Goal: Information Seeking & Learning: Learn about a topic

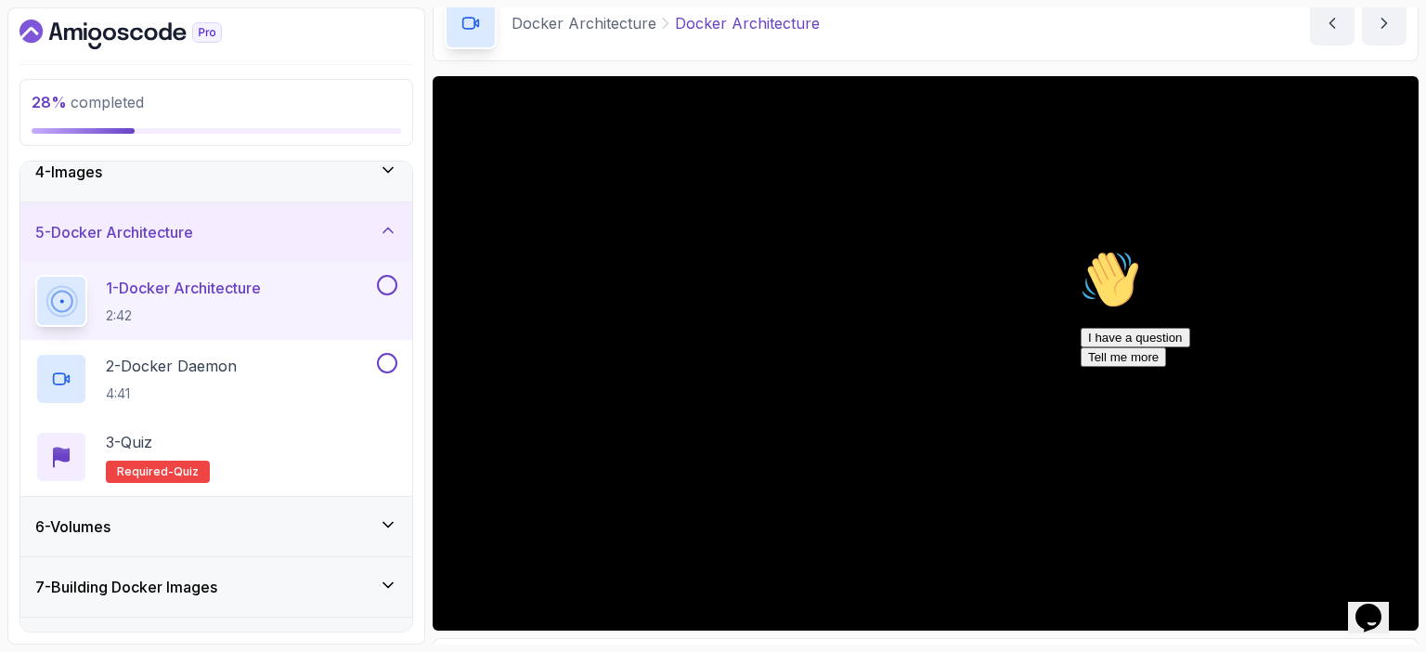
scroll to position [91, 0]
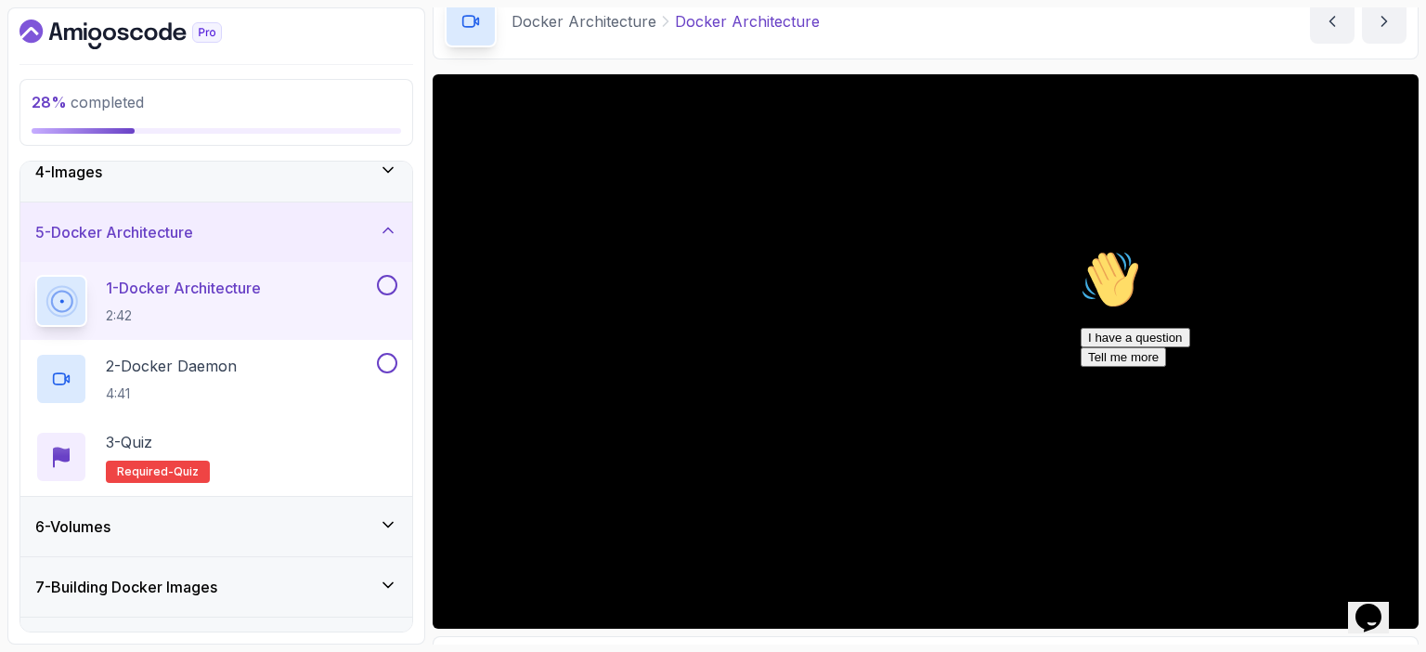
click at [1081, 250] on icon "Chat attention grabber" at bounding box center [1081, 250] width 0 height 0
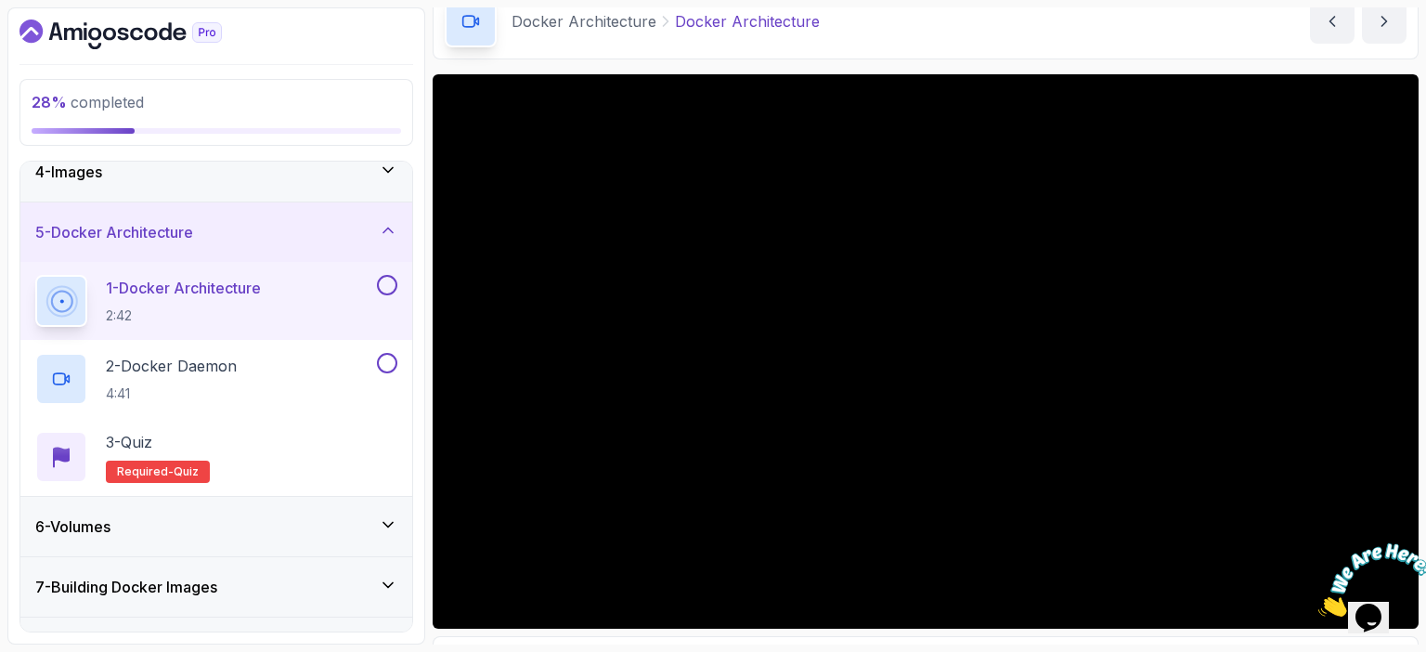
click at [1319, 604] on icon "Close" at bounding box center [1319, 612] width 0 height 16
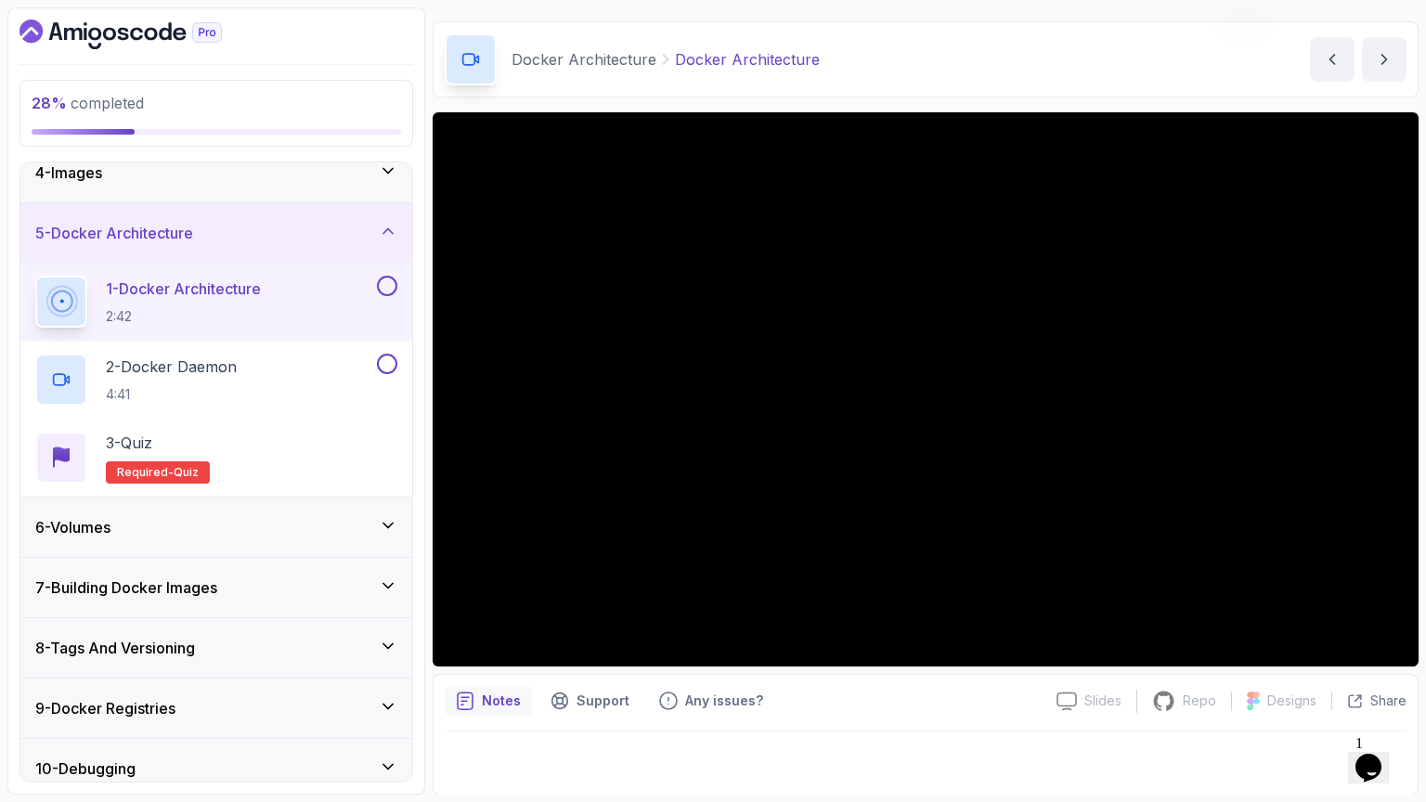
scroll to position [188, 0]
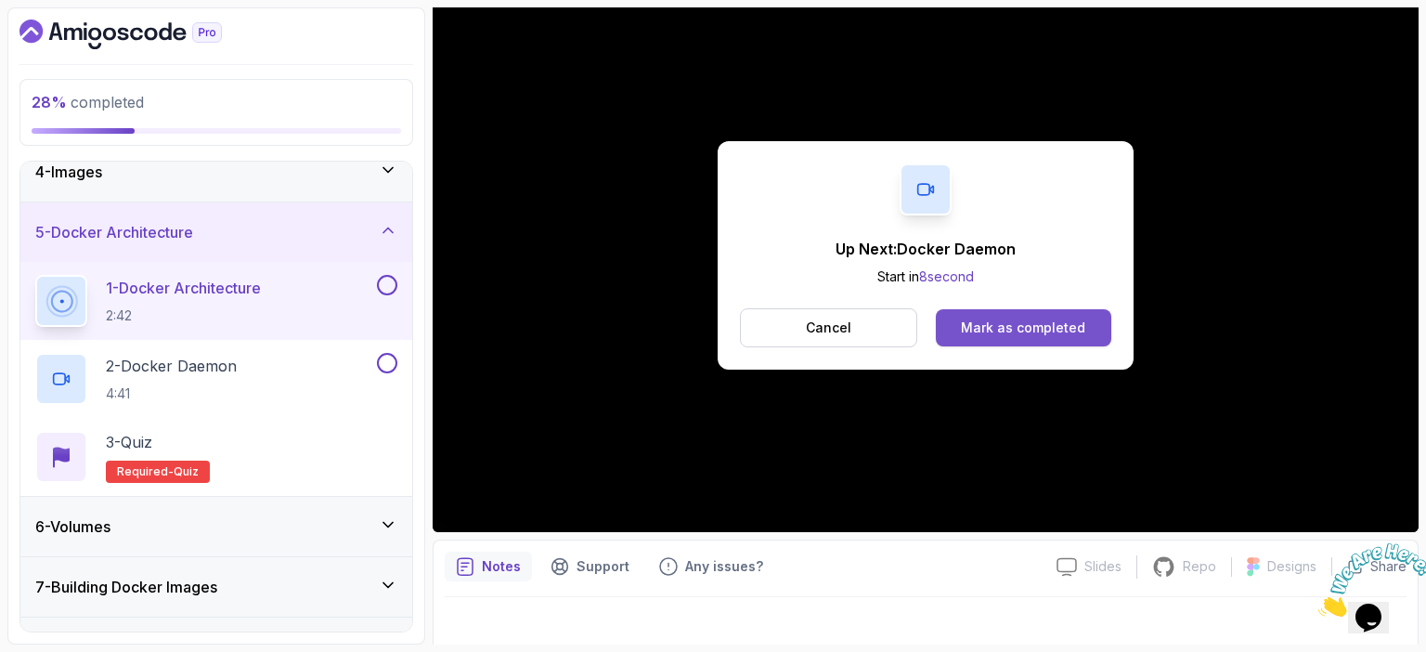
click at [1062, 329] on div "Mark as completed" at bounding box center [1023, 328] width 124 height 19
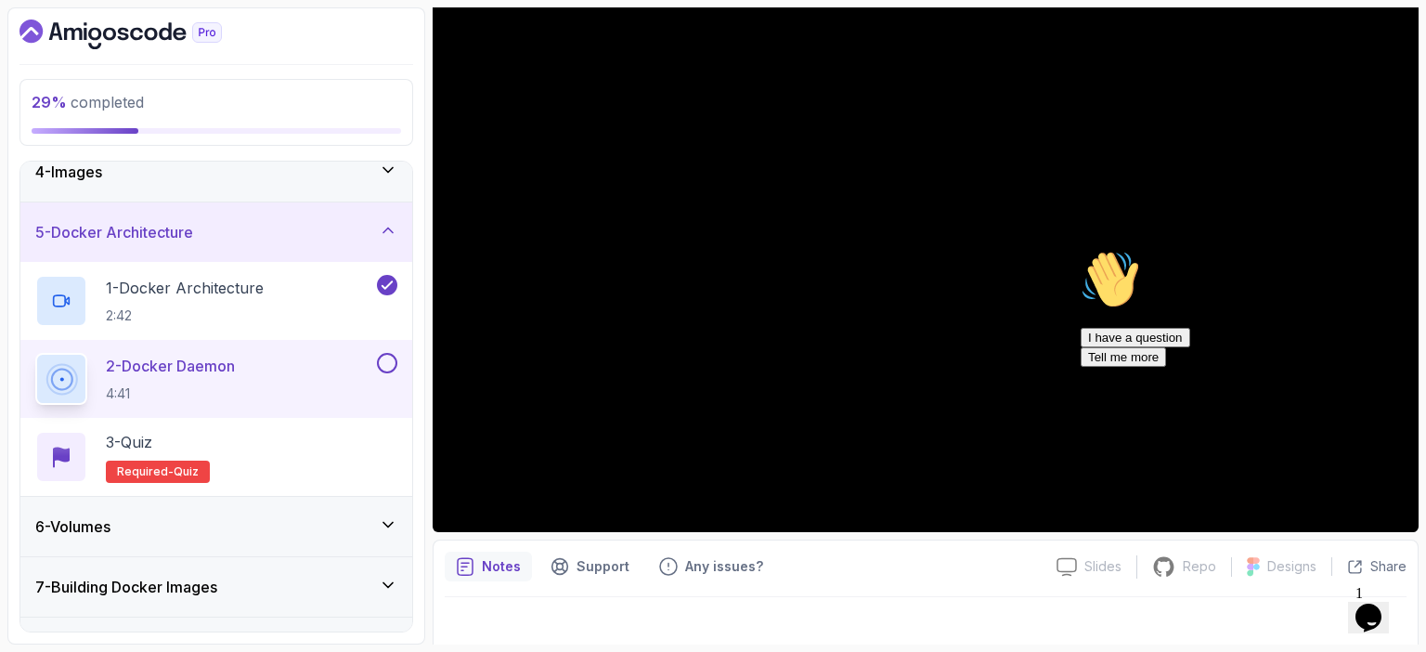
click at [1081, 250] on icon "Chat attention grabber" at bounding box center [1081, 250] width 0 height 0
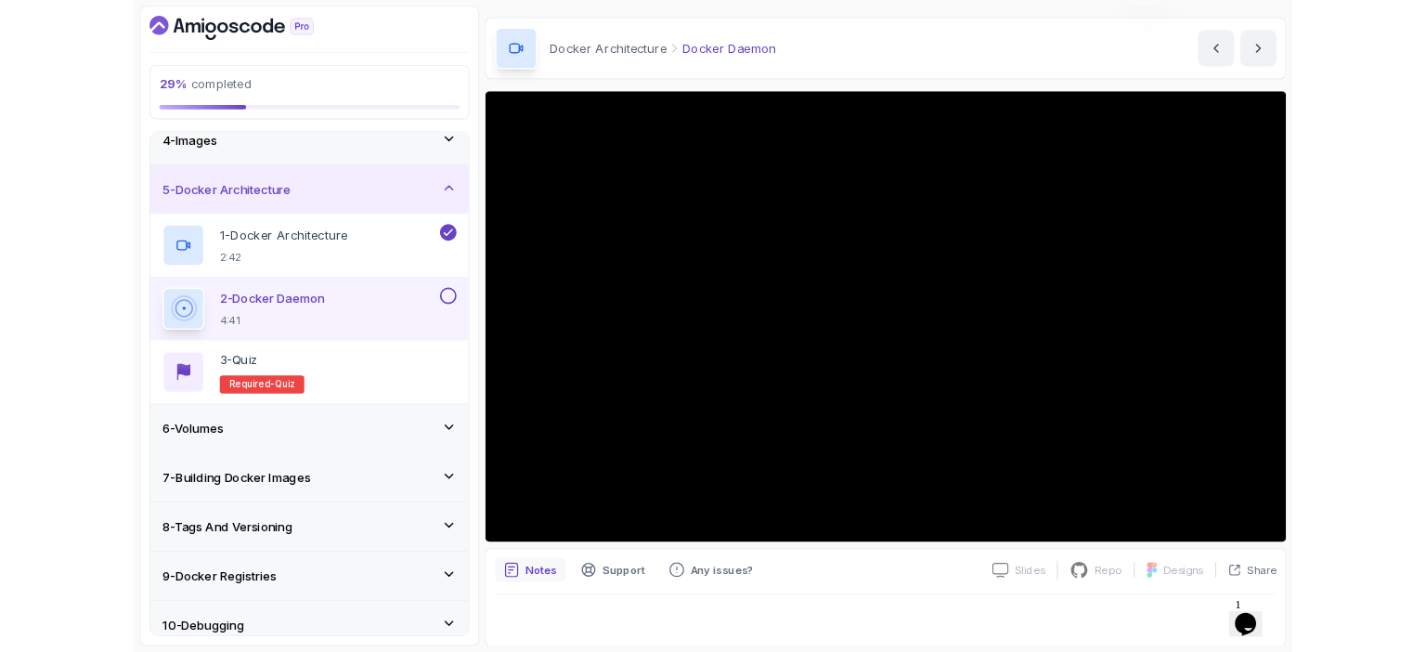
scroll to position [188, 0]
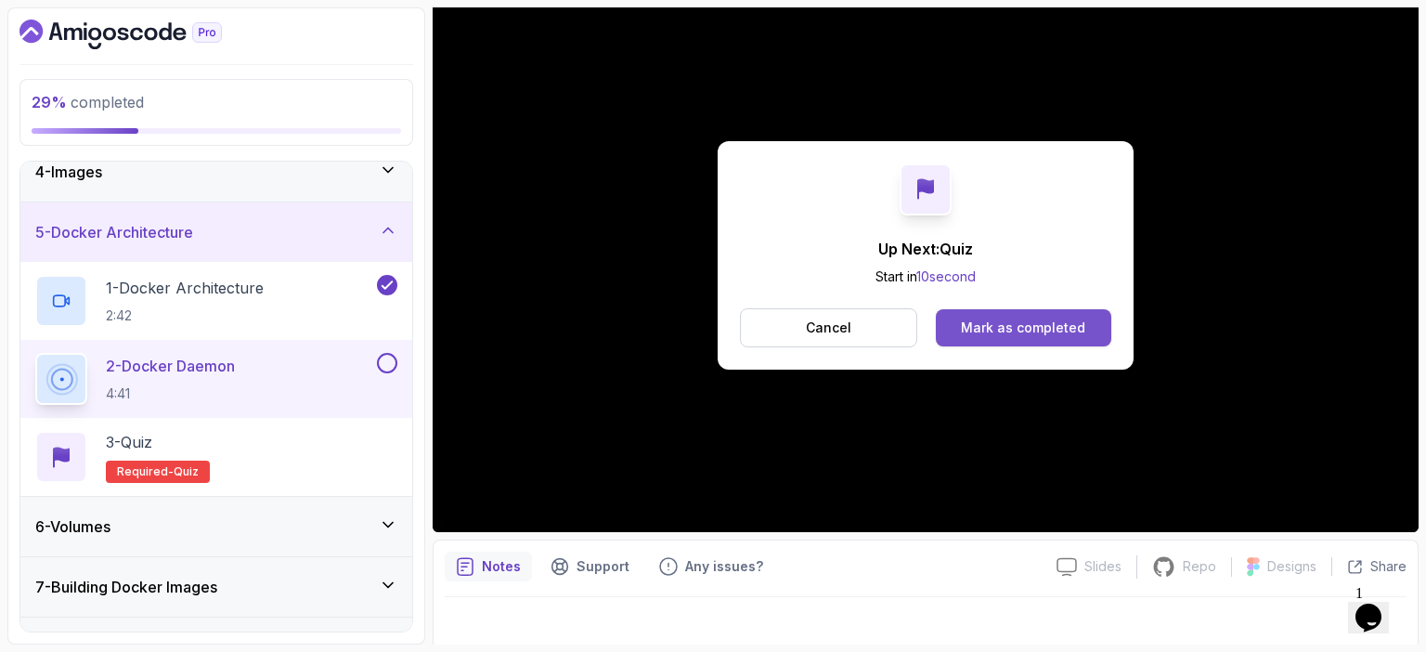
click at [1067, 327] on div "Mark as completed" at bounding box center [1023, 328] width 124 height 19
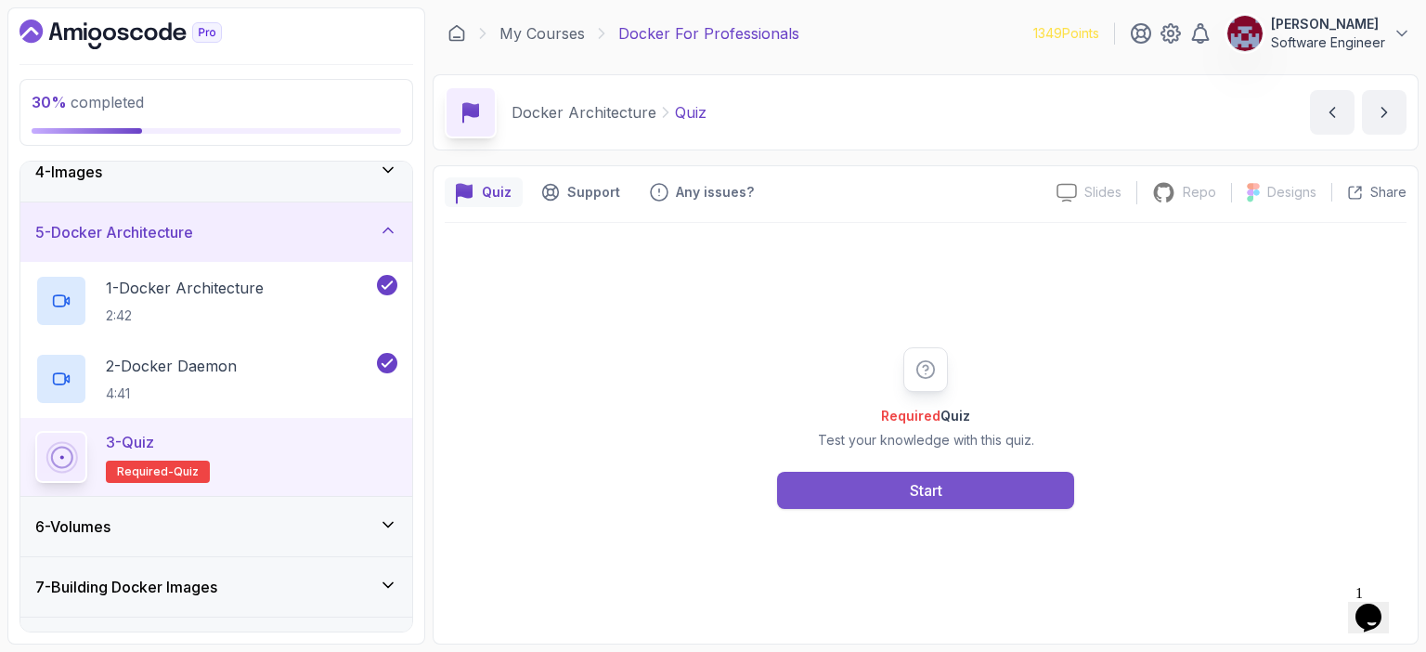
click at [957, 498] on button "Start" at bounding box center [925, 490] width 297 height 37
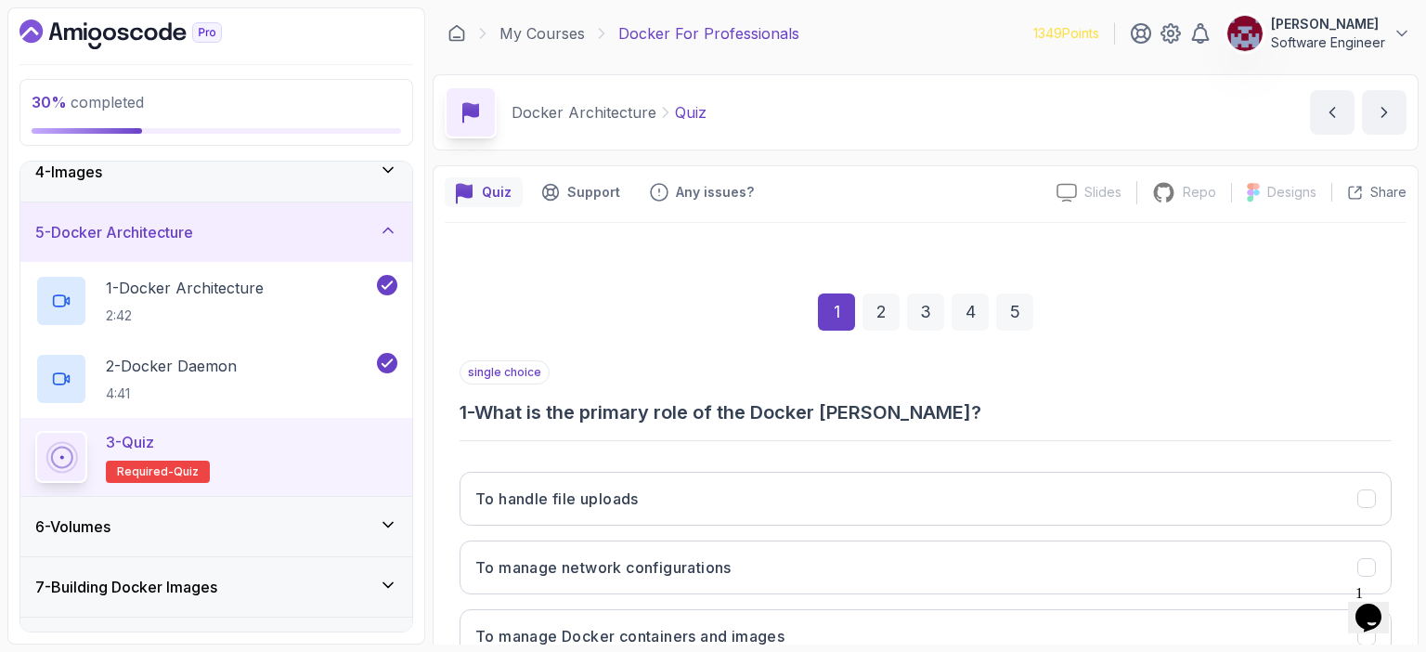
scroll to position [204, 0]
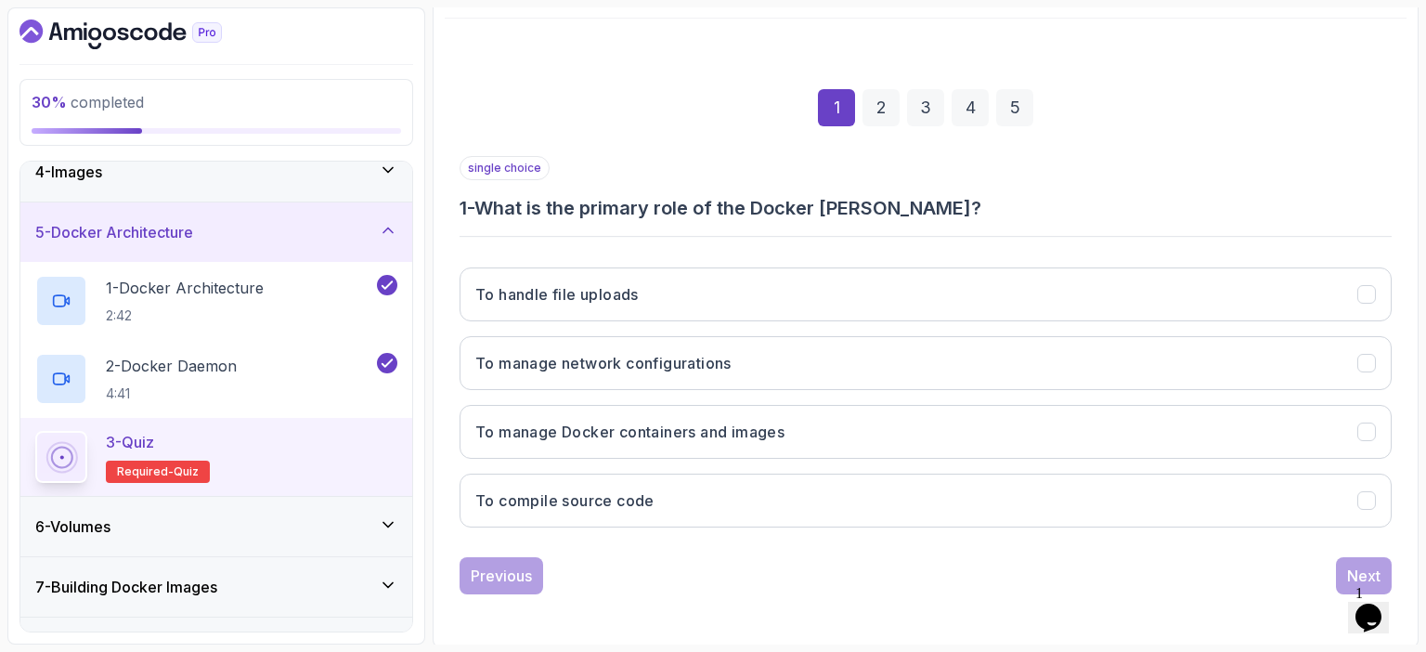
click at [628, 205] on h3 "1 - What is the primary role of the Docker [PERSON_NAME]?" at bounding box center [926, 208] width 932 height 26
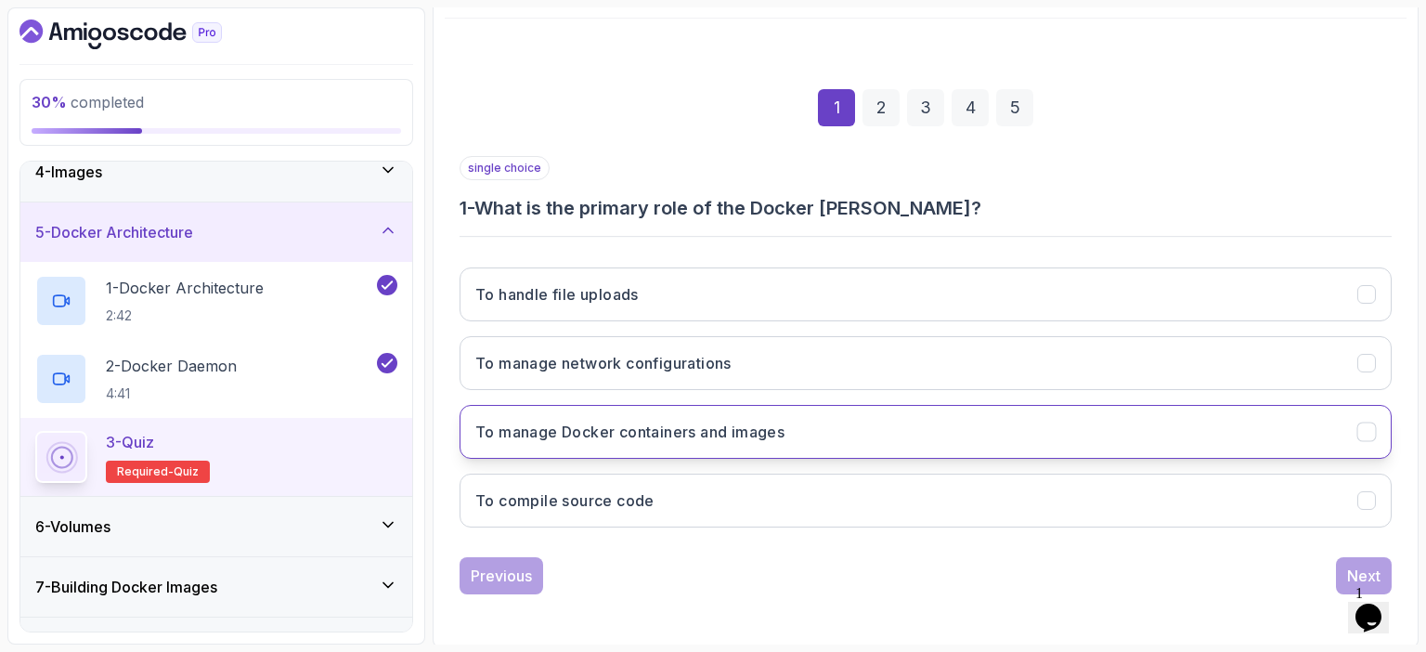
click at [685, 437] on h3 "To manage Docker containers and images" at bounding box center [629, 432] width 309 height 22
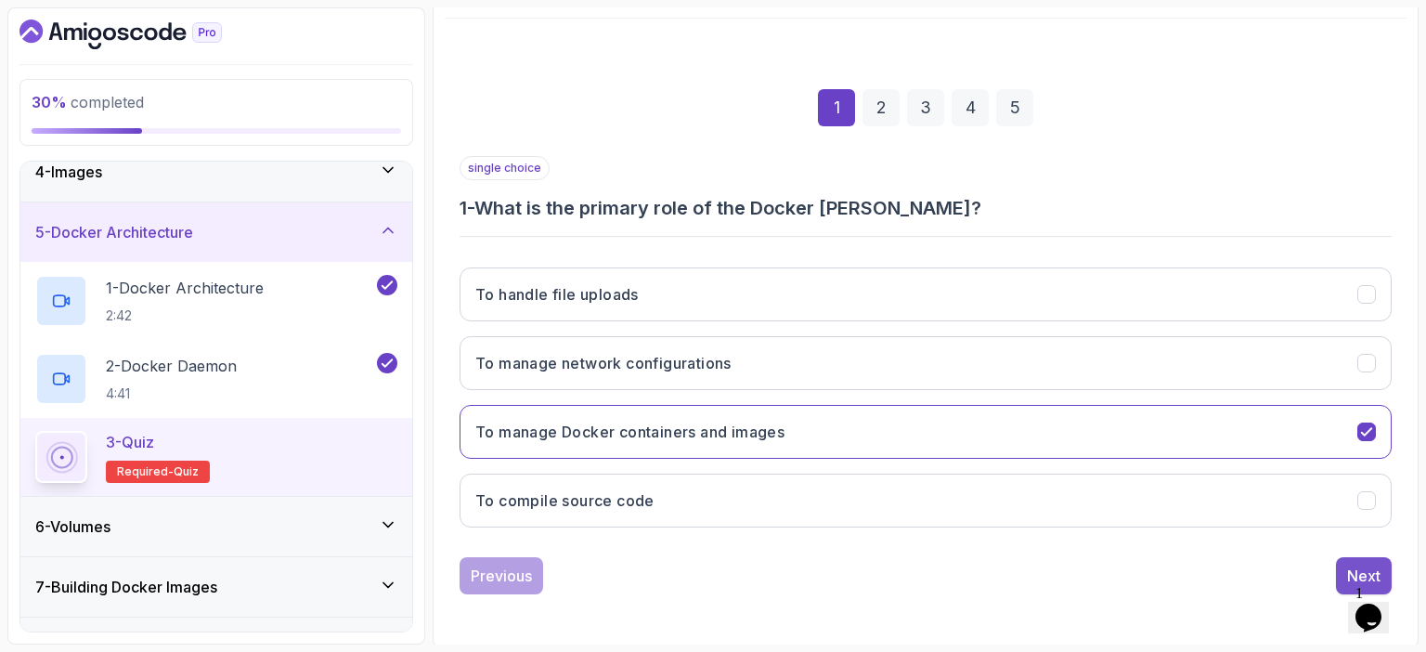
click at [1360, 565] on div "Next" at bounding box center [1363, 576] width 33 height 22
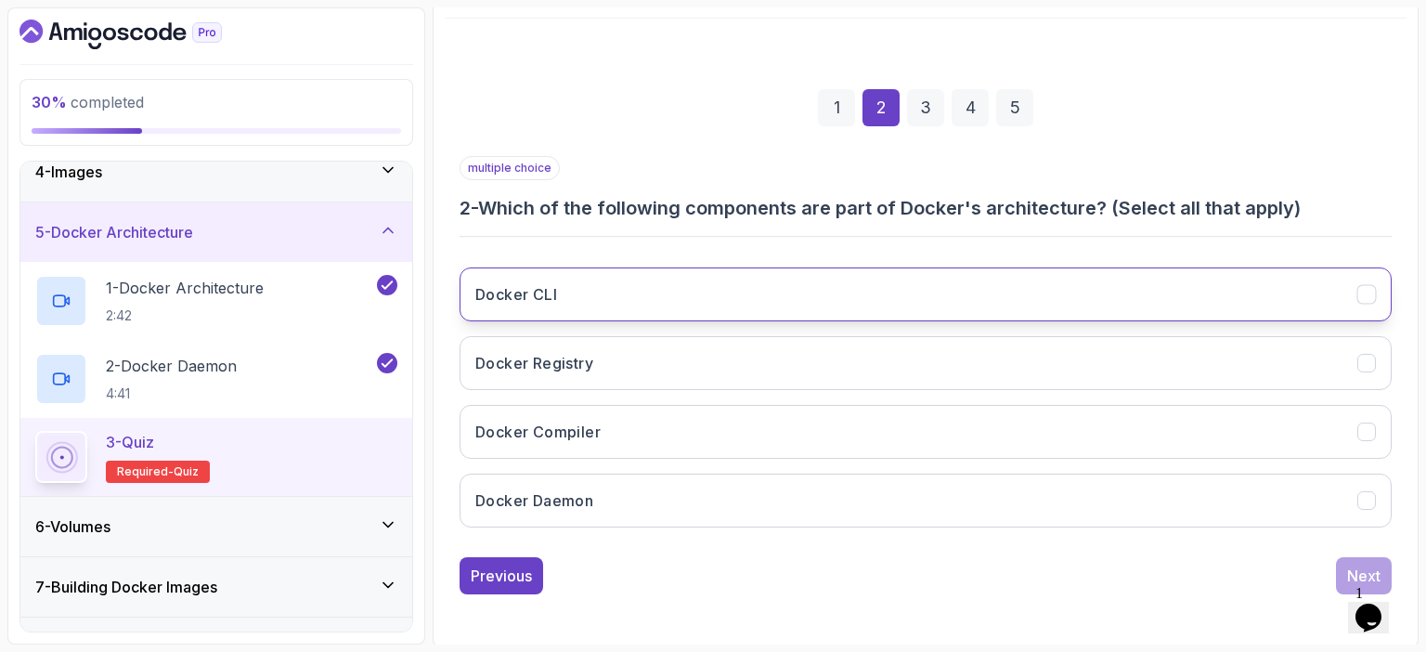
click at [760, 283] on button "Docker CLI" at bounding box center [926, 294] width 932 height 54
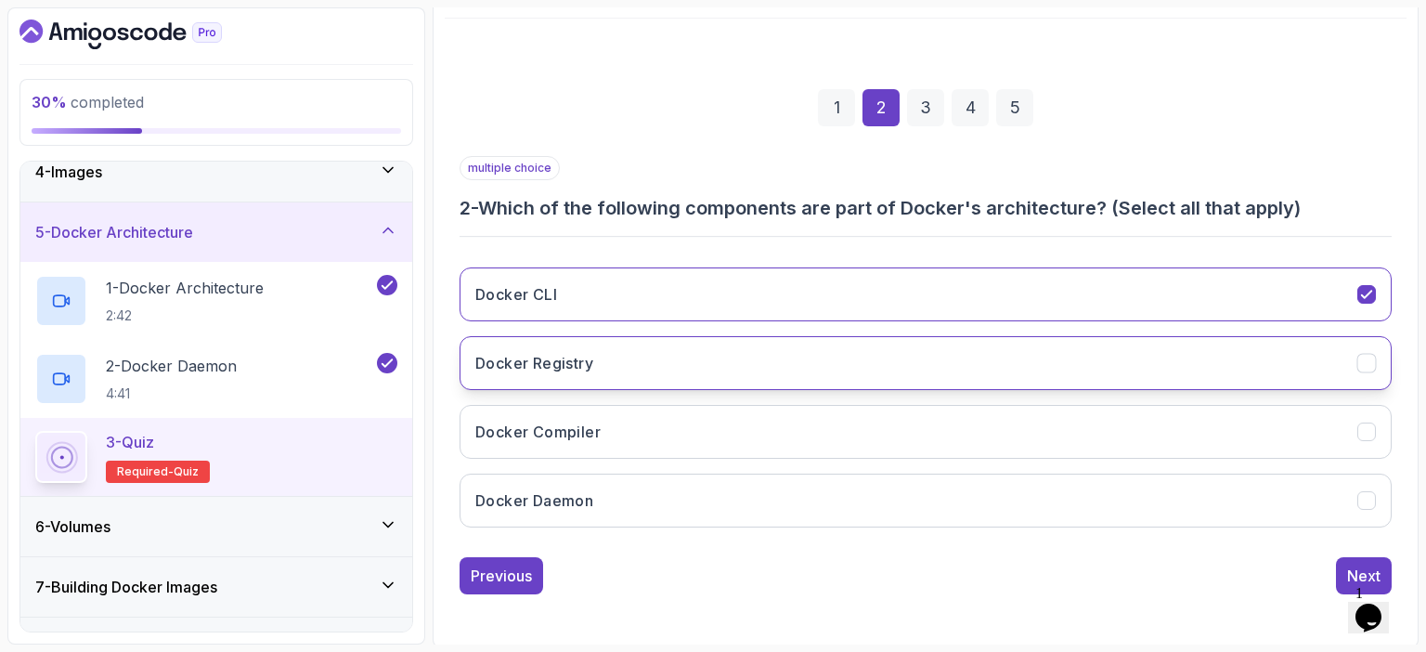
click at [624, 365] on button "Docker Registry" at bounding box center [926, 363] width 932 height 54
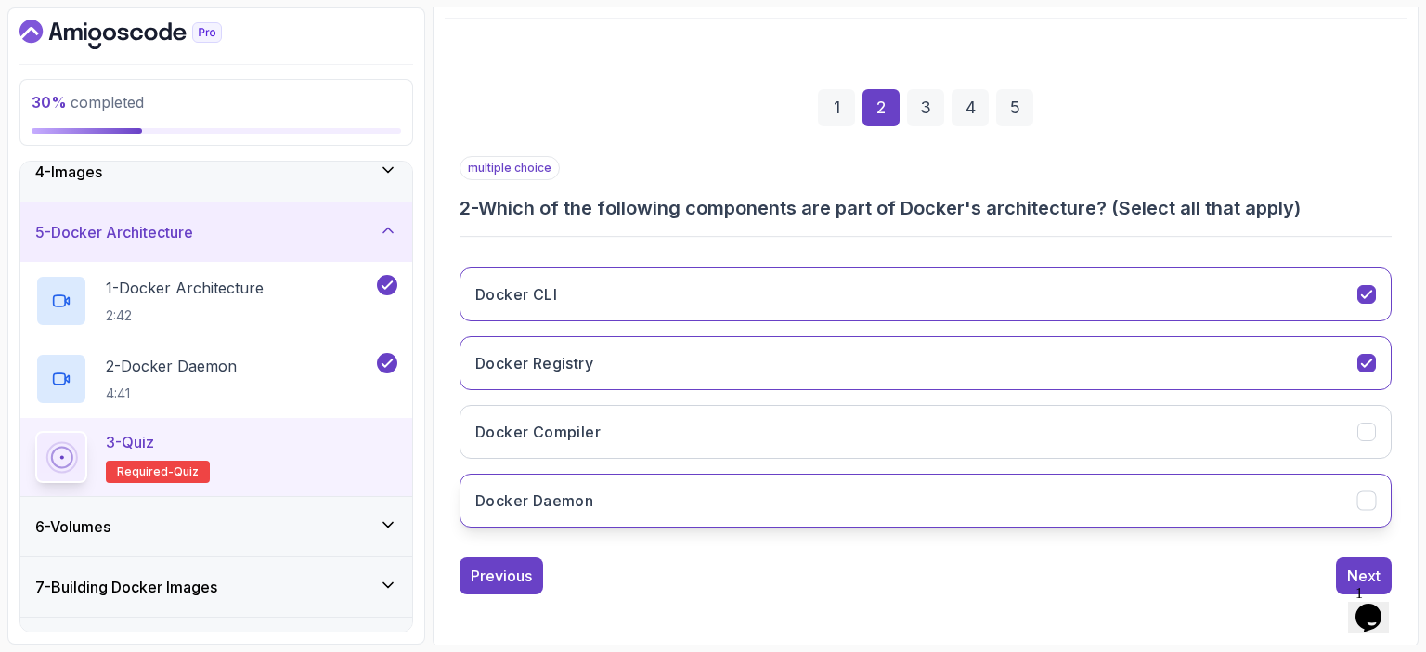
click at [586, 483] on button "Docker Daemon" at bounding box center [926, 501] width 932 height 54
click at [1361, 565] on div "Next" at bounding box center [1363, 576] width 33 height 22
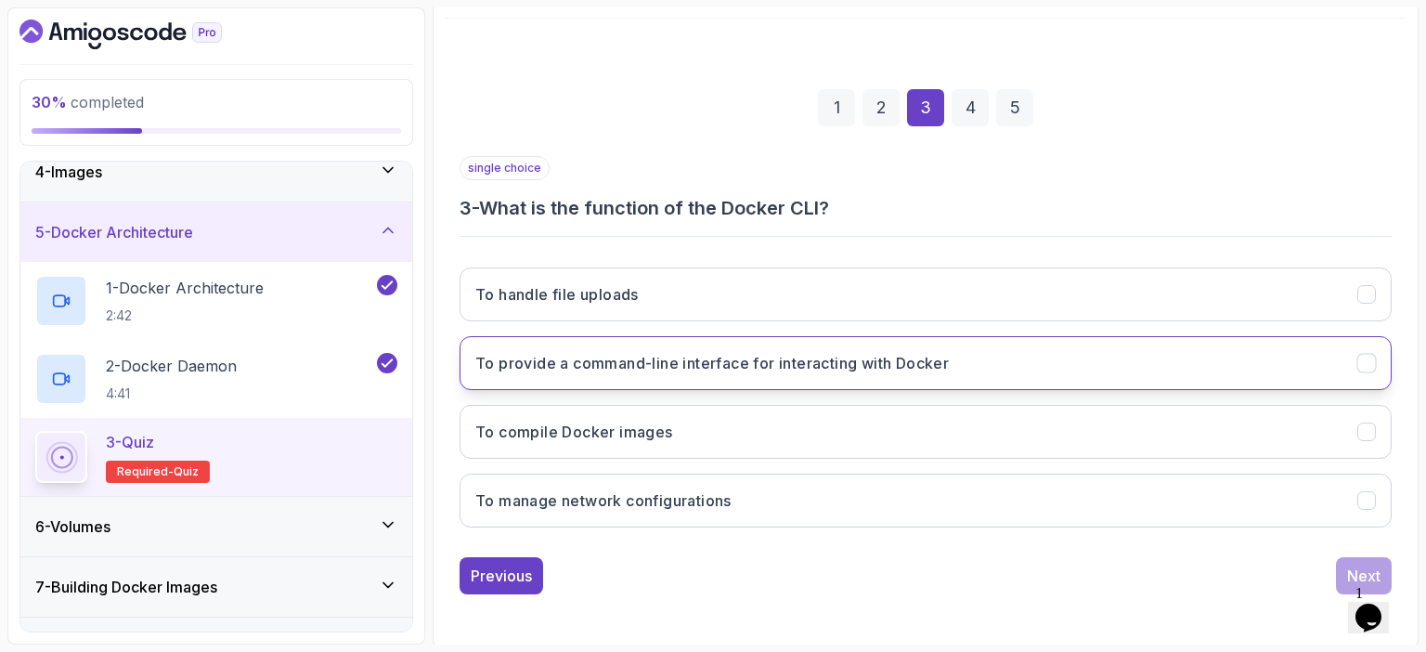
click at [804, 352] on h3 "To provide a command-line interface for interacting with Docker" at bounding box center [712, 363] width 474 height 22
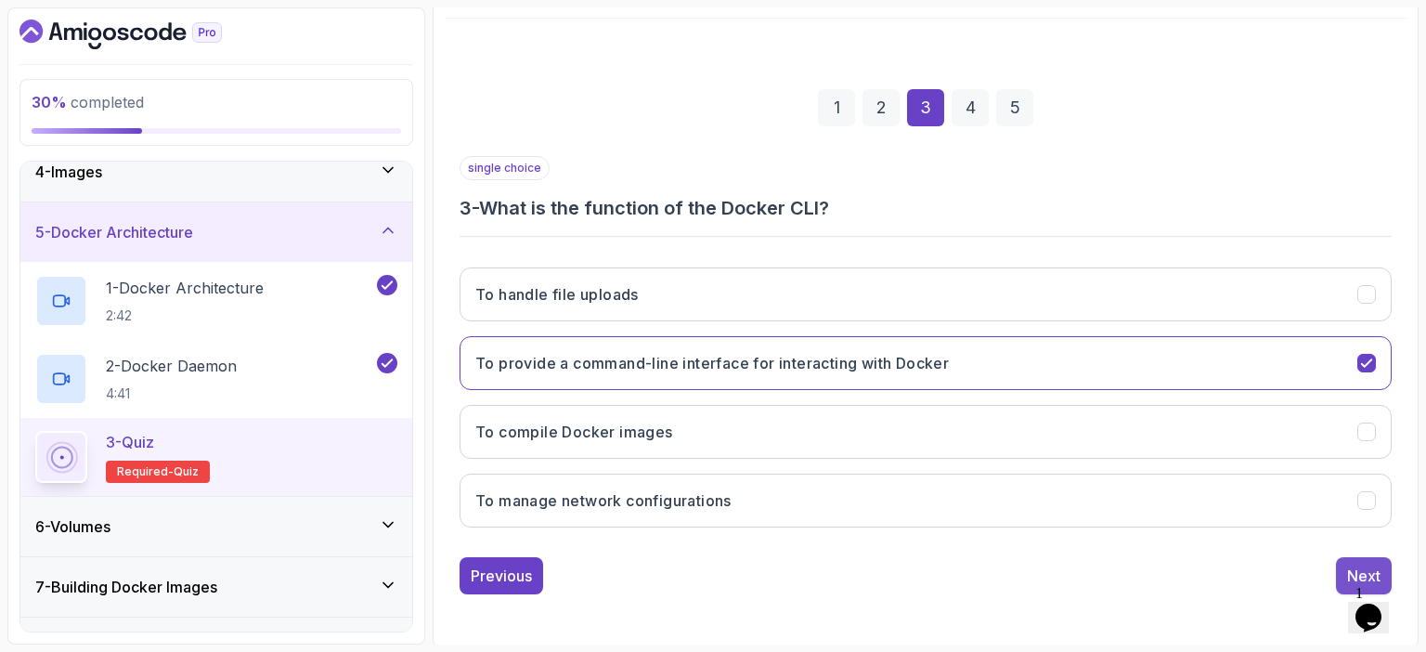
click at [1348, 568] on div "Next" at bounding box center [1363, 576] width 33 height 22
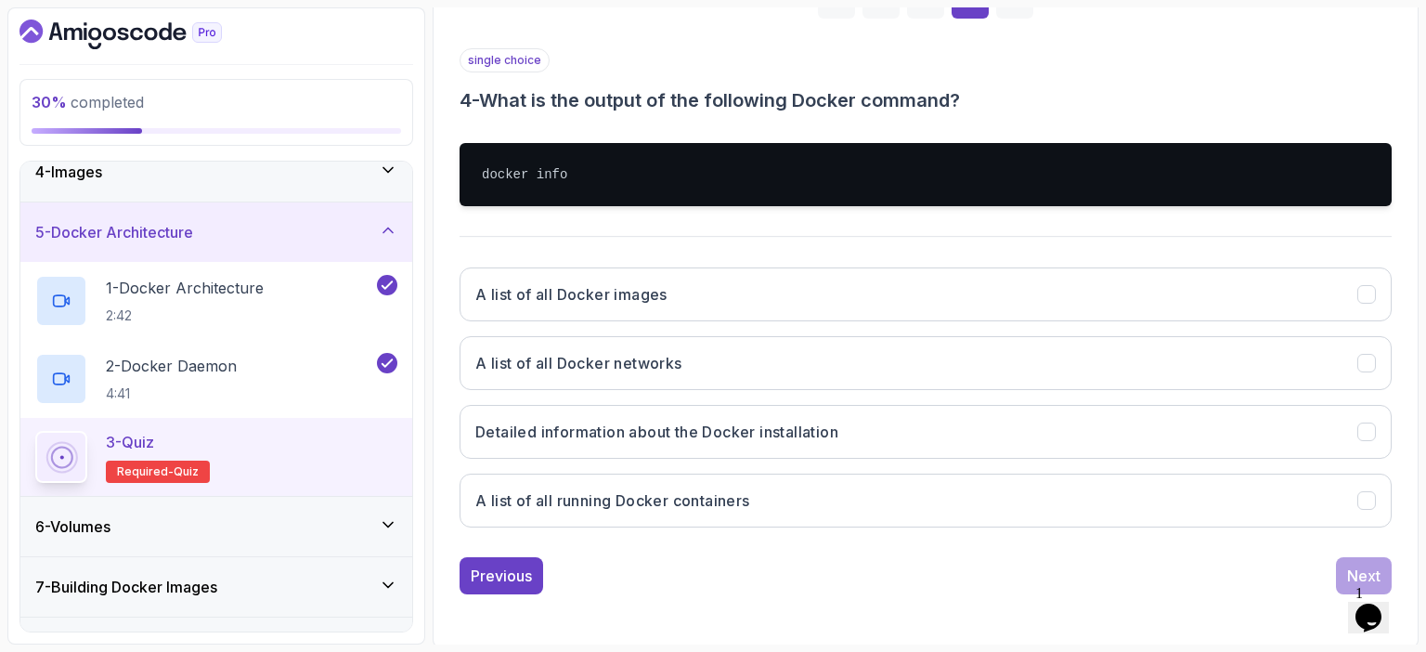
scroll to position [312, 0]
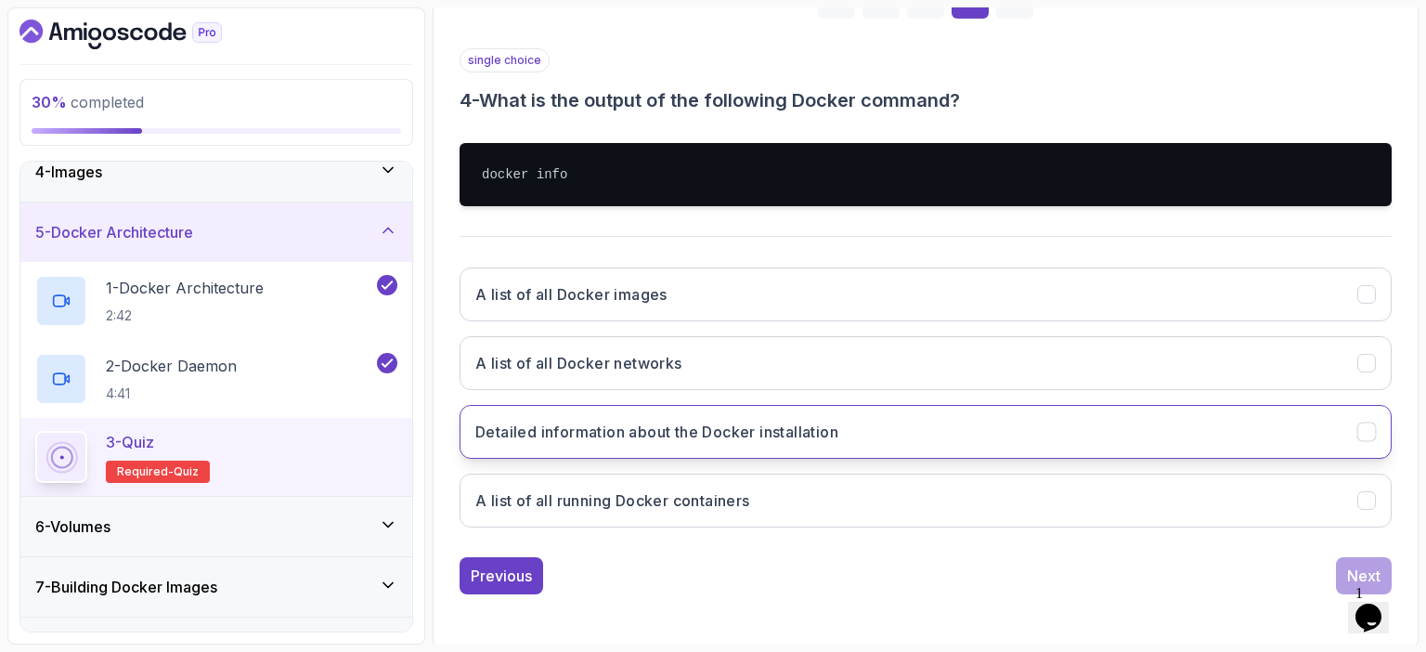
click at [882, 432] on button "Detailed information about the Docker installation" at bounding box center [926, 432] width 932 height 54
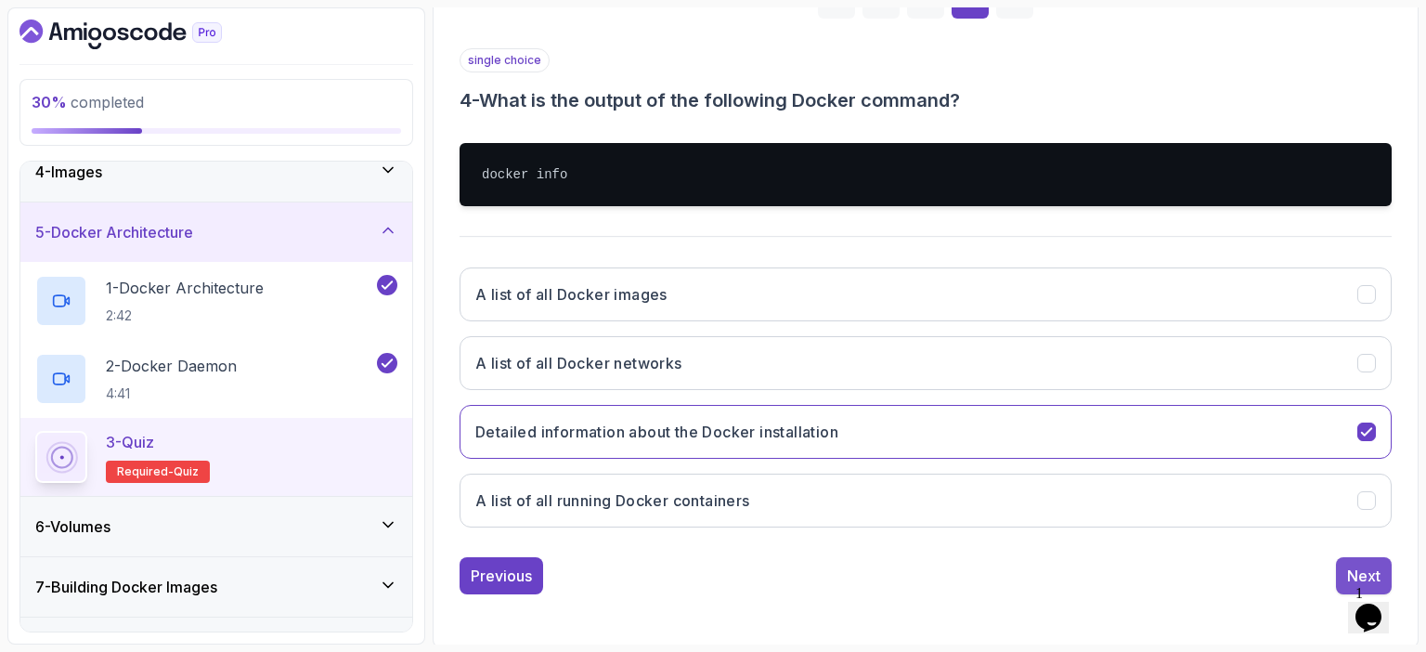
click at [1353, 565] on div "Next" at bounding box center [1363, 576] width 33 height 22
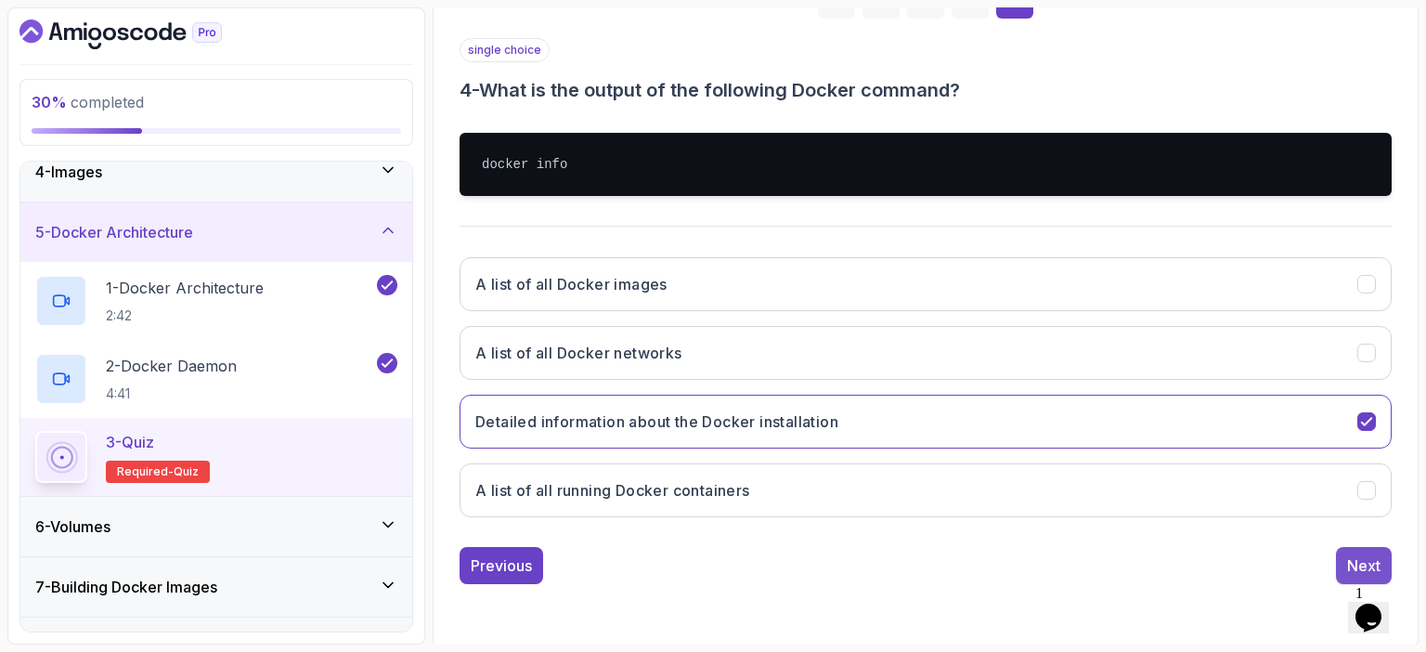
scroll to position [204, 0]
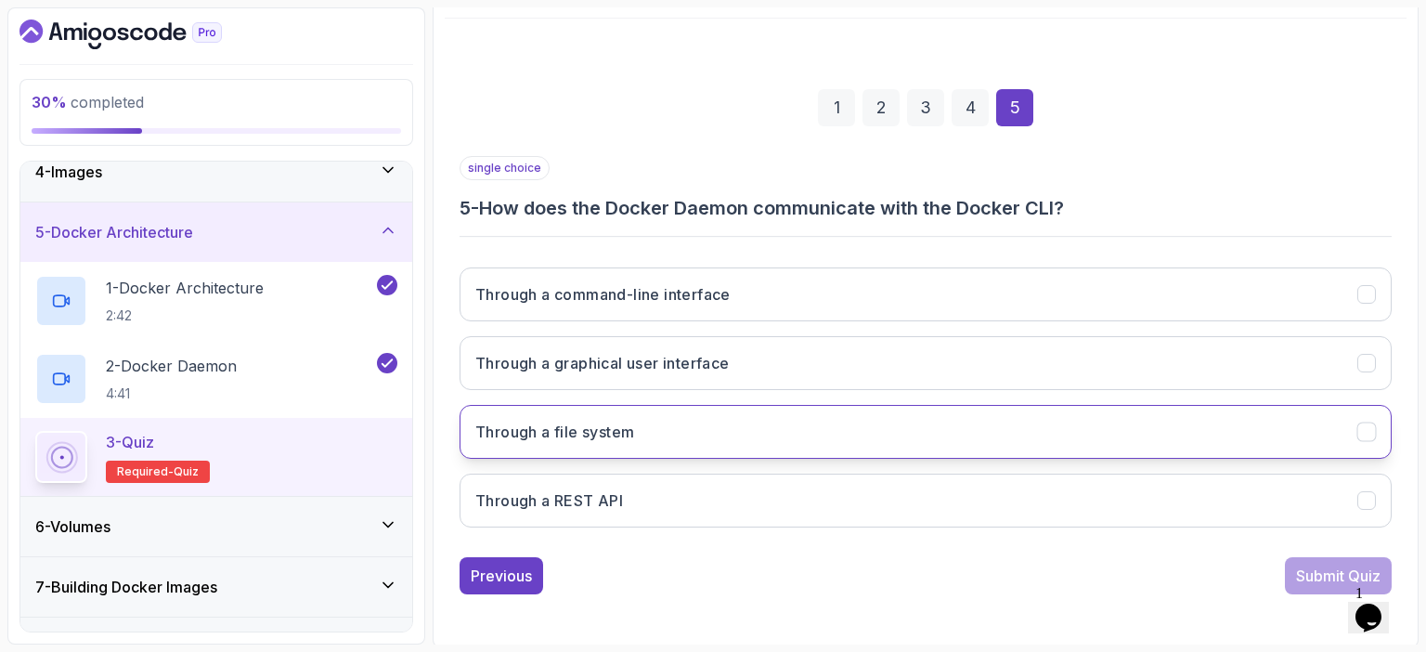
click at [662, 436] on button "Through a file system" at bounding box center [926, 432] width 932 height 54
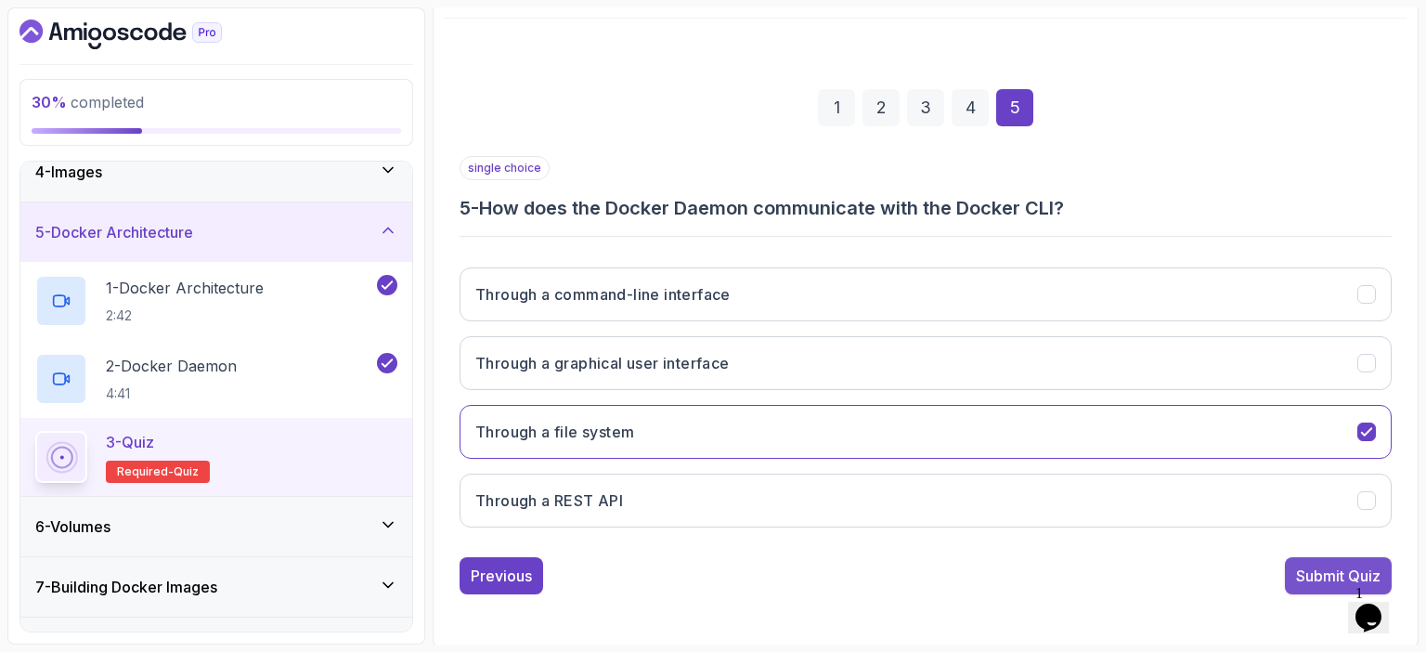
click at [1316, 573] on div "Submit Quiz" at bounding box center [1338, 576] width 85 height 22
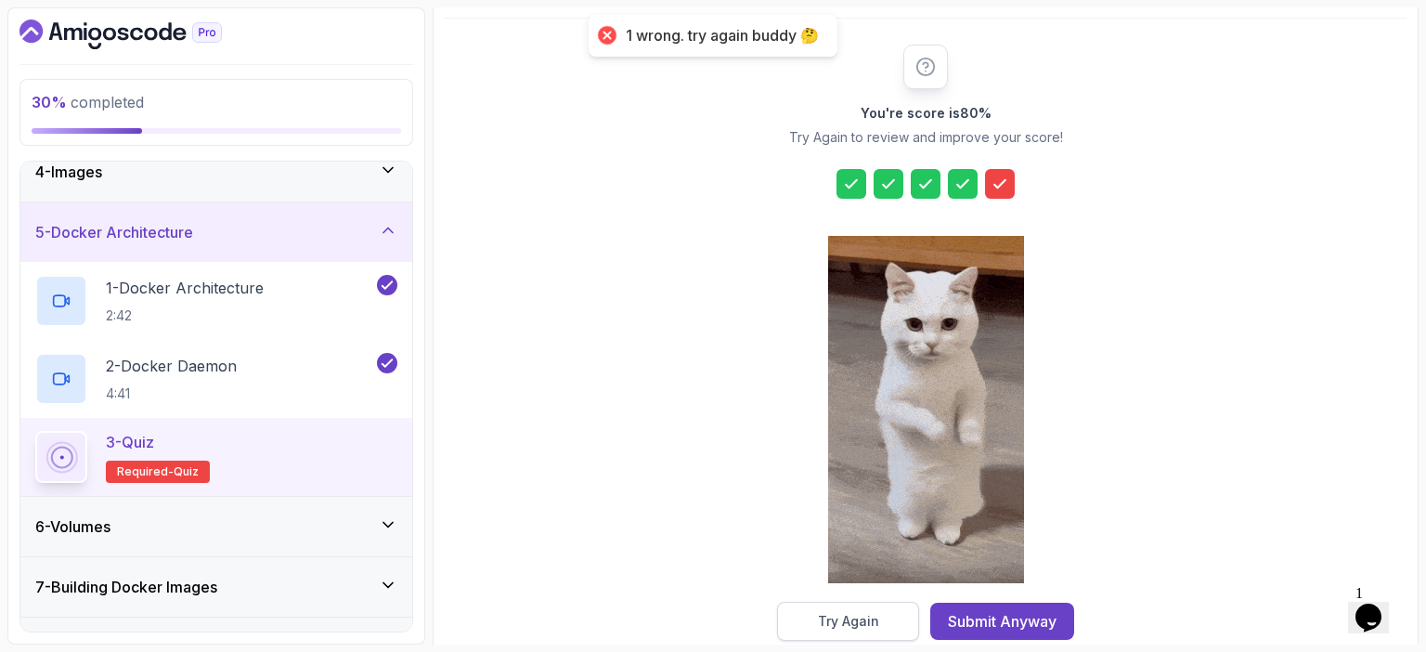
click at [865, 614] on div "Try Again" at bounding box center [848, 621] width 61 height 19
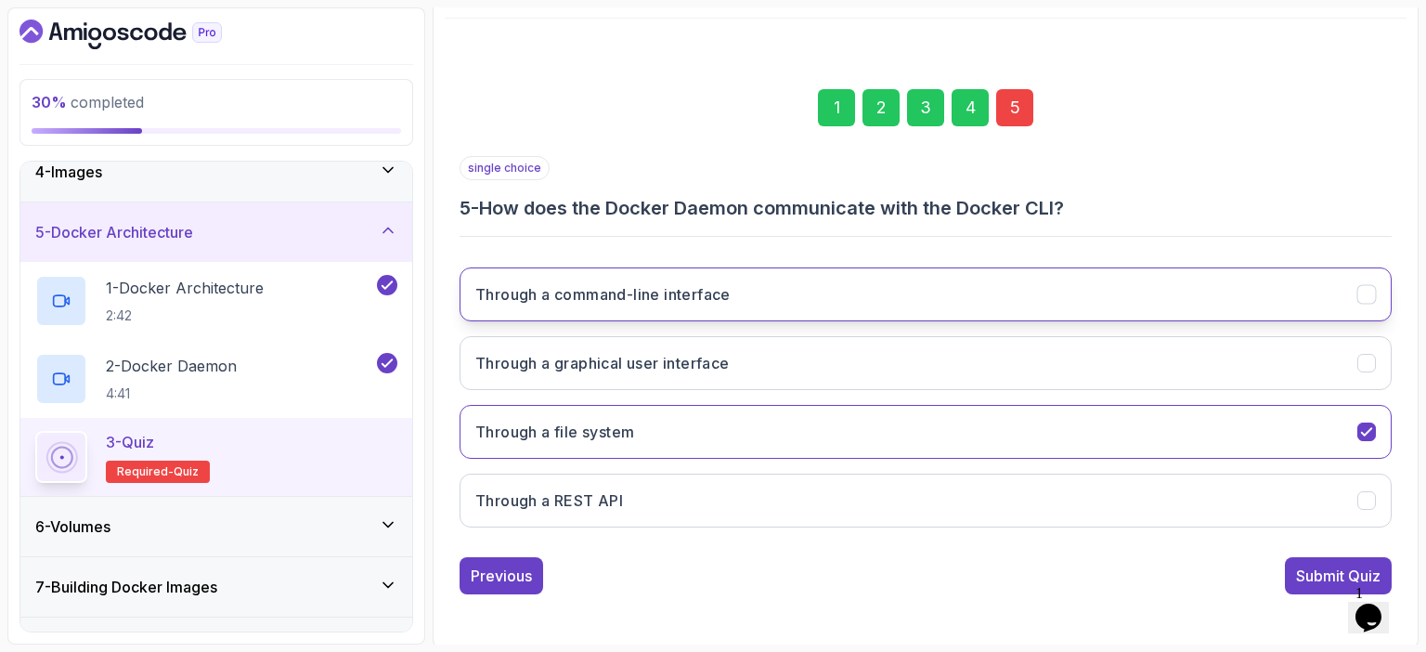
click at [875, 299] on button "Through a command-line interface" at bounding box center [926, 294] width 932 height 54
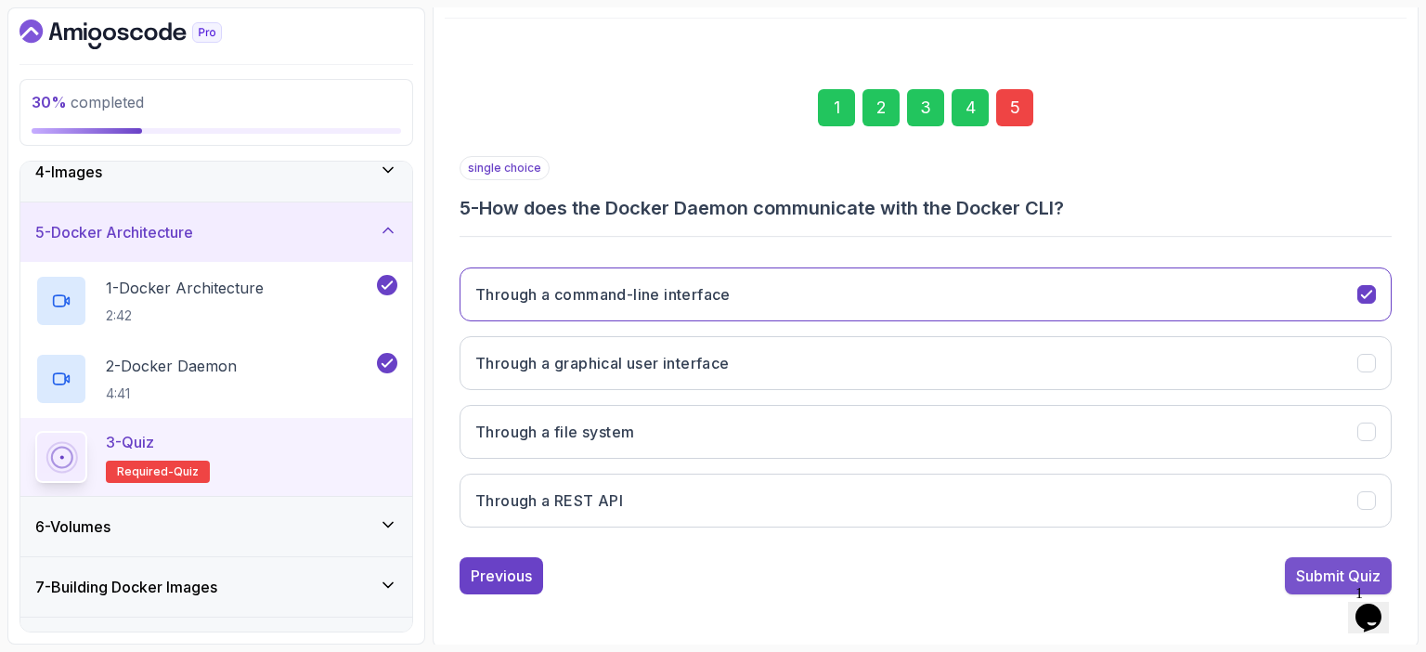
click at [1314, 571] on div "Submit Quiz" at bounding box center [1338, 576] width 85 height 22
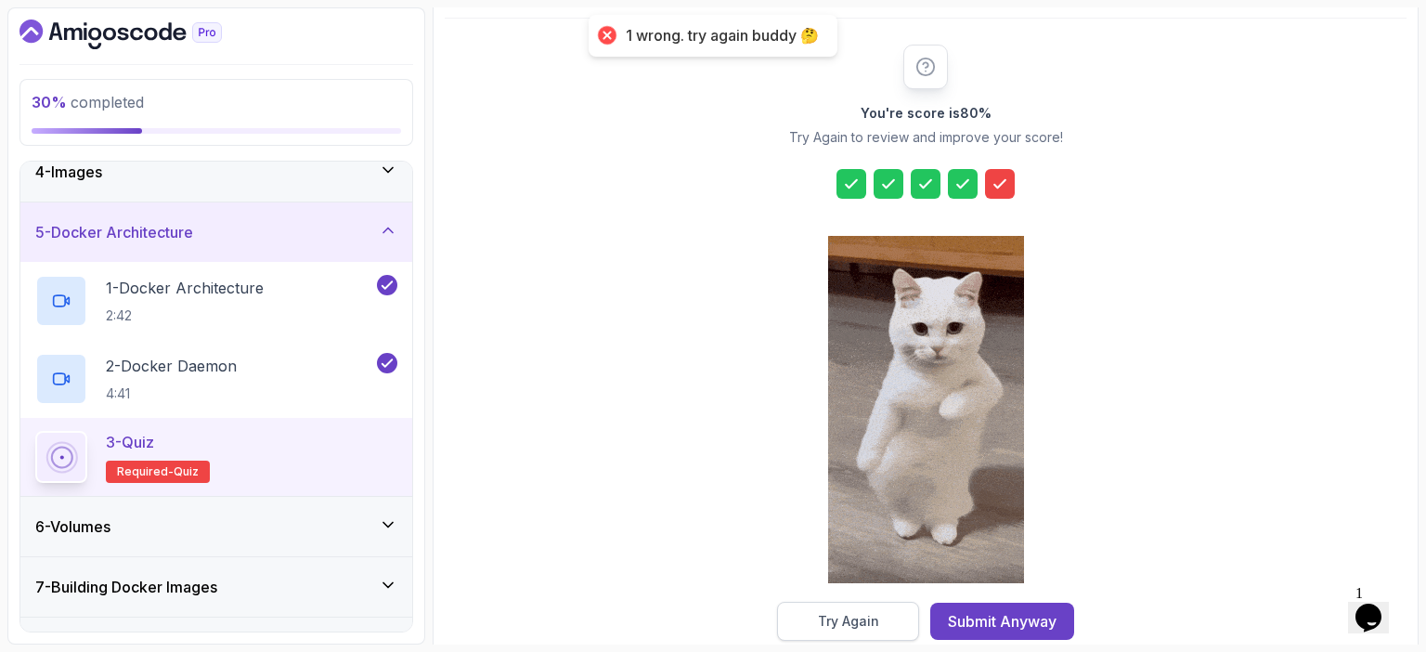
click at [875, 621] on div "Try Again" at bounding box center [848, 621] width 61 height 19
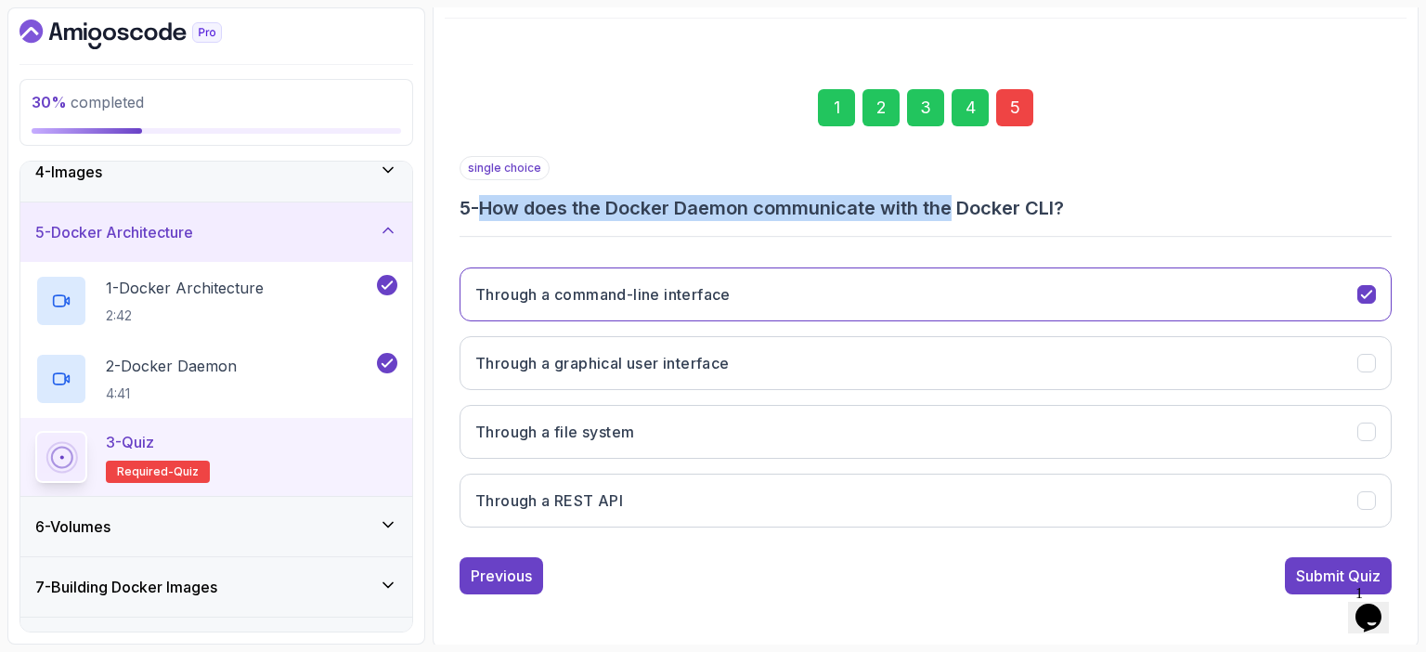
drag, startPoint x: 490, startPoint y: 202, endPoint x: 966, endPoint y: 192, distance: 475.6
click at [966, 192] on div "single choice 5 - How does the Docker Daemon communicate with the Docker CLI?" at bounding box center [926, 188] width 932 height 65
click at [704, 202] on h3 "5 - How does the Docker Daemon communicate with the Docker CLI?" at bounding box center [926, 208] width 932 height 26
drag, startPoint x: 489, startPoint y: 205, endPoint x: 1082, endPoint y: 214, distance: 592.5
click at [1082, 214] on h3 "5 - How does the Docker Daemon communicate with the Docker CLI?" at bounding box center [926, 208] width 932 height 26
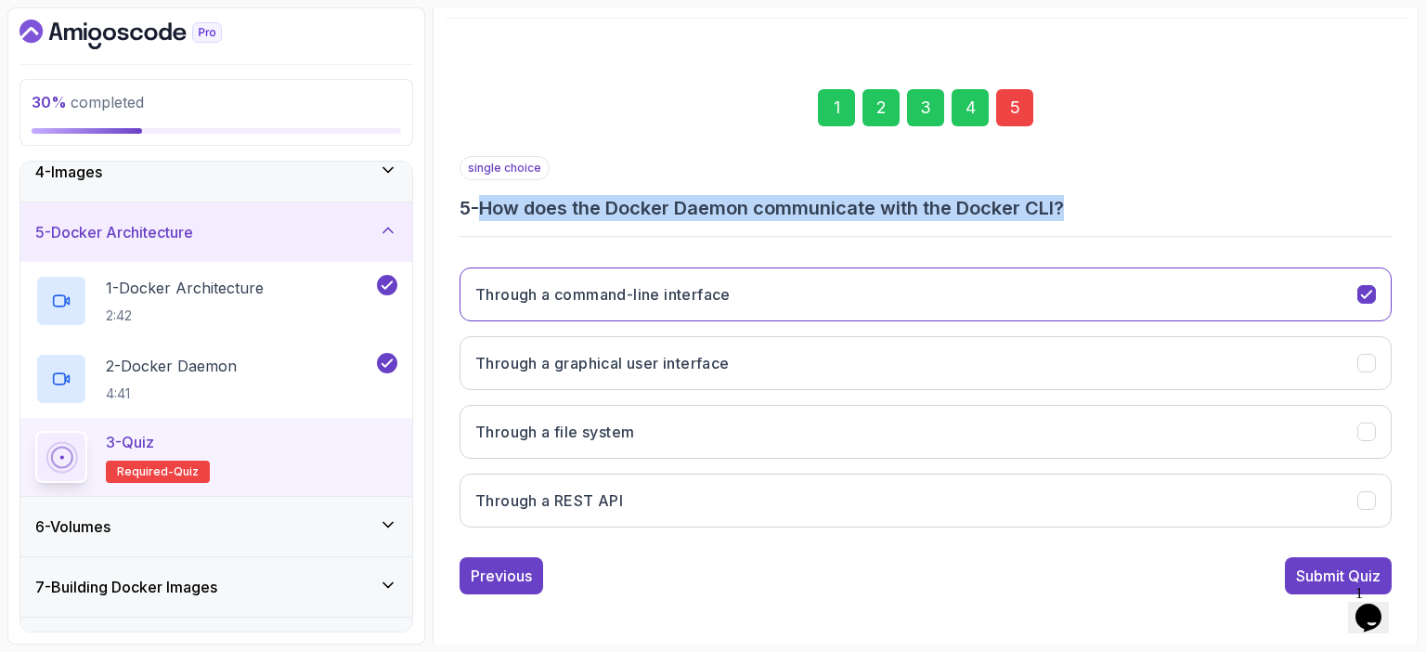
copy h3 "How does the Docker Daemon communicate with the Docker CLI?"
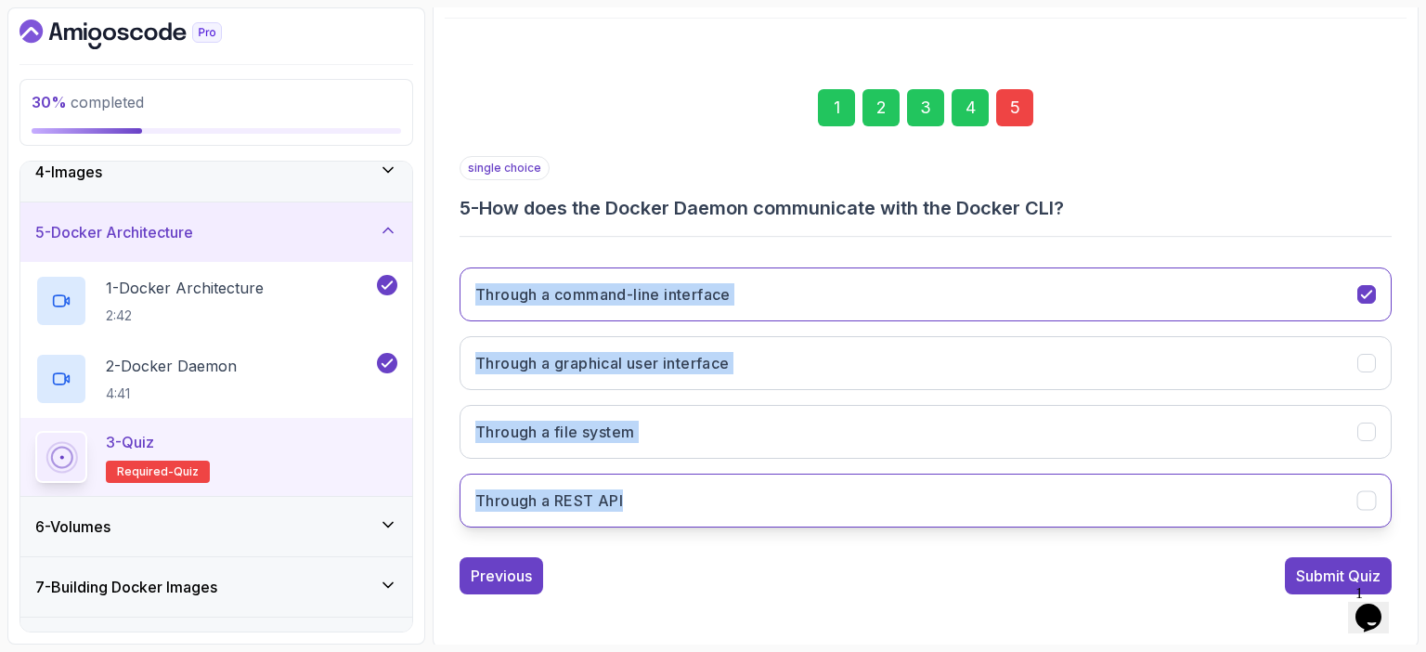
drag, startPoint x: 474, startPoint y: 257, endPoint x: 637, endPoint y: 495, distance: 288.5
click at [637, 495] on div "Through a command-line interface Through a graphical user interface Through a f…" at bounding box center [926, 398] width 932 height 290
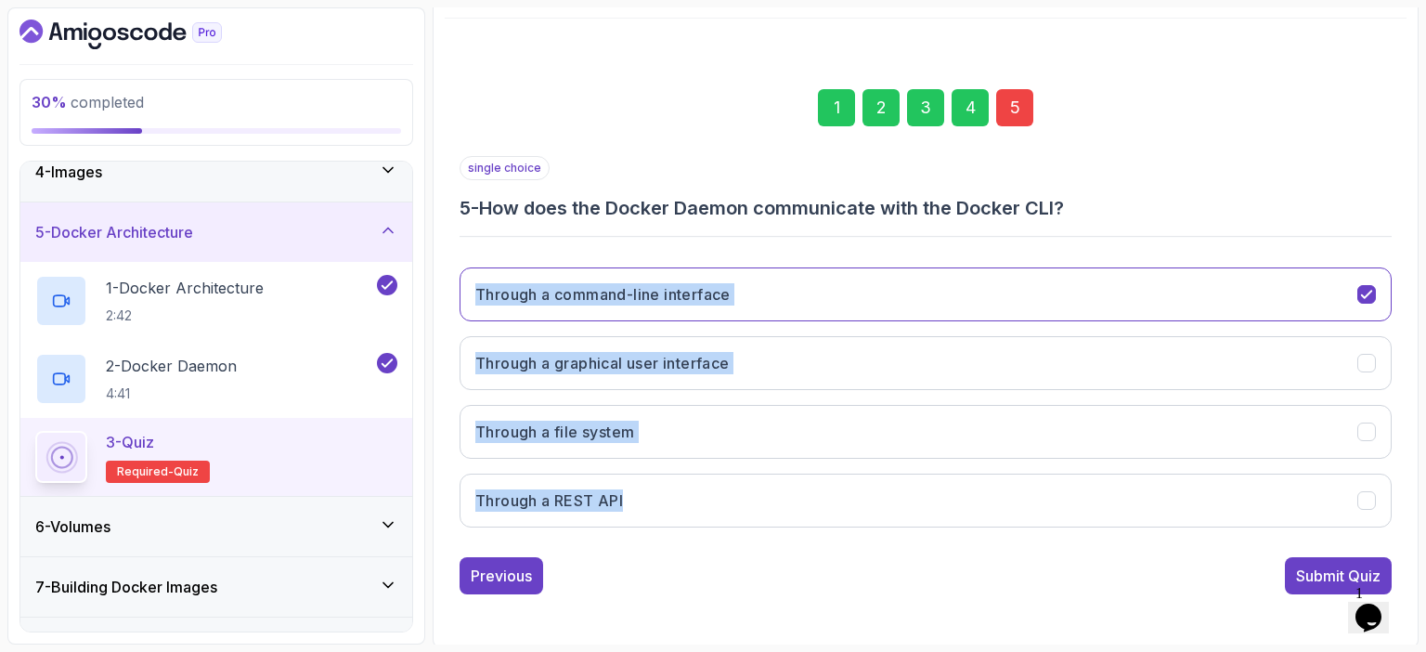
copy div "Through a command-line interface Through a graphical user interface Through a f…"
click at [197, 277] on p "1 - Docker Architecture" at bounding box center [185, 288] width 158 height 22
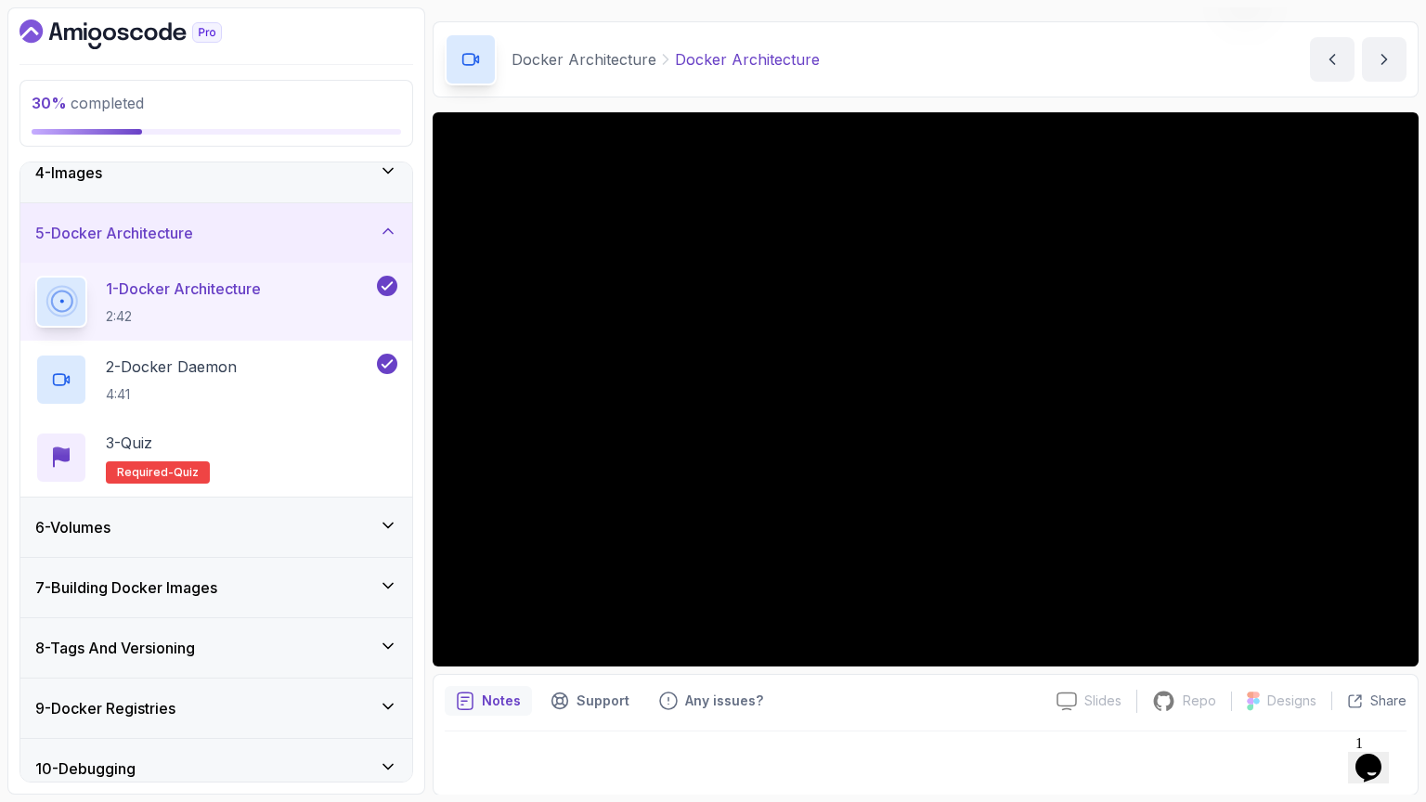
scroll to position [149, 0]
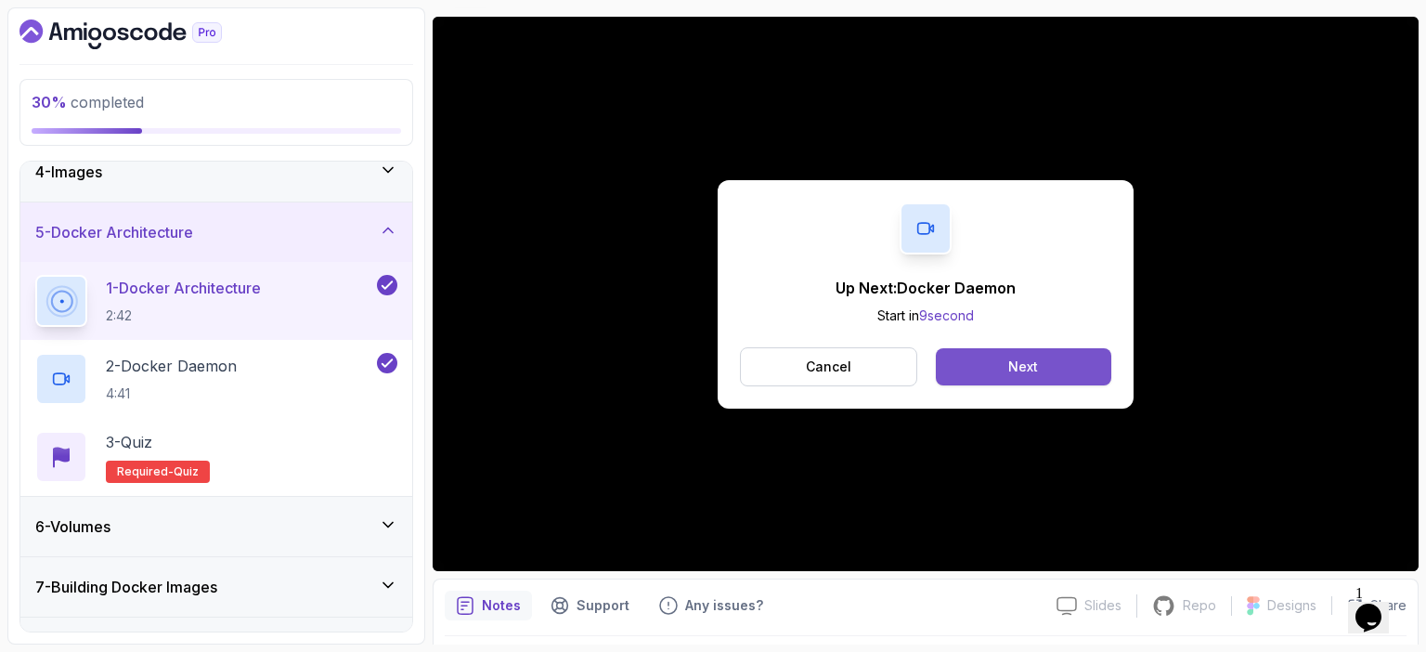
click at [1087, 354] on button "Next" at bounding box center [1024, 366] width 176 height 37
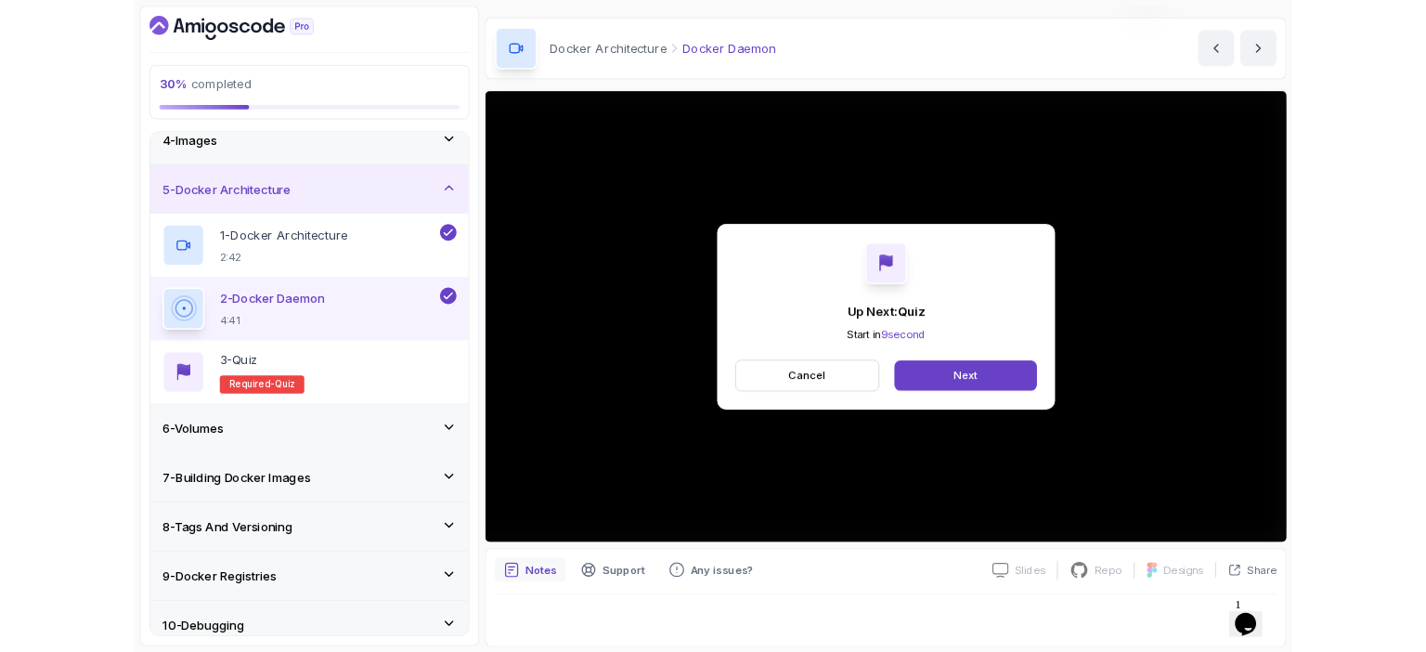
scroll to position [149, 0]
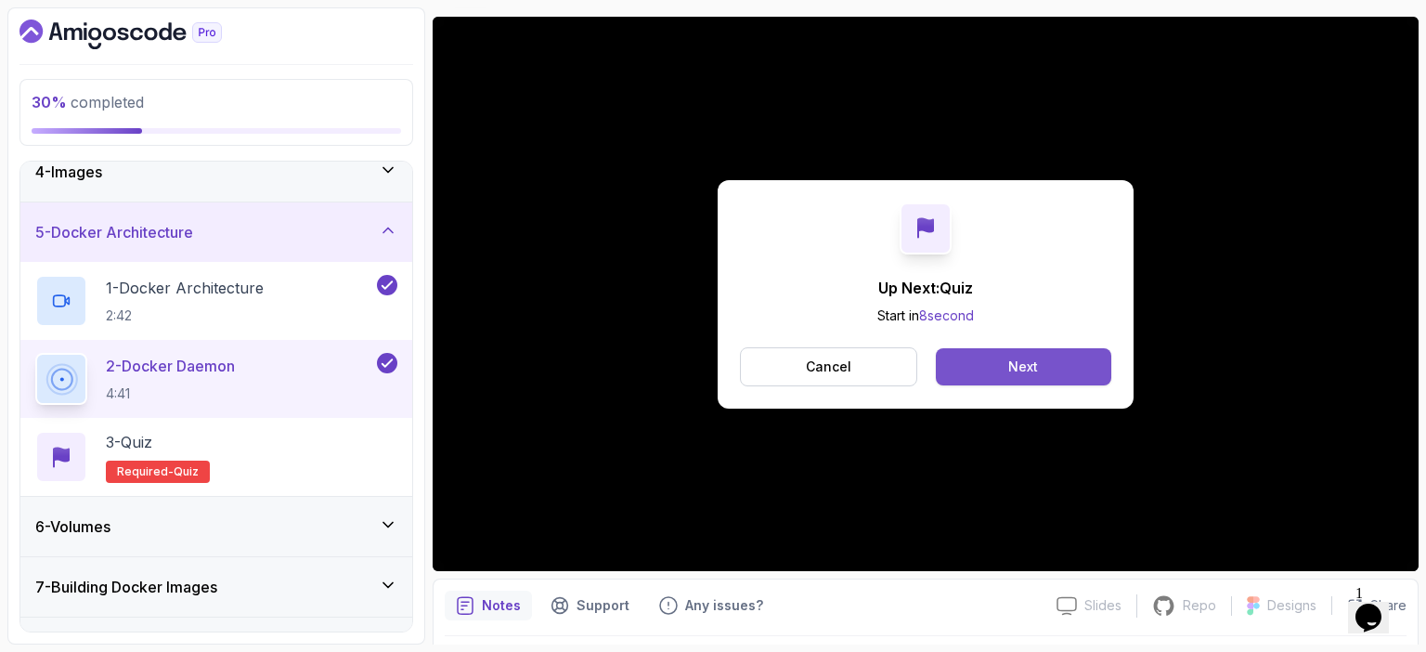
click at [1056, 359] on button "Next" at bounding box center [1024, 366] width 176 height 37
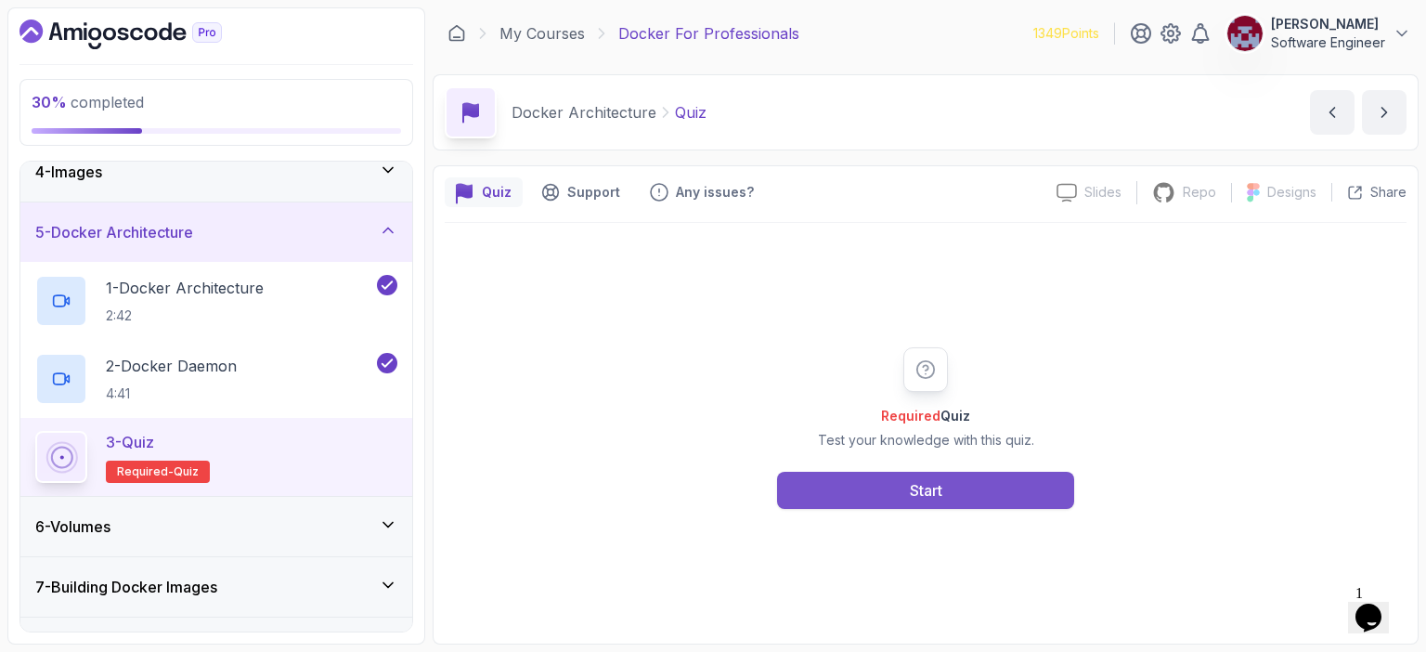
click at [925, 494] on div "Start" at bounding box center [926, 490] width 33 height 22
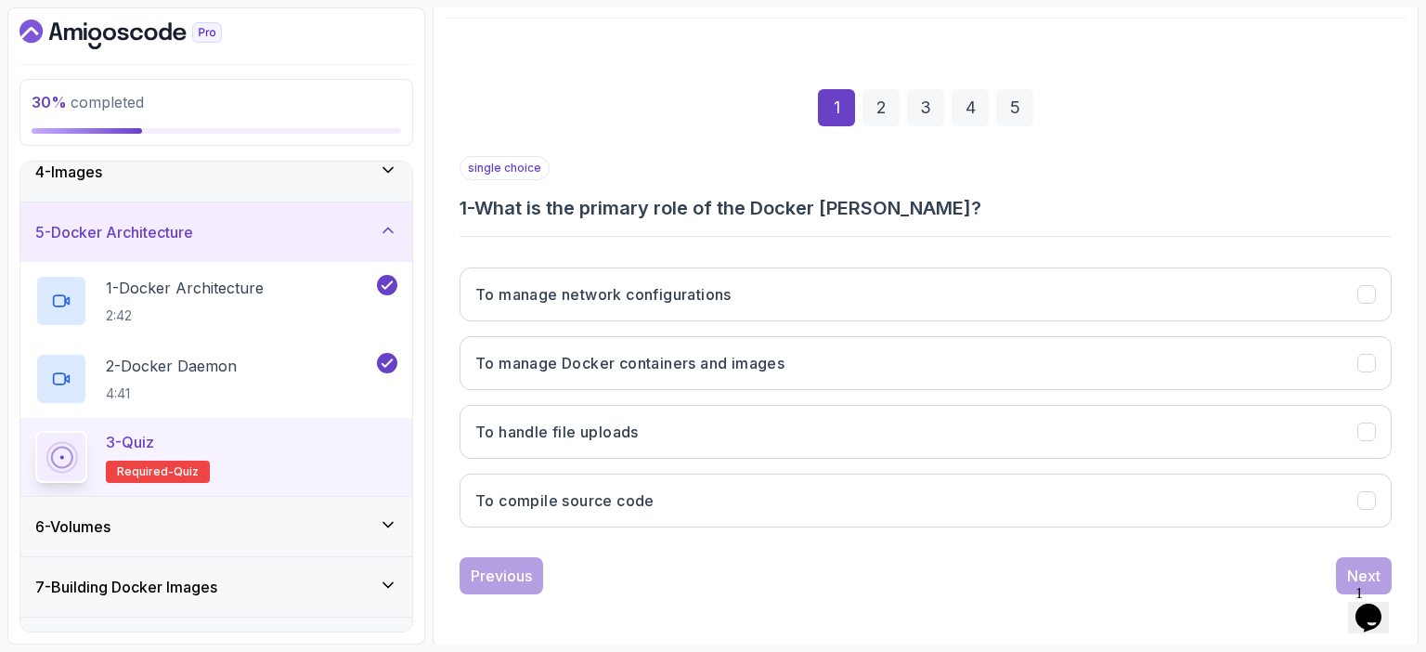
scroll to position [204, 0]
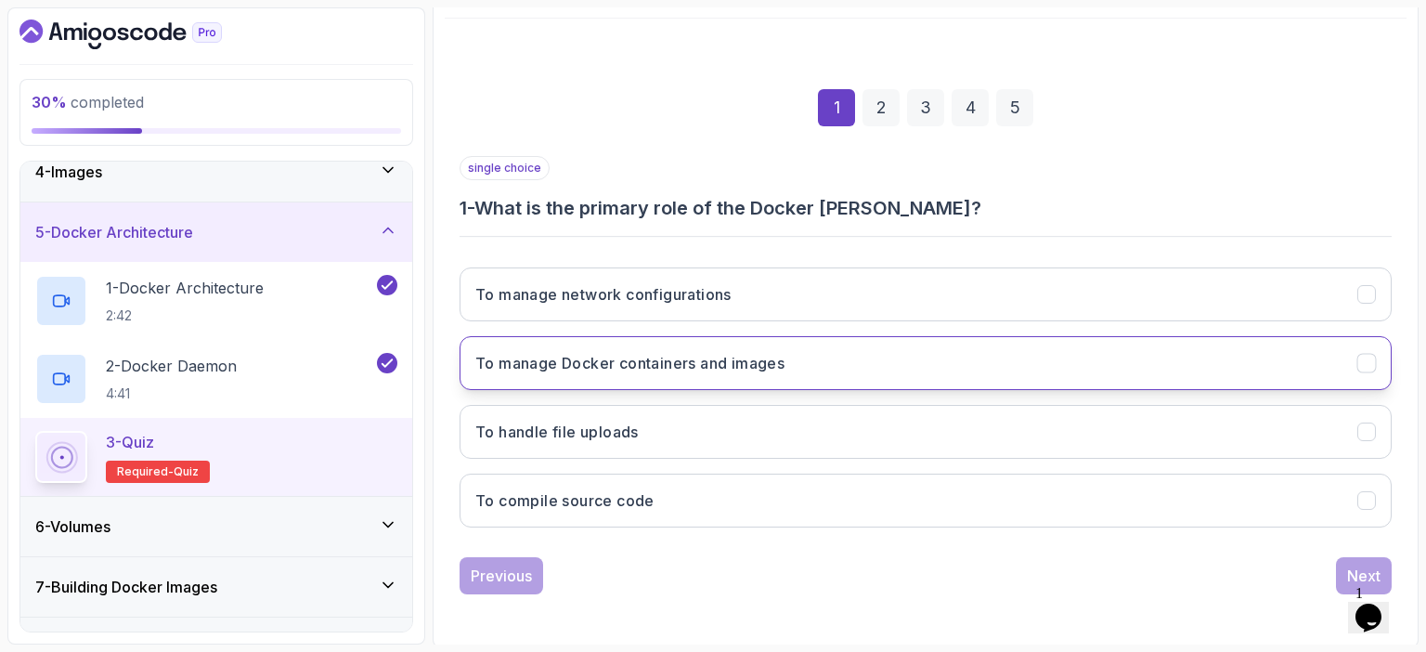
click at [797, 348] on button "To manage Docker containers and images" at bounding box center [926, 363] width 932 height 54
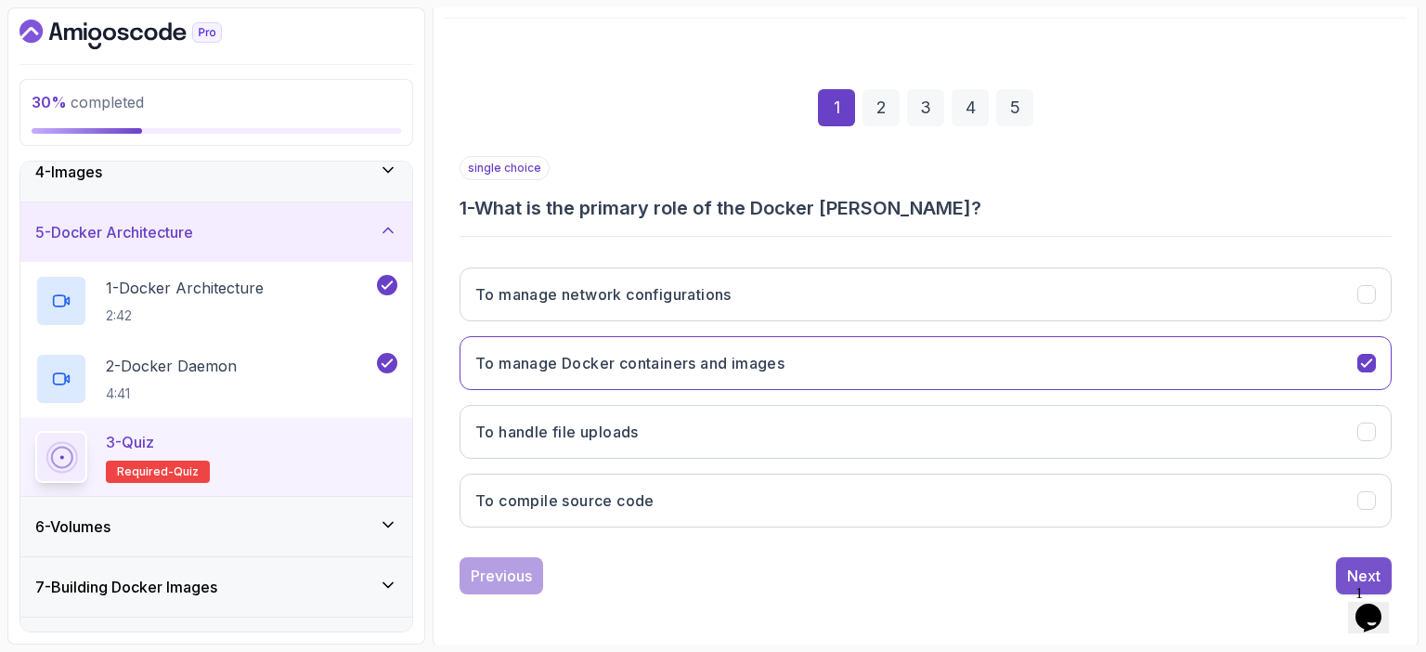
click at [1360, 565] on div "Next" at bounding box center [1363, 576] width 33 height 22
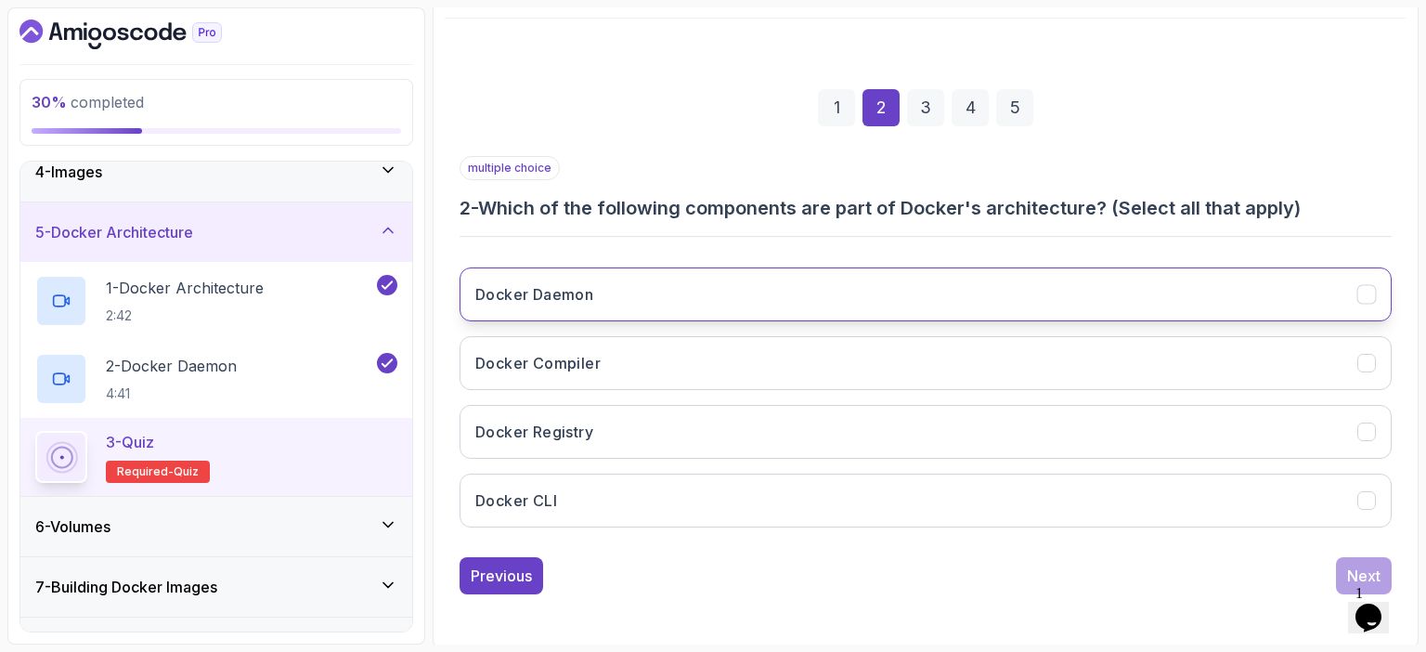
click at [651, 291] on button "Docker Daemon" at bounding box center [926, 294] width 932 height 54
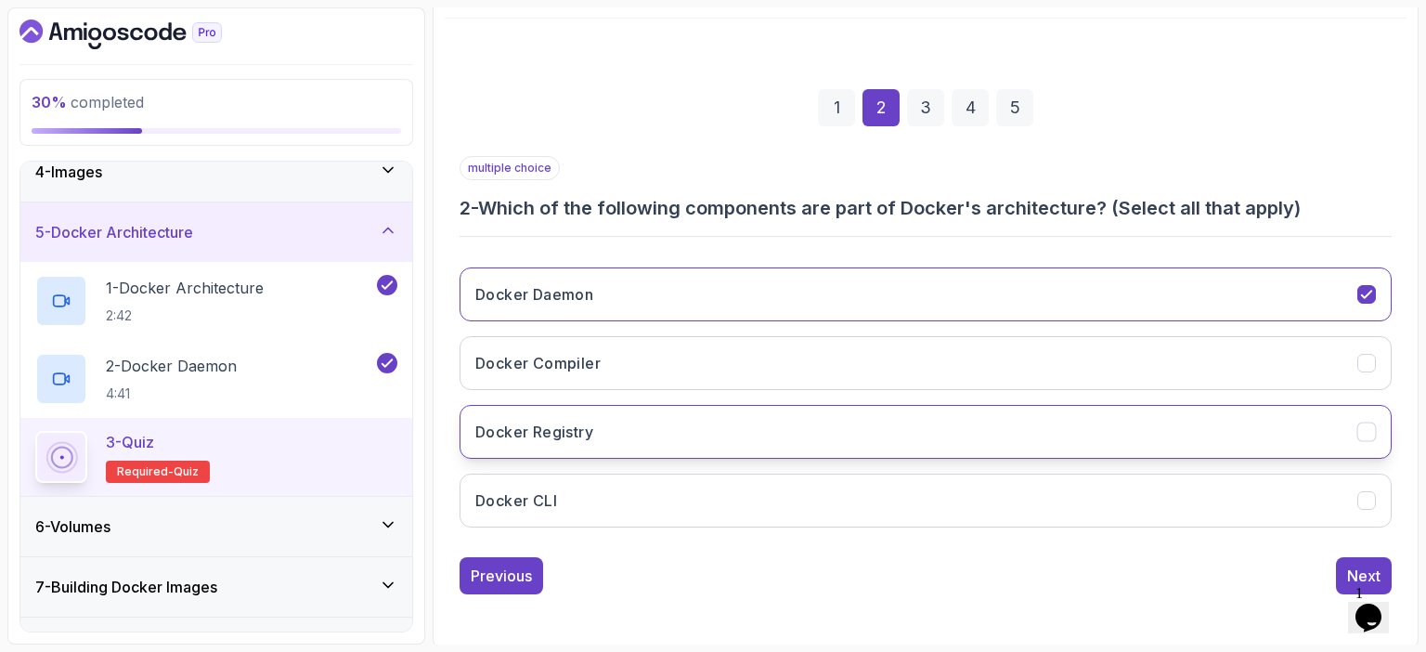
click at [579, 433] on h3 "Docker Registry" at bounding box center [534, 432] width 118 height 22
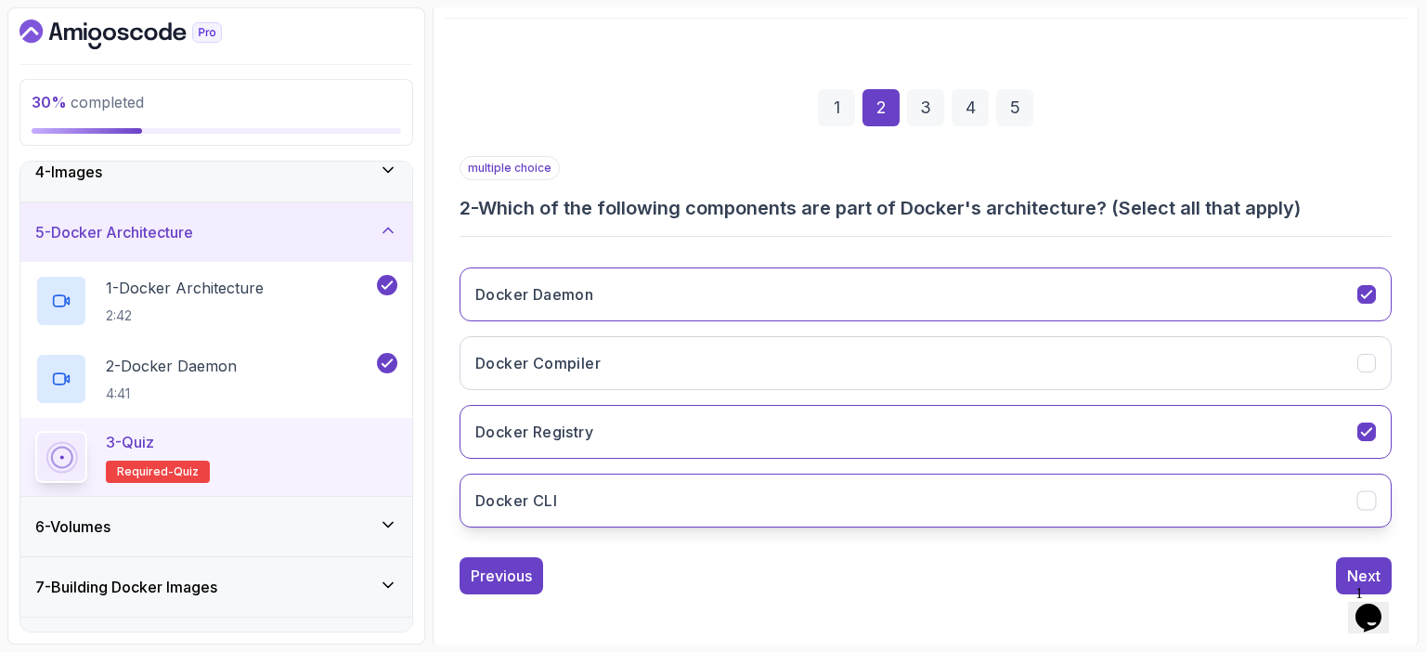
click at [588, 499] on button "Docker CLI" at bounding box center [926, 501] width 932 height 54
click at [1351, 566] on div "Next" at bounding box center [1363, 576] width 33 height 22
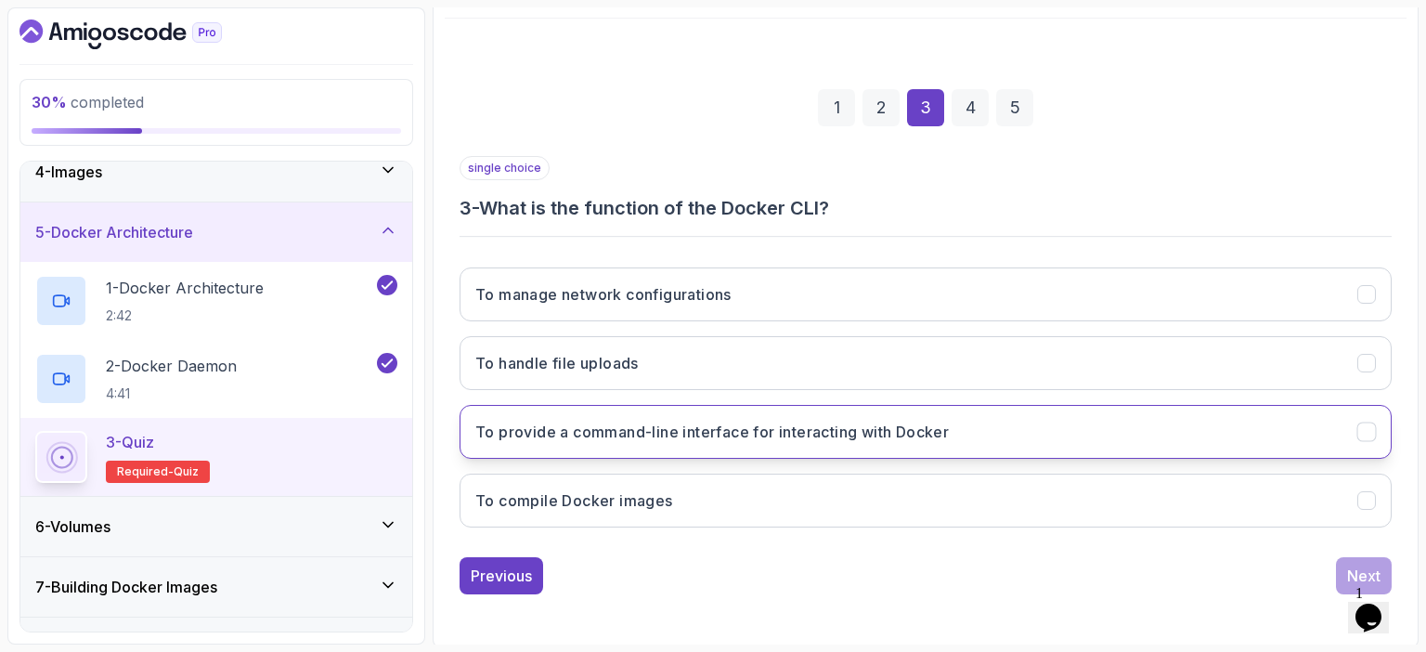
click at [785, 427] on h3 "To provide a command-line interface for interacting with Docker" at bounding box center [712, 432] width 474 height 22
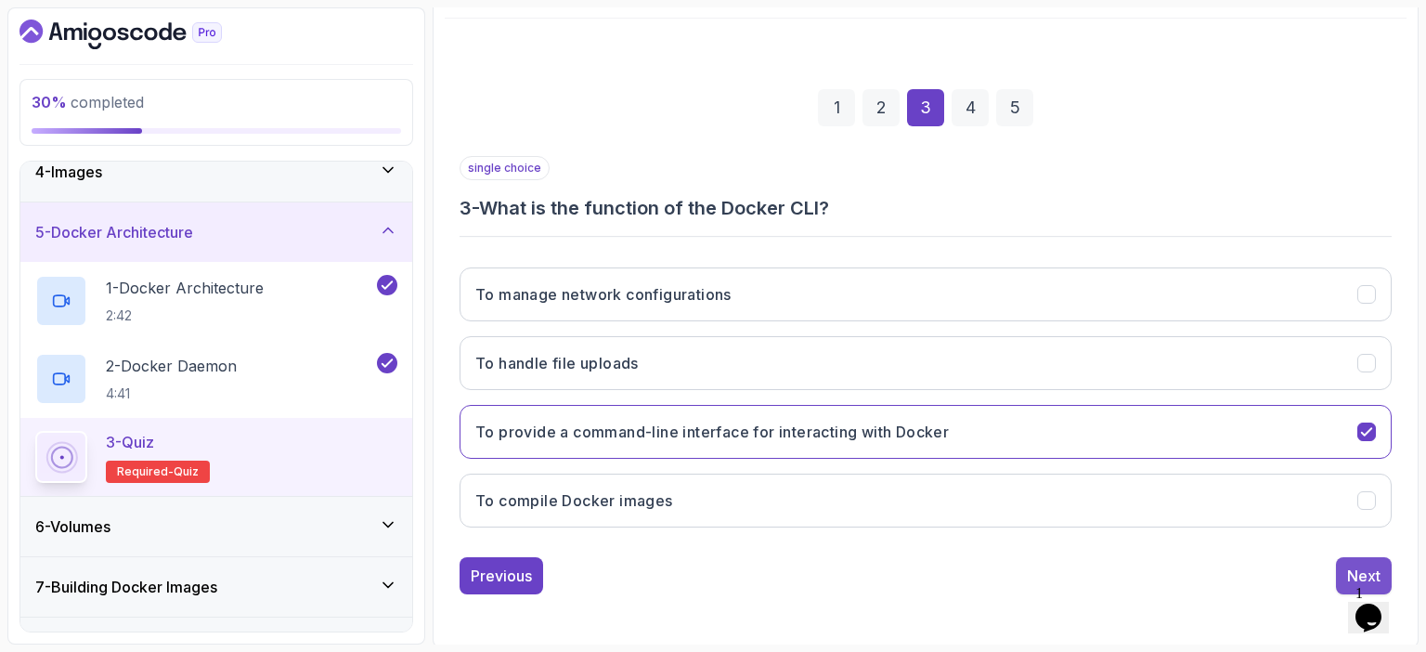
click at [1358, 565] on div "Next" at bounding box center [1363, 576] width 33 height 22
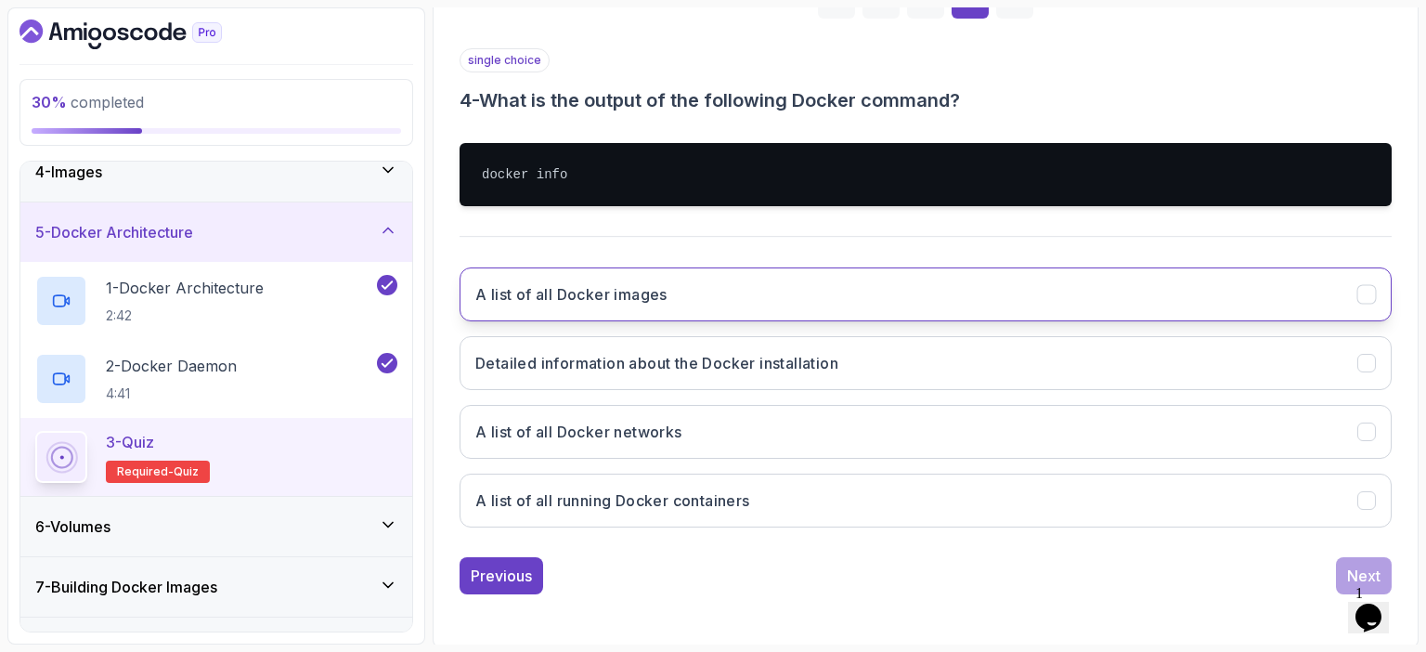
scroll to position [312, 0]
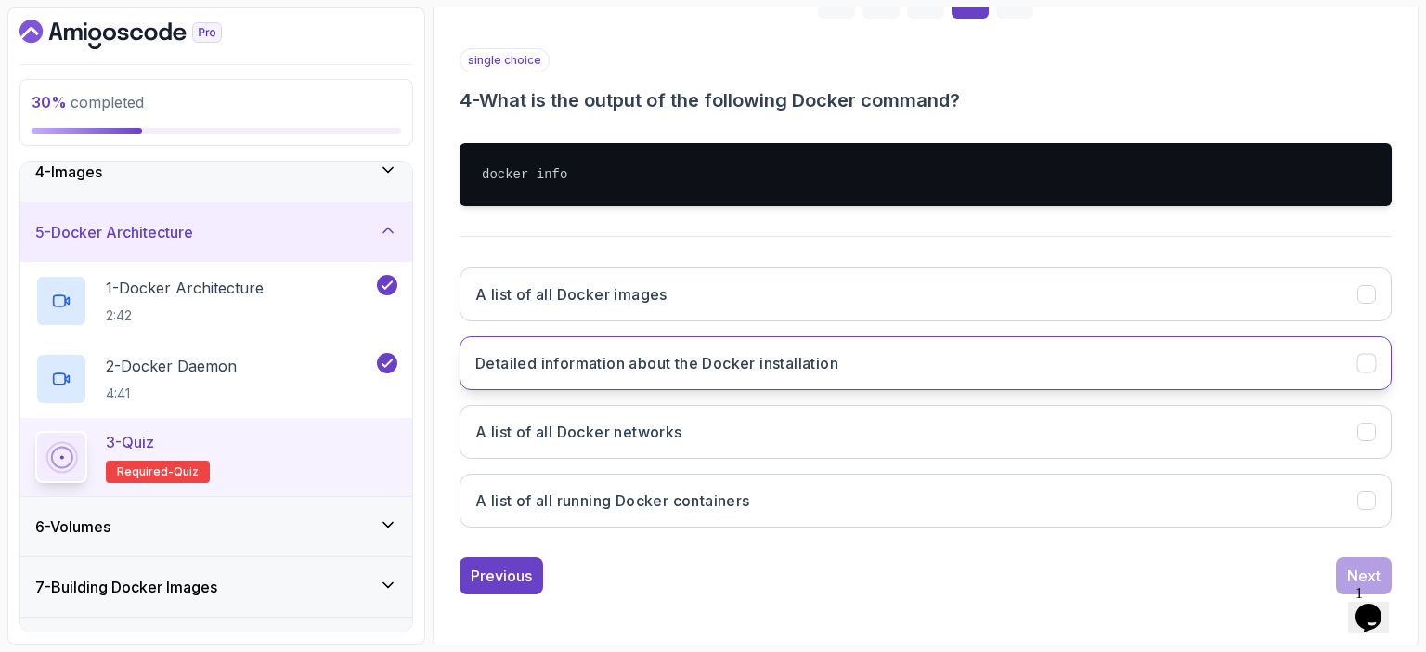
click at [605, 362] on h3 "Detailed information about the Docker installation" at bounding box center [656, 363] width 363 height 22
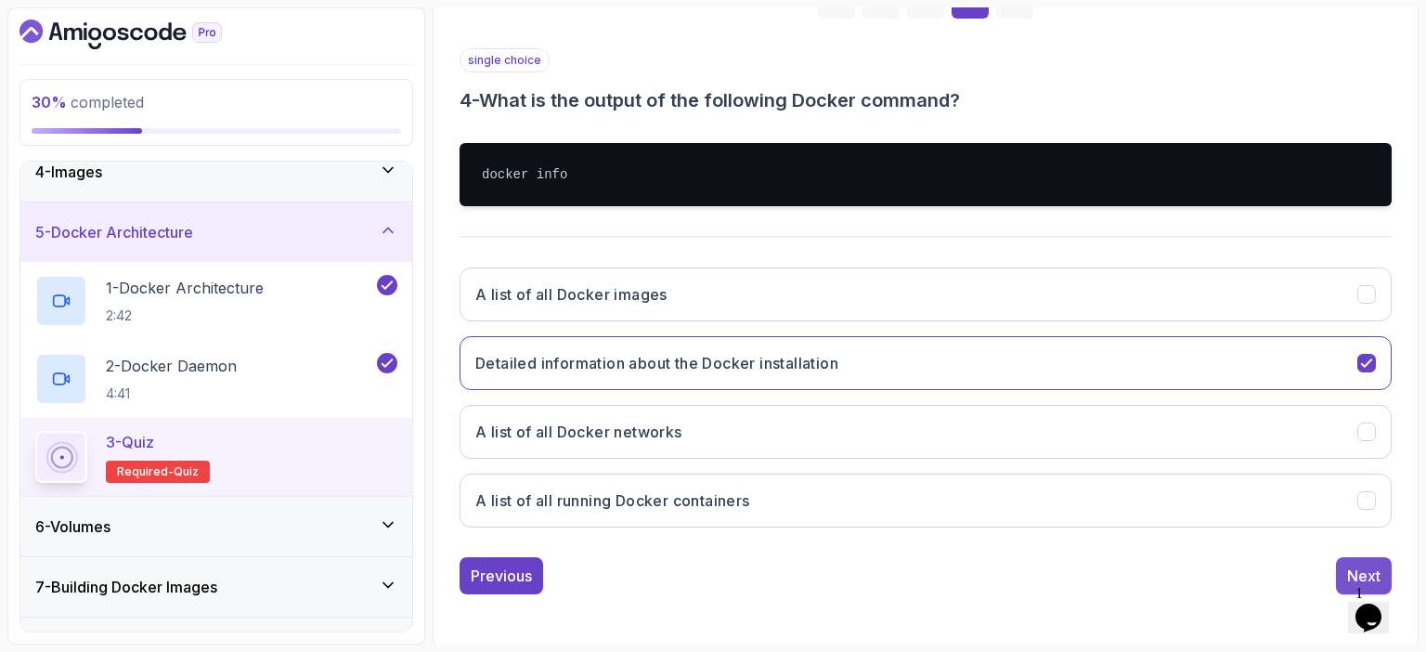
click at [1347, 565] on div "Next" at bounding box center [1363, 576] width 33 height 22
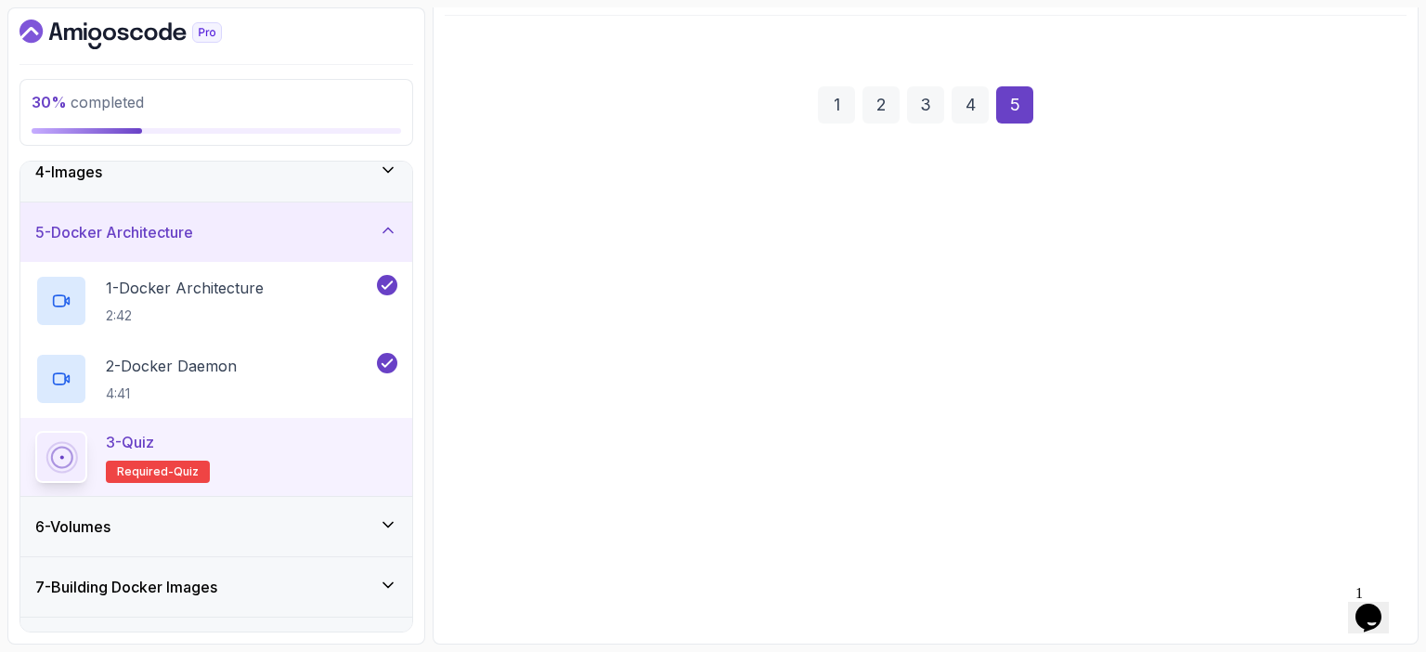
scroll to position [204, 0]
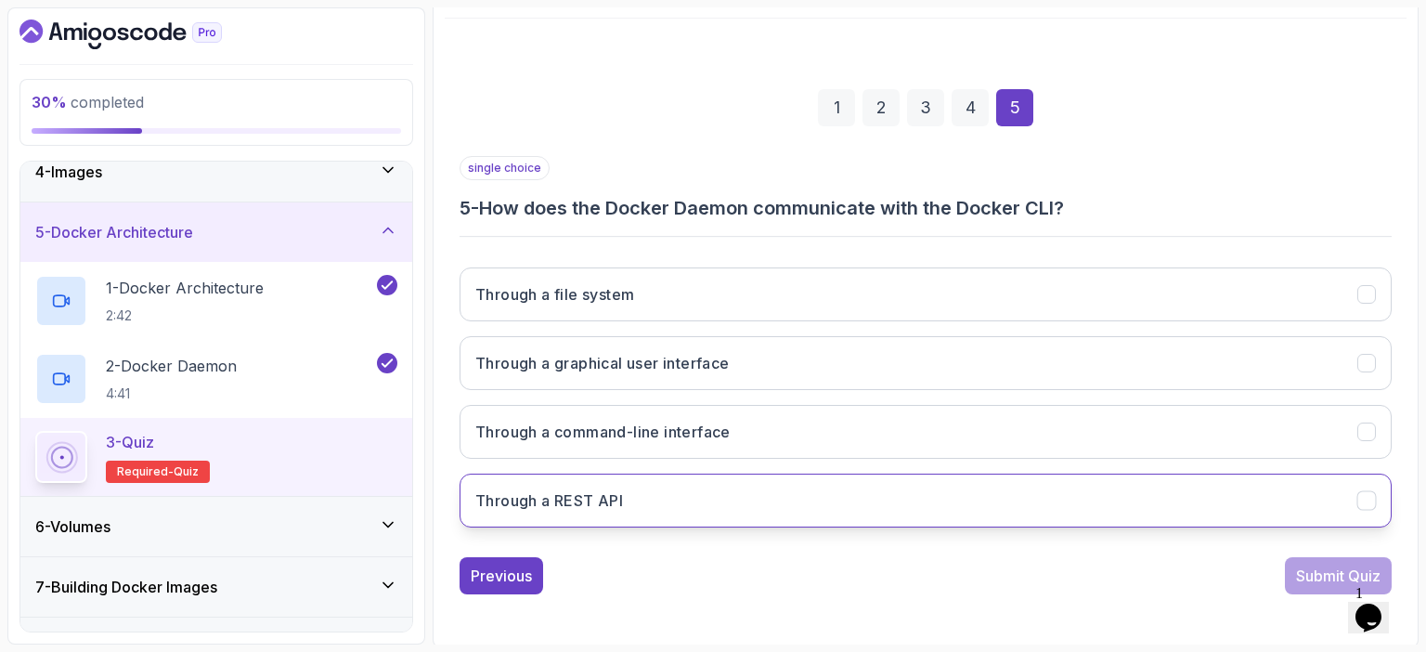
click at [631, 502] on button "Through a REST API" at bounding box center [926, 501] width 932 height 54
click at [1324, 569] on div "Submit Quiz" at bounding box center [1338, 576] width 85 height 22
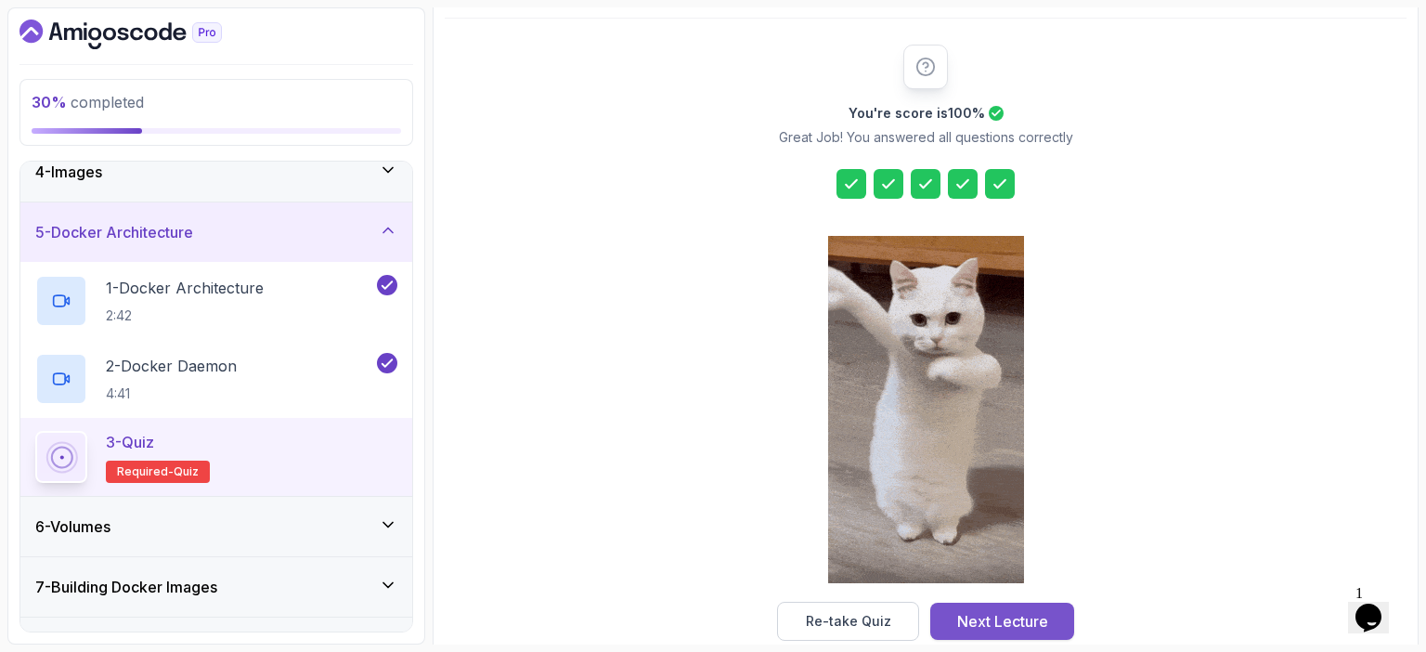
click at [1009, 629] on div "Next Lecture" at bounding box center [1002, 621] width 91 height 22
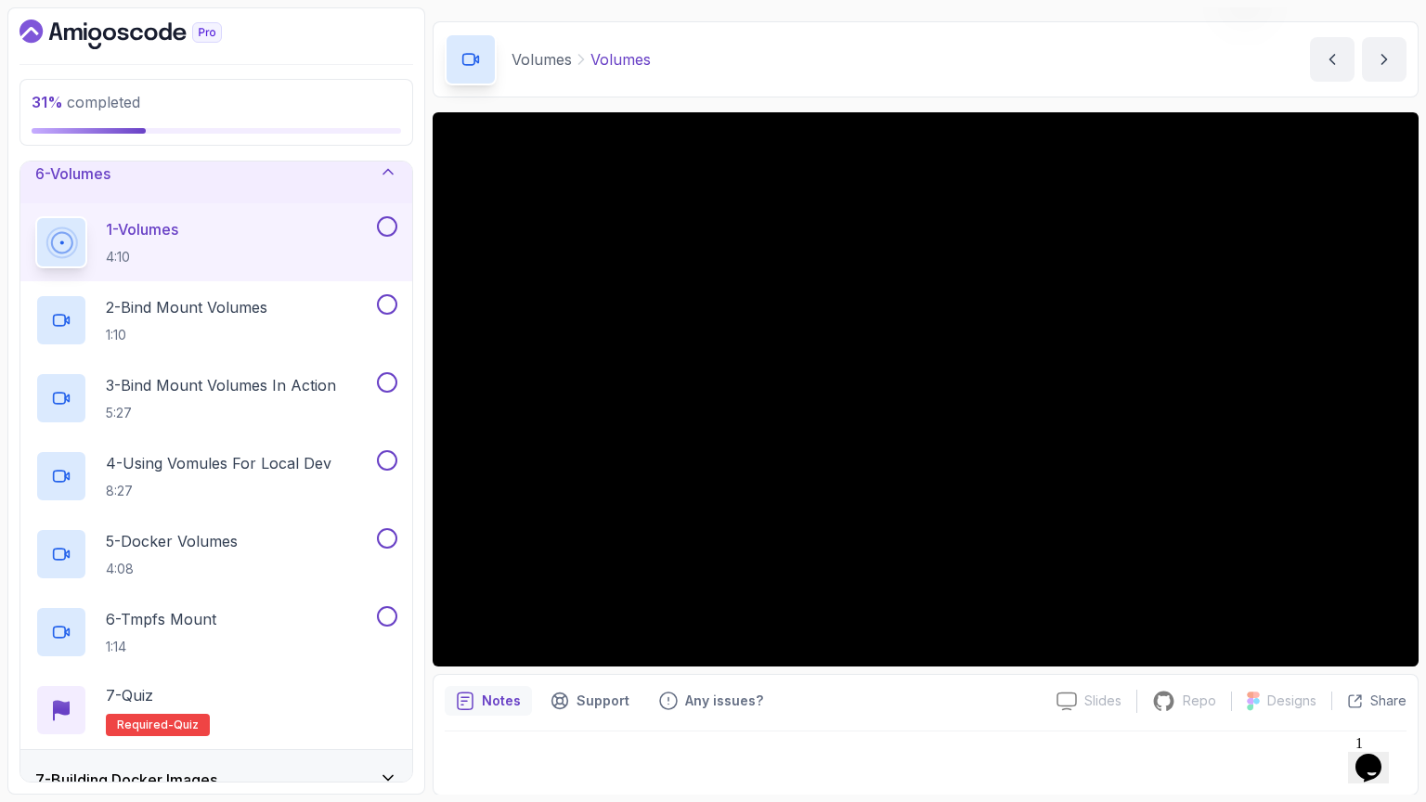
scroll to position [163, 0]
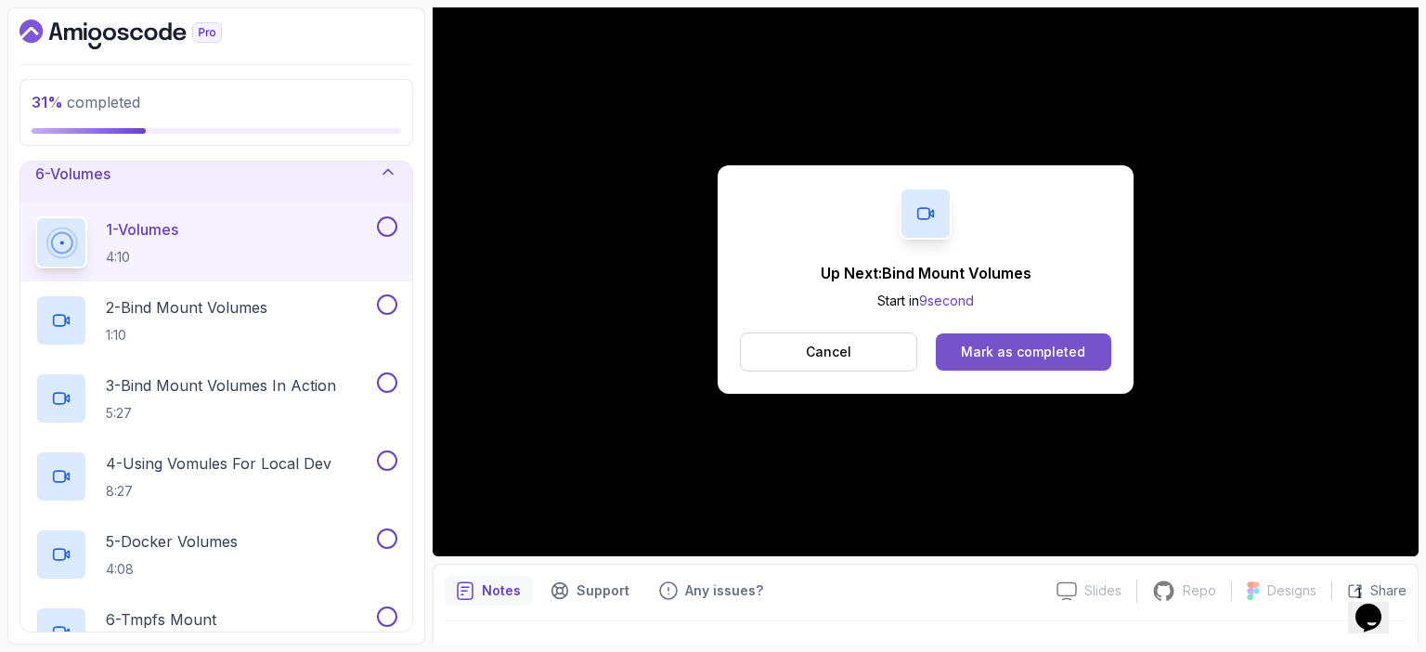
click at [1033, 350] on div "Mark as completed" at bounding box center [1023, 352] width 124 height 19
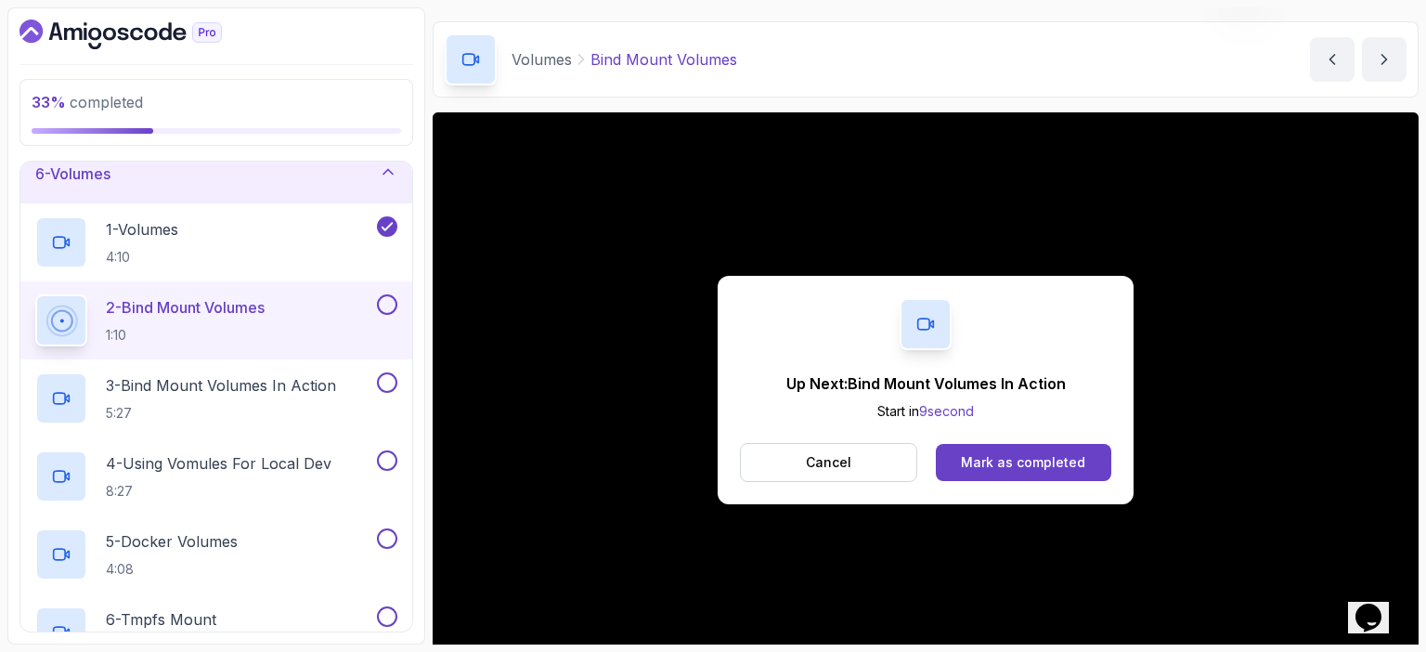
scroll to position [163, 0]
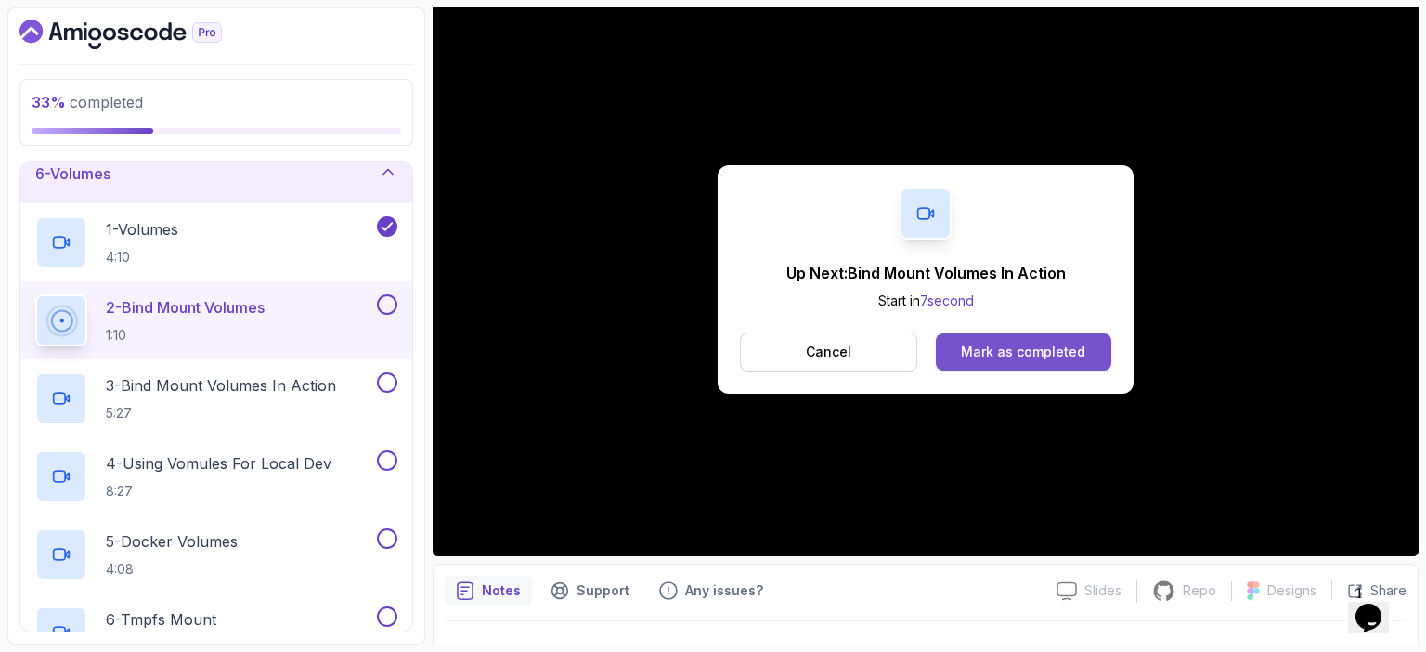
click at [1032, 350] on div "Mark as completed" at bounding box center [1023, 352] width 124 height 19
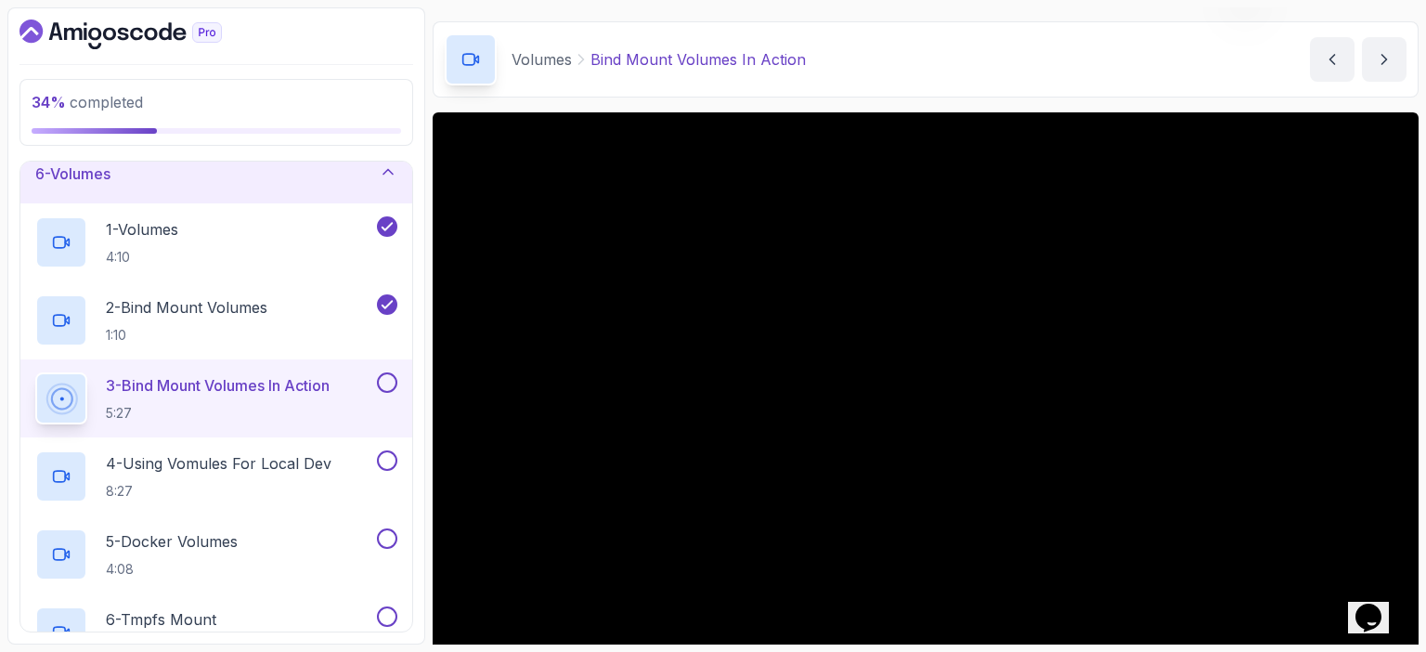
scroll to position [202, 0]
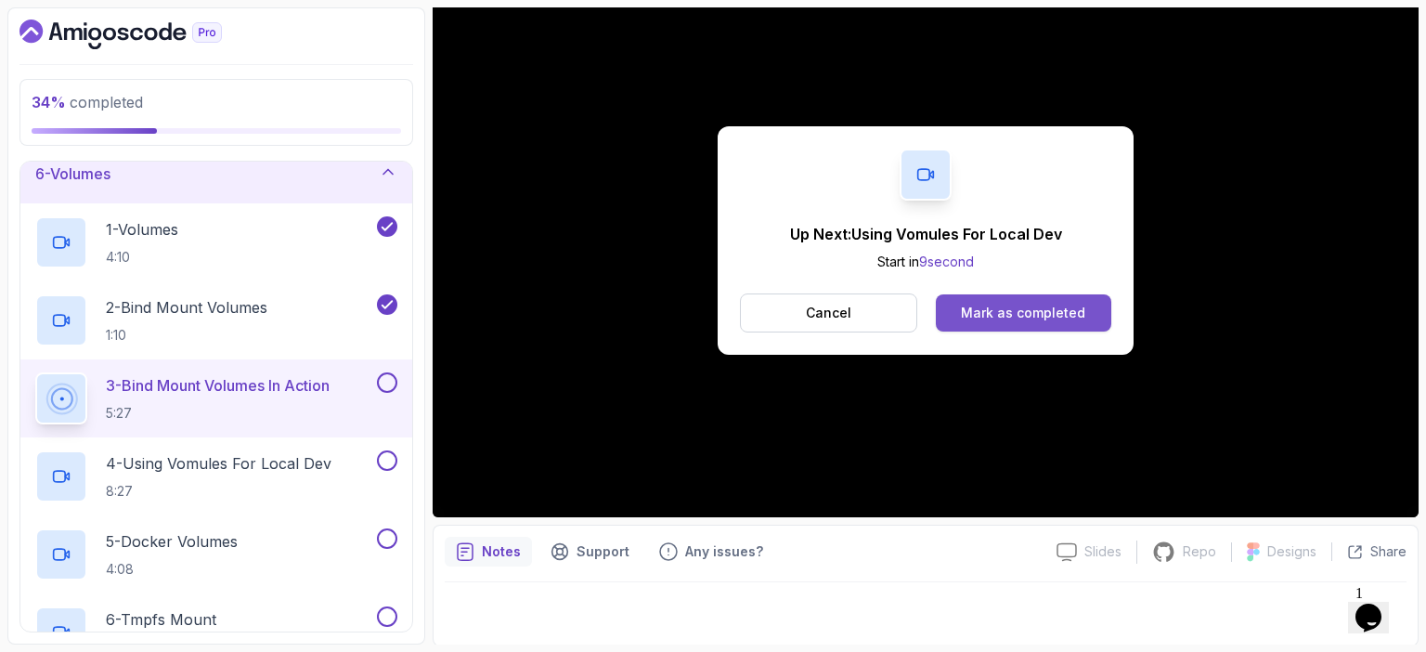
click at [1031, 317] on div "Mark as completed" at bounding box center [1023, 313] width 124 height 19
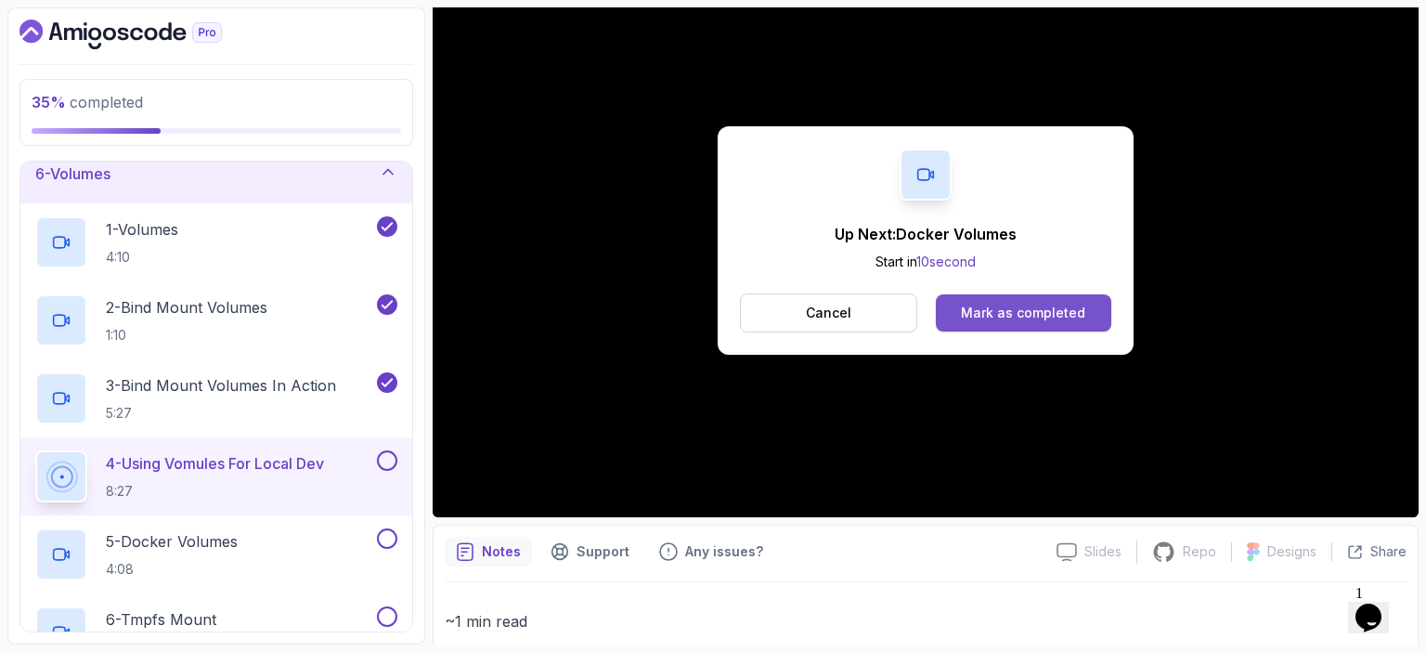
click at [999, 309] on div "Mark as completed" at bounding box center [1023, 313] width 124 height 19
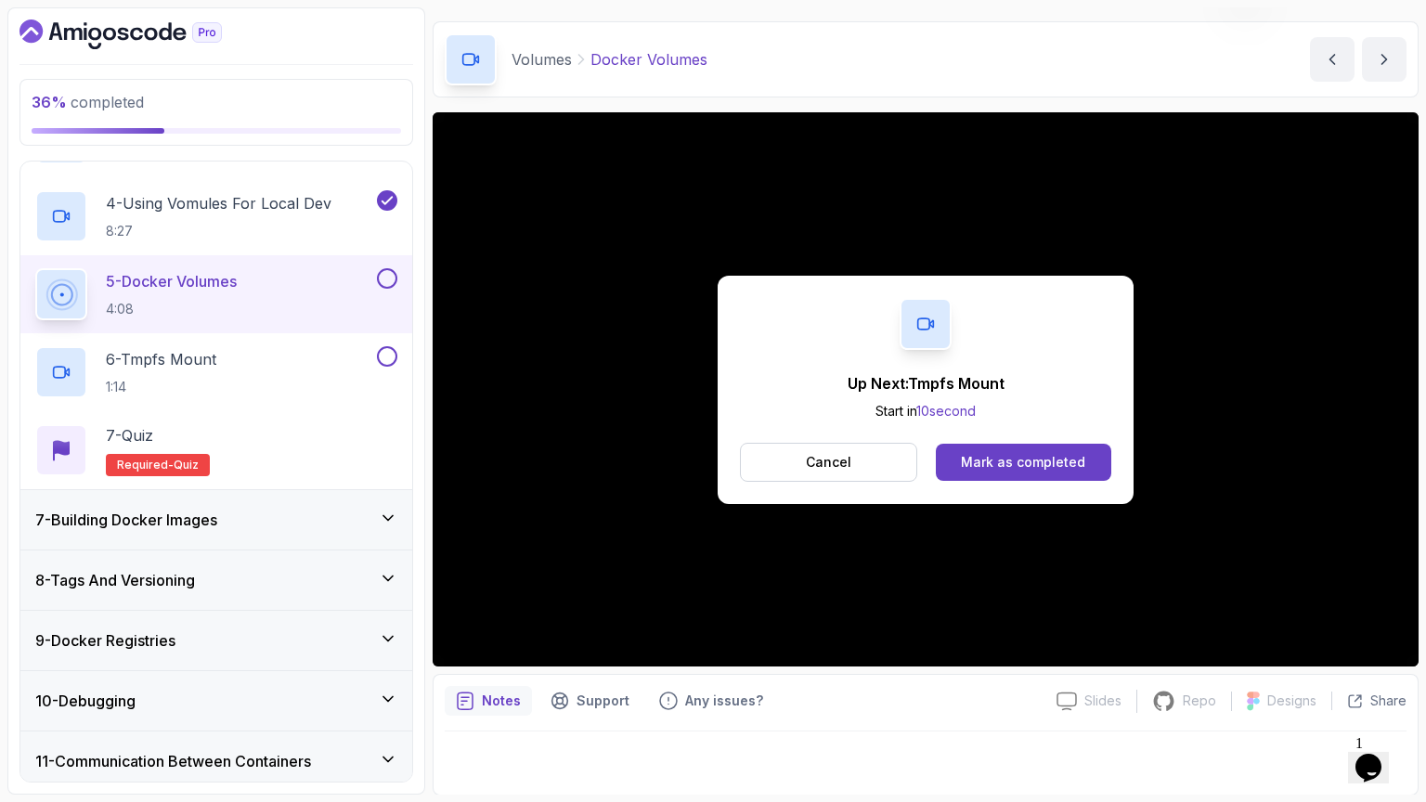
scroll to position [202, 0]
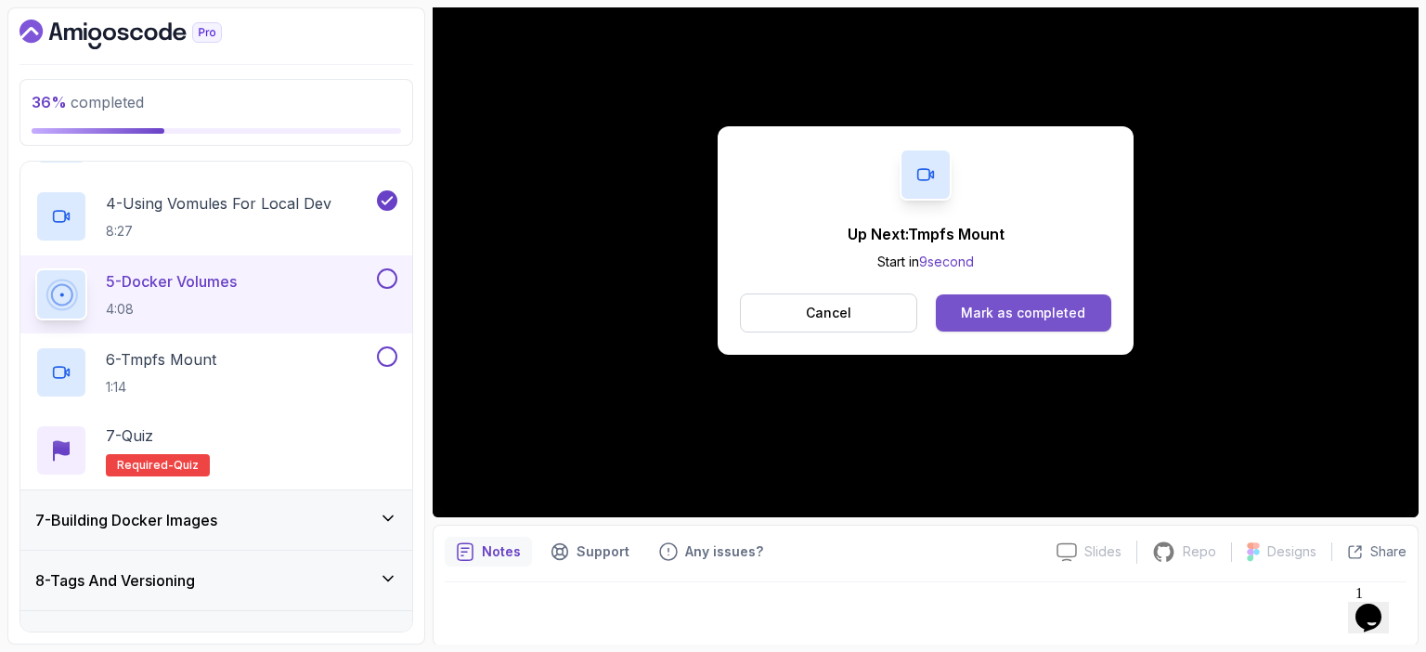
click at [1032, 311] on div "Mark as completed" at bounding box center [1023, 313] width 124 height 19
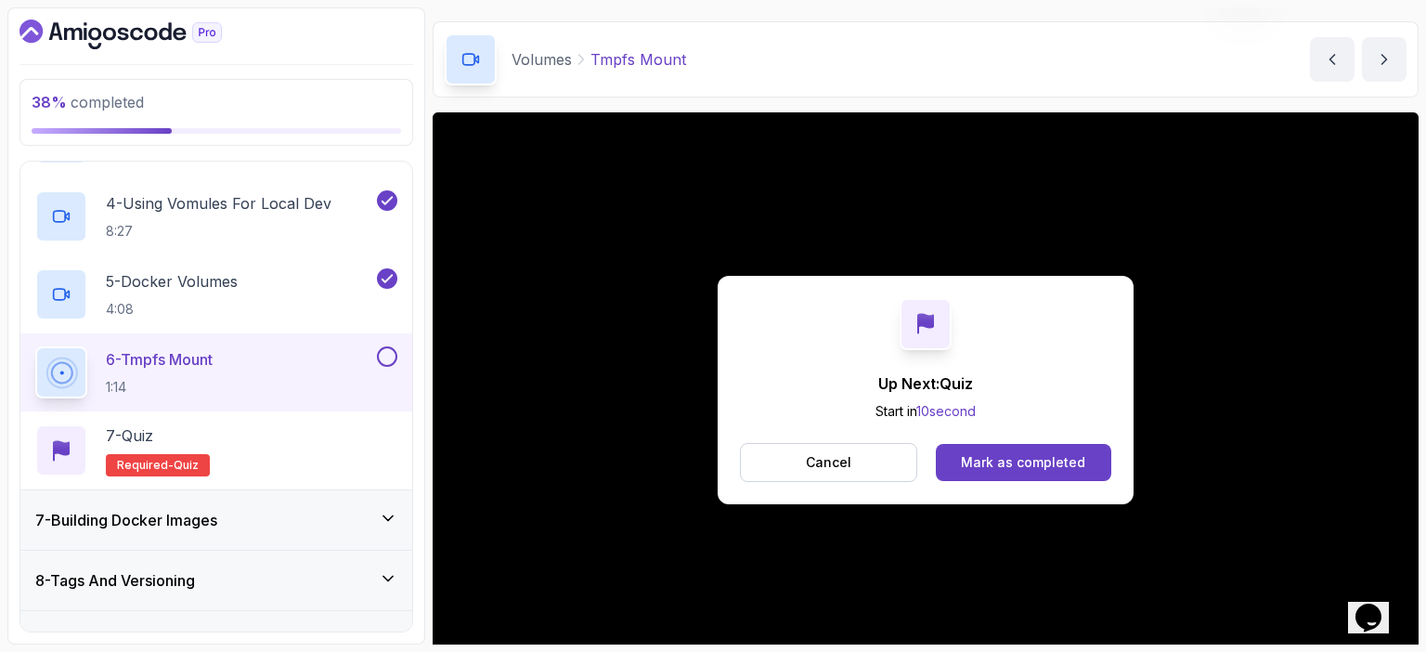
scroll to position [202, 0]
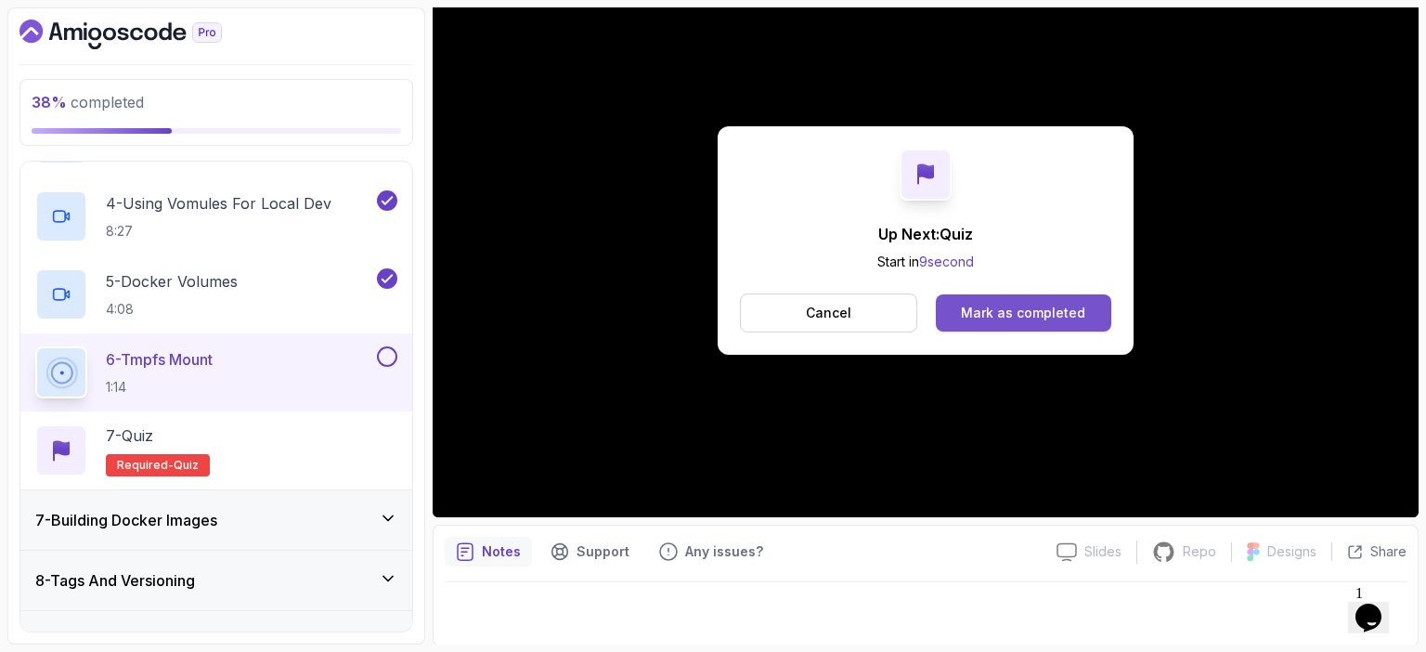
click at [1084, 315] on button "Mark as completed" at bounding box center [1024, 312] width 176 height 37
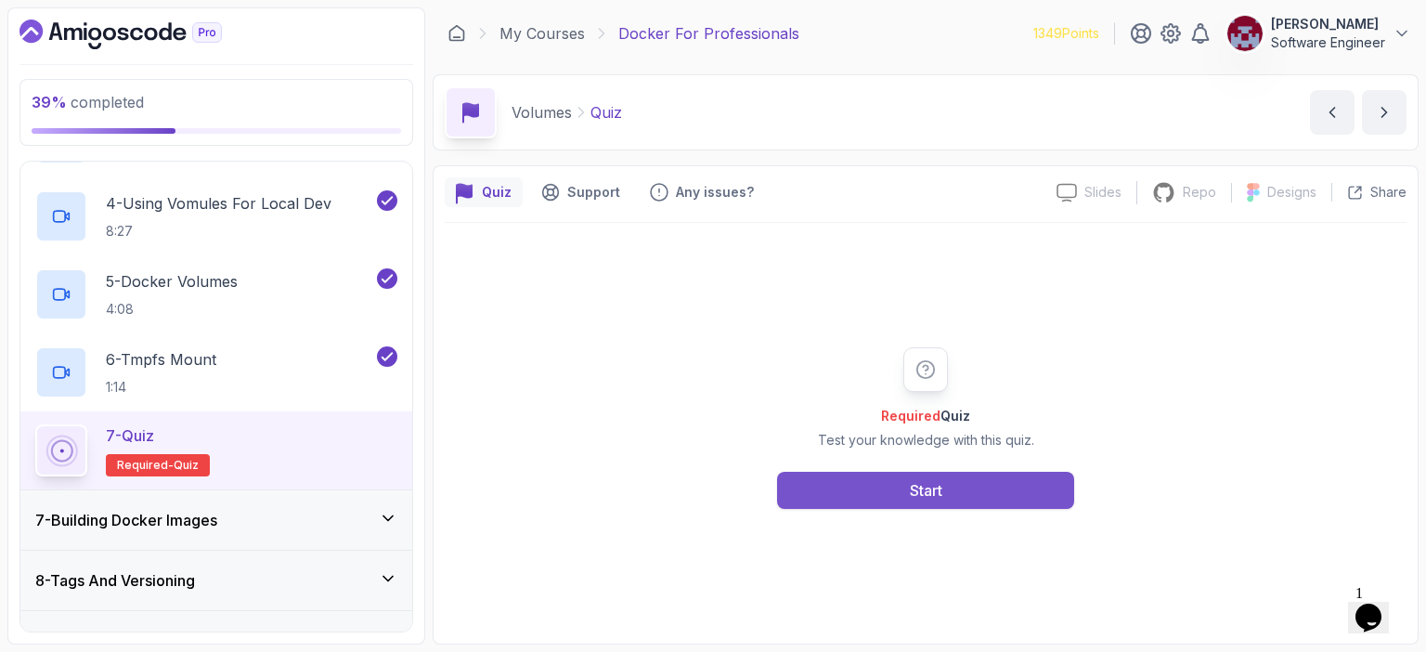
click at [874, 495] on button "Start" at bounding box center [925, 490] width 297 height 37
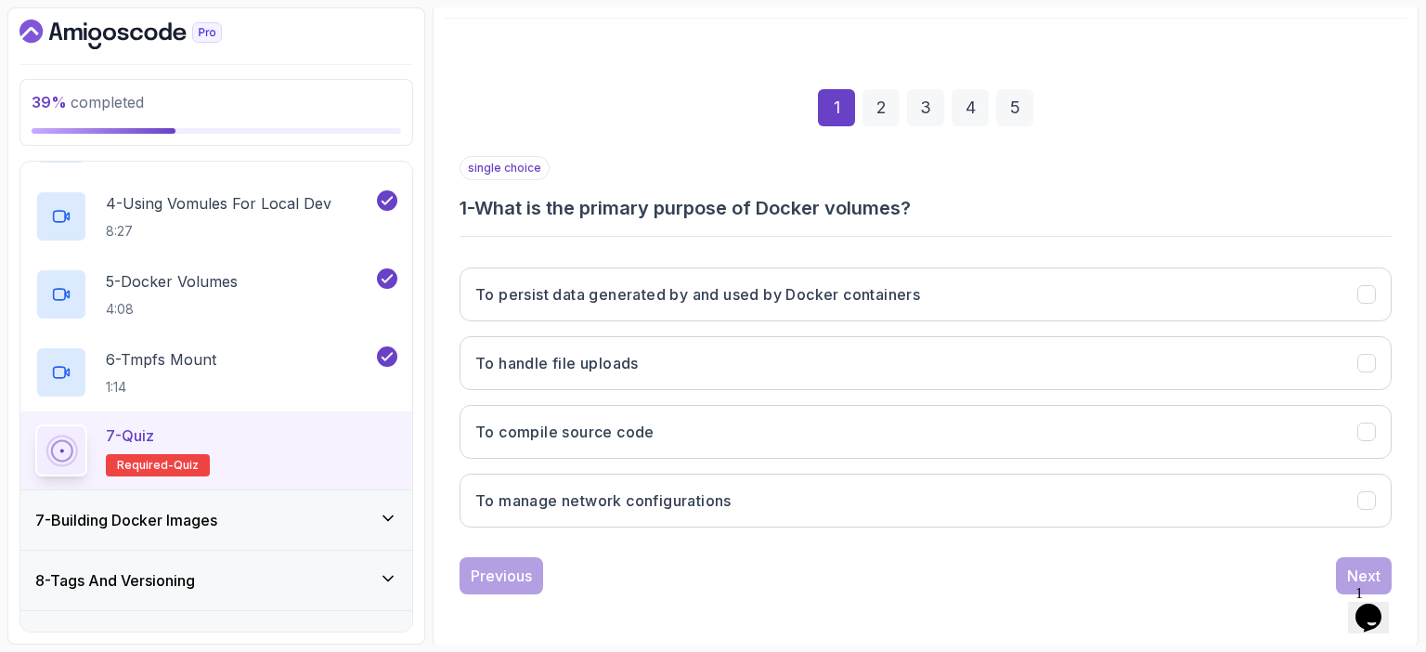
scroll to position [204, 0]
click at [658, 200] on h3 "1 - What is the primary purpose of Docker volumes?" at bounding box center [926, 208] width 932 height 26
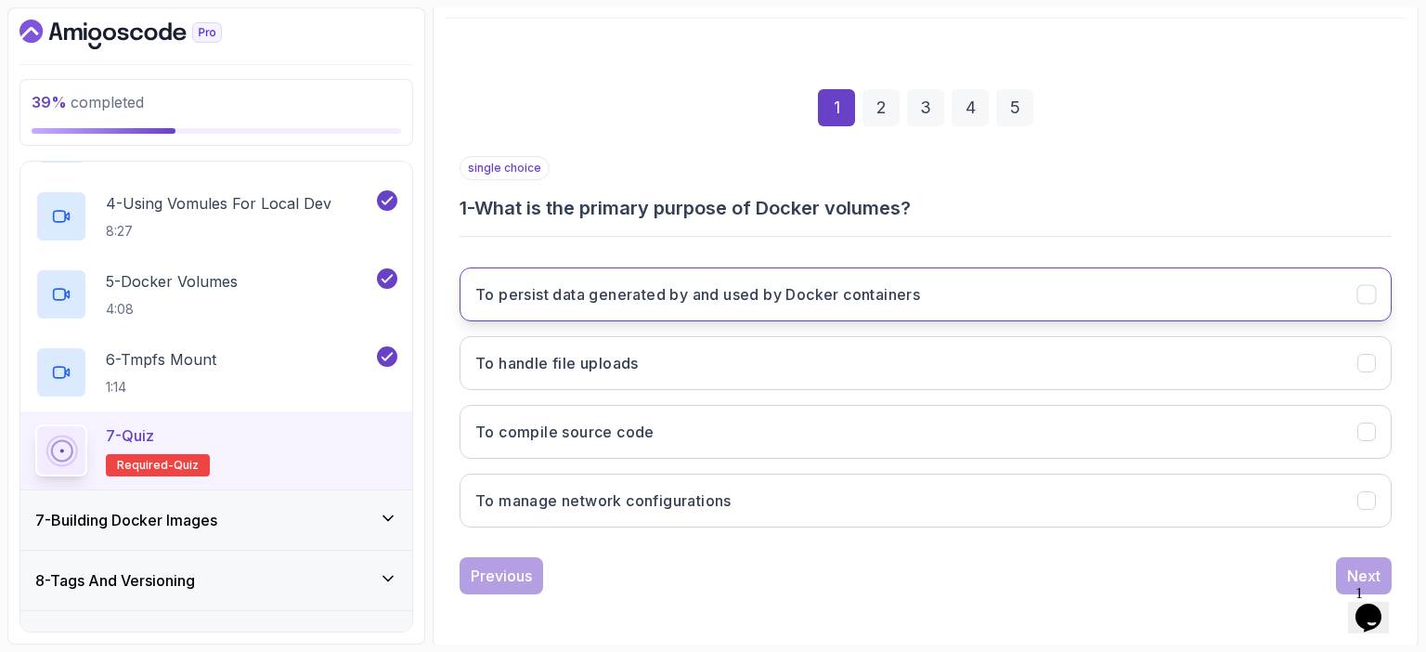
click at [841, 291] on h3 "To persist data generated by and used by Docker containers" at bounding box center [697, 294] width 445 height 22
click at [1352, 565] on div "Next" at bounding box center [1363, 576] width 33 height 22
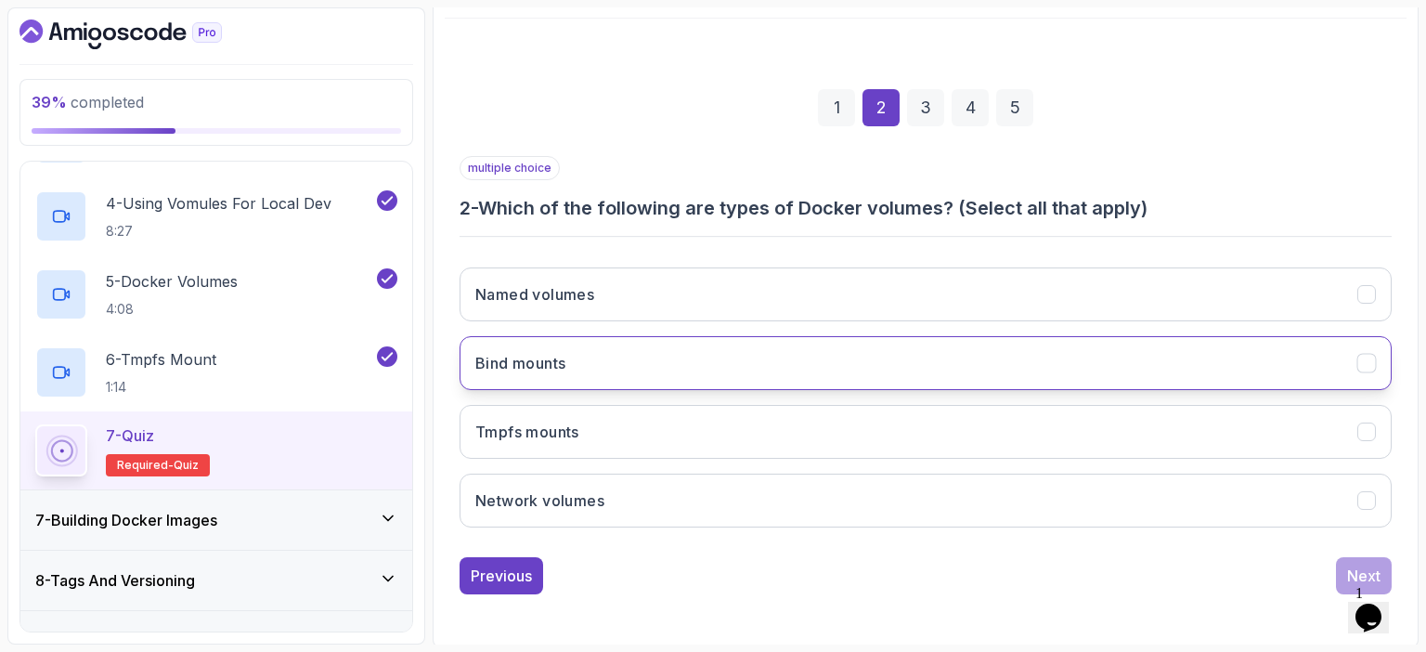
click at [539, 364] on h3 "Bind mounts" at bounding box center [520, 363] width 90 height 22
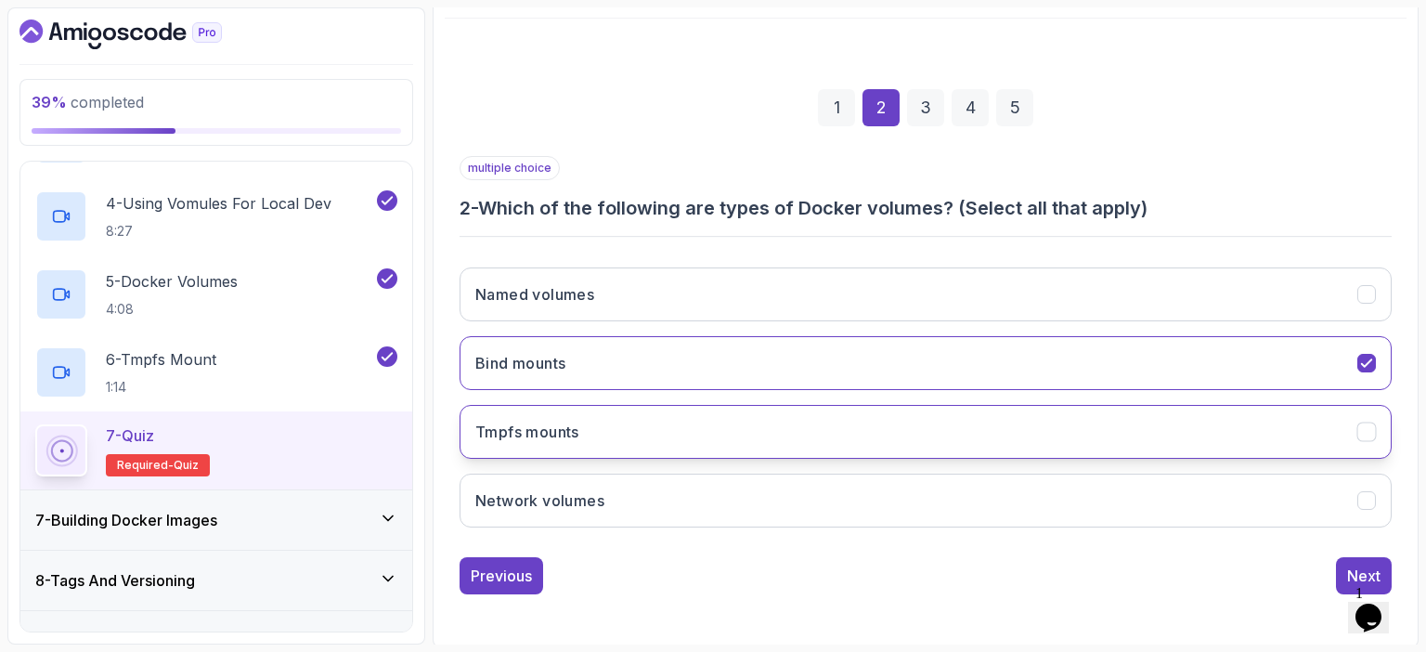
click at [550, 435] on h3 "Tmpfs mounts" at bounding box center [527, 432] width 104 height 22
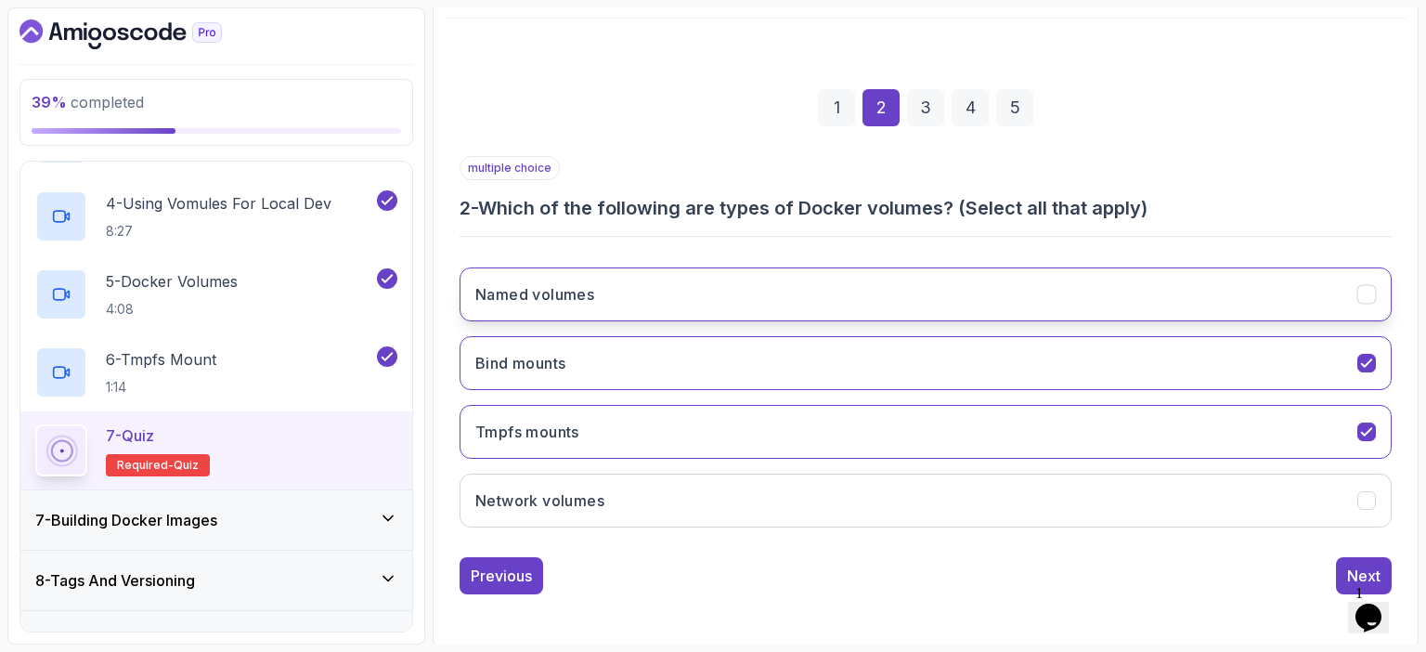
click at [592, 286] on h3 "Named volumes" at bounding box center [534, 294] width 119 height 22
click at [1357, 566] on div "Next" at bounding box center [1363, 576] width 33 height 22
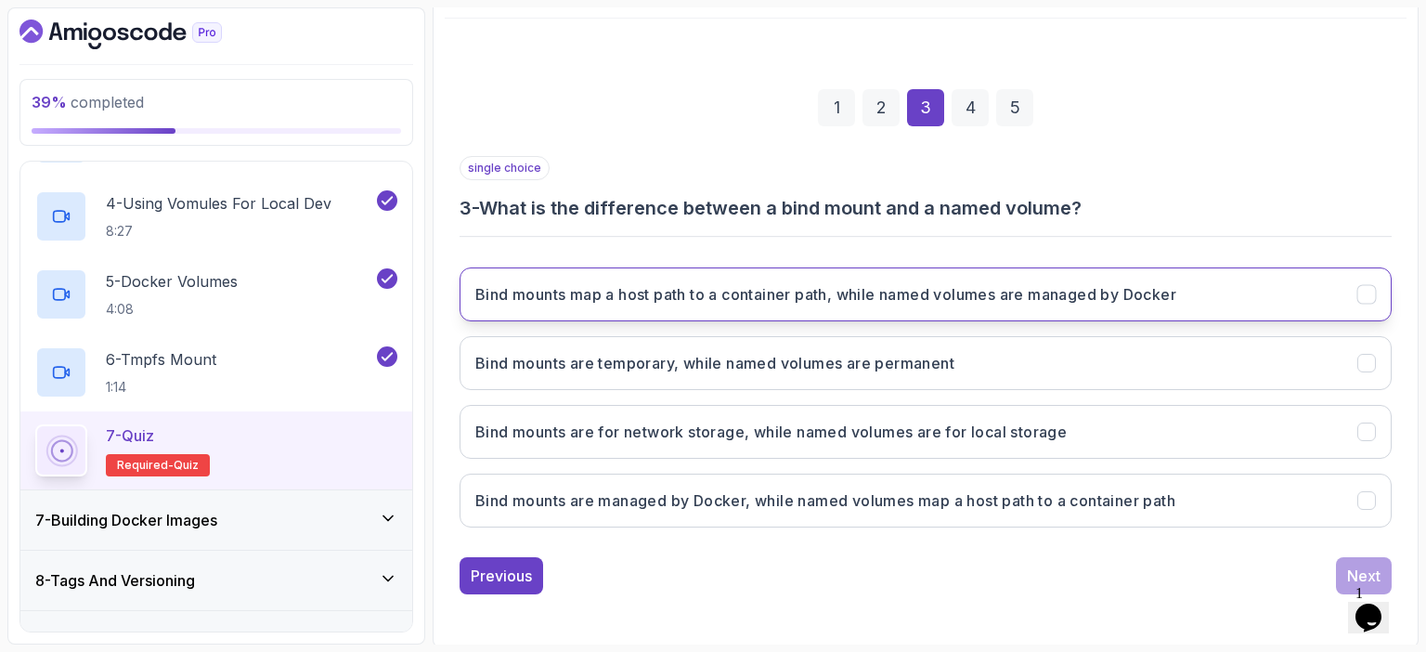
click at [864, 288] on h3 "Bind mounts map a host path to a container path, while named volumes are manage…" at bounding box center [825, 294] width 701 height 22
click at [1359, 566] on div "Next" at bounding box center [1363, 576] width 33 height 22
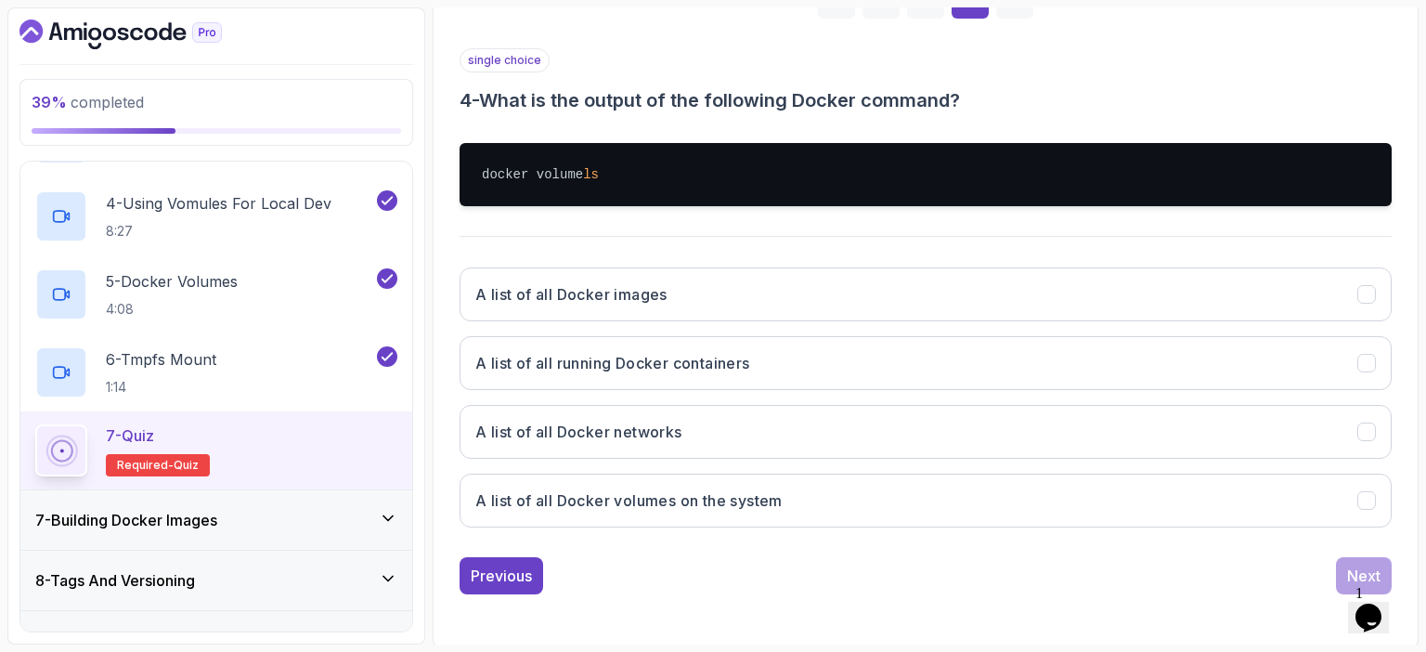
scroll to position [312, 0]
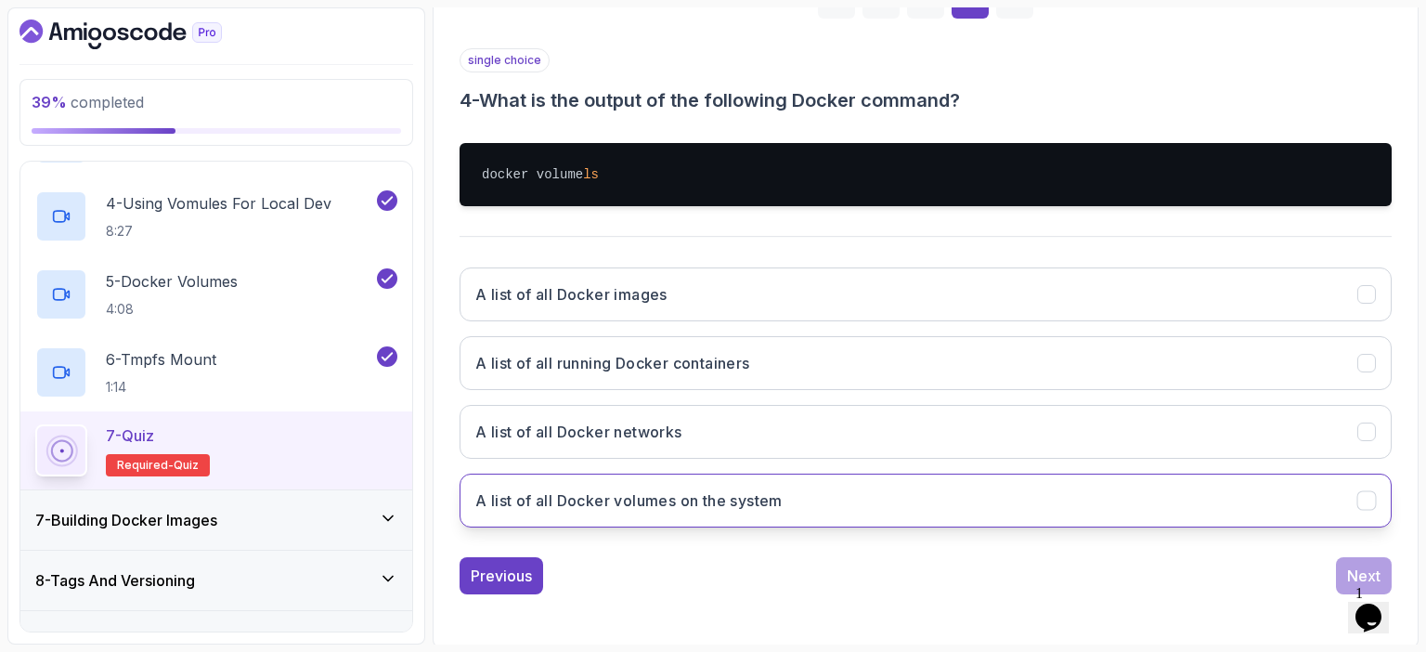
click at [645, 498] on h3 "A list of all Docker volumes on the system" at bounding box center [628, 500] width 307 height 22
click at [1360, 570] on div "Next" at bounding box center [1363, 576] width 33 height 22
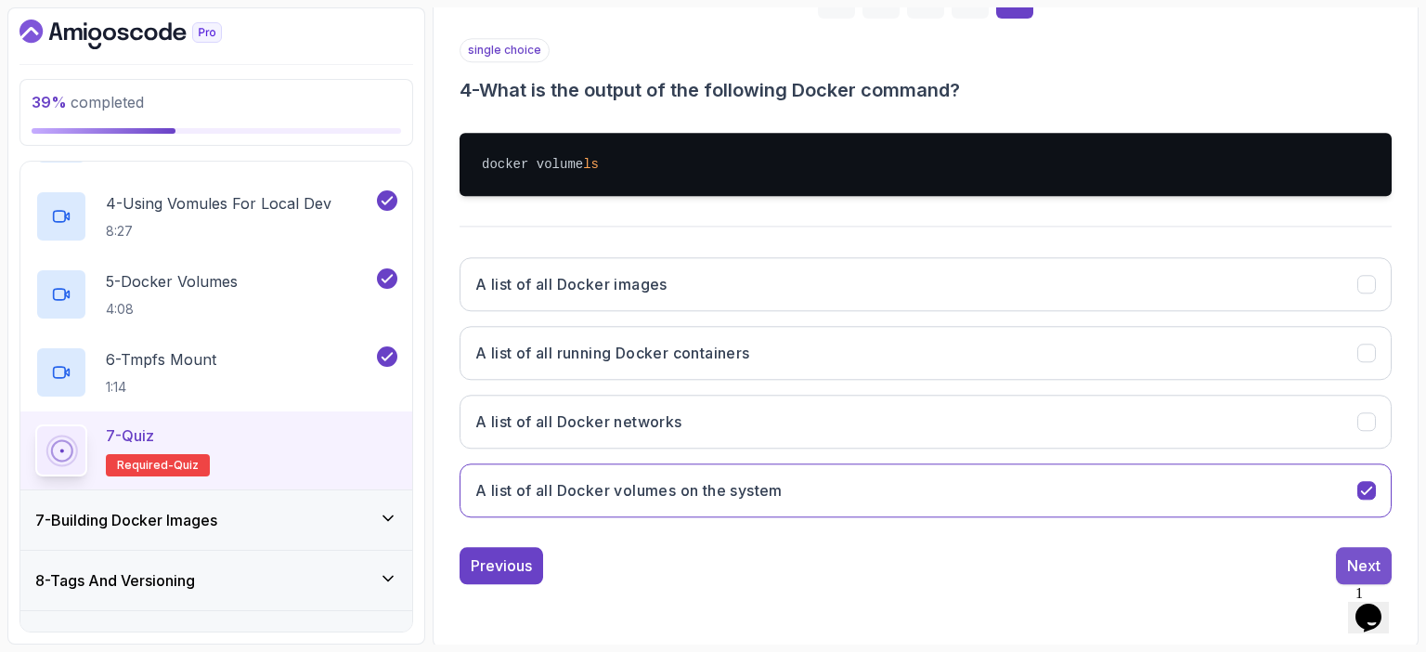
scroll to position [204, 0]
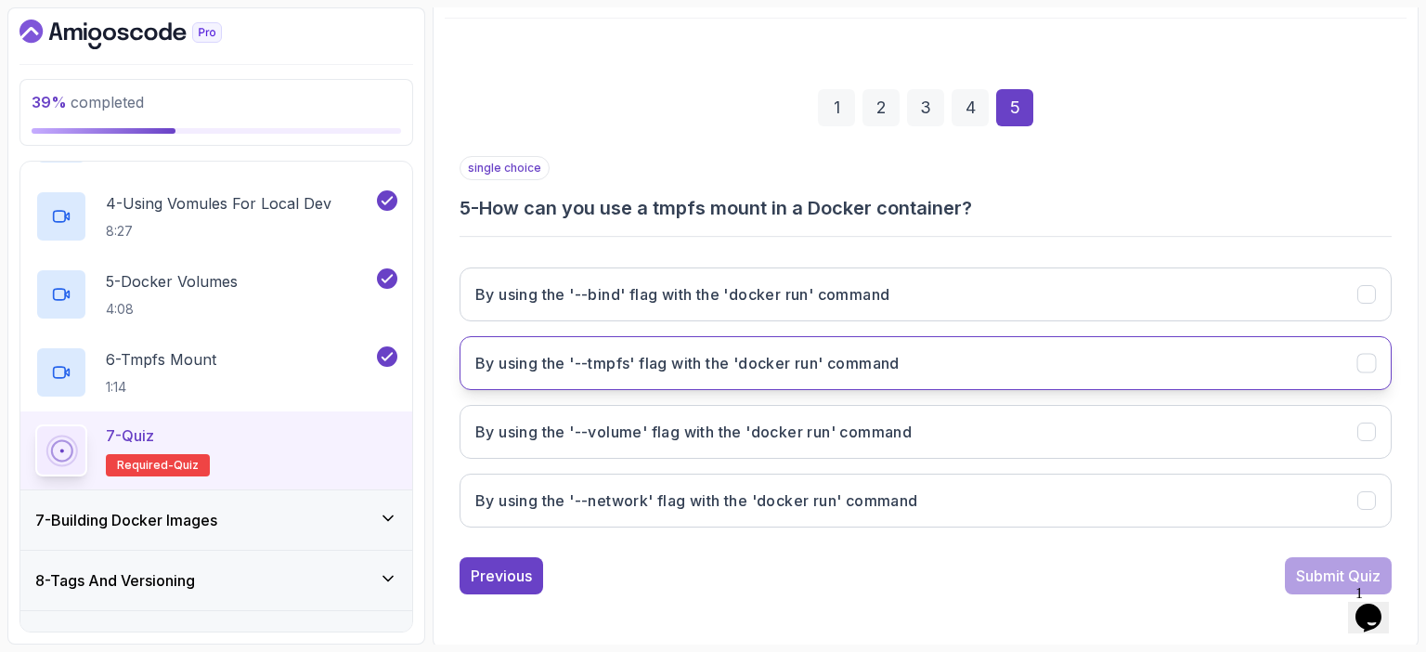
click at [945, 365] on button "By using the '--tmpfs' flag with the 'docker run' command" at bounding box center [926, 363] width 932 height 54
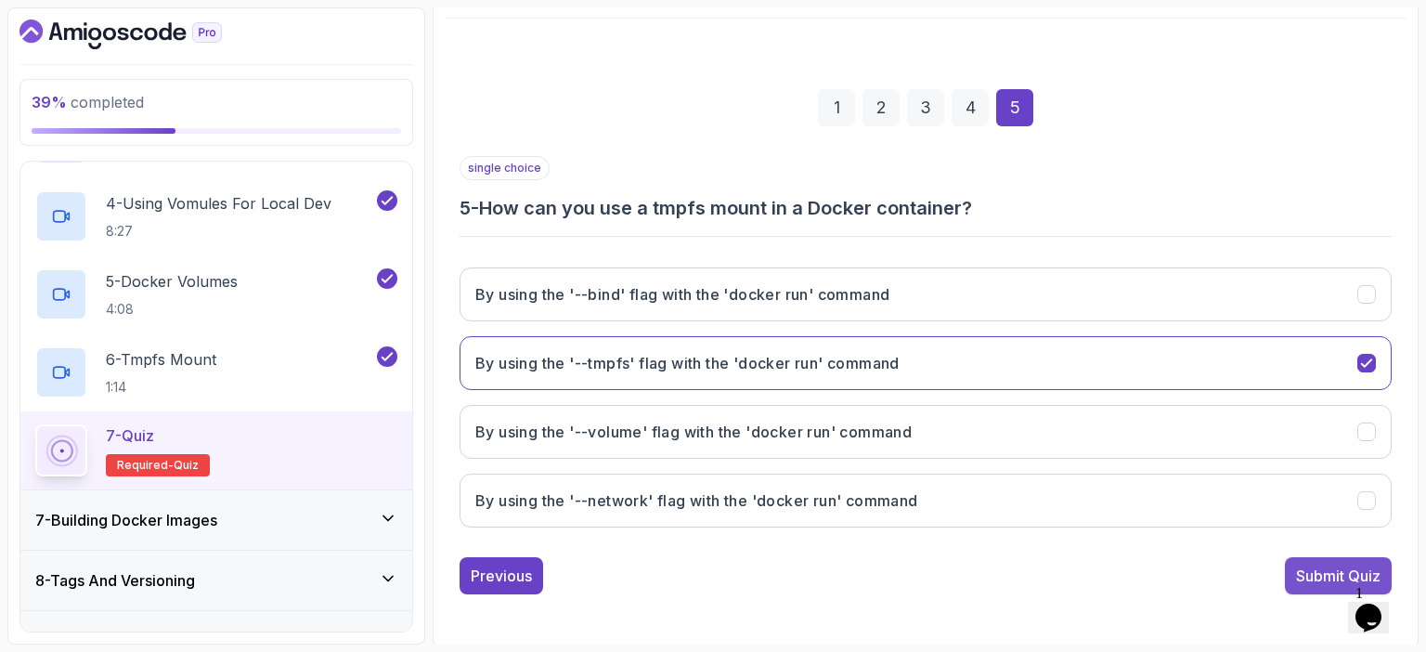
click at [1308, 574] on div "Submit Quiz" at bounding box center [1338, 576] width 85 height 22
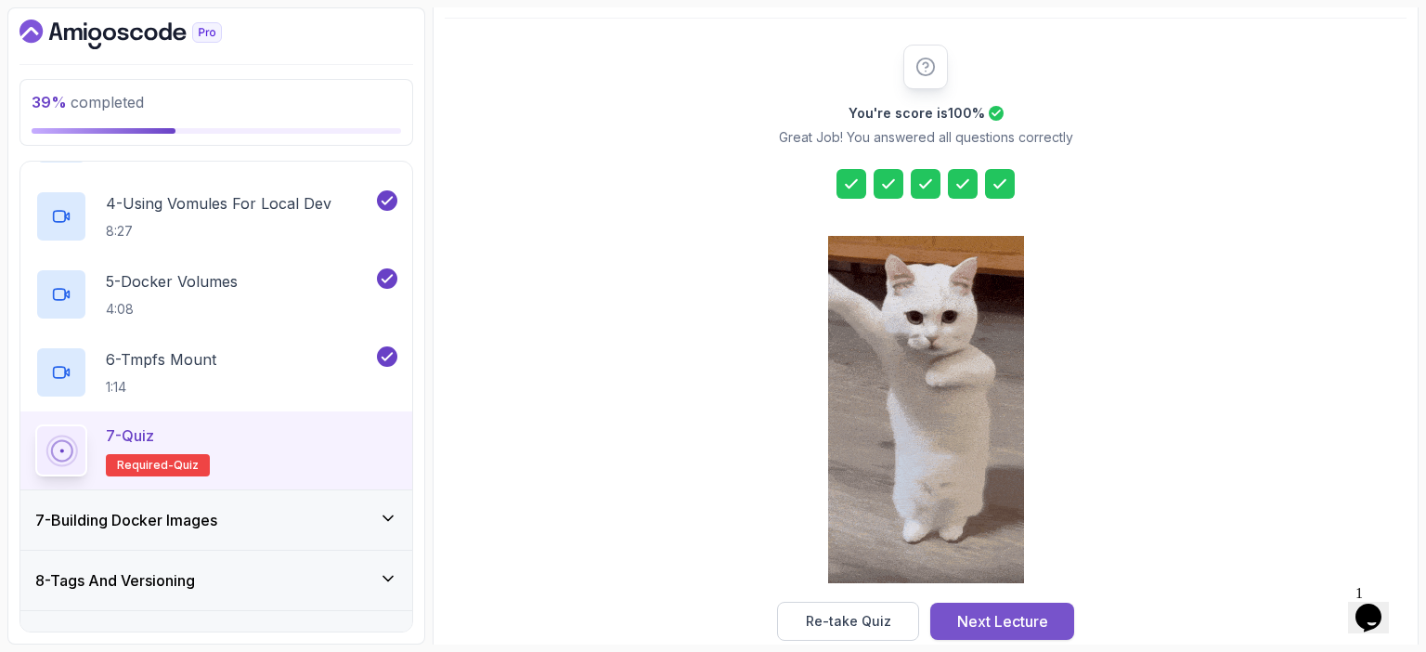
click at [985, 617] on div "Next Lecture" at bounding box center [1002, 621] width 91 height 22
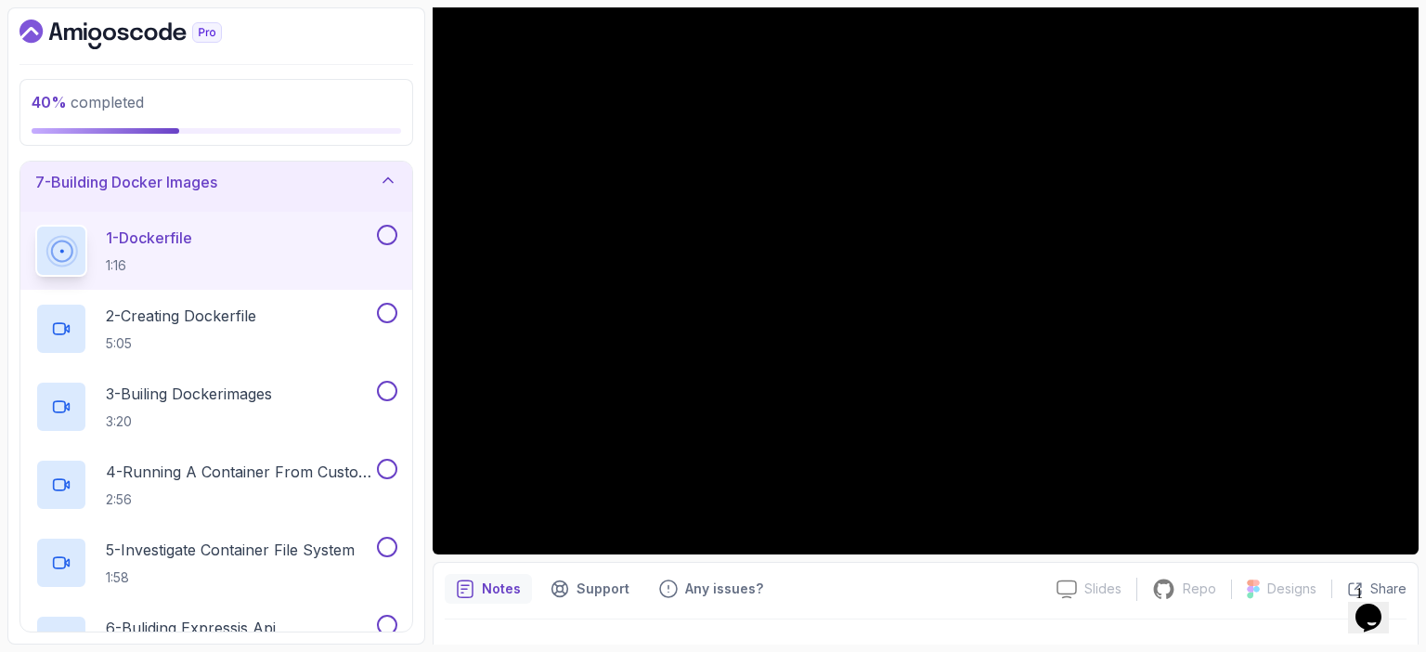
scroll to position [163, 0]
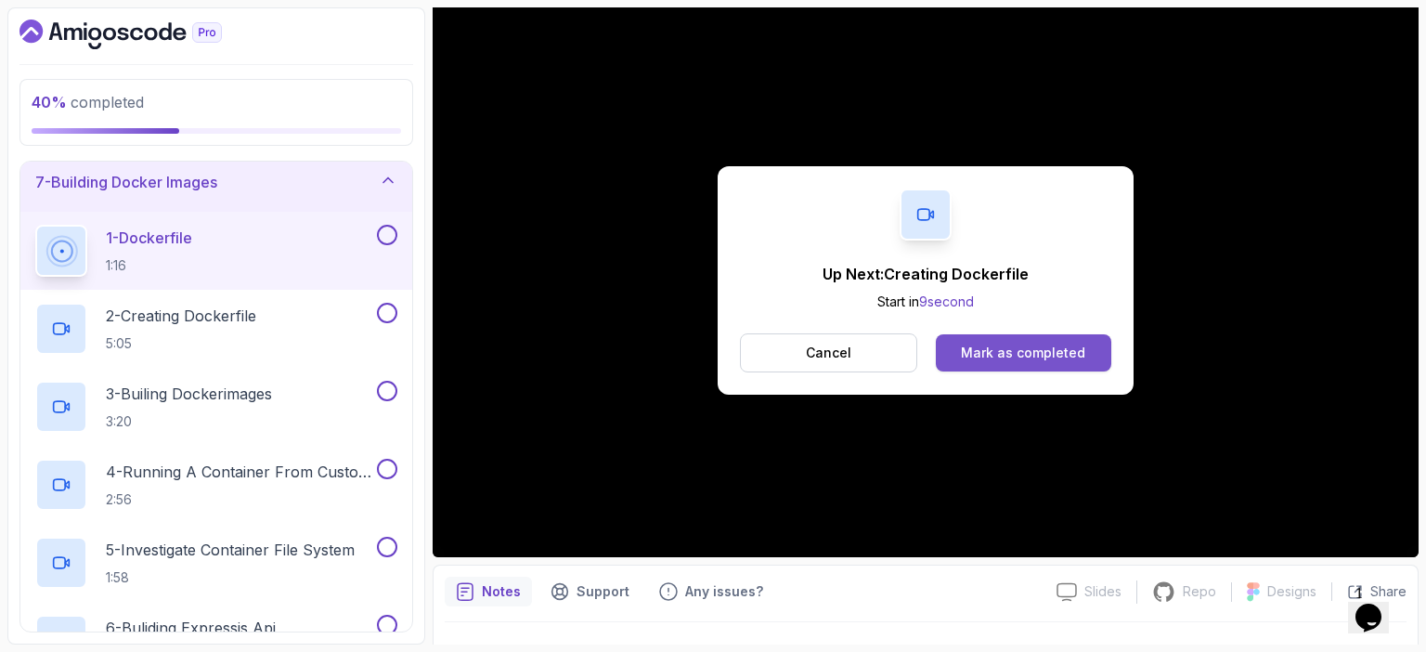
click at [1022, 351] on div "Mark as completed" at bounding box center [1023, 353] width 124 height 19
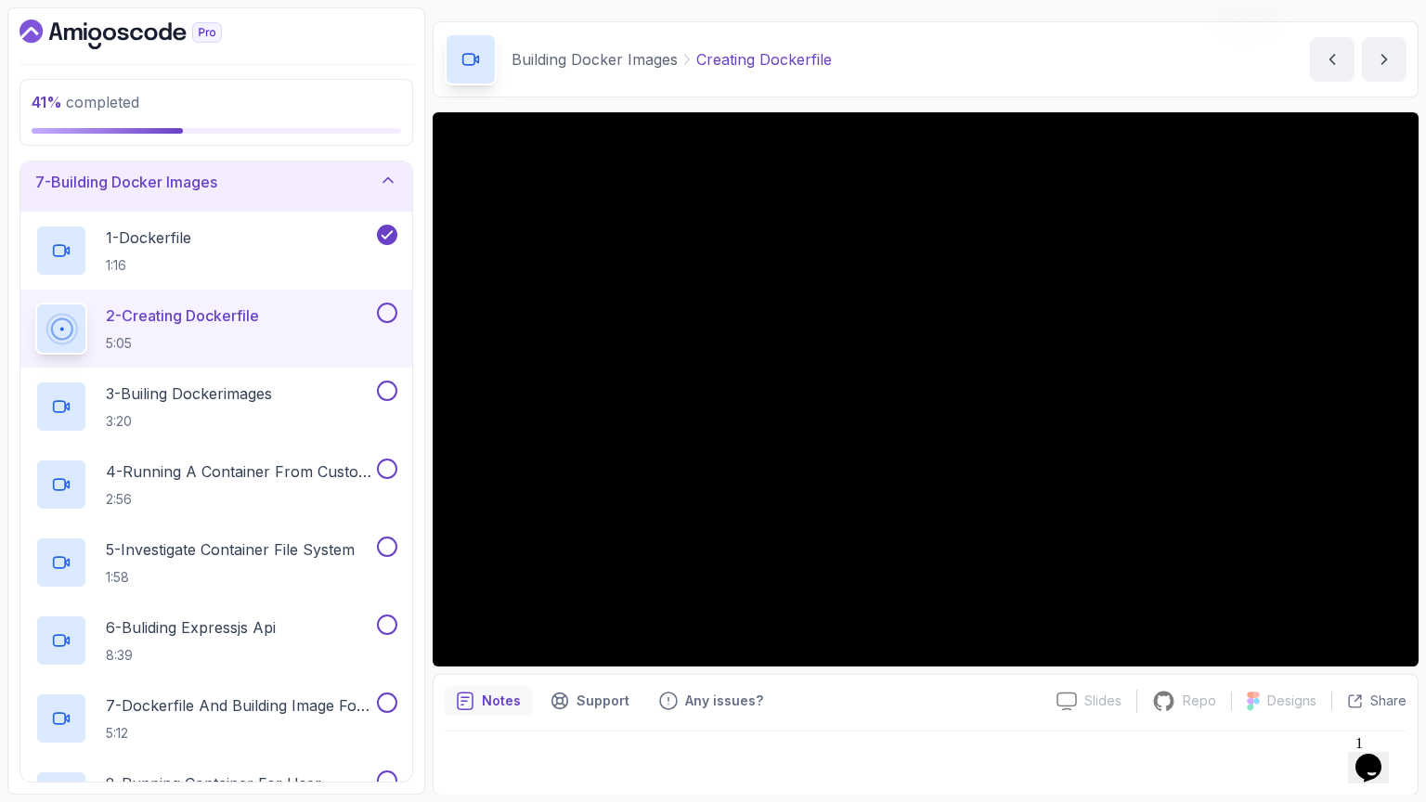
scroll to position [158, 0]
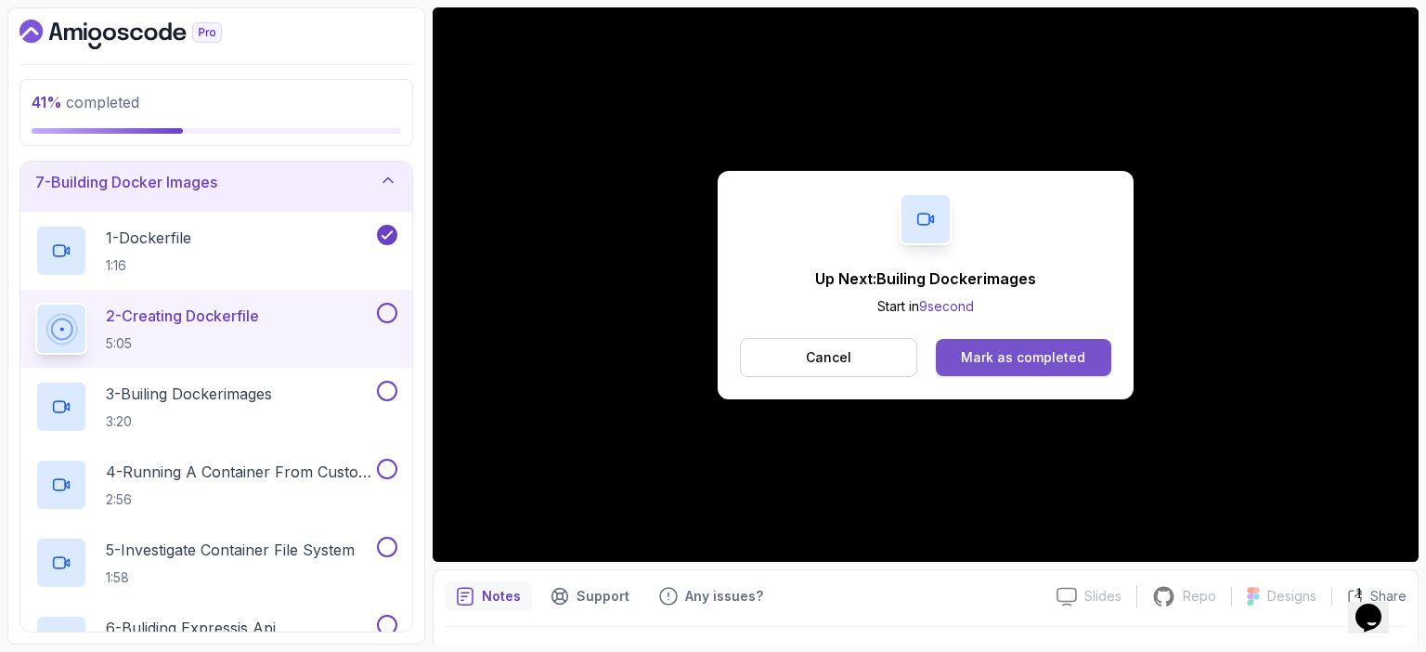
click at [1019, 354] on div "Mark as completed" at bounding box center [1023, 357] width 124 height 19
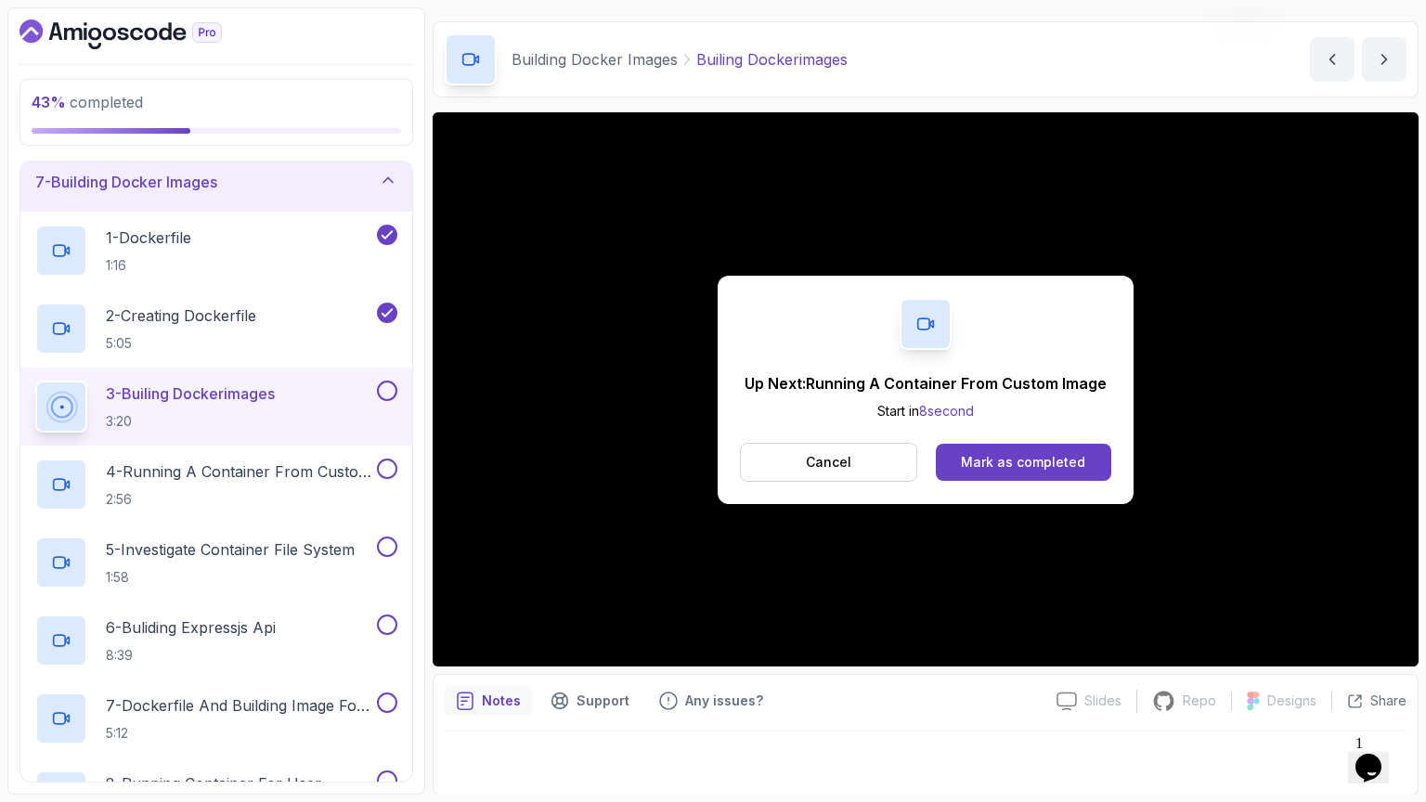
scroll to position [158, 0]
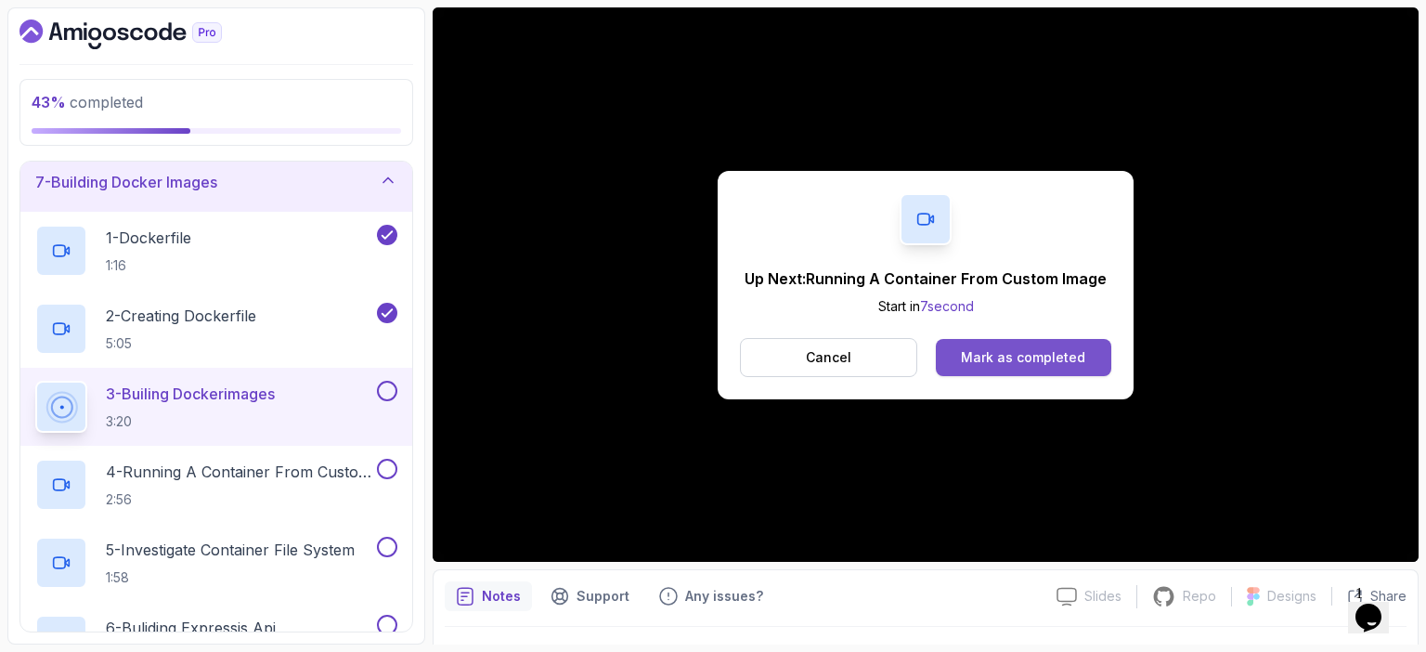
click at [1047, 357] on div "Mark as completed" at bounding box center [1023, 357] width 124 height 19
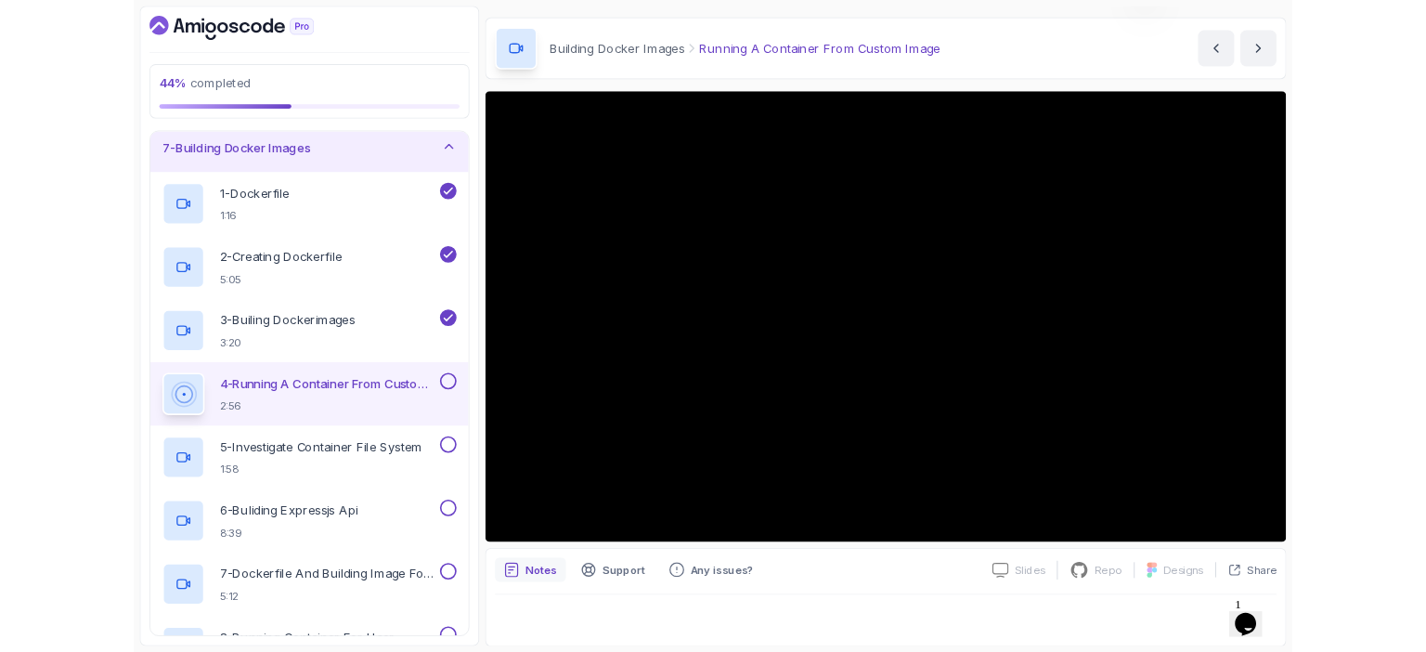
scroll to position [158, 0]
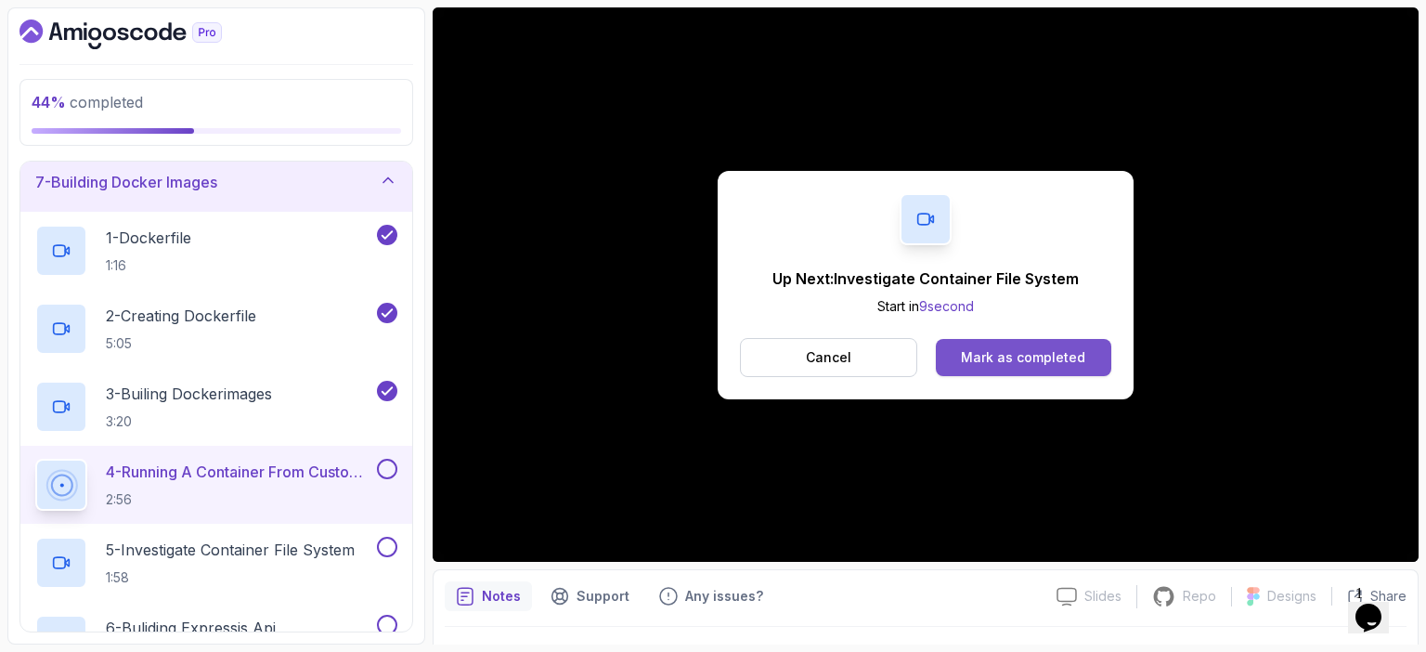
click at [1036, 358] on div "Mark as completed" at bounding box center [1023, 357] width 124 height 19
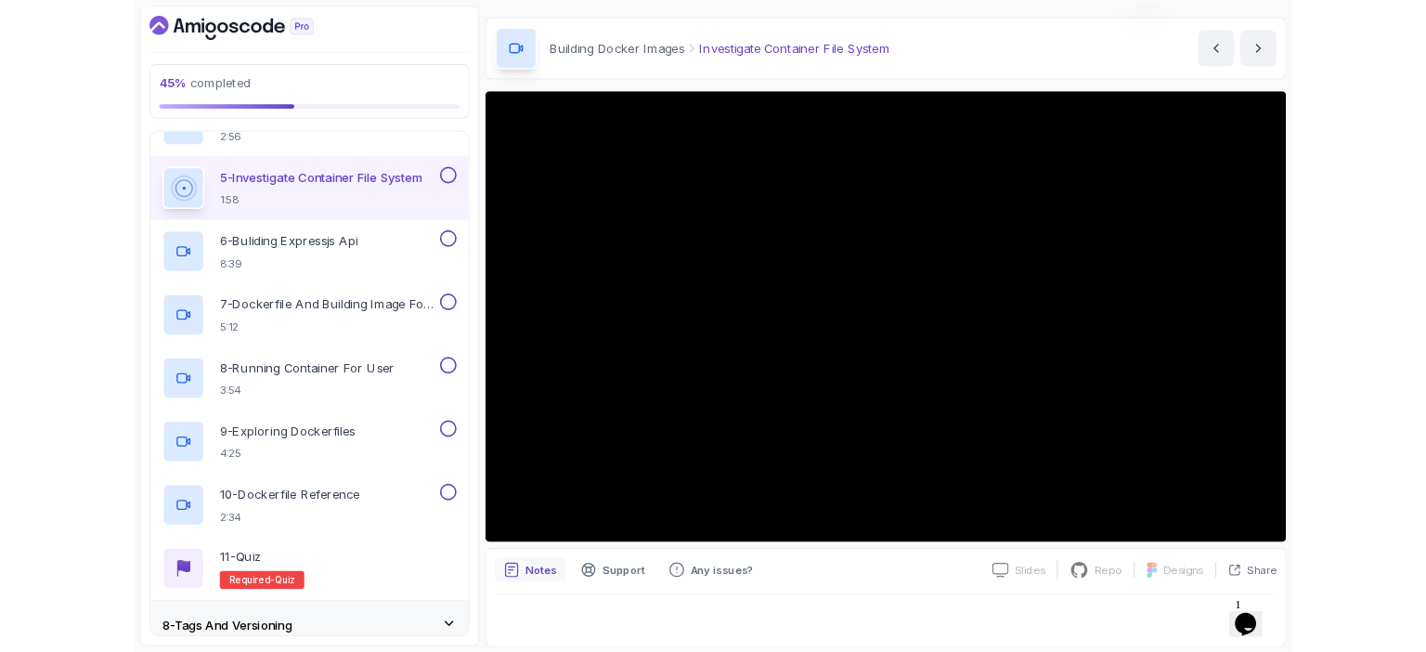
scroll to position [158, 0]
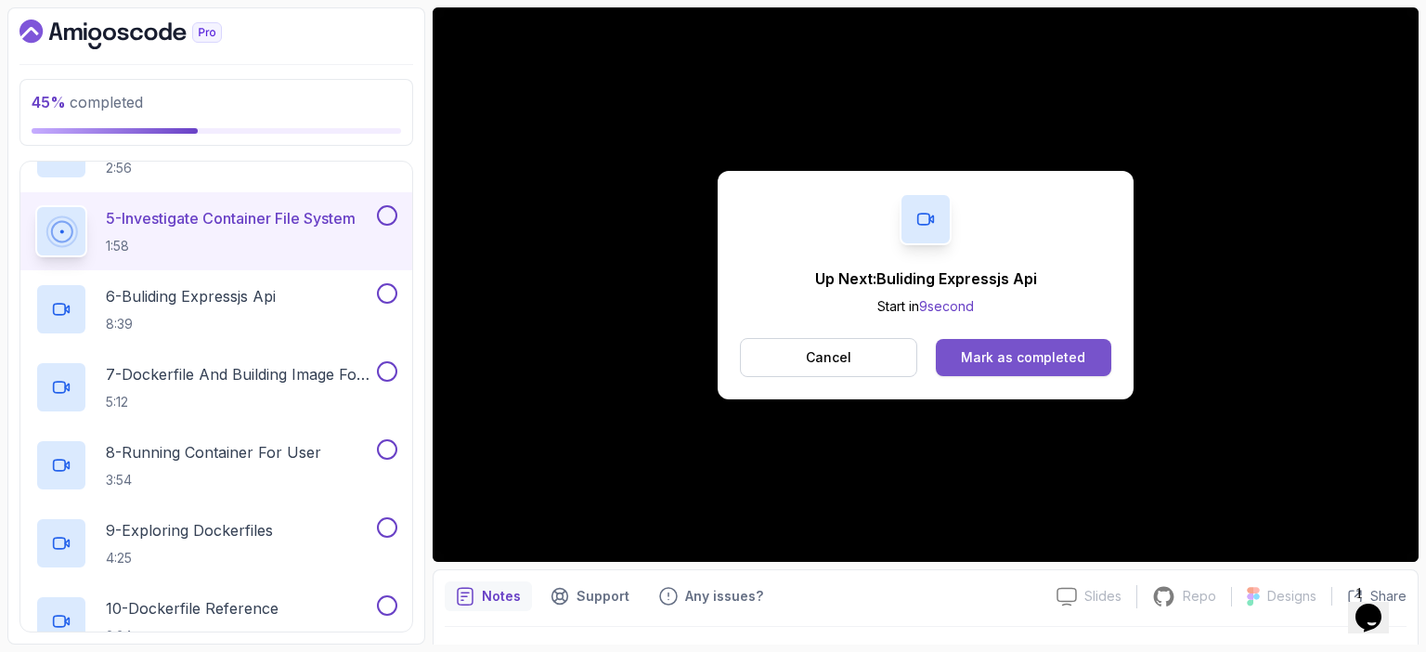
click at [1034, 348] on div "Mark as completed" at bounding box center [1023, 357] width 124 height 19
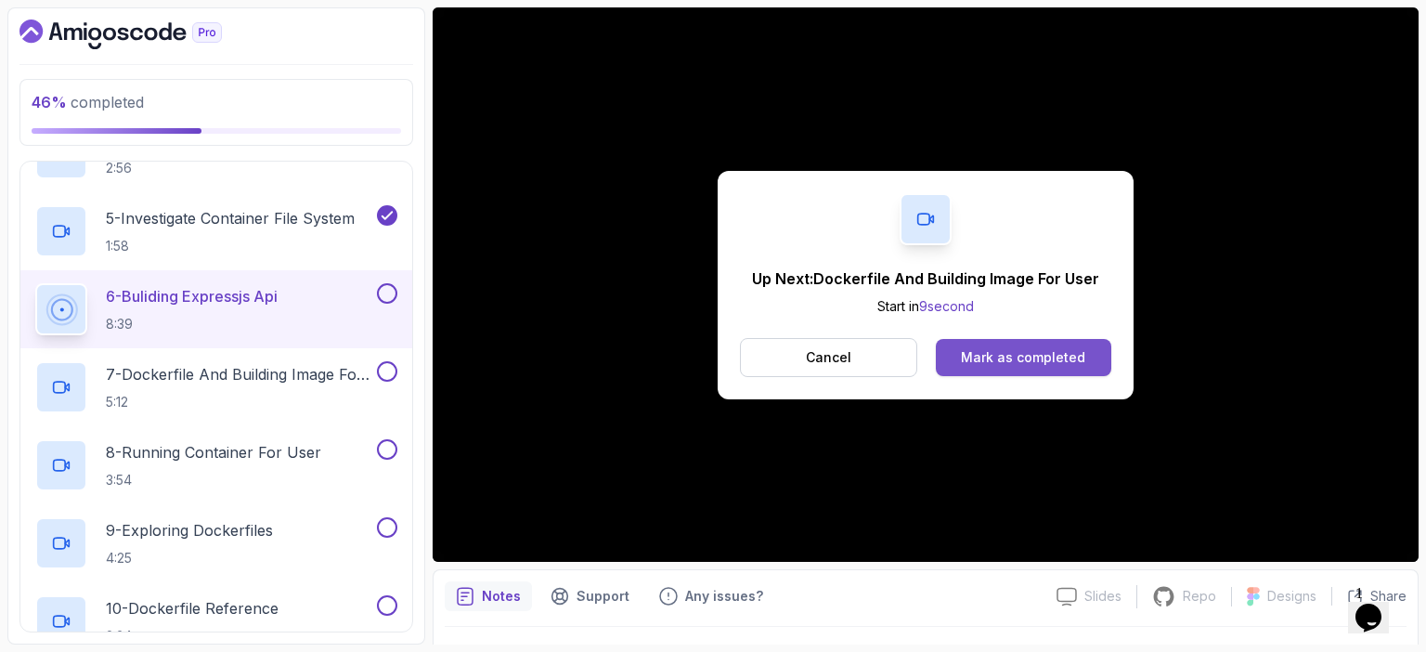
click at [1033, 356] on div "Mark as completed" at bounding box center [1023, 357] width 124 height 19
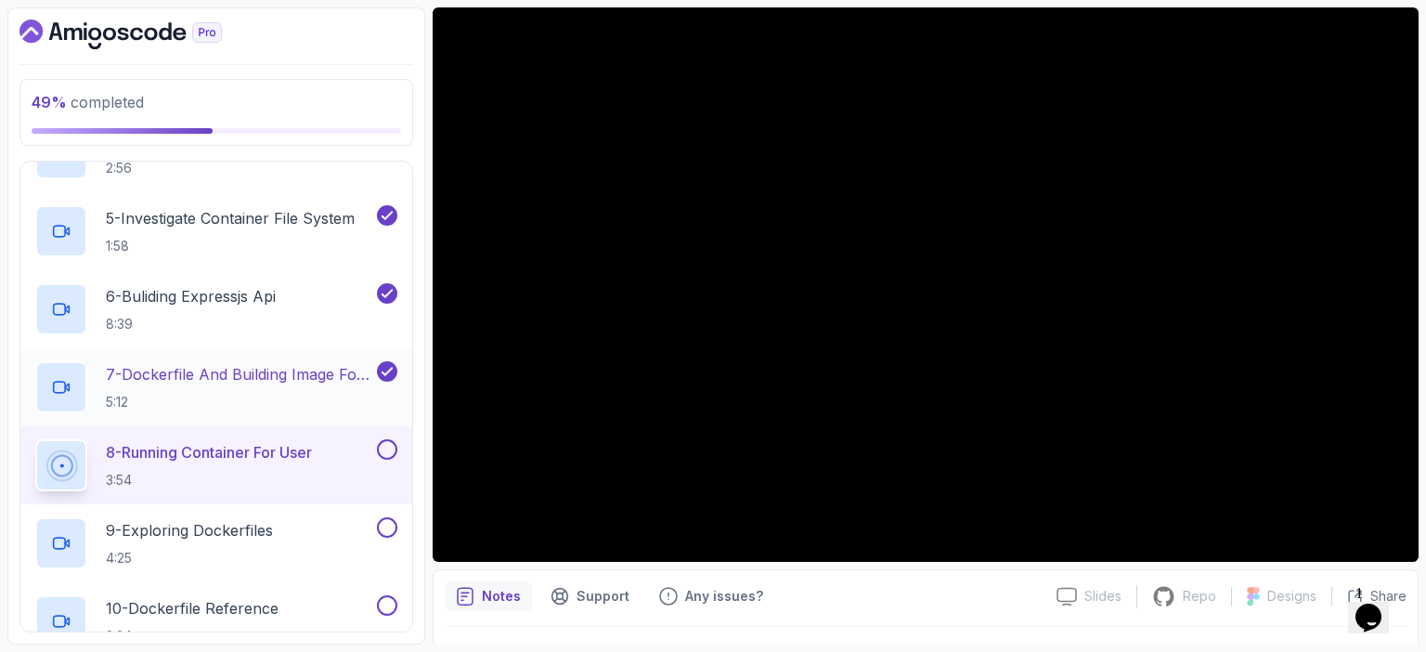
click at [223, 371] on p "7 - Dockerfile And Building Image For User" at bounding box center [239, 374] width 267 height 22
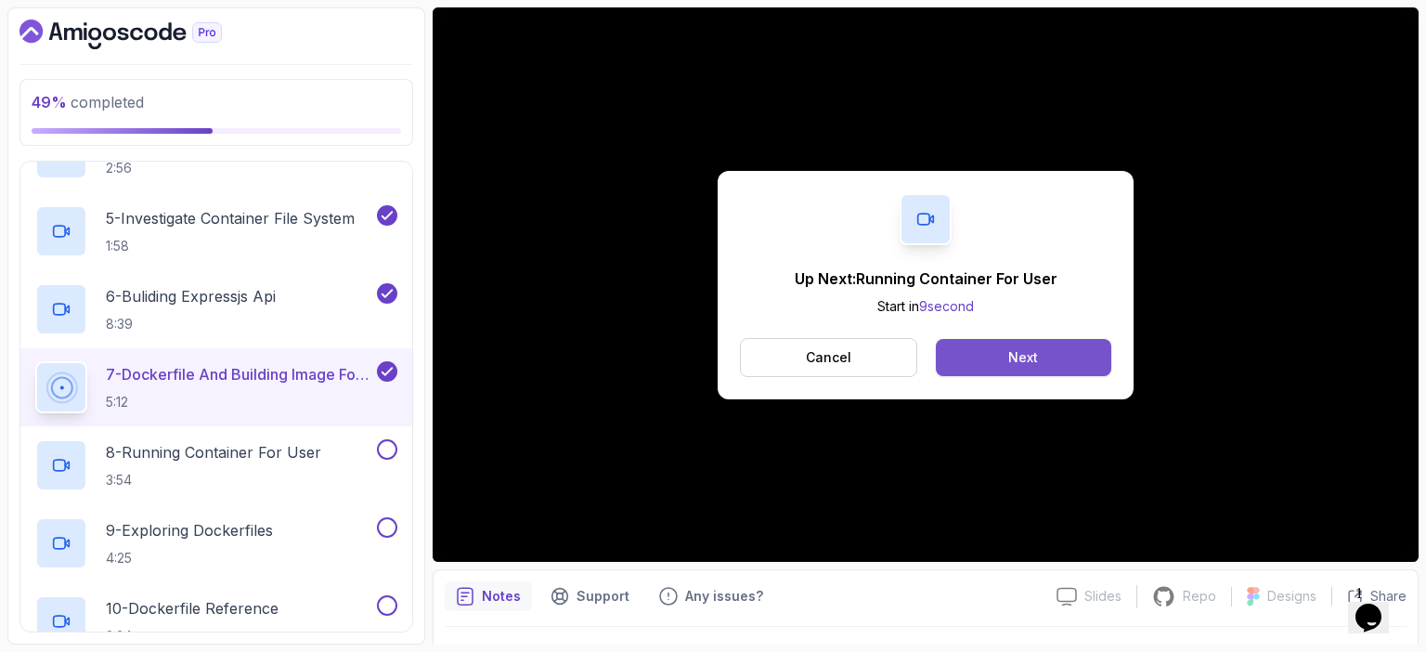
click at [1012, 353] on div "Next" at bounding box center [1024, 357] width 30 height 19
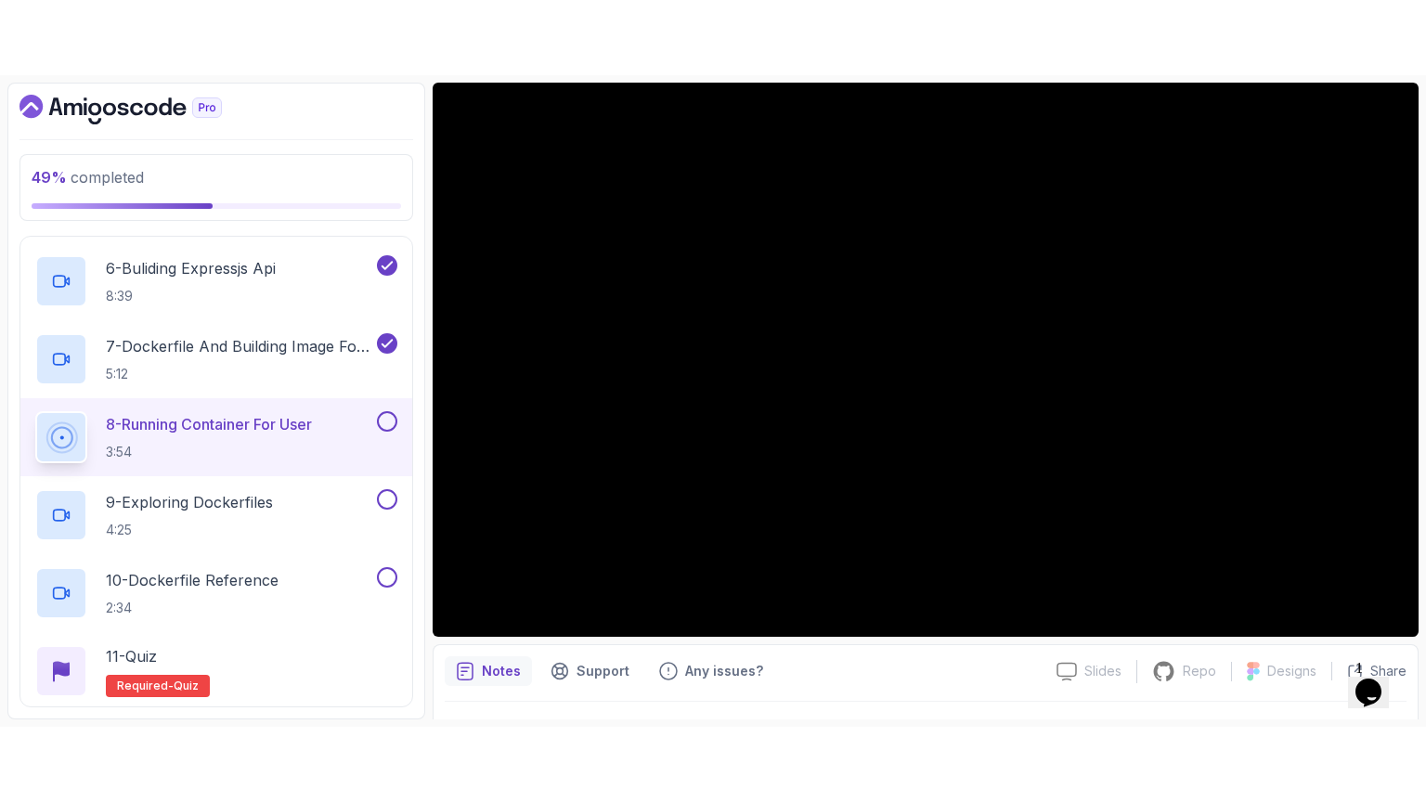
scroll to position [820, 0]
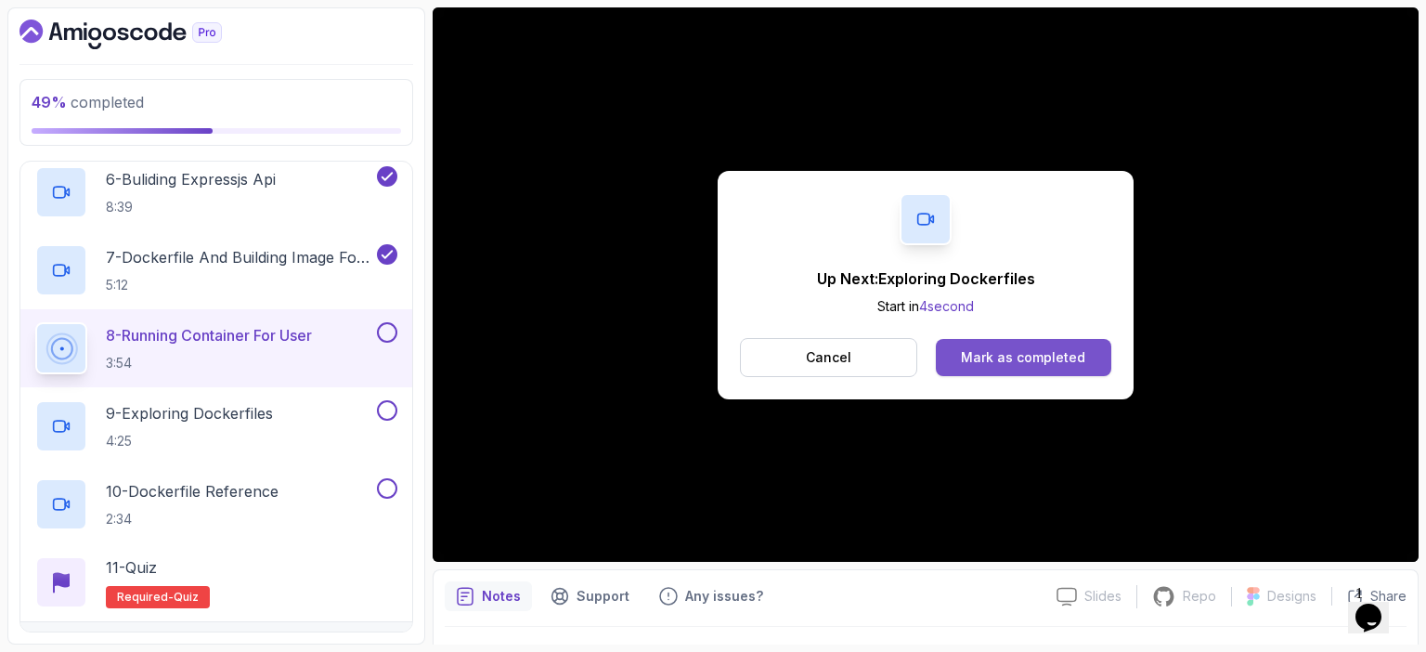
click at [1040, 368] on button "Mark as completed" at bounding box center [1024, 357] width 176 height 37
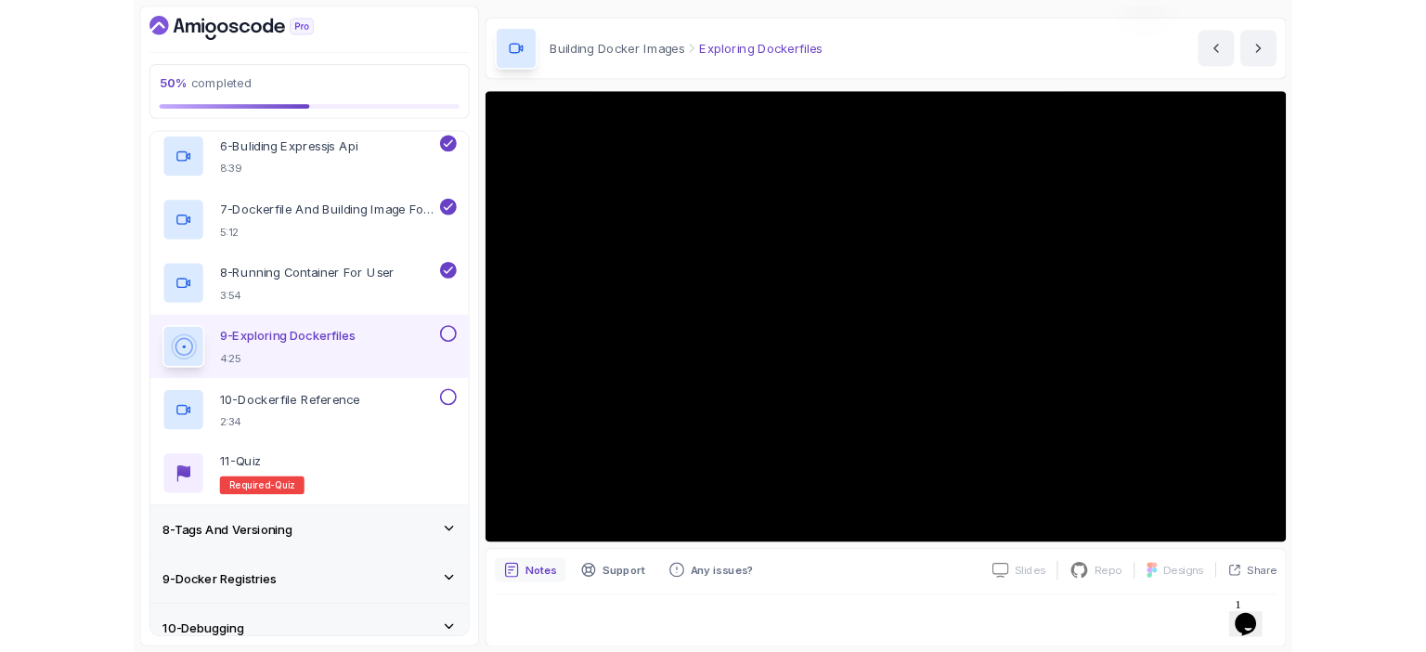
scroll to position [158, 0]
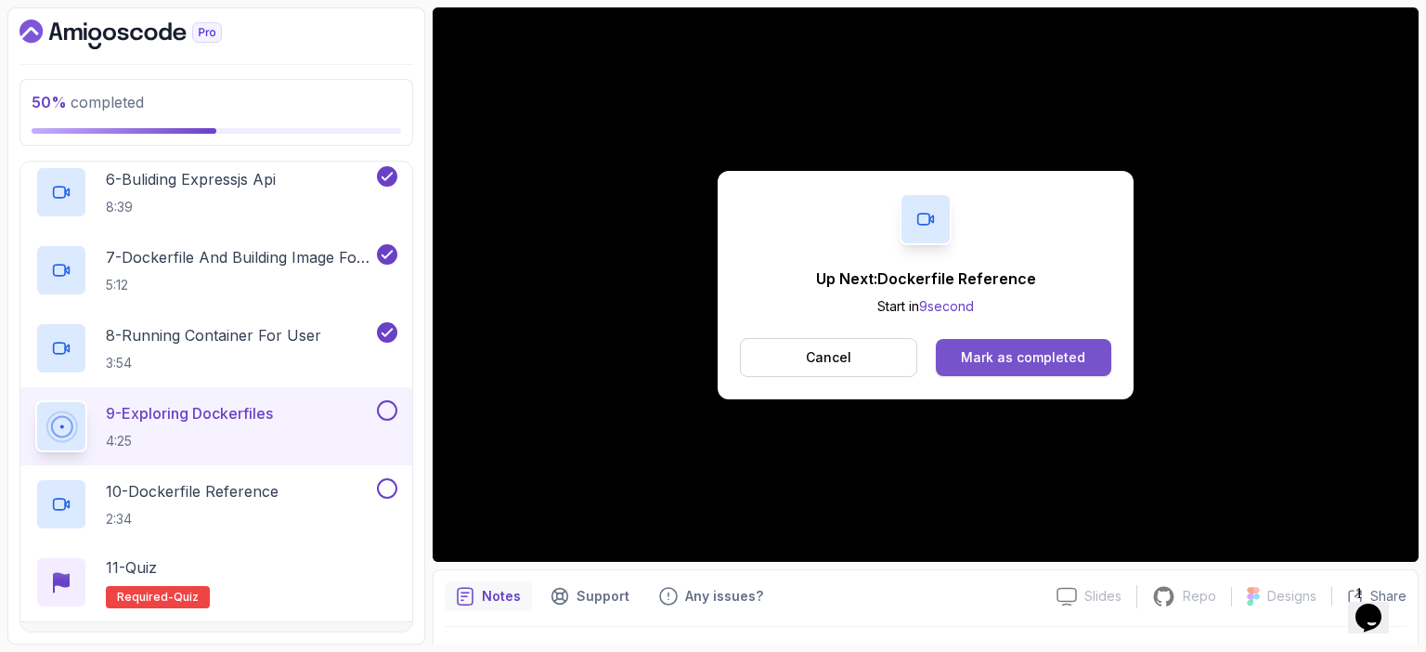
click at [1074, 361] on div "Mark as completed" at bounding box center [1023, 357] width 124 height 19
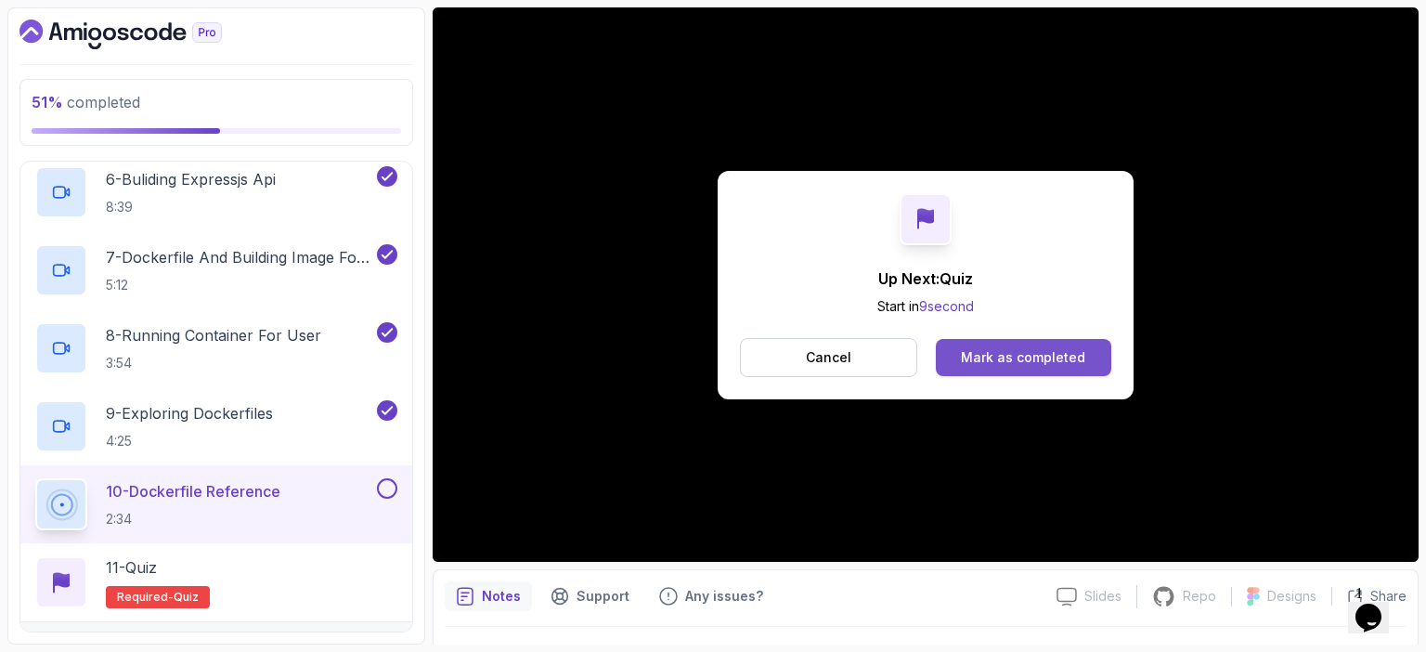
click at [999, 358] on div "Mark as completed" at bounding box center [1023, 357] width 124 height 19
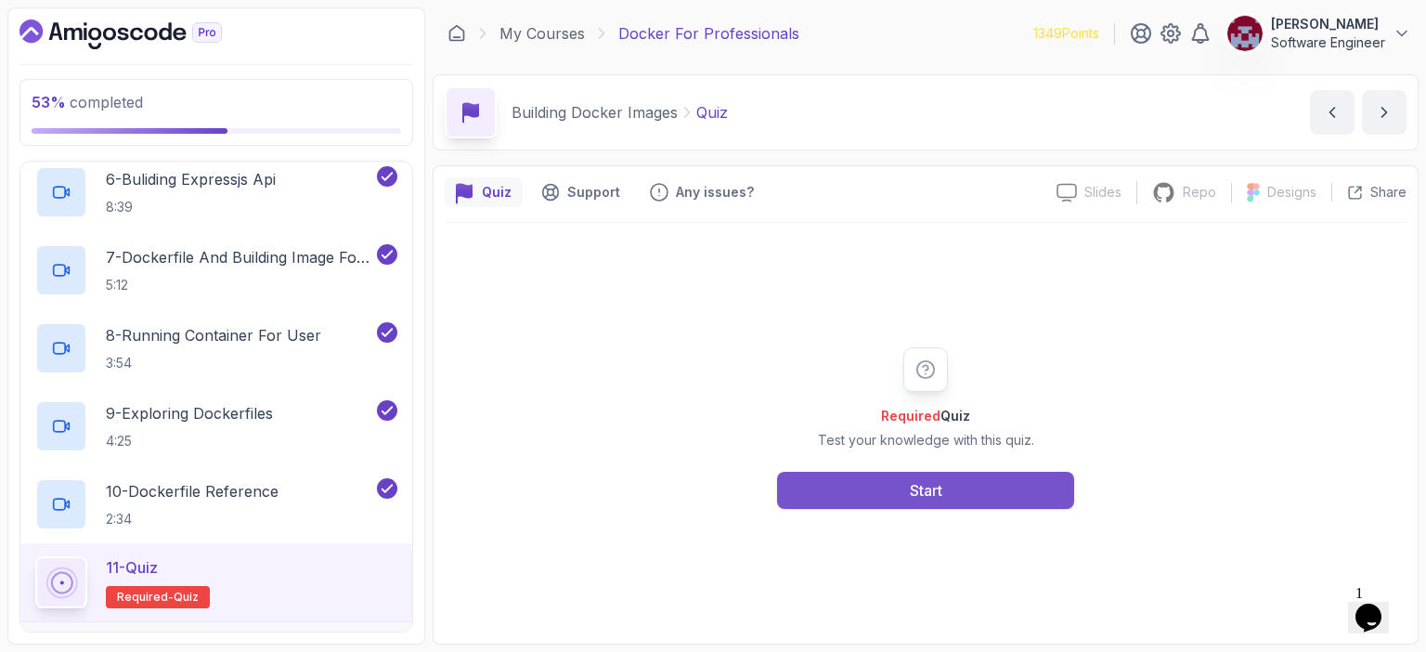
click at [884, 488] on button "Start" at bounding box center [925, 490] width 297 height 37
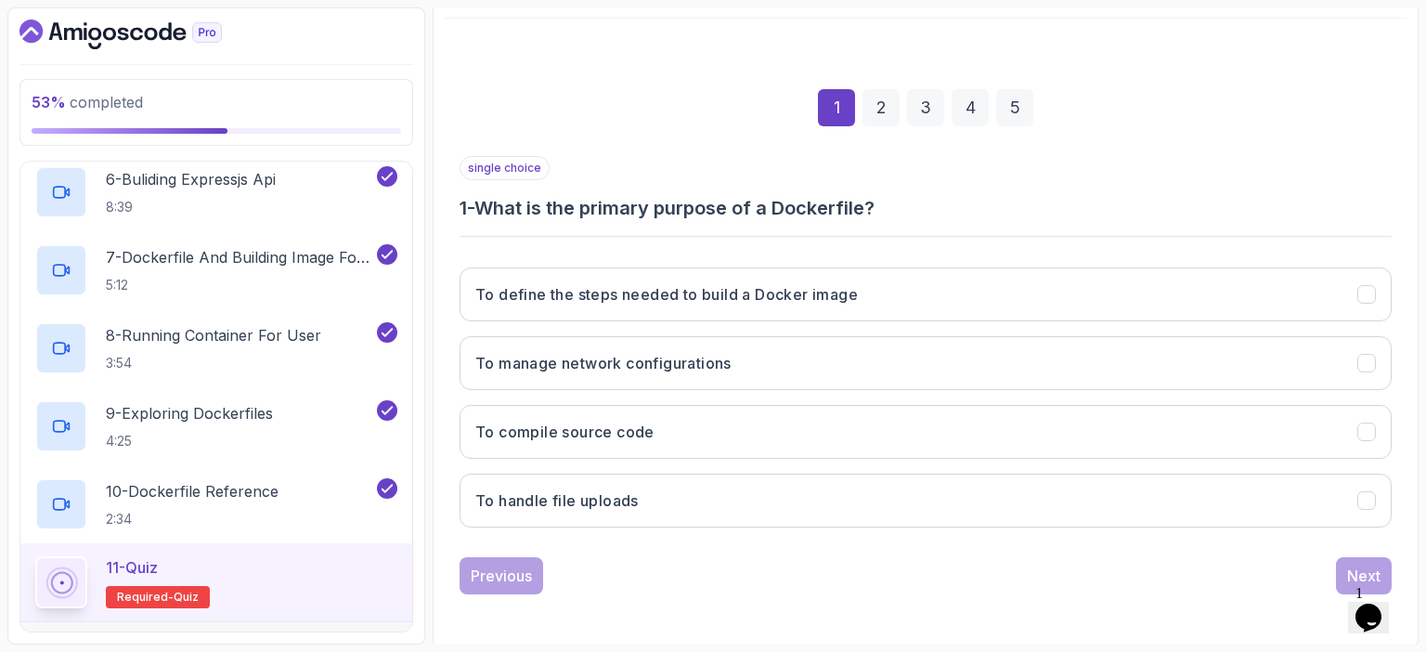
scroll to position [204, 0]
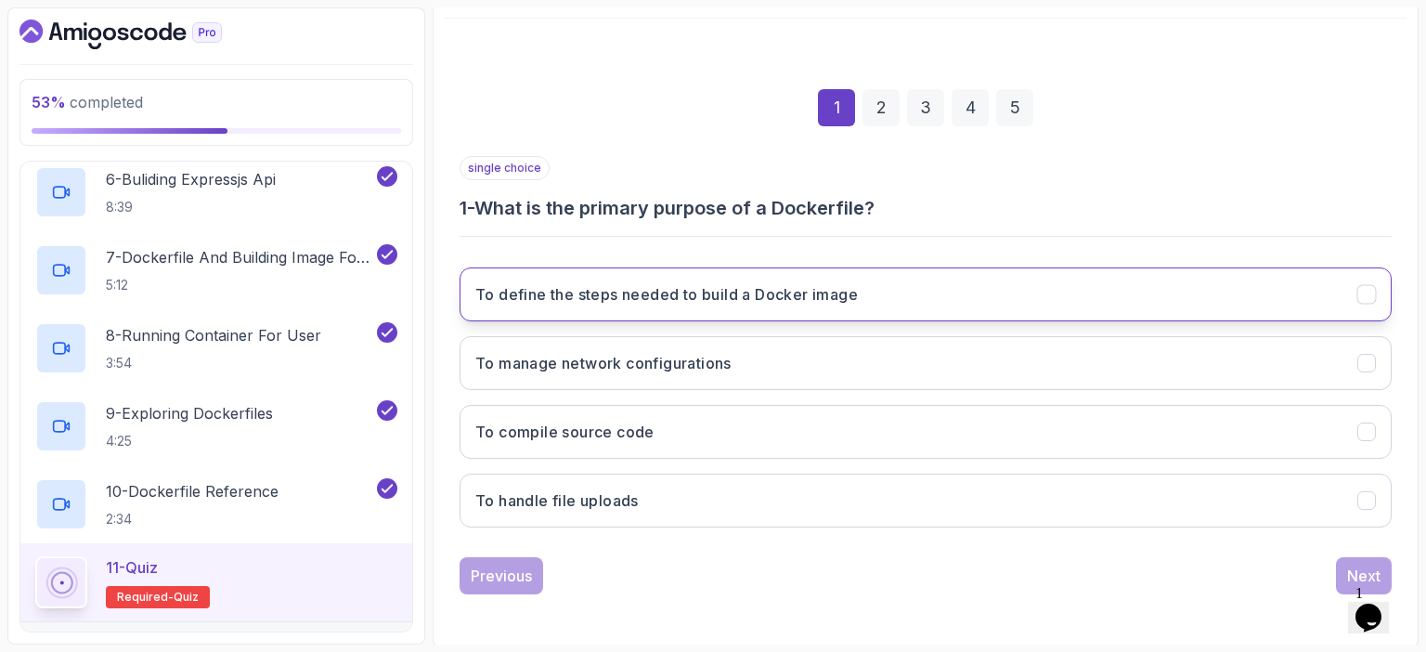
click at [685, 303] on h3 "To define the steps needed to build a Docker image" at bounding box center [666, 294] width 383 height 22
click at [1349, 568] on div "Next" at bounding box center [1363, 576] width 33 height 22
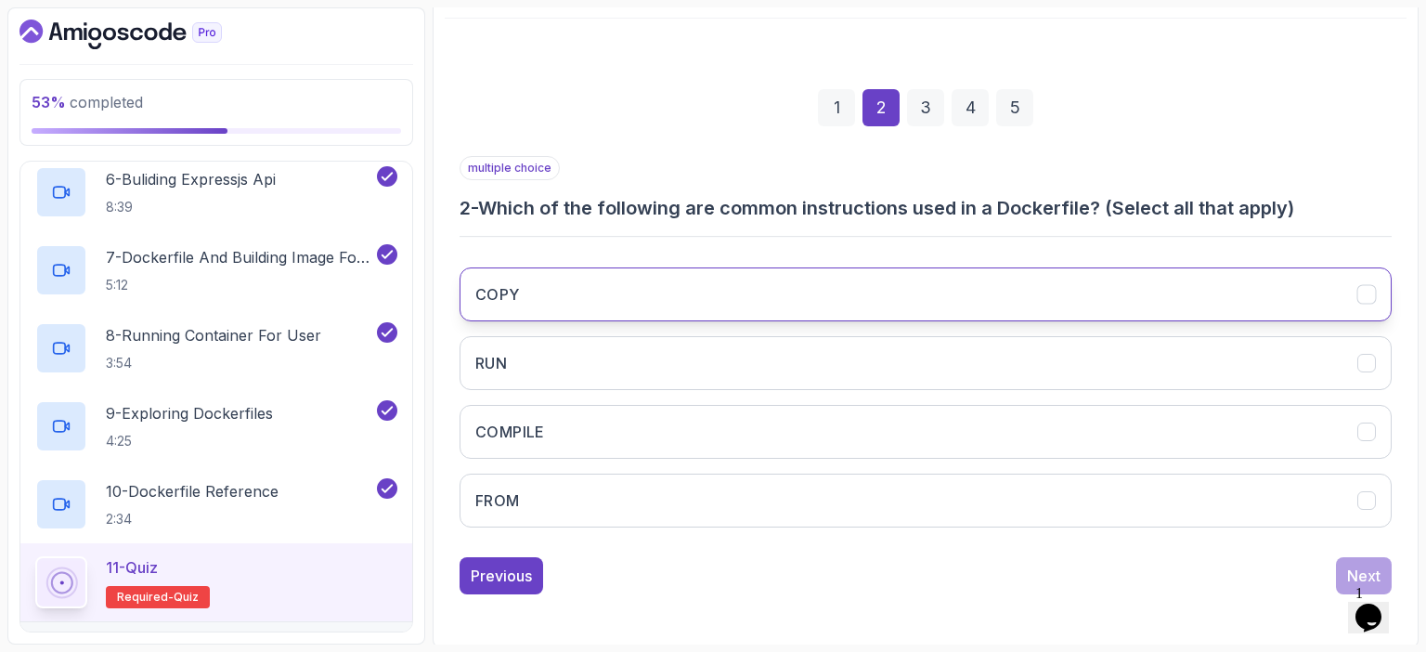
click at [625, 282] on button "COPY" at bounding box center [926, 294] width 932 height 54
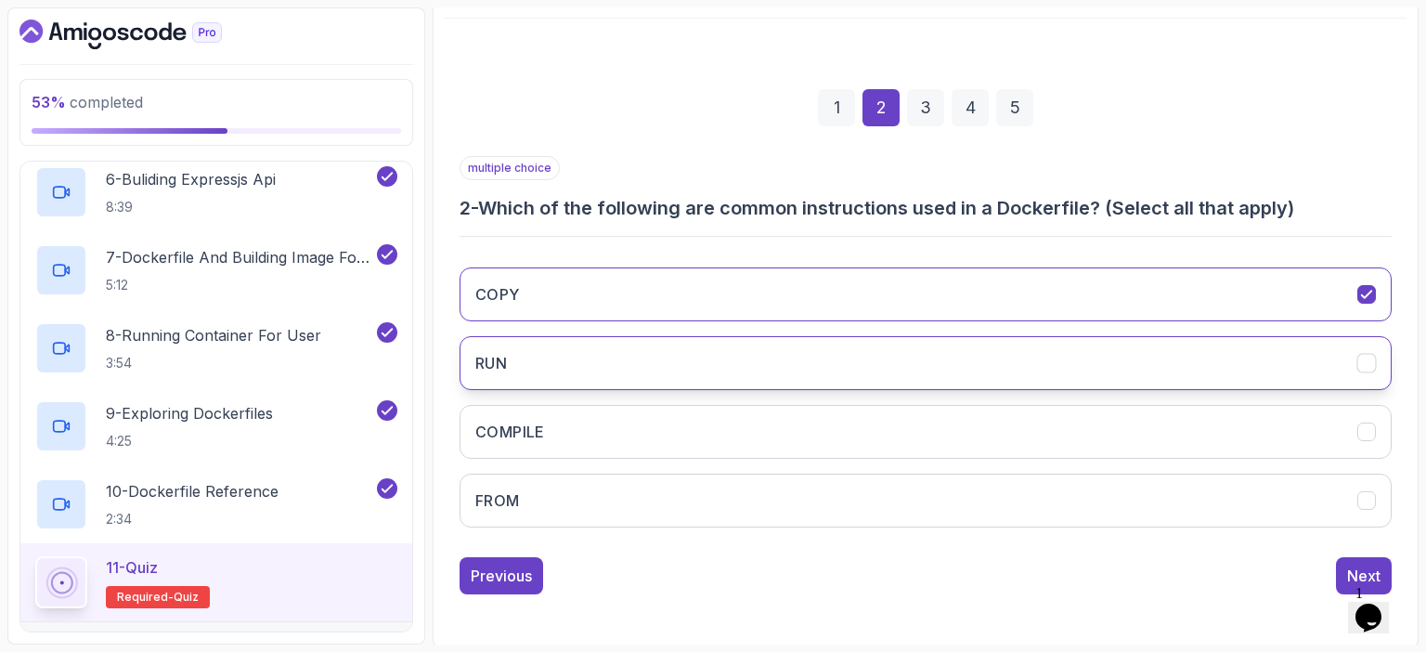
click at [561, 351] on button "RUN" at bounding box center [926, 363] width 932 height 54
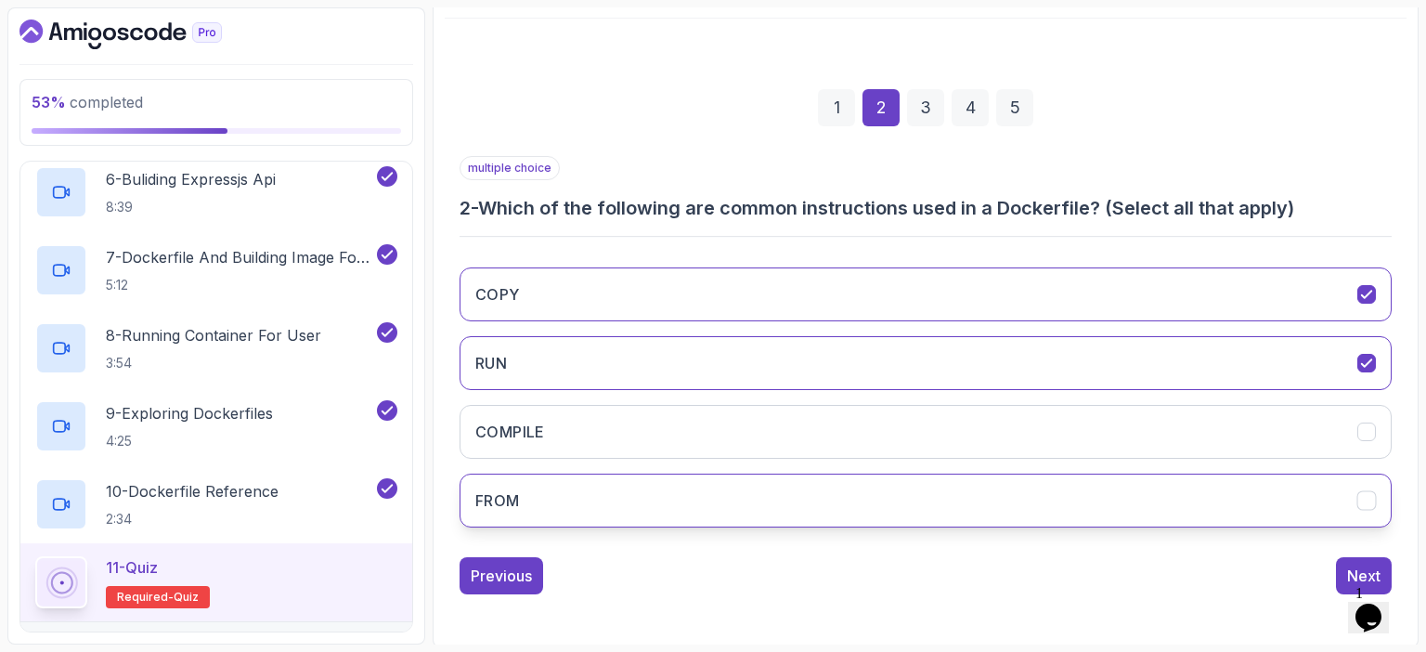
click at [520, 502] on button "FROM" at bounding box center [926, 501] width 932 height 54
click at [1355, 565] on div "Next" at bounding box center [1363, 576] width 33 height 22
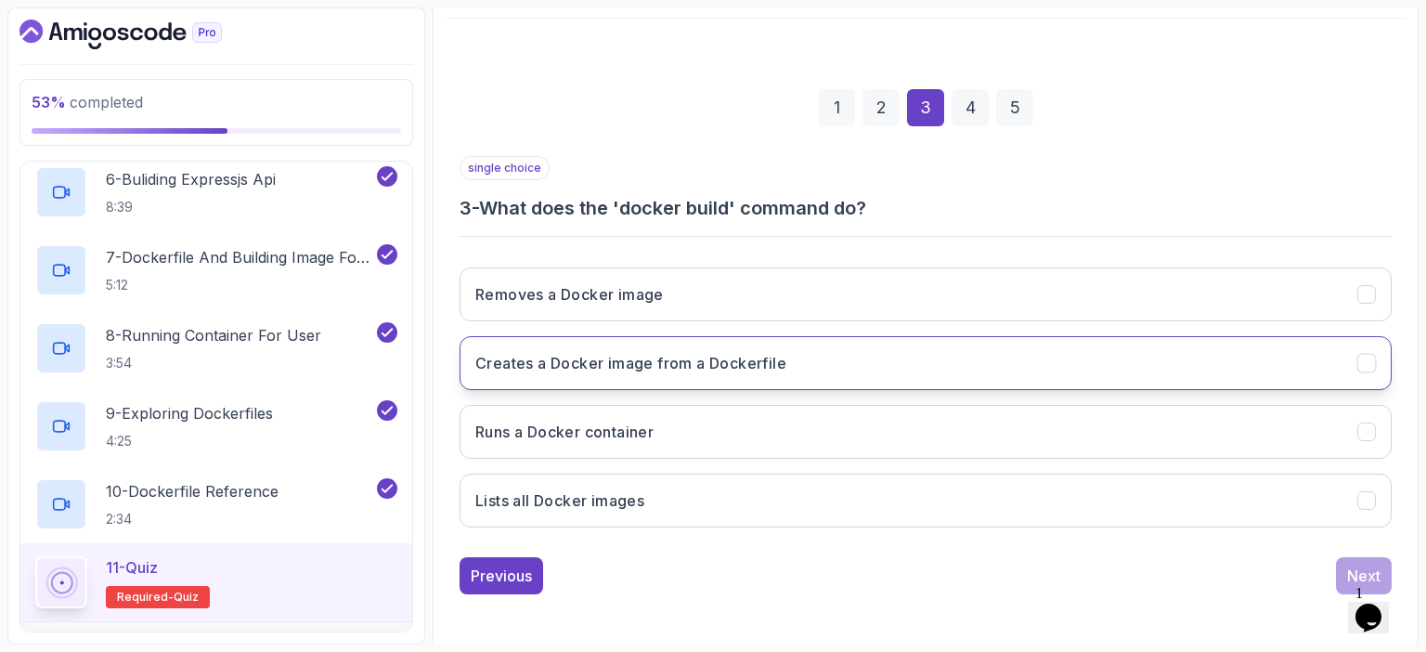
click at [711, 355] on h3 "Creates a Docker image from a Dockerfile" at bounding box center [630, 363] width 311 height 22
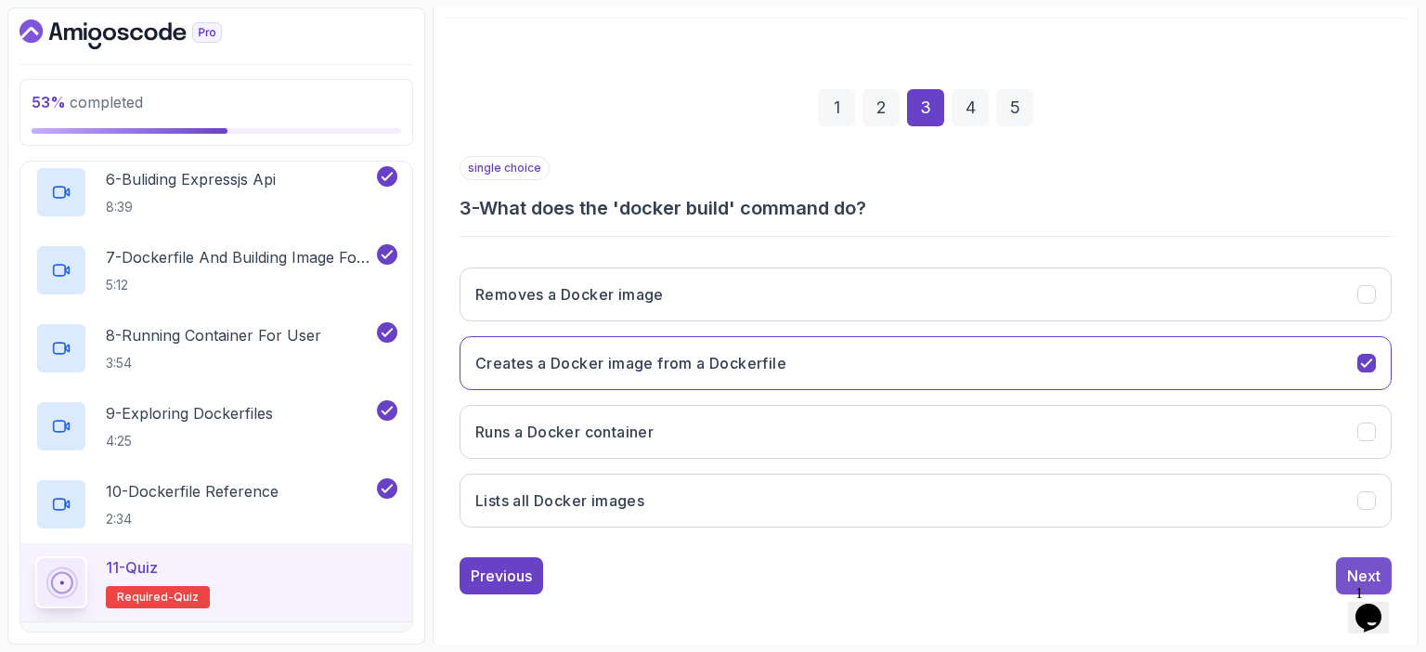
click at [1359, 565] on div "Next" at bounding box center [1363, 576] width 33 height 22
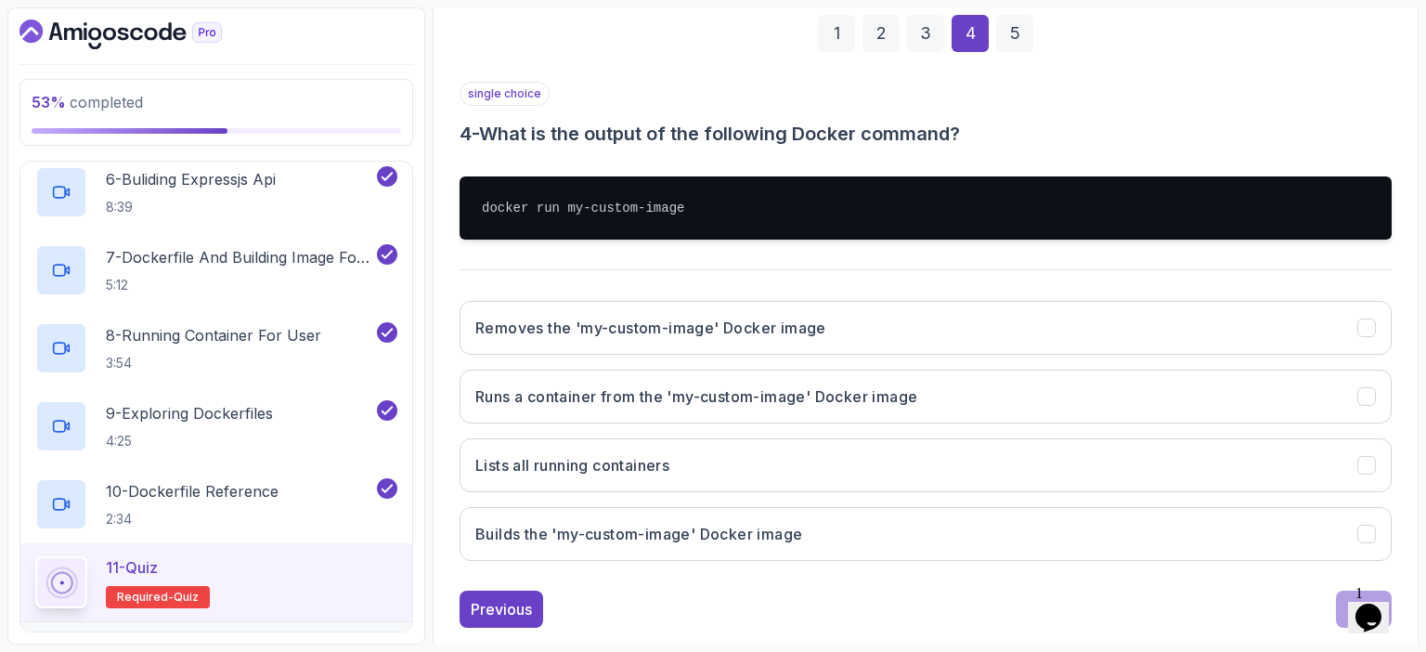
scroll to position [279, 0]
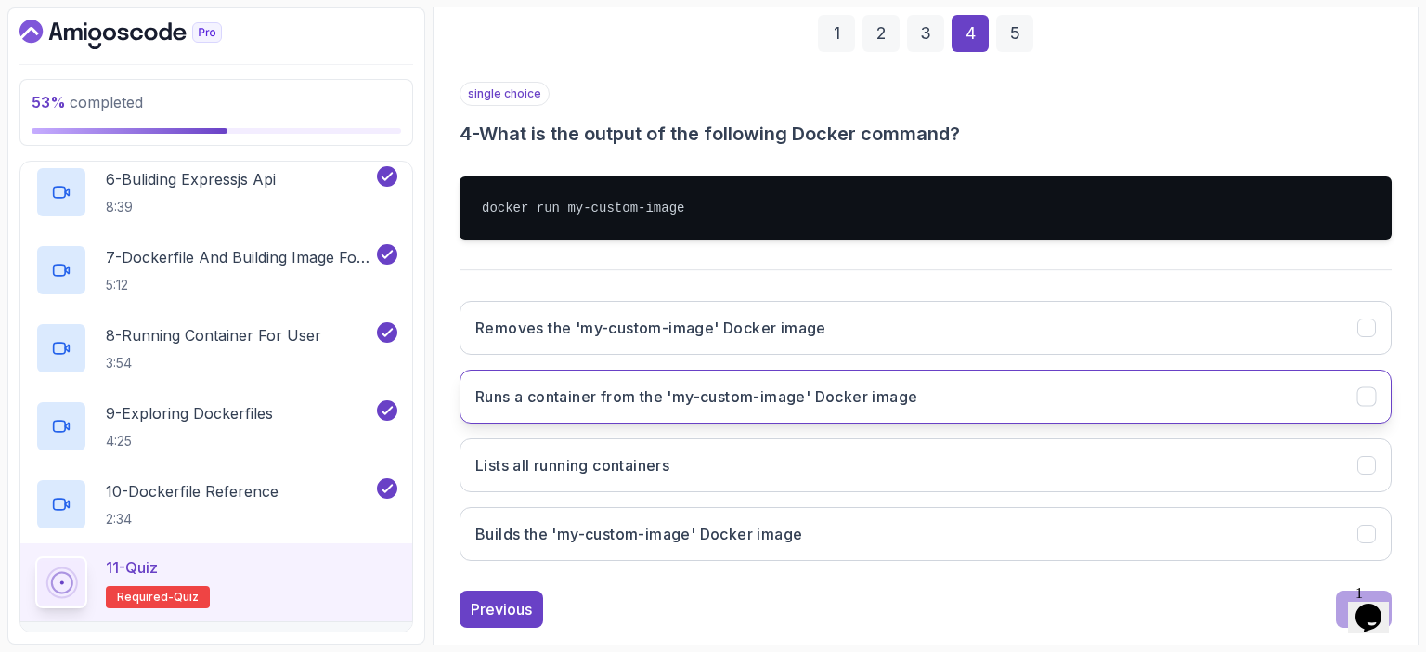
click at [749, 387] on h3 "Runs a container from the 'my-custom-image' Docker image" at bounding box center [696, 396] width 442 height 22
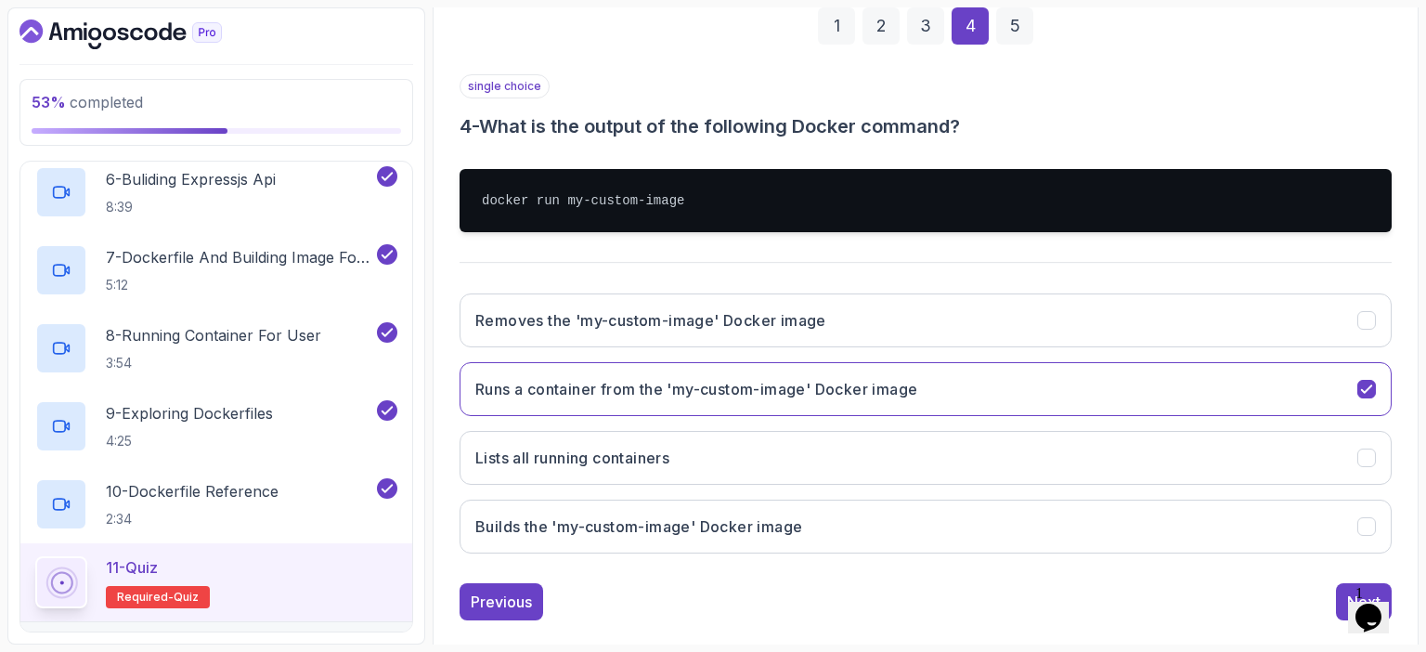
scroll to position [312, 0]
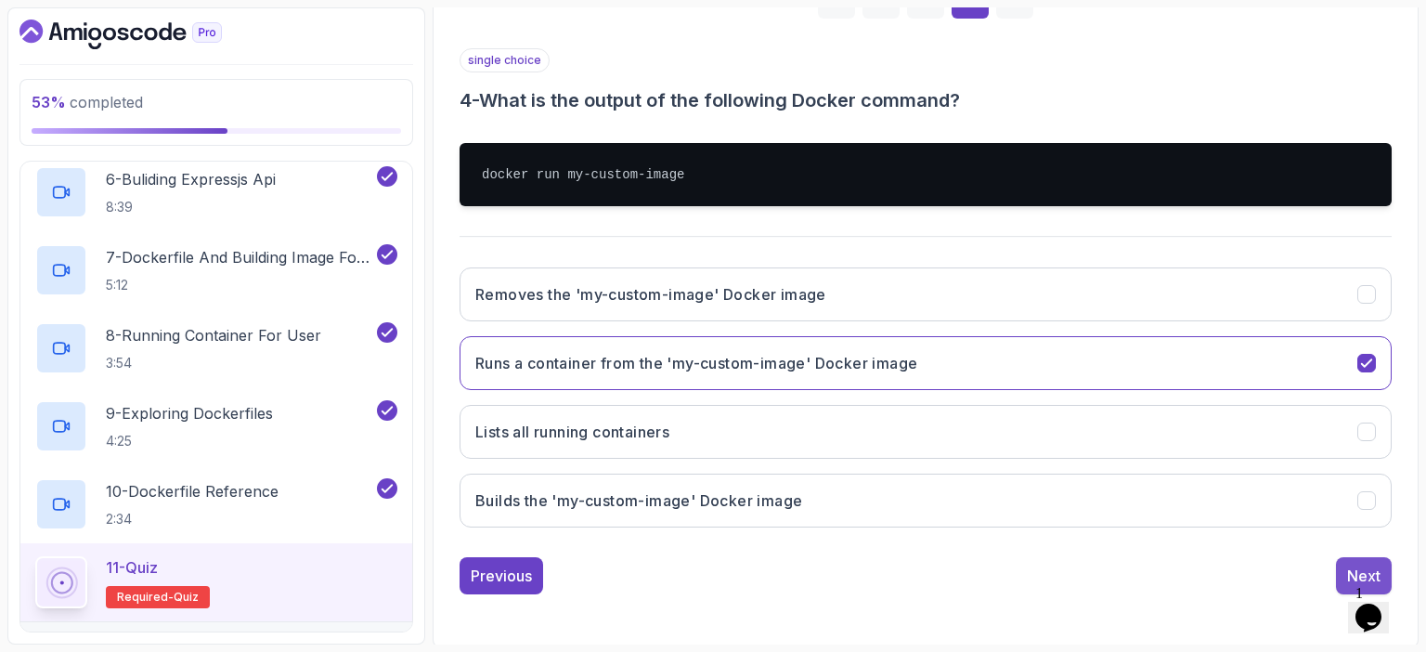
click at [1345, 562] on button "Next" at bounding box center [1364, 575] width 56 height 37
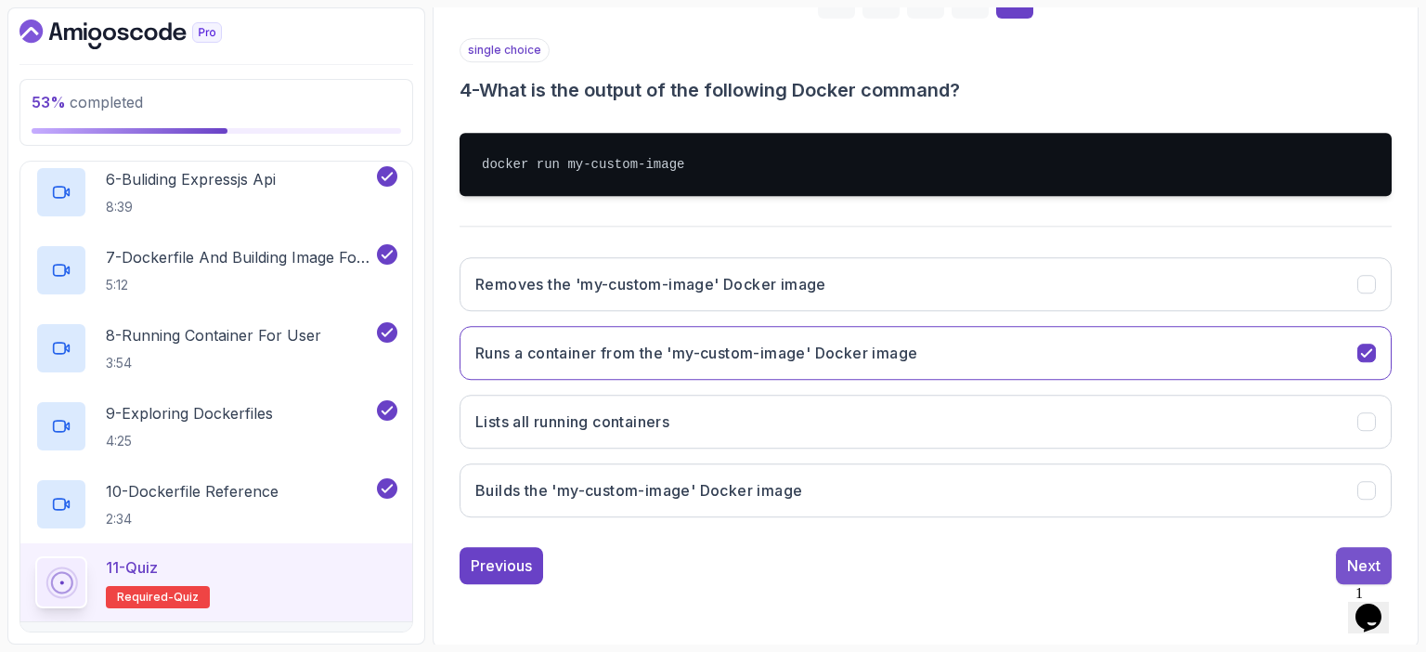
scroll to position [204, 0]
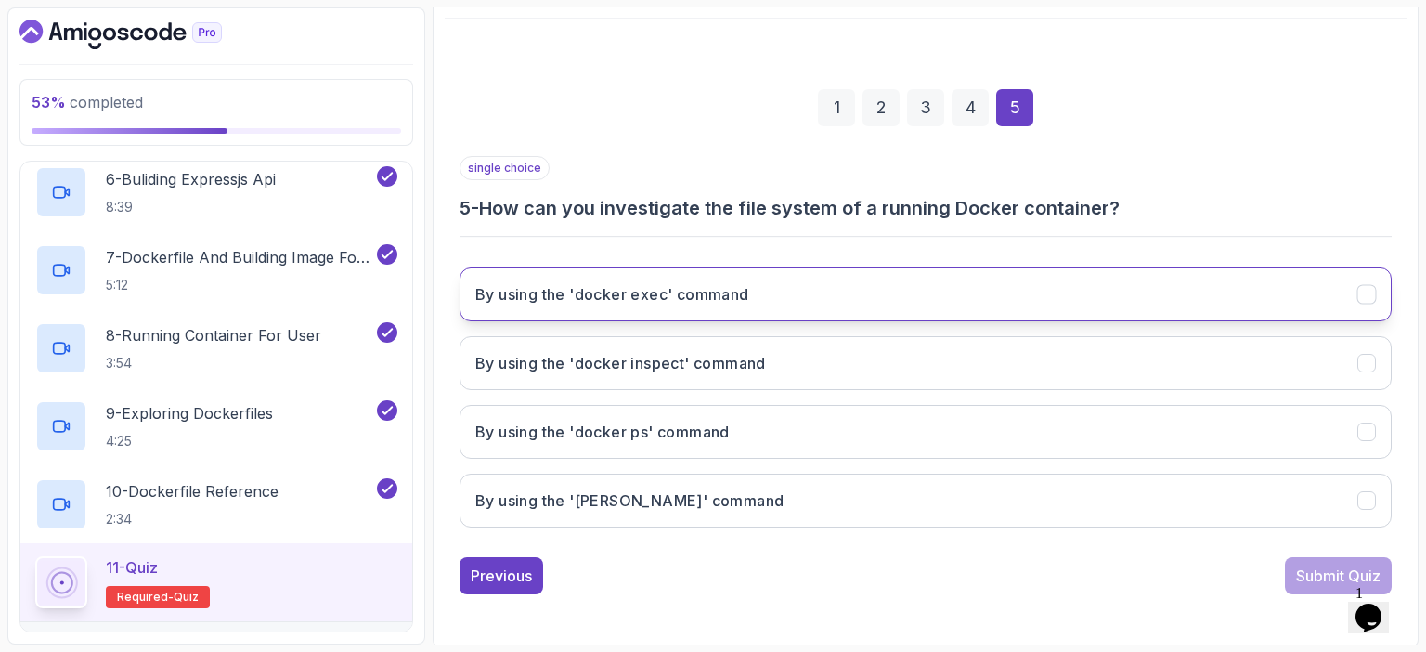
click at [675, 295] on h3 "By using the 'docker exec' command" at bounding box center [612, 294] width 274 height 22
click at [1304, 566] on div "Submit Quiz" at bounding box center [1338, 576] width 85 height 22
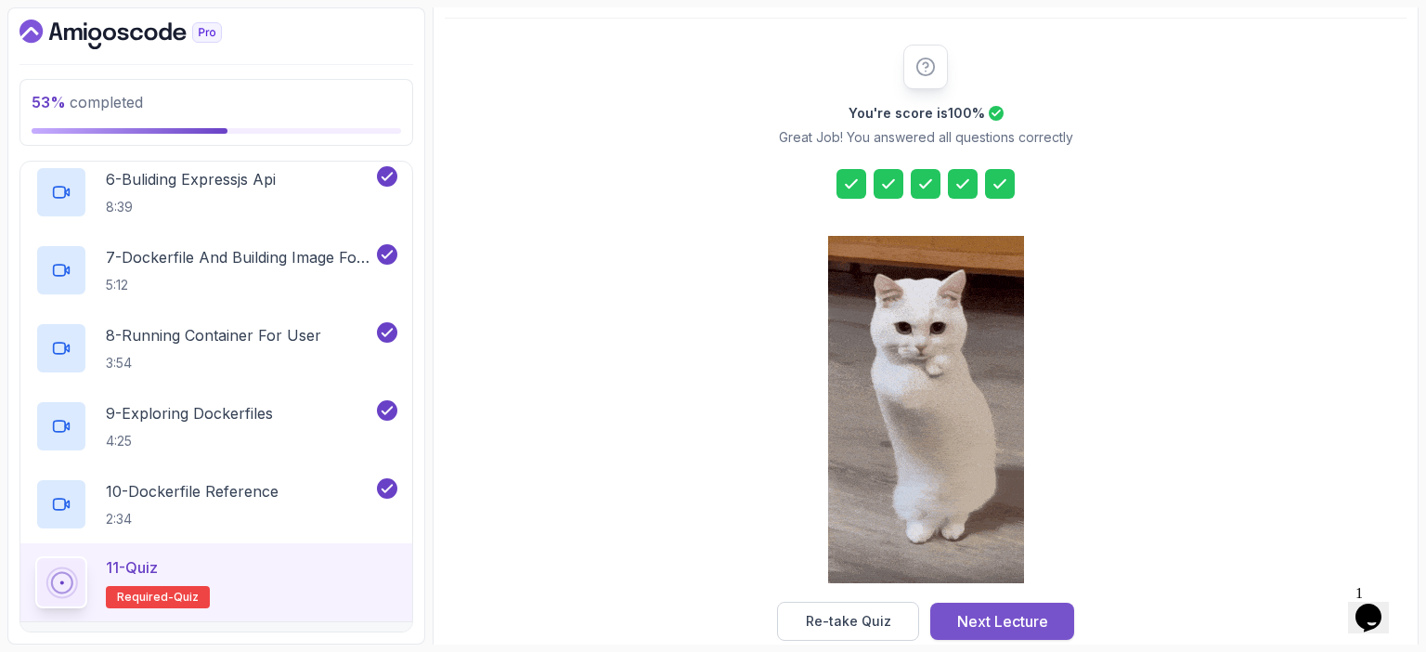
click at [1041, 618] on div "Next Lecture" at bounding box center [1002, 621] width 91 height 22
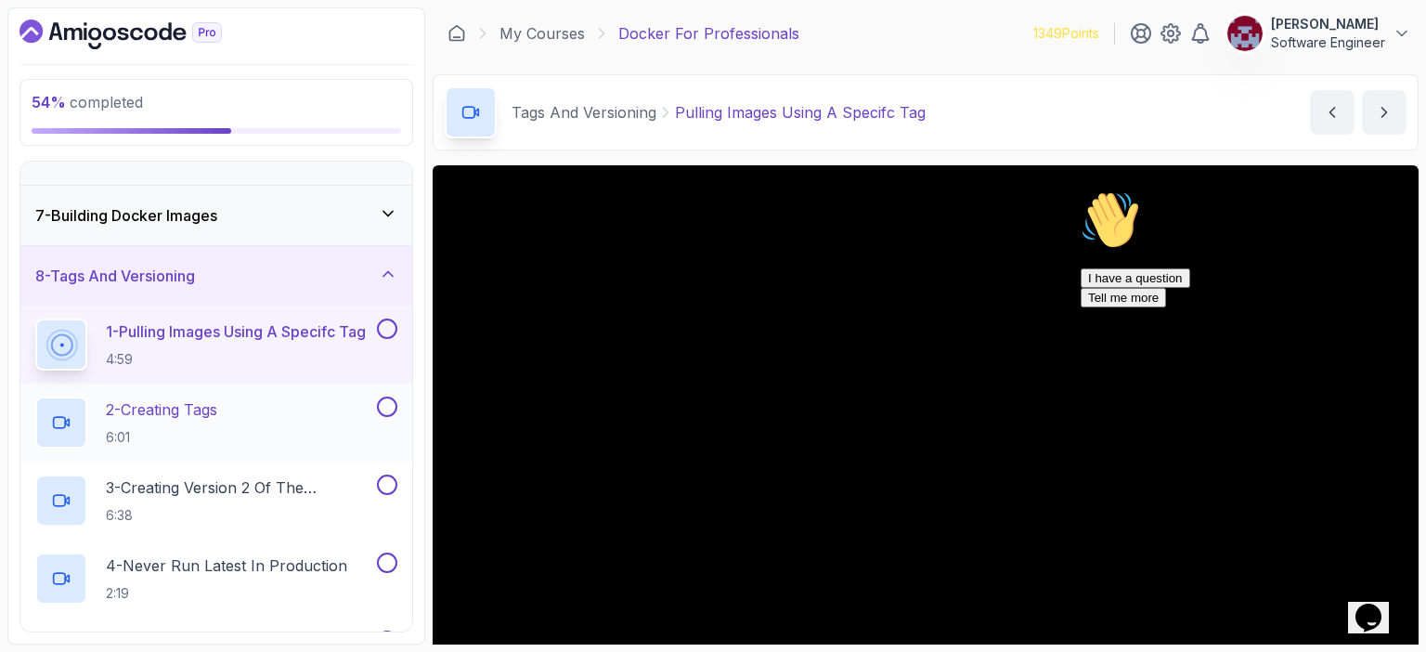
scroll to position [339, 0]
click at [268, 335] on p "1 - Pulling Images Using A Specifc Tag" at bounding box center [236, 330] width 260 height 22
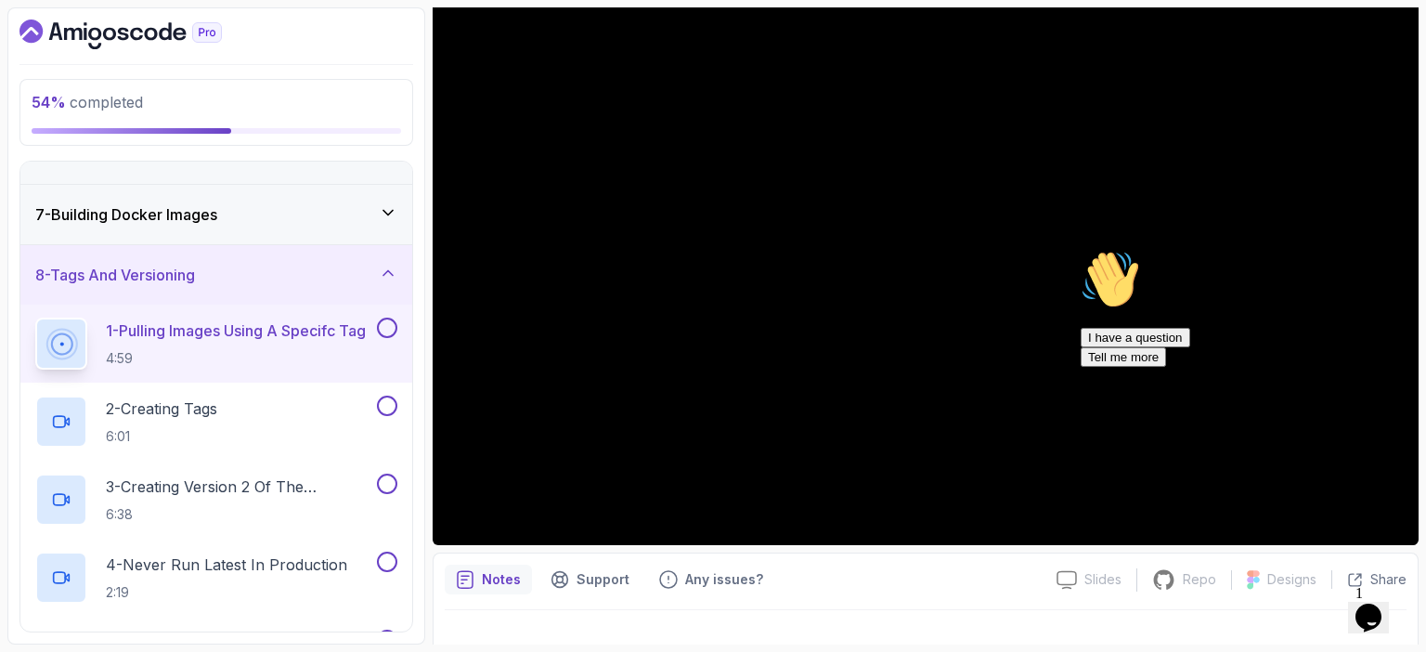
scroll to position [174, 0]
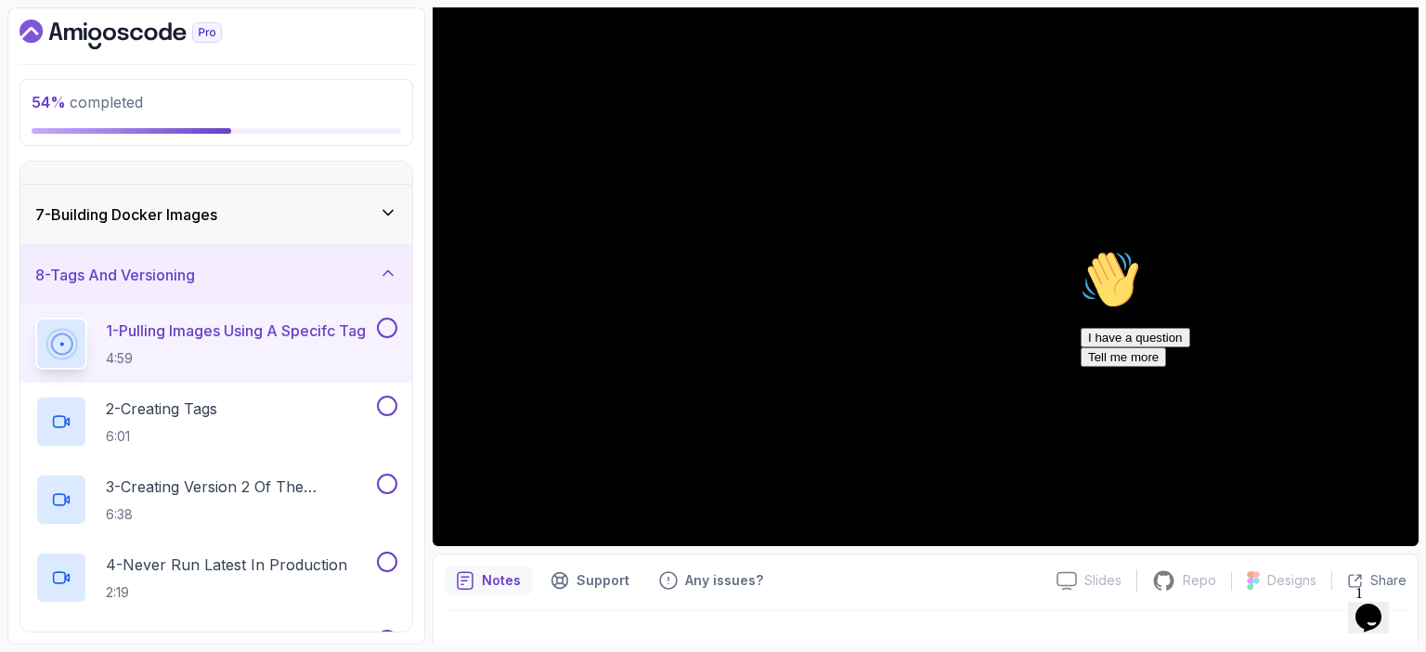
click at [1081, 250] on icon "Chat attention grabber" at bounding box center [1081, 250] width 0 height 0
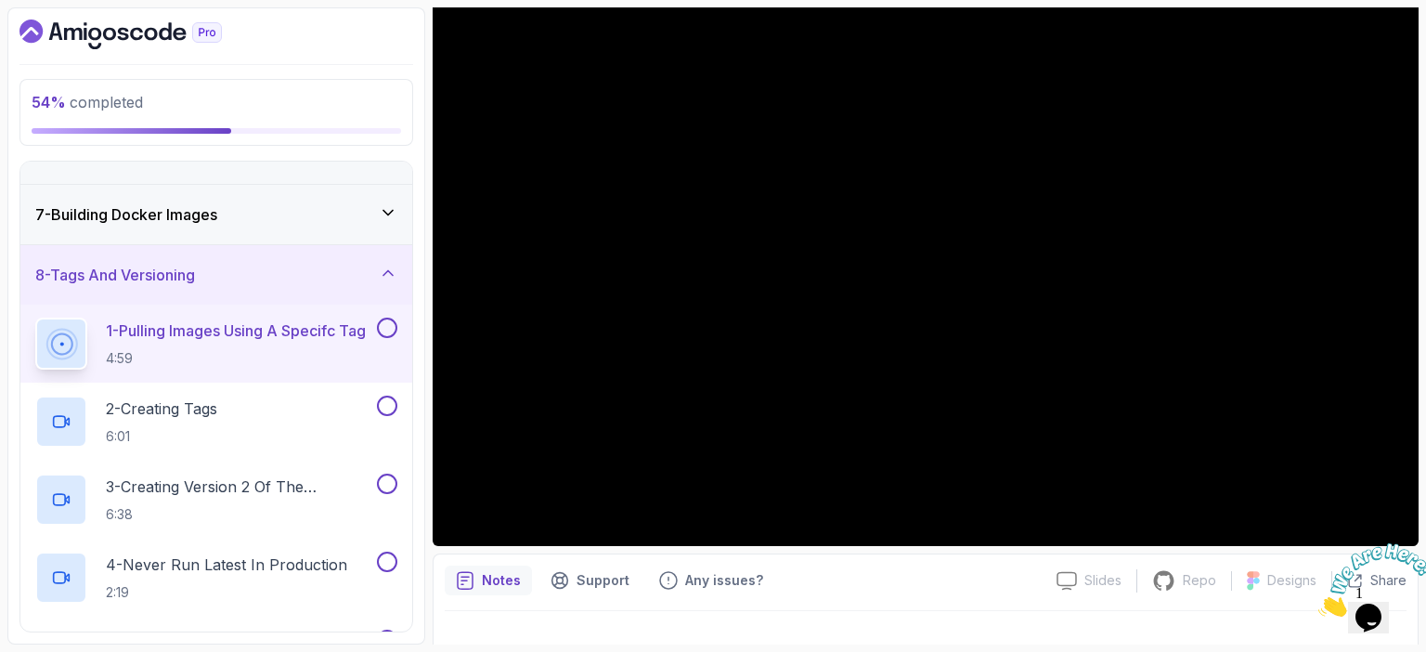
click at [1319, 604] on icon "Close" at bounding box center [1319, 612] width 0 height 16
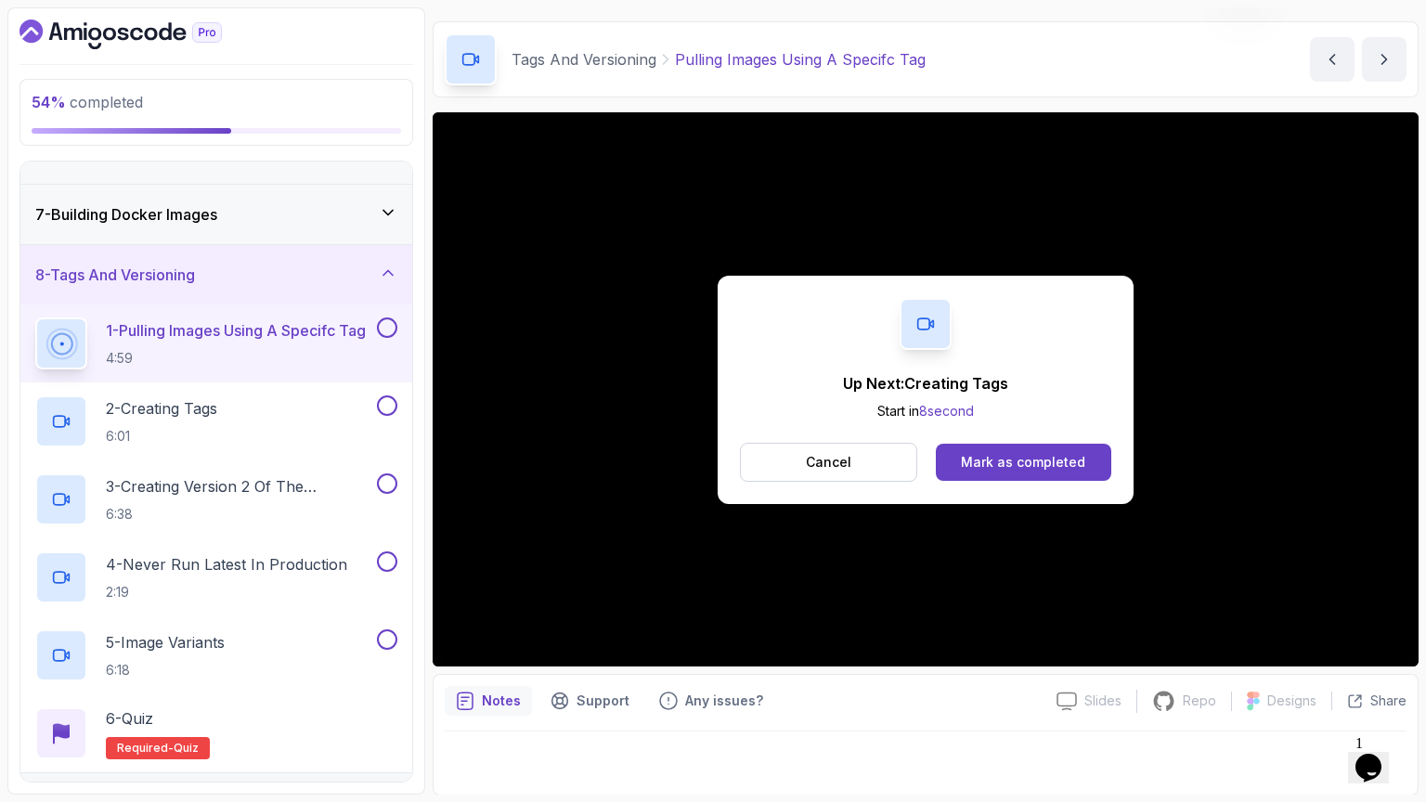
scroll to position [133, 0]
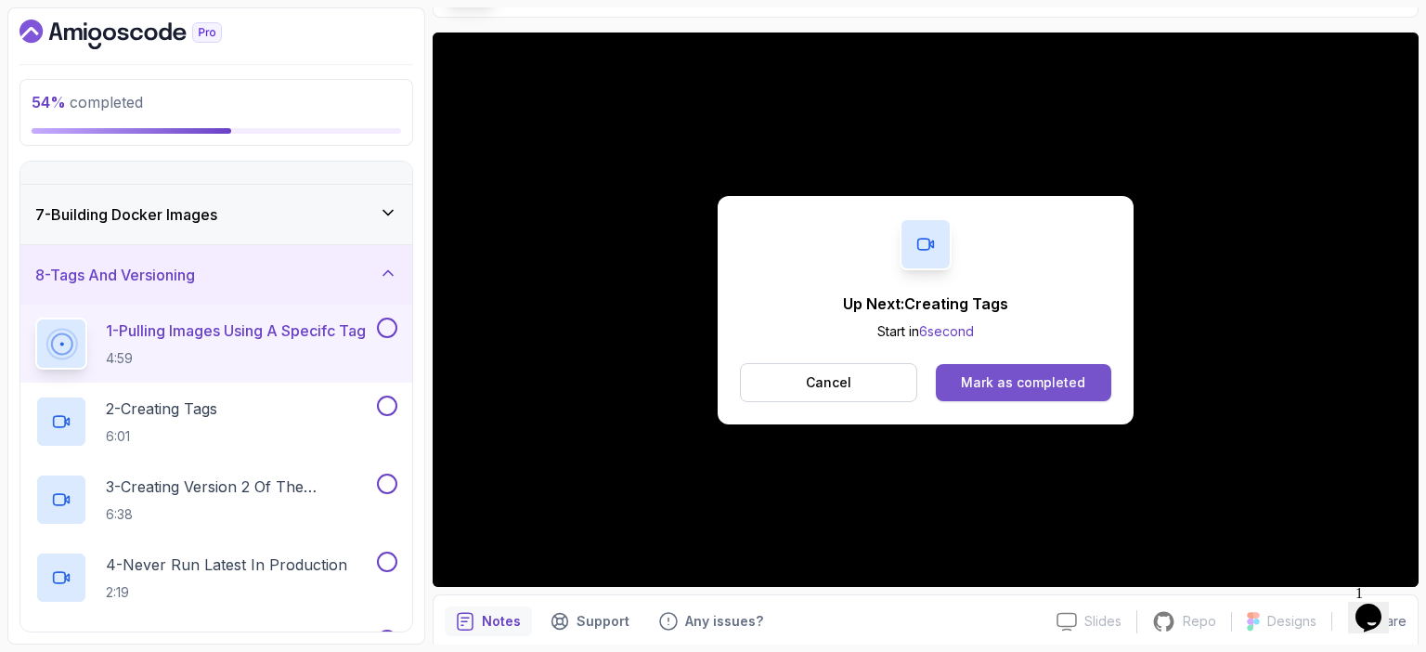
click at [1048, 384] on div "Mark as completed" at bounding box center [1023, 382] width 124 height 19
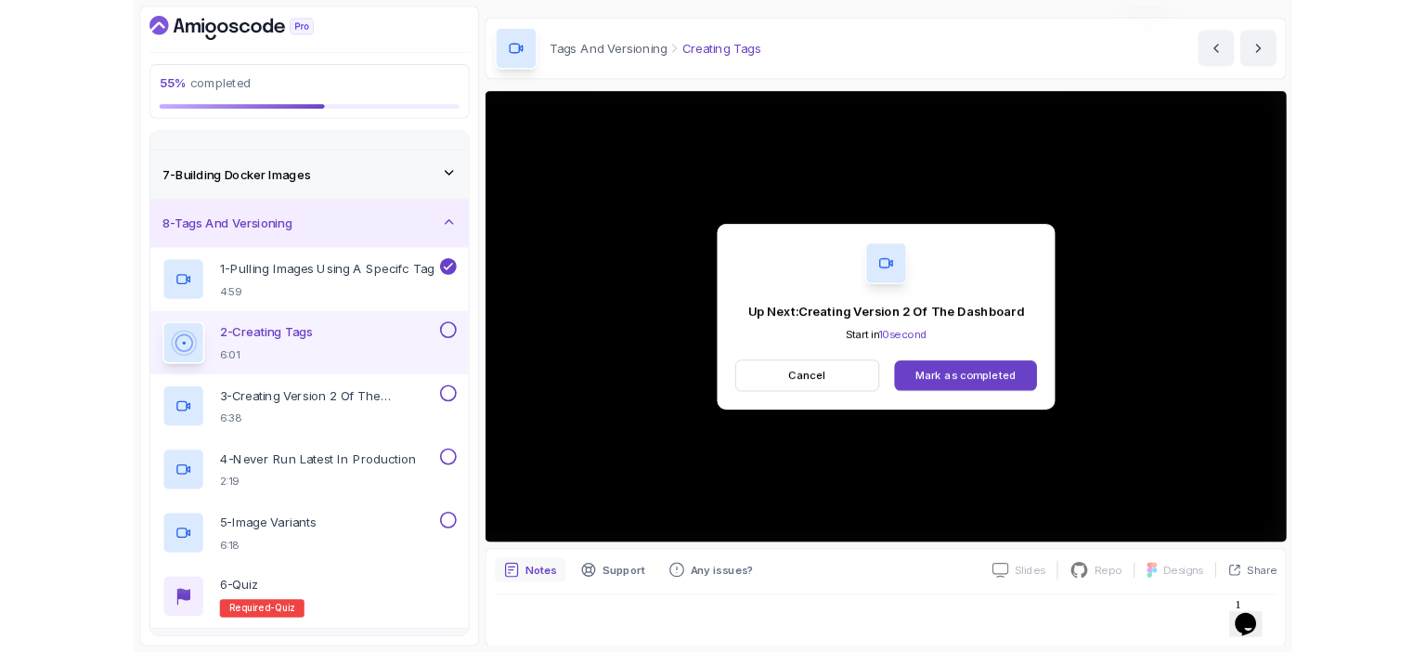
scroll to position [133, 0]
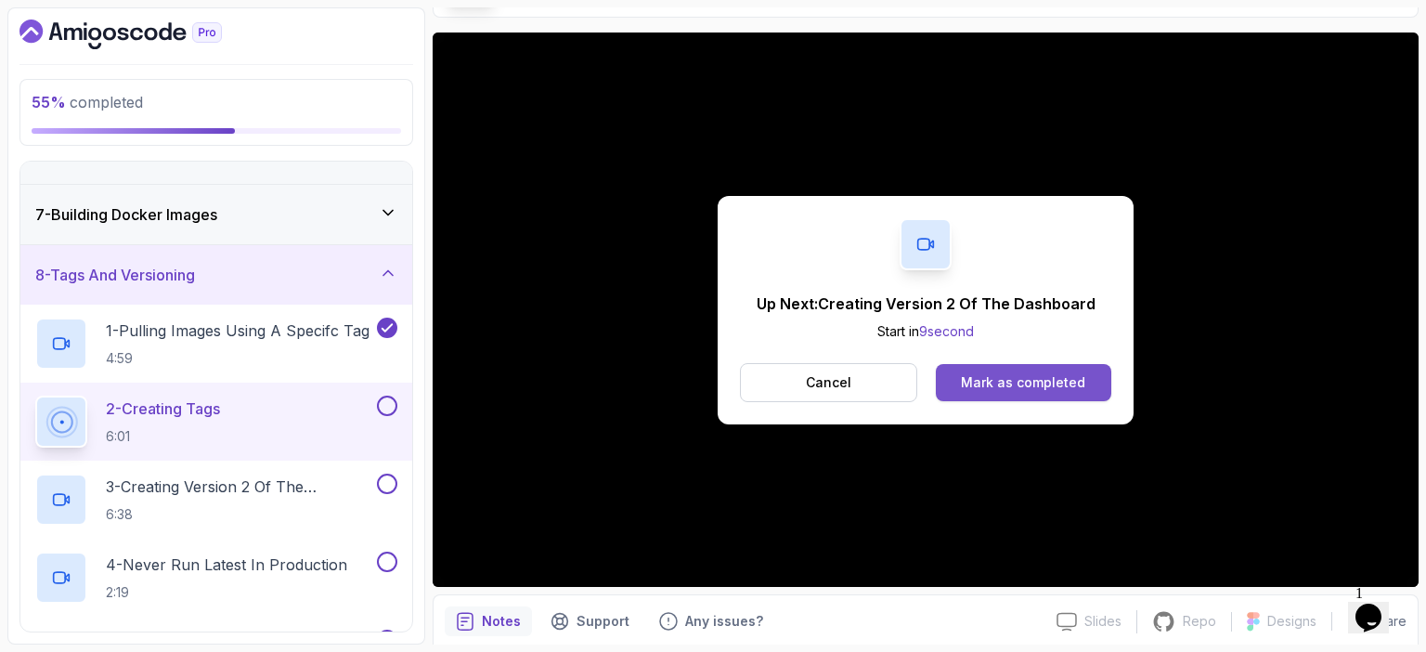
click at [1057, 377] on div "Mark as completed" at bounding box center [1023, 382] width 124 height 19
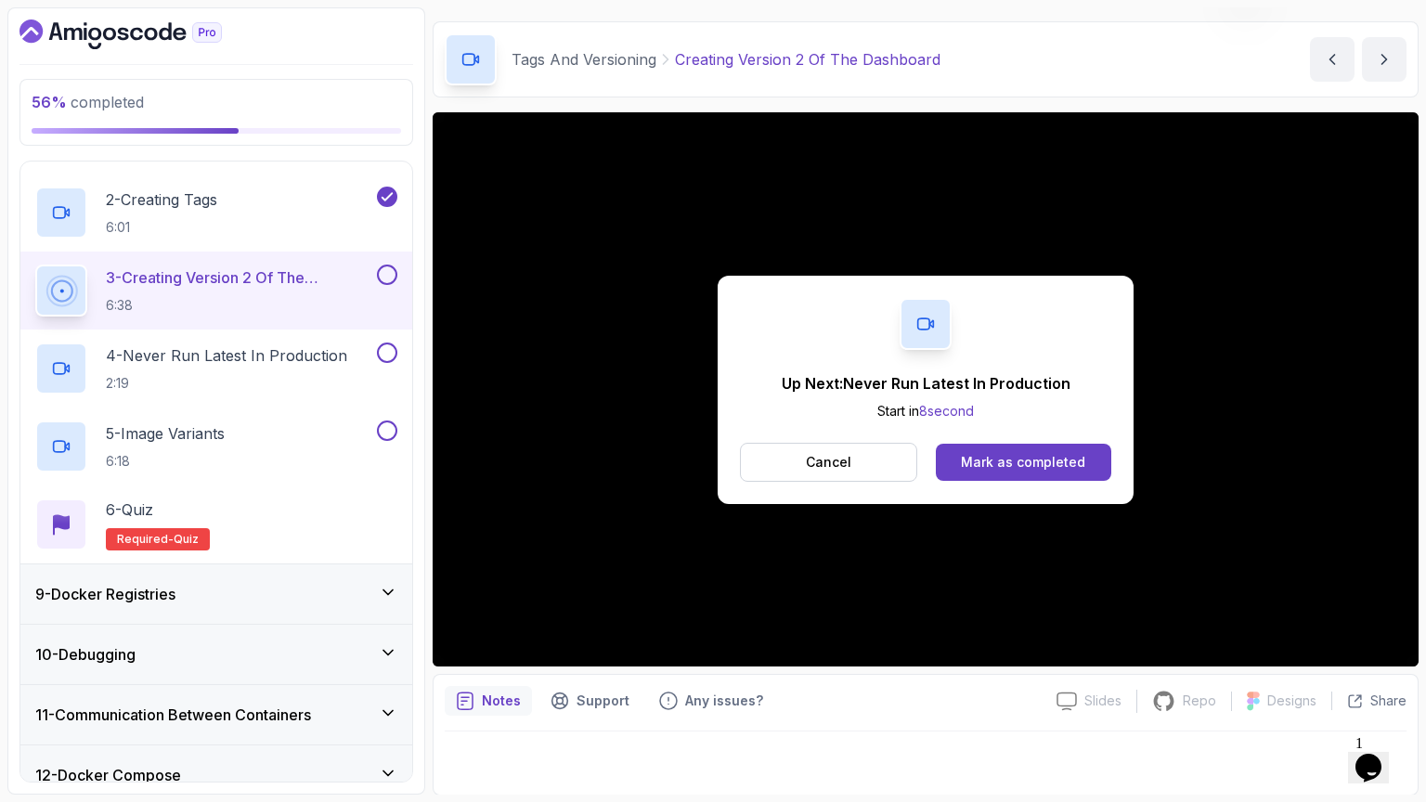
scroll to position [133, 0]
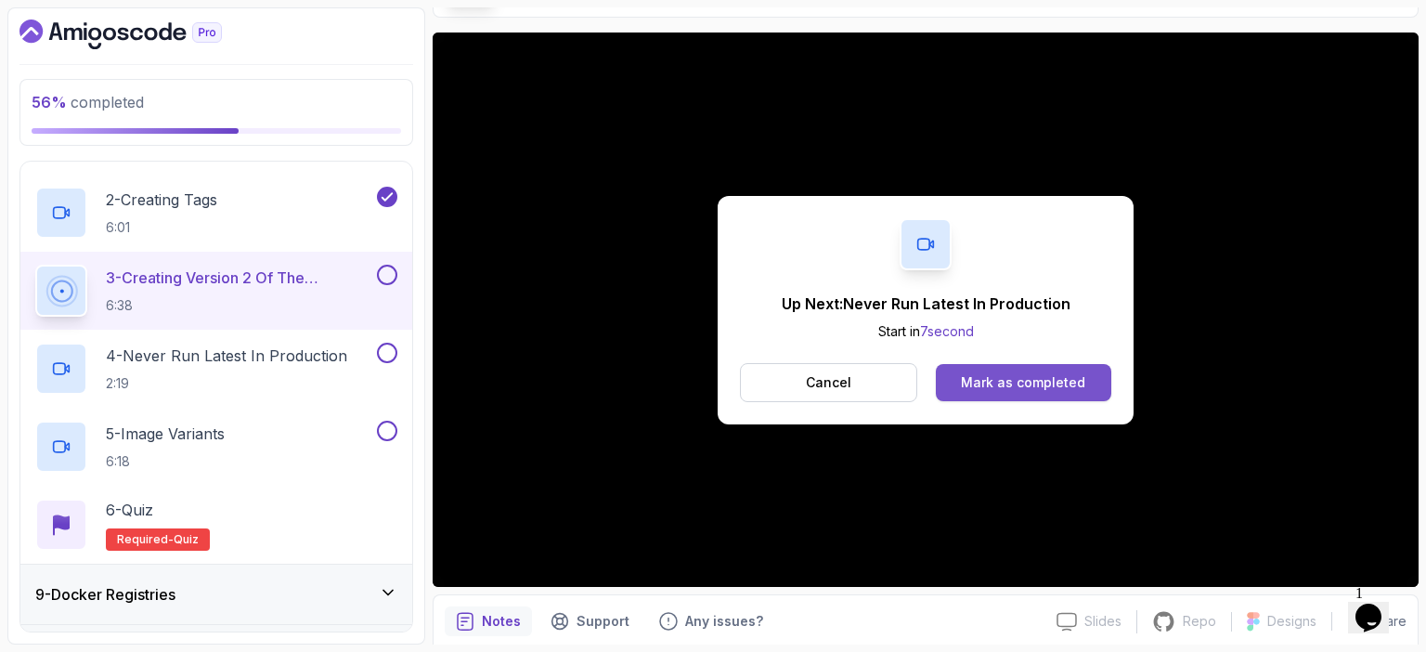
click at [1048, 378] on div "Mark as completed" at bounding box center [1023, 382] width 124 height 19
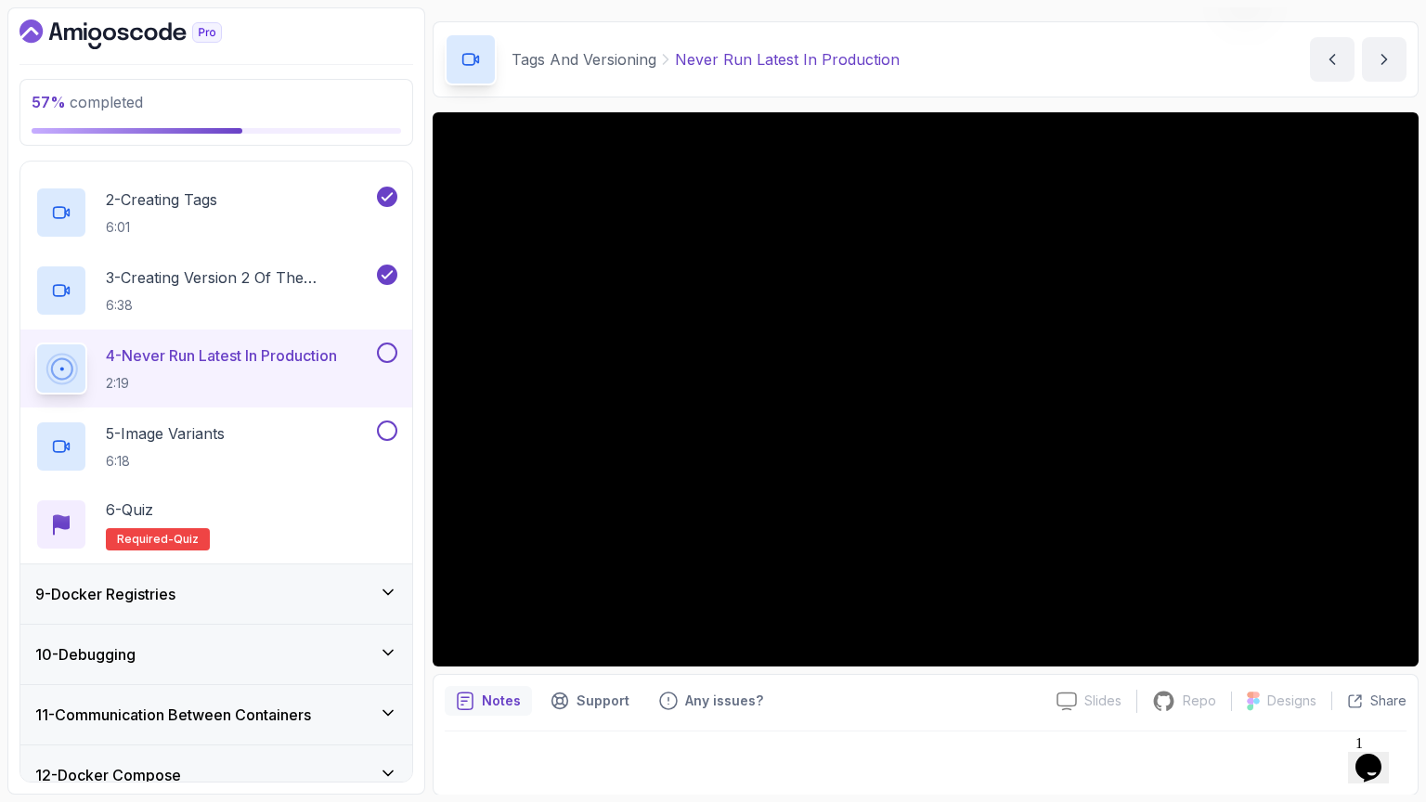
scroll to position [133, 0]
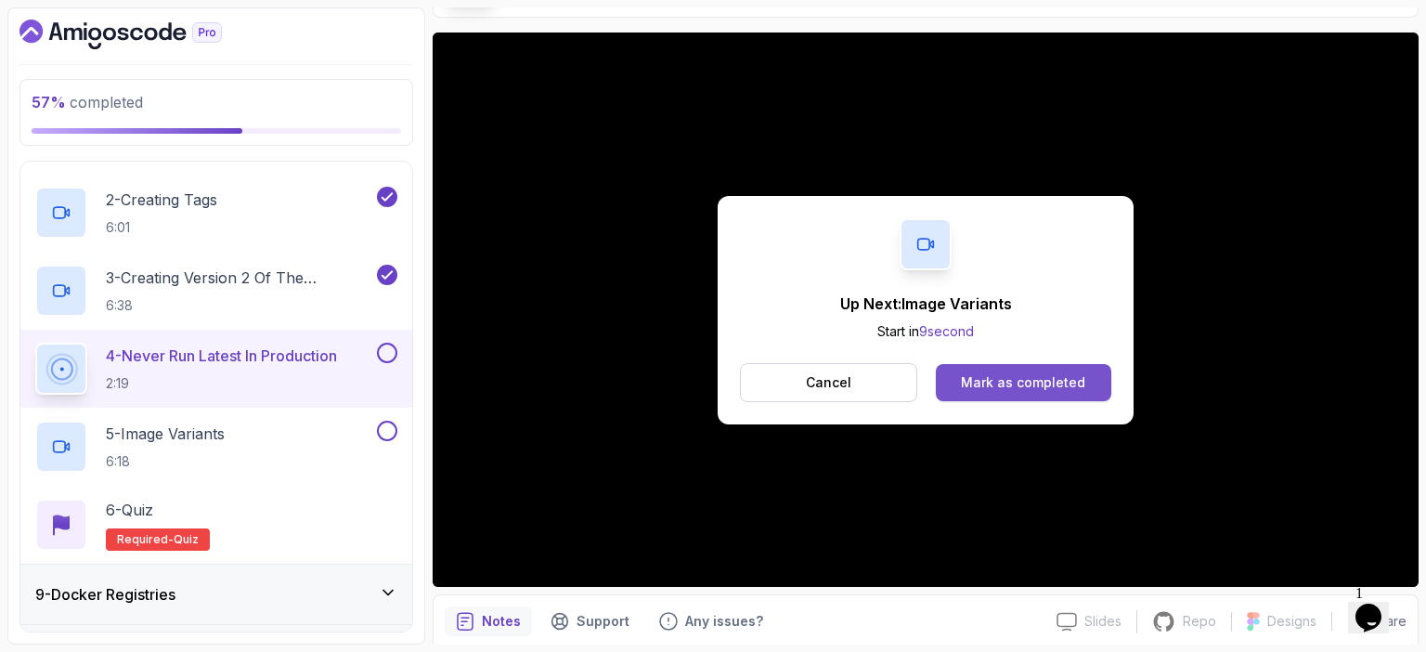
click at [1077, 384] on div "Mark as completed" at bounding box center [1023, 382] width 124 height 19
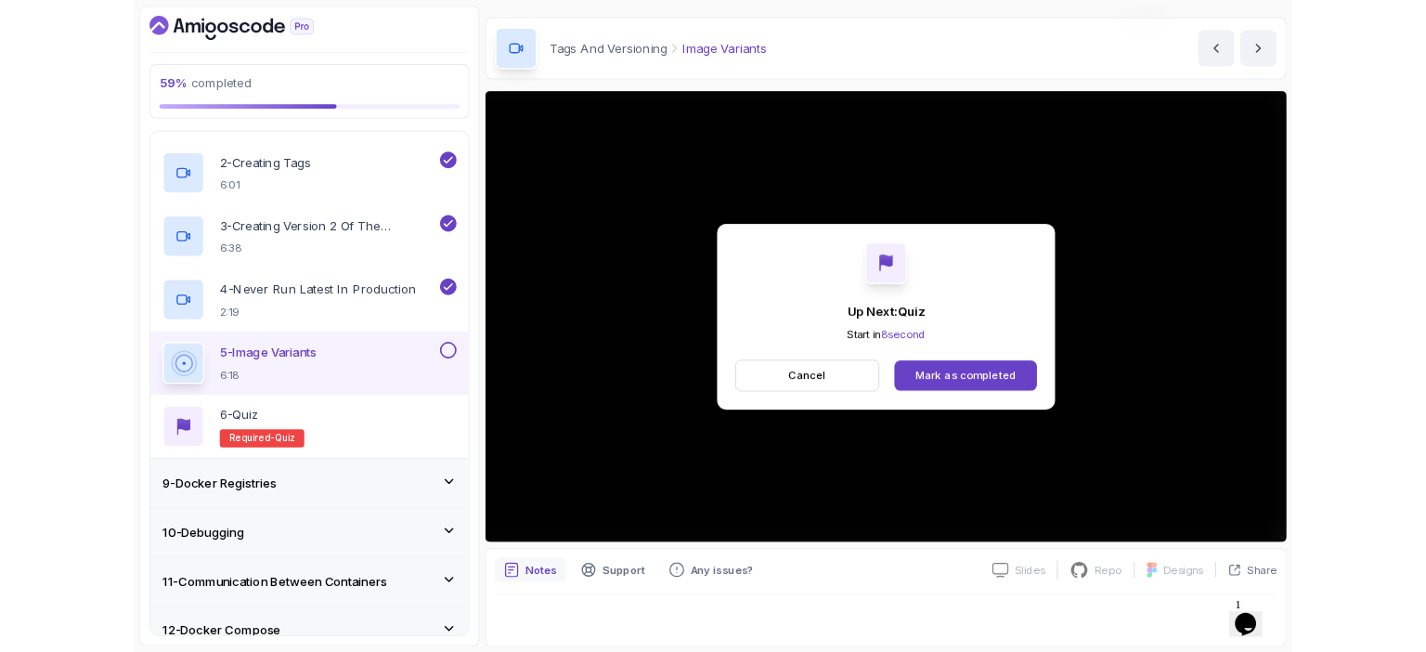
scroll to position [133, 0]
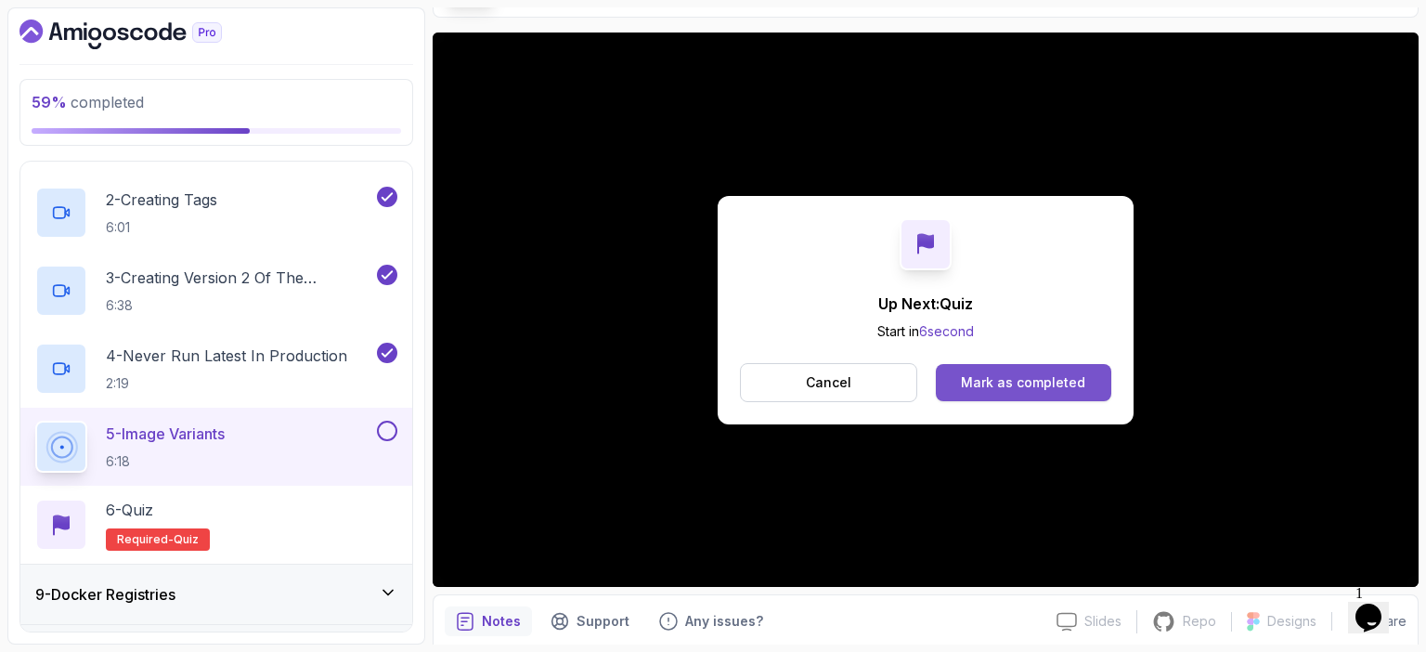
click at [967, 377] on div "Mark as completed" at bounding box center [1023, 382] width 124 height 19
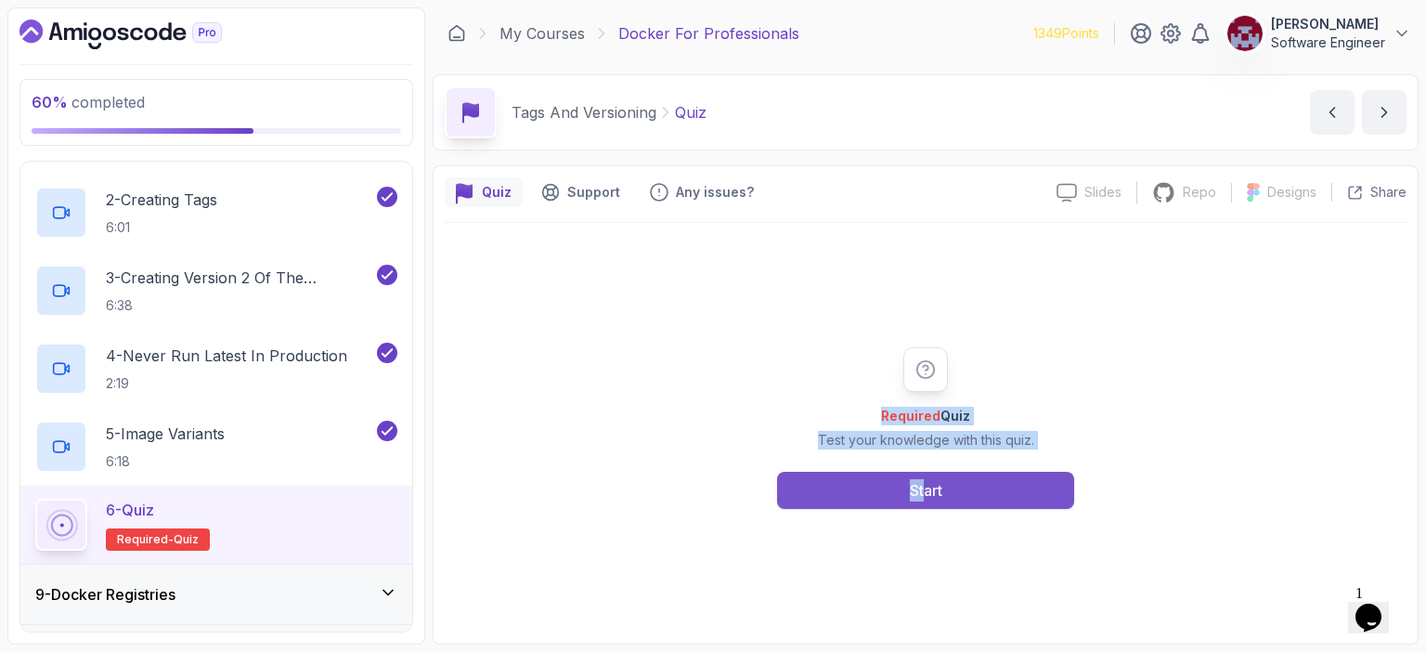
drag, startPoint x: 967, startPoint y: 377, endPoint x: 926, endPoint y: 502, distance: 131.9
click at [926, 502] on div "Required Quiz Test your knowledge with this quiz. Start" at bounding box center [926, 428] width 357 height 162
click at [926, 502] on button "Start" at bounding box center [925, 490] width 297 height 37
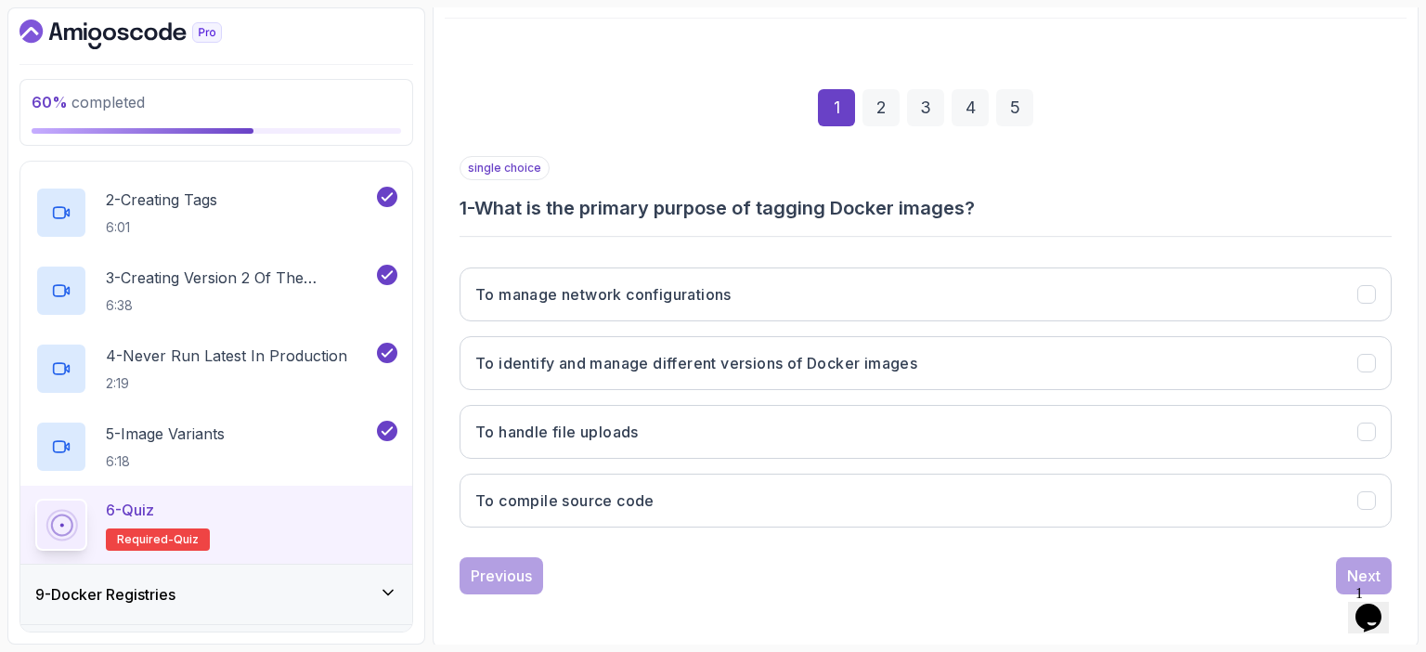
scroll to position [204, 0]
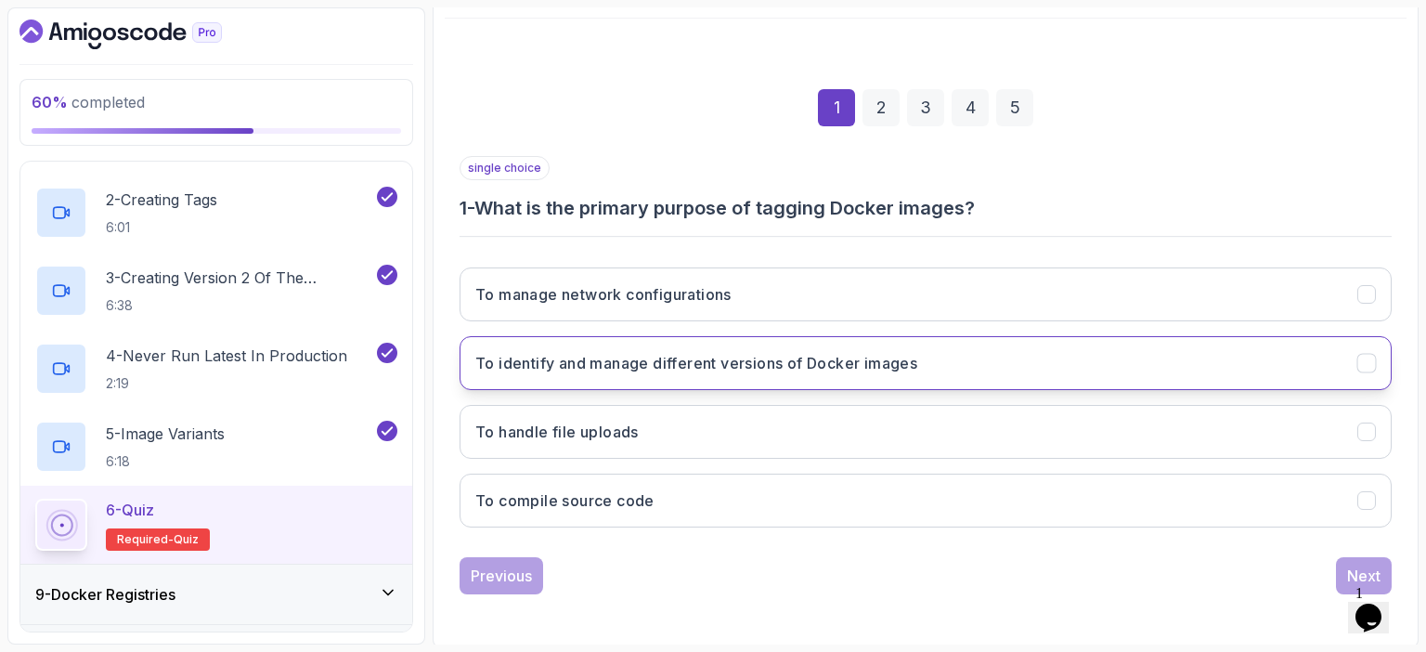
click at [724, 367] on h3 "To identify and manage different versions of Docker images" at bounding box center [696, 363] width 442 height 22
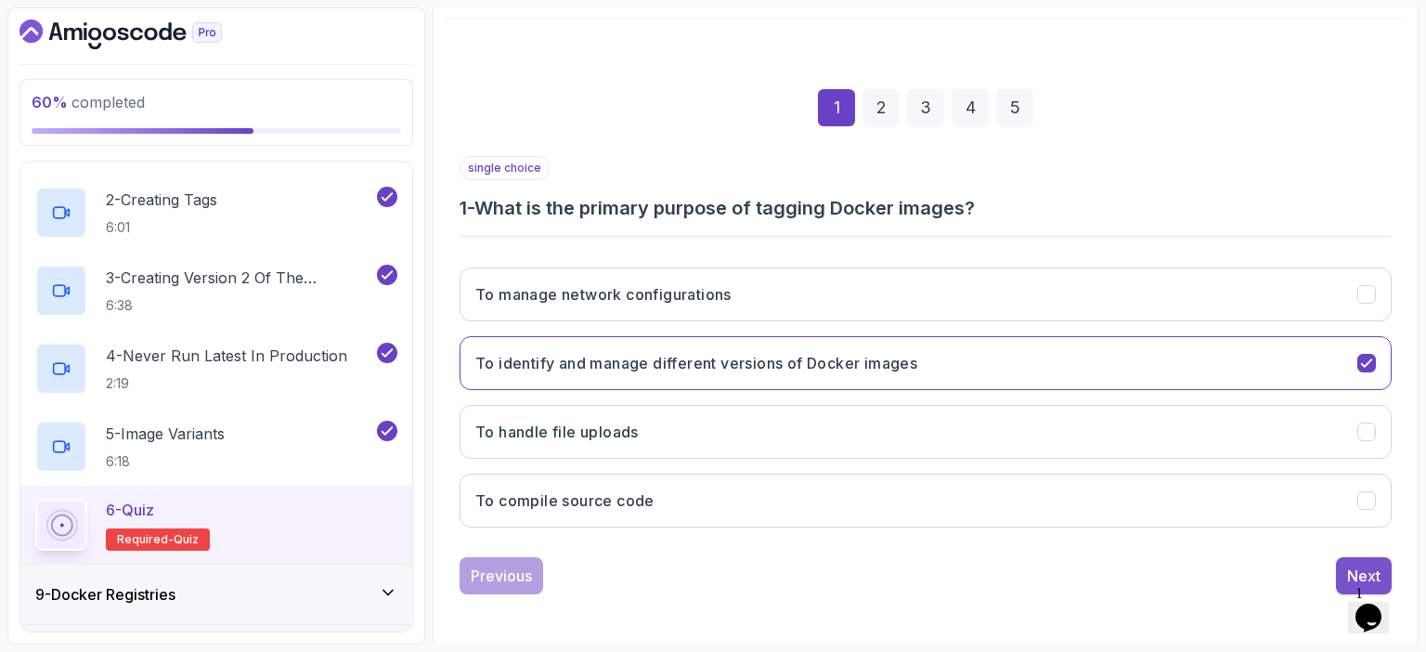
click at [1356, 557] on button "Next" at bounding box center [1364, 575] width 56 height 37
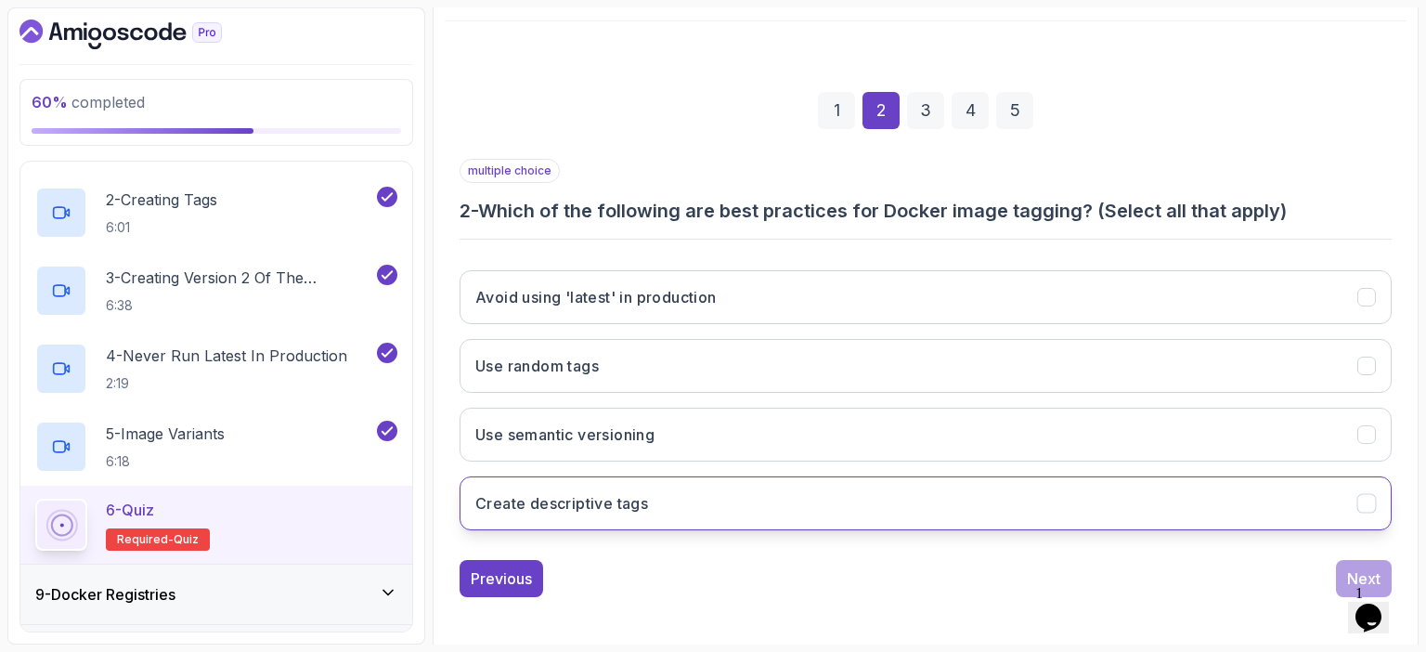
scroll to position [203, 0]
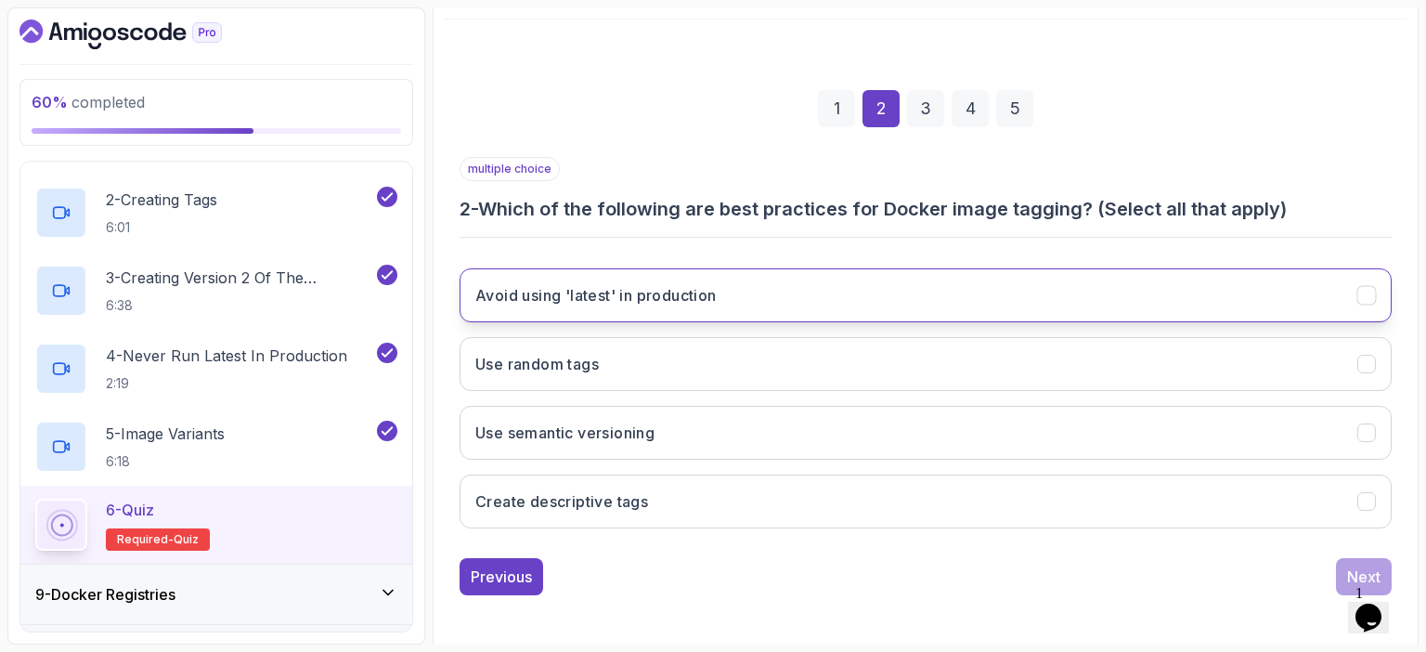
click at [936, 296] on button "Avoid using 'latest' in production" at bounding box center [926, 295] width 932 height 54
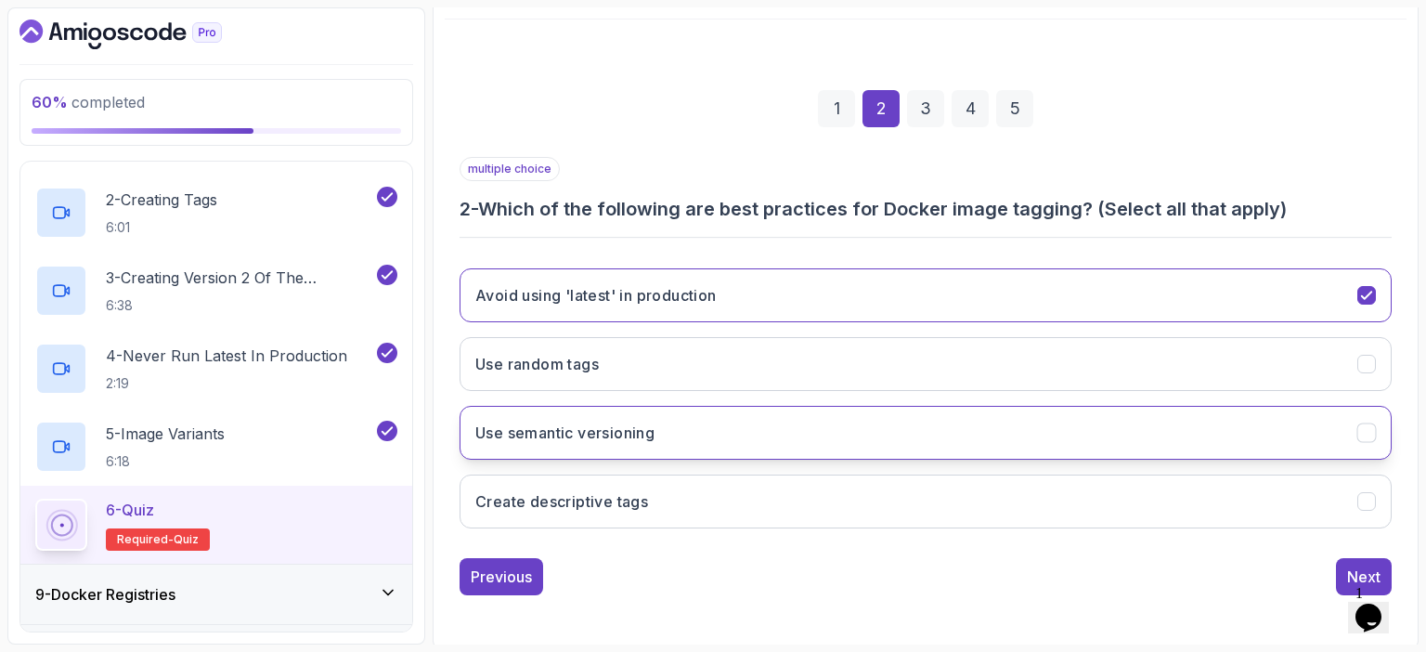
click at [803, 421] on button "Use semantic versioning" at bounding box center [926, 433] width 932 height 54
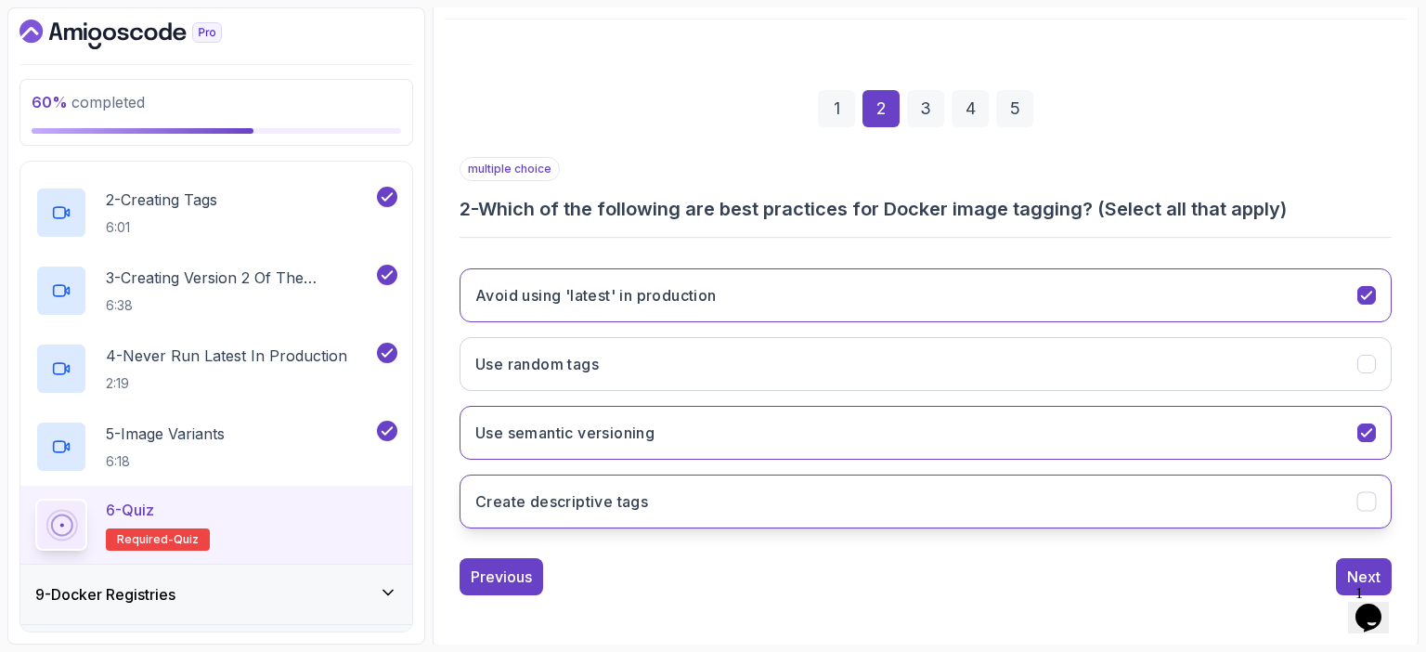
click at [784, 509] on button "Create descriptive tags" at bounding box center [926, 502] width 932 height 54
click at [1358, 566] on div "Next" at bounding box center [1363, 577] width 33 height 22
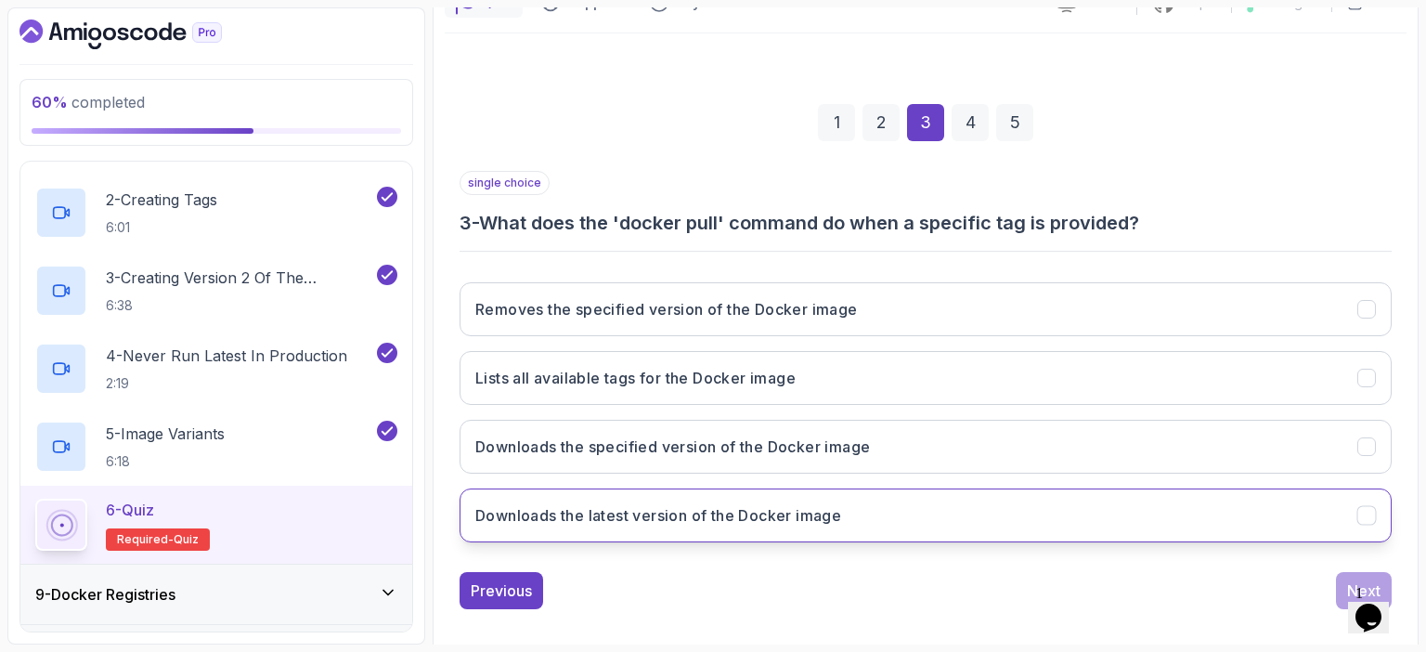
scroll to position [204, 0]
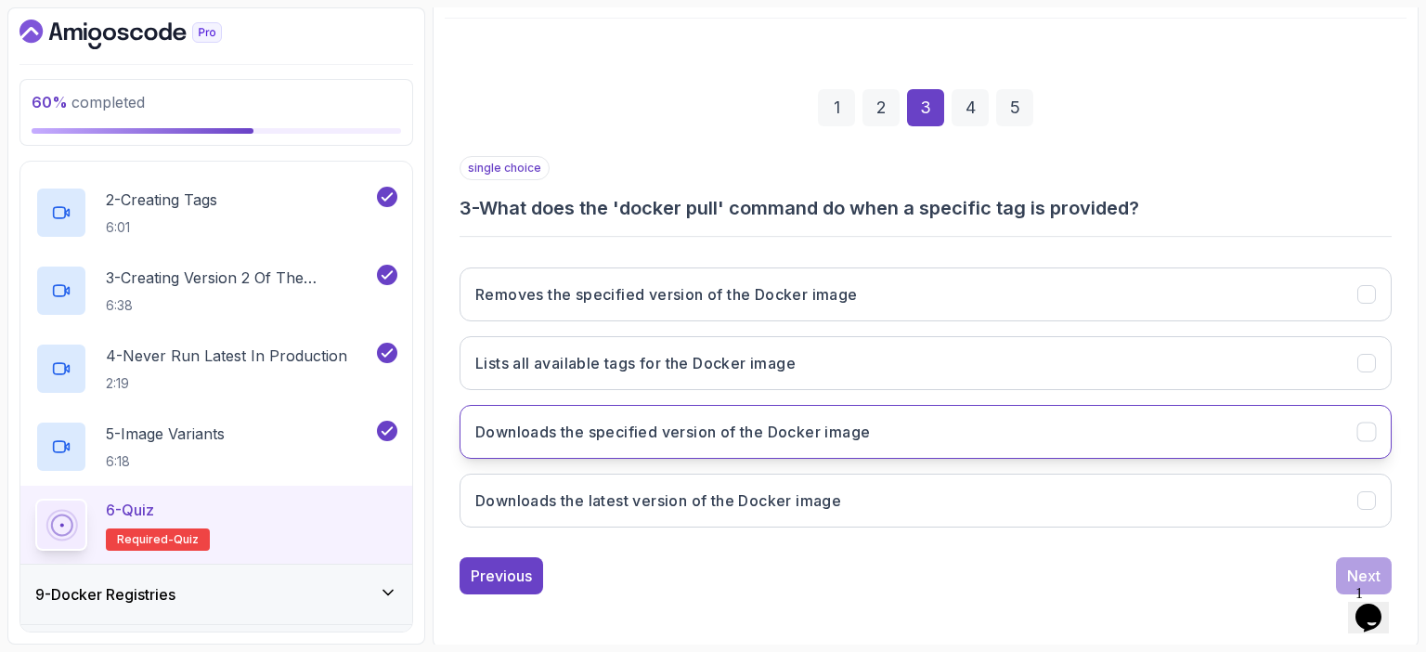
click at [836, 429] on h3 "Downloads the specified version of the Docker image" at bounding box center [672, 432] width 395 height 22
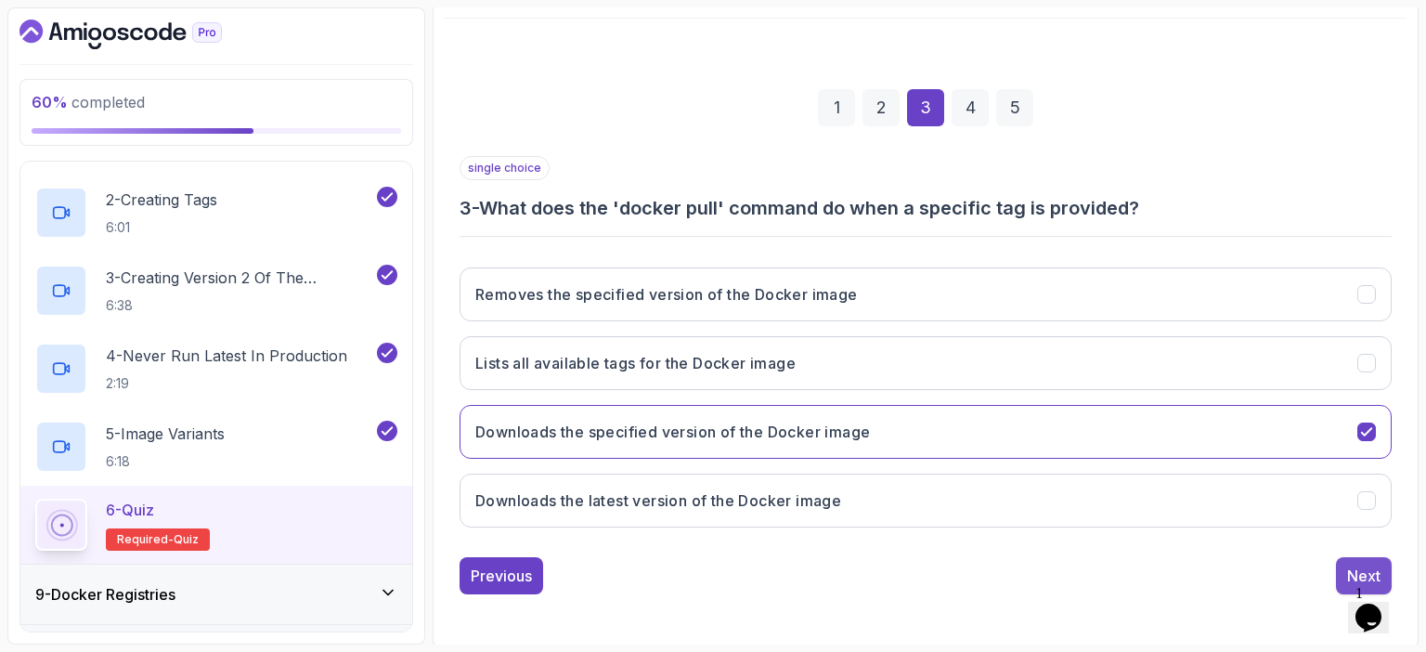
click at [1358, 568] on div "Next" at bounding box center [1363, 576] width 33 height 22
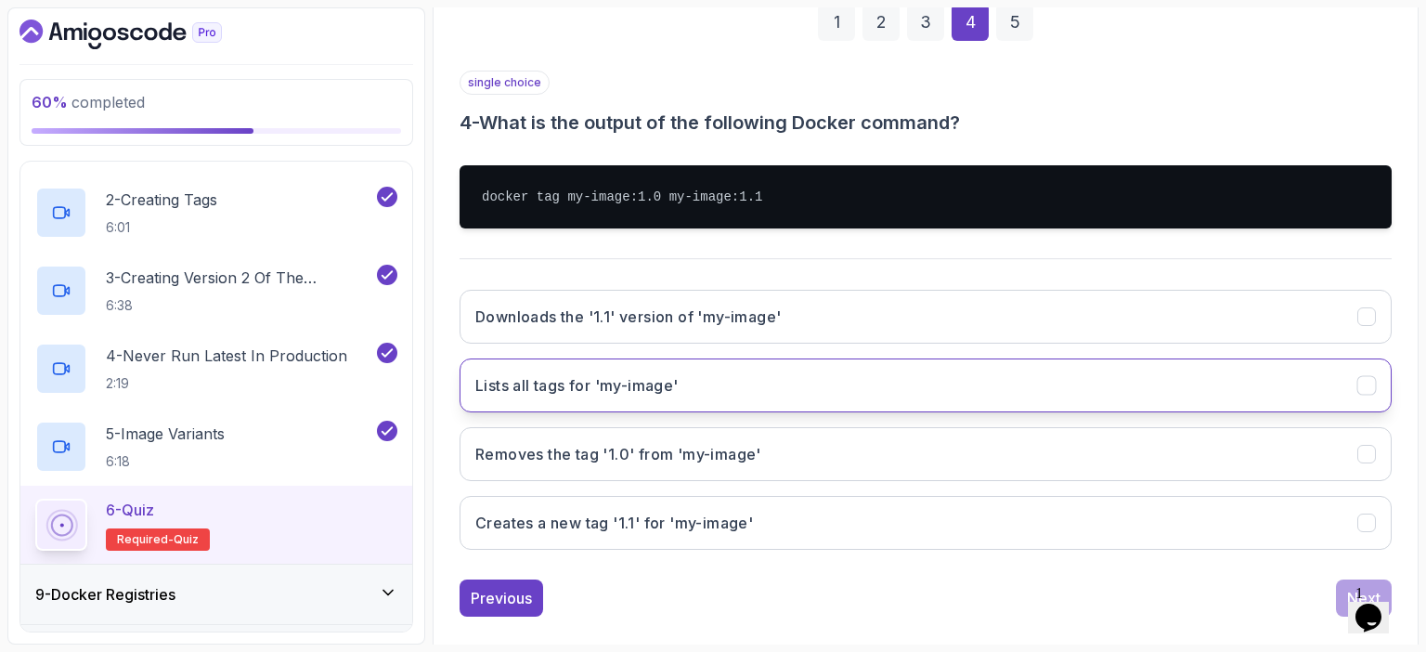
scroll to position [290, 0]
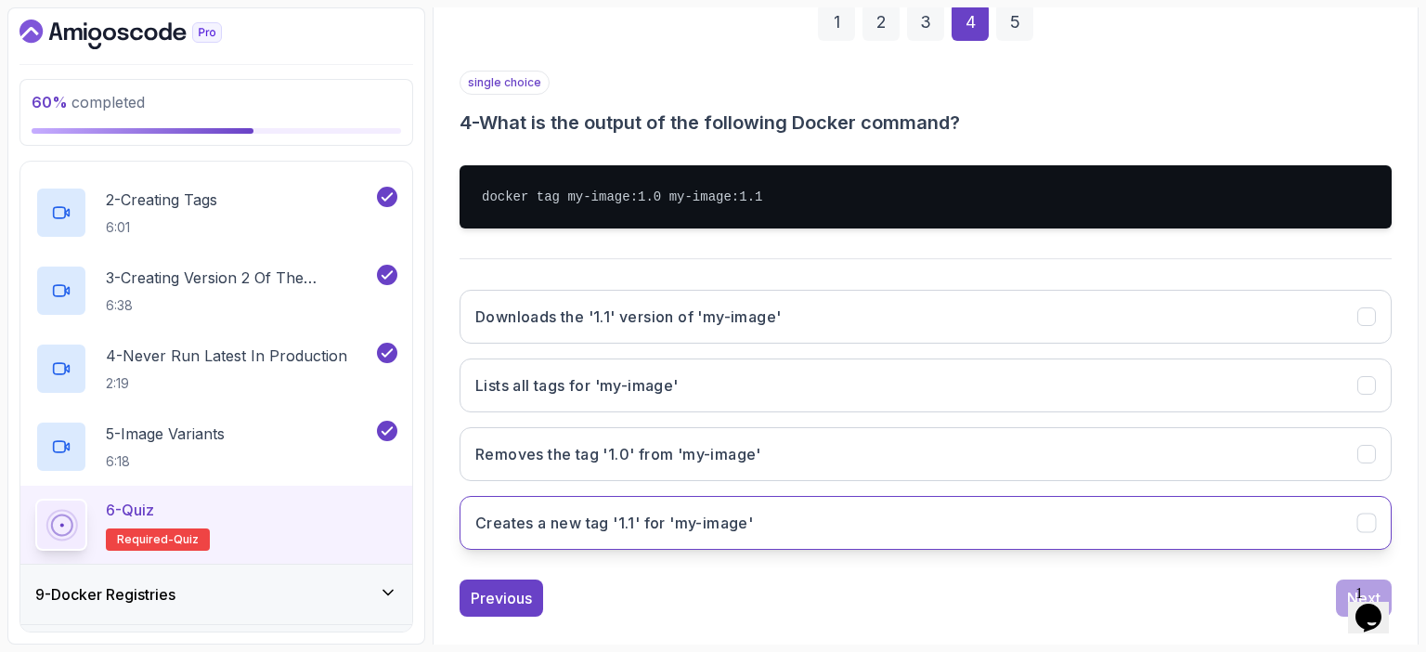
click at [754, 517] on button "Creates a new tag '1.1' for 'my-image'" at bounding box center [926, 523] width 932 height 54
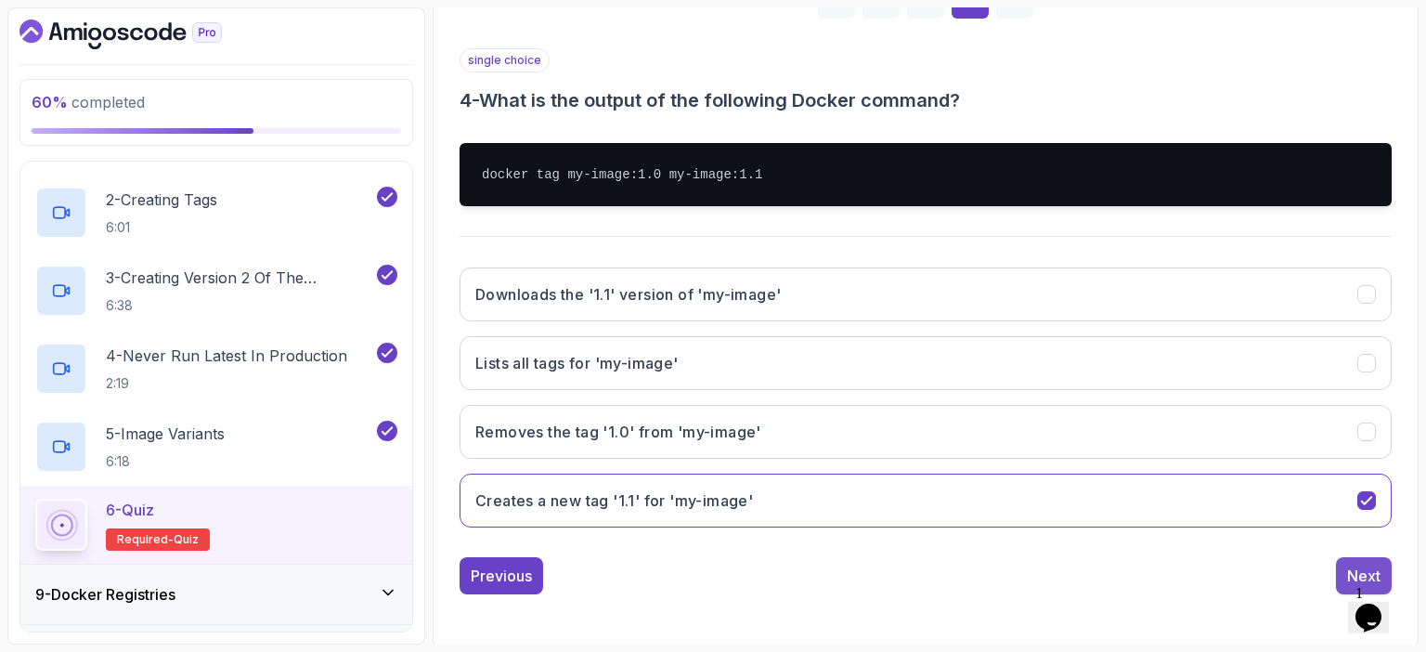
click at [1342, 566] on button "Next" at bounding box center [1364, 575] width 56 height 37
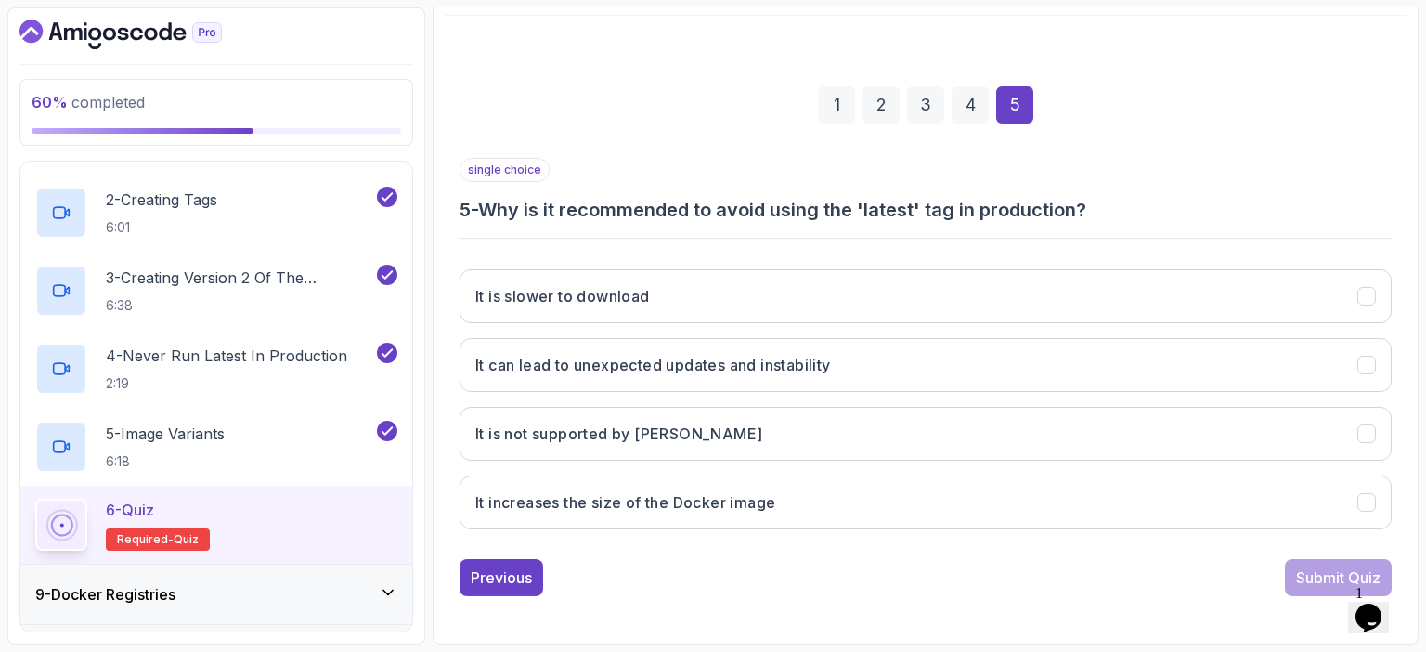
scroll to position [204, 0]
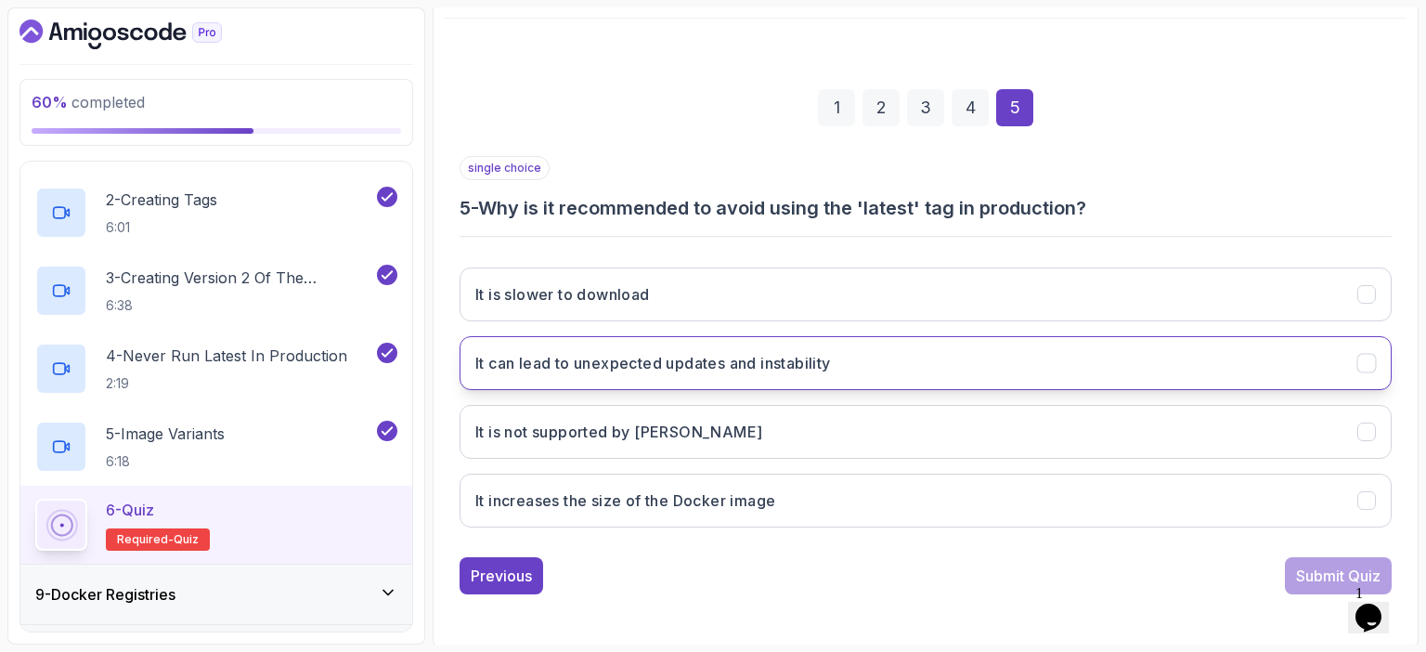
click at [725, 364] on h3 "It can lead to unexpected updates and instability" at bounding box center [653, 363] width 356 height 22
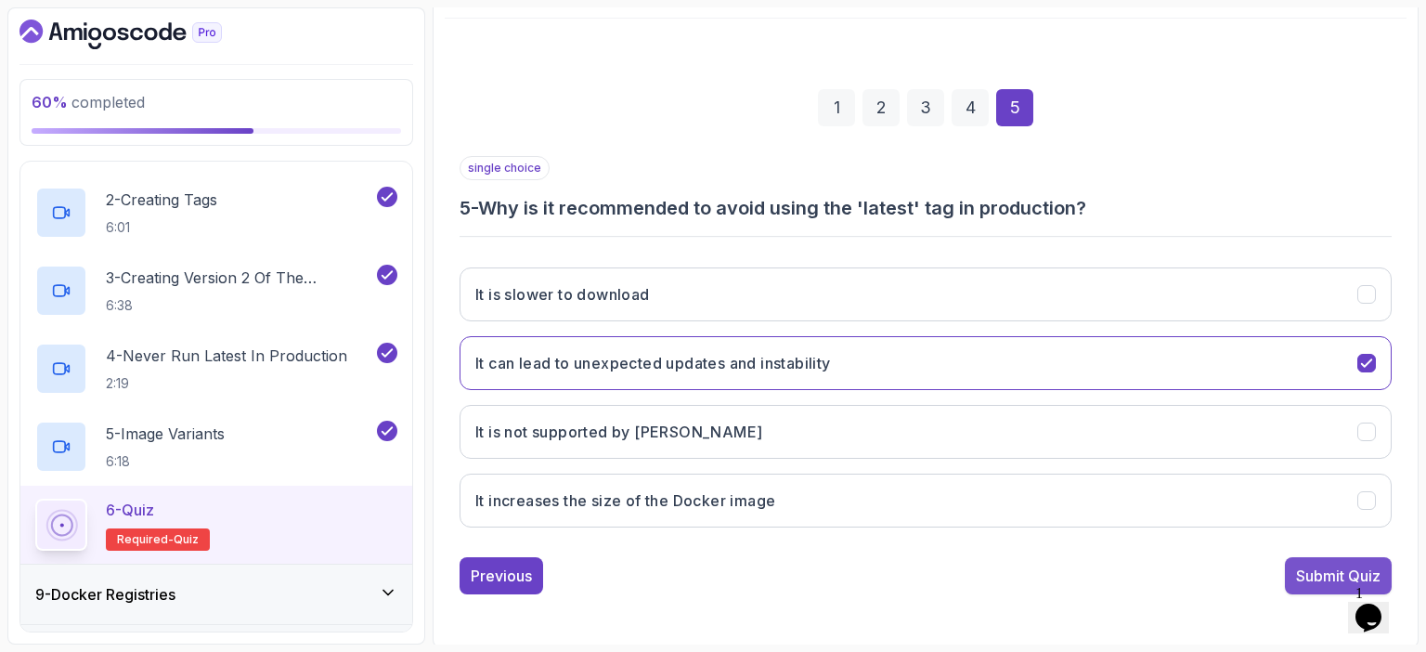
click at [1320, 575] on div "Submit Quiz" at bounding box center [1338, 576] width 85 height 22
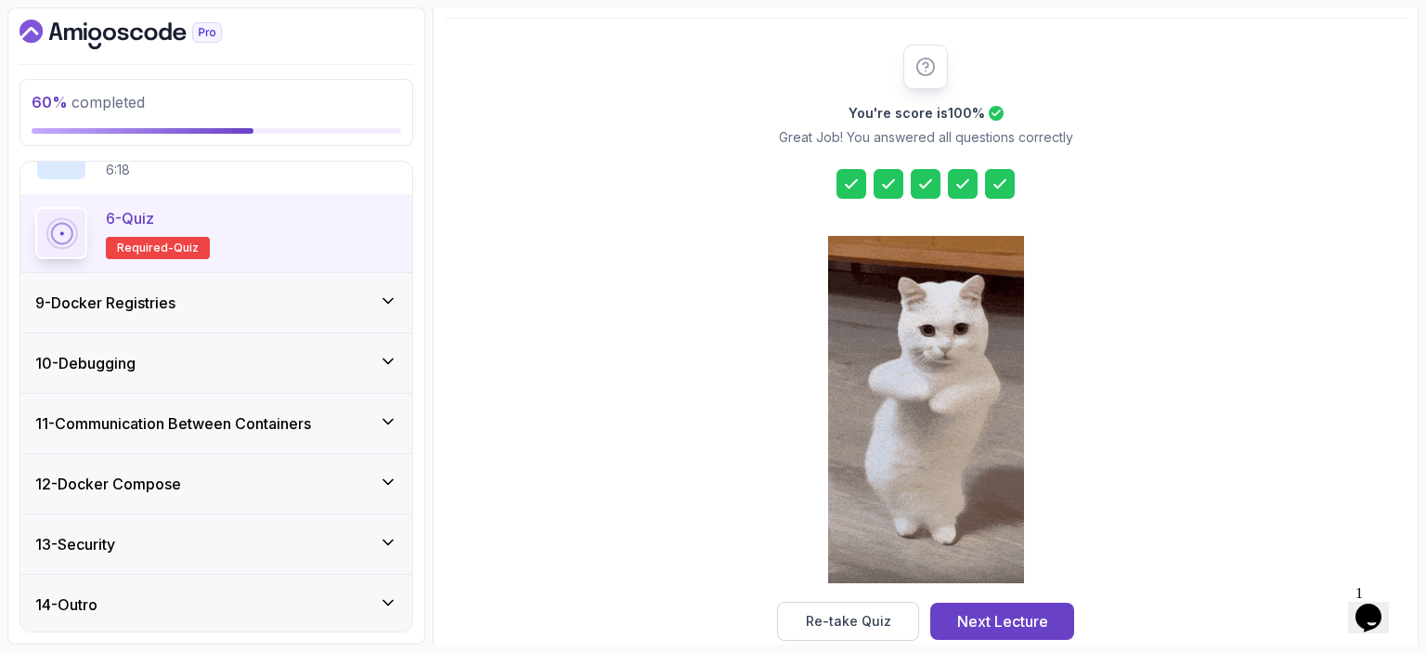
scroll to position [840, 0]
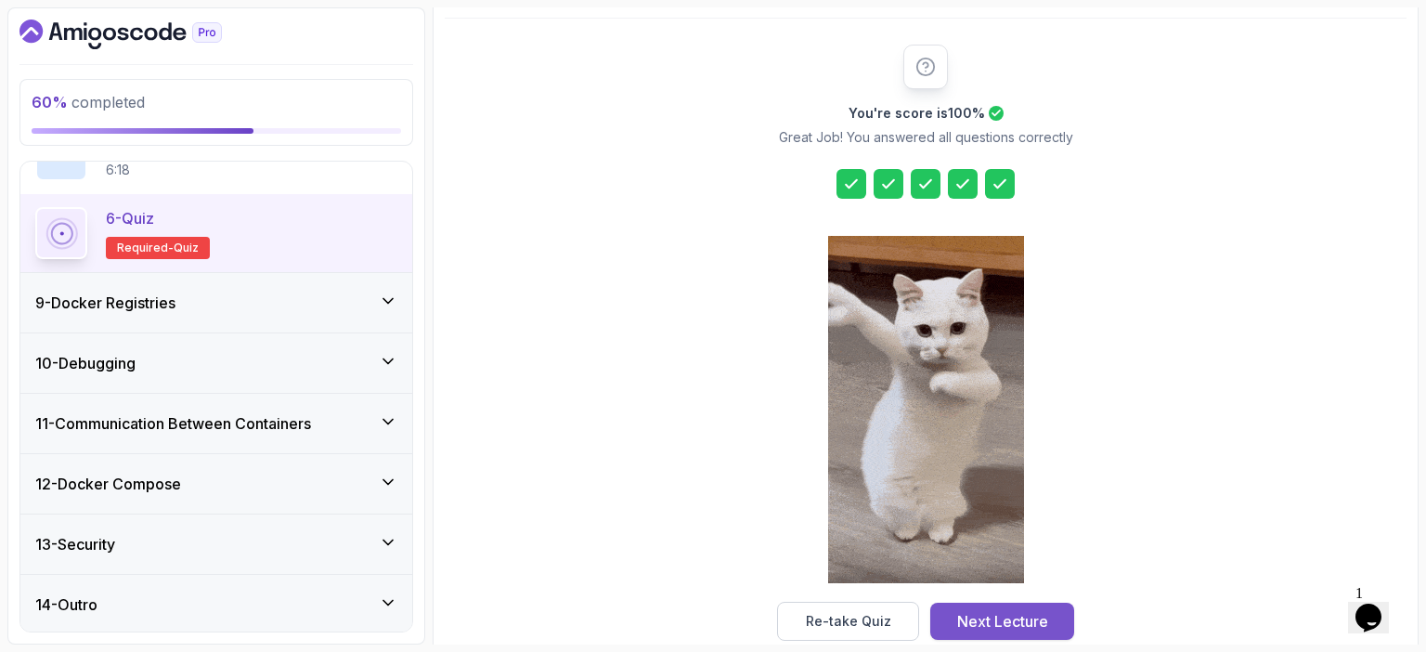
click at [1029, 612] on div "Next Lecture" at bounding box center [1002, 621] width 91 height 22
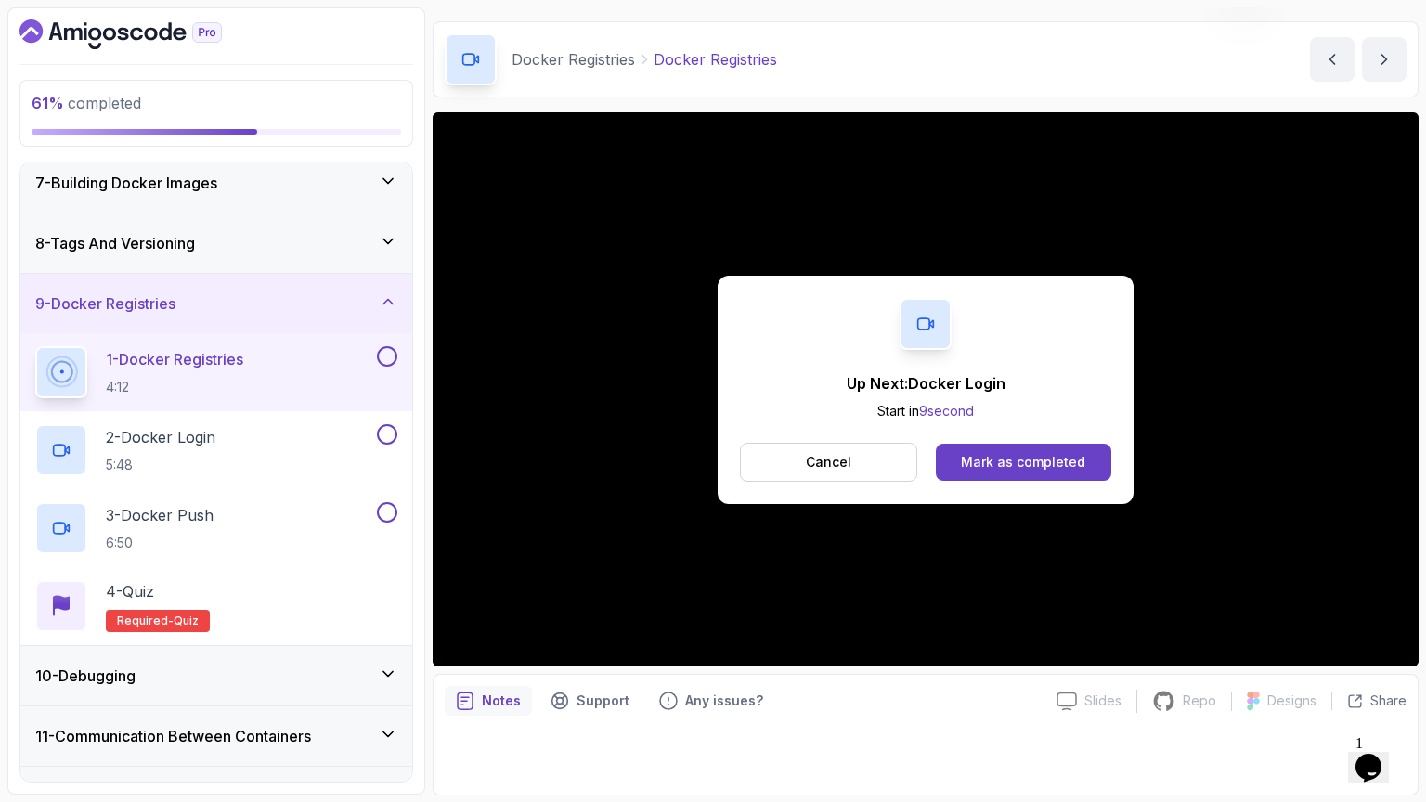
scroll to position [123, 0]
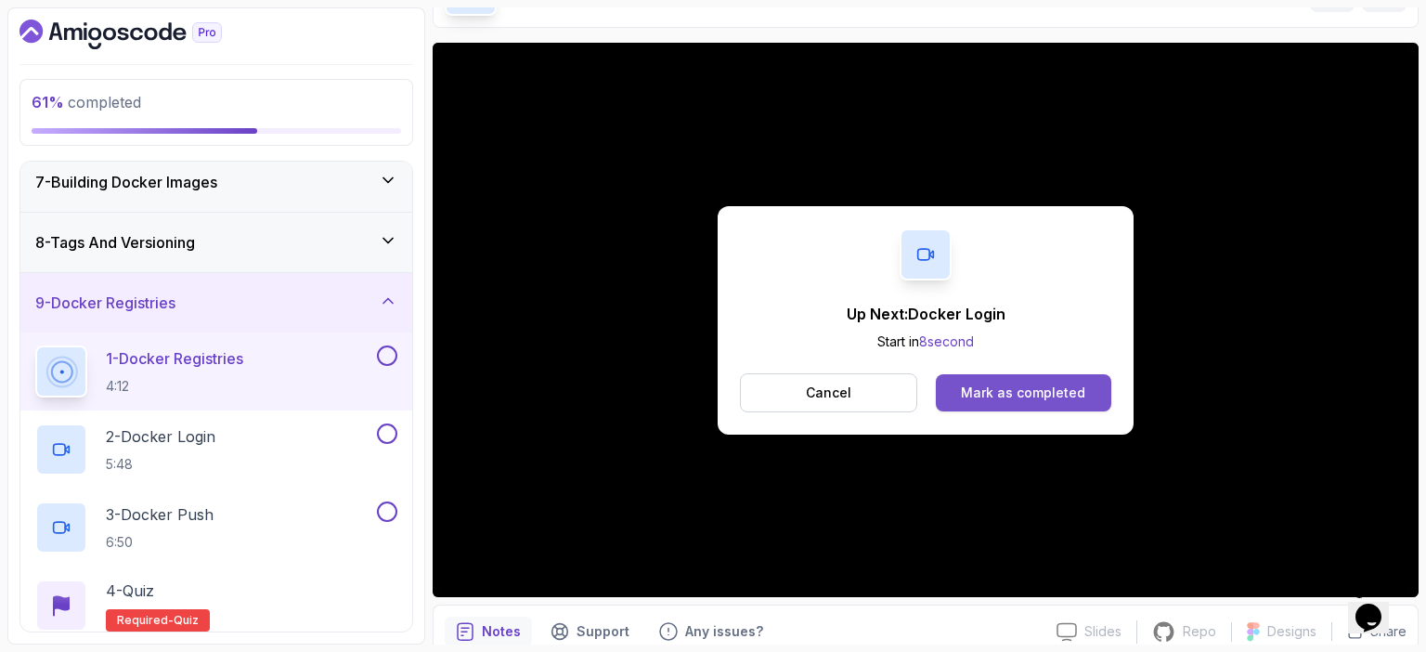
click at [1076, 391] on div "Mark as completed" at bounding box center [1023, 393] width 124 height 19
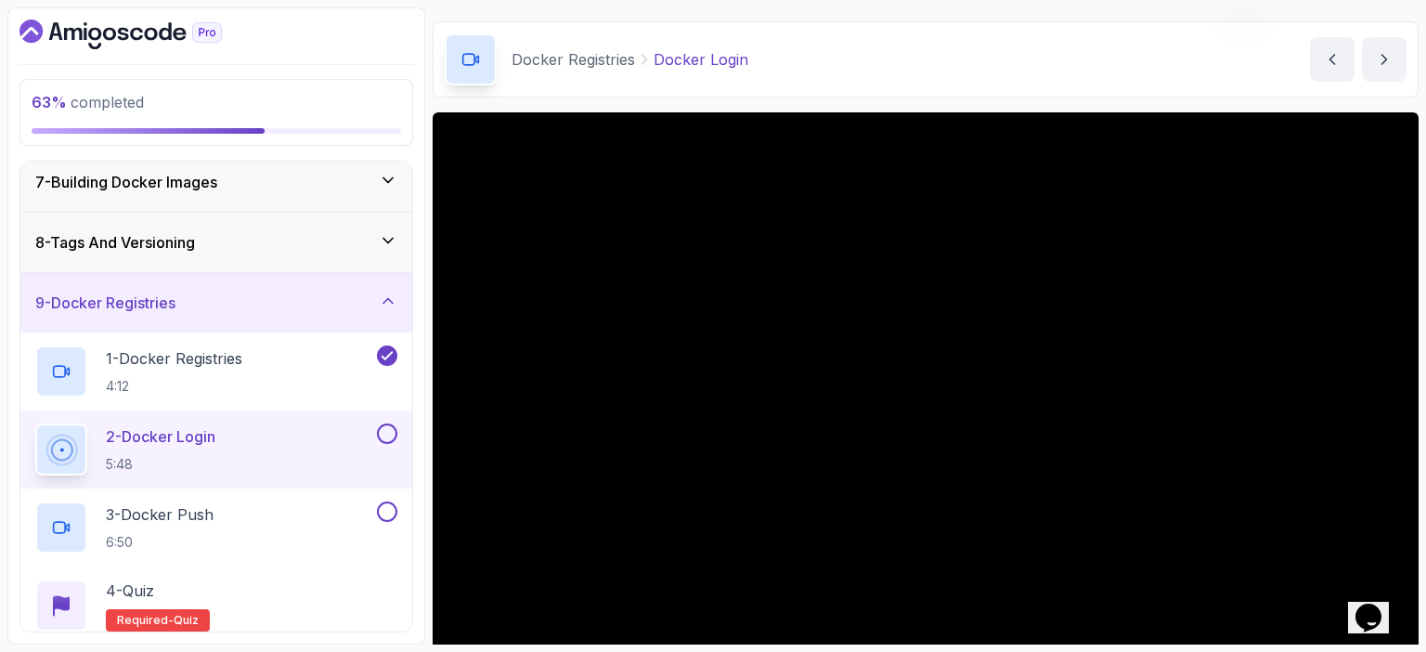
scroll to position [123, 0]
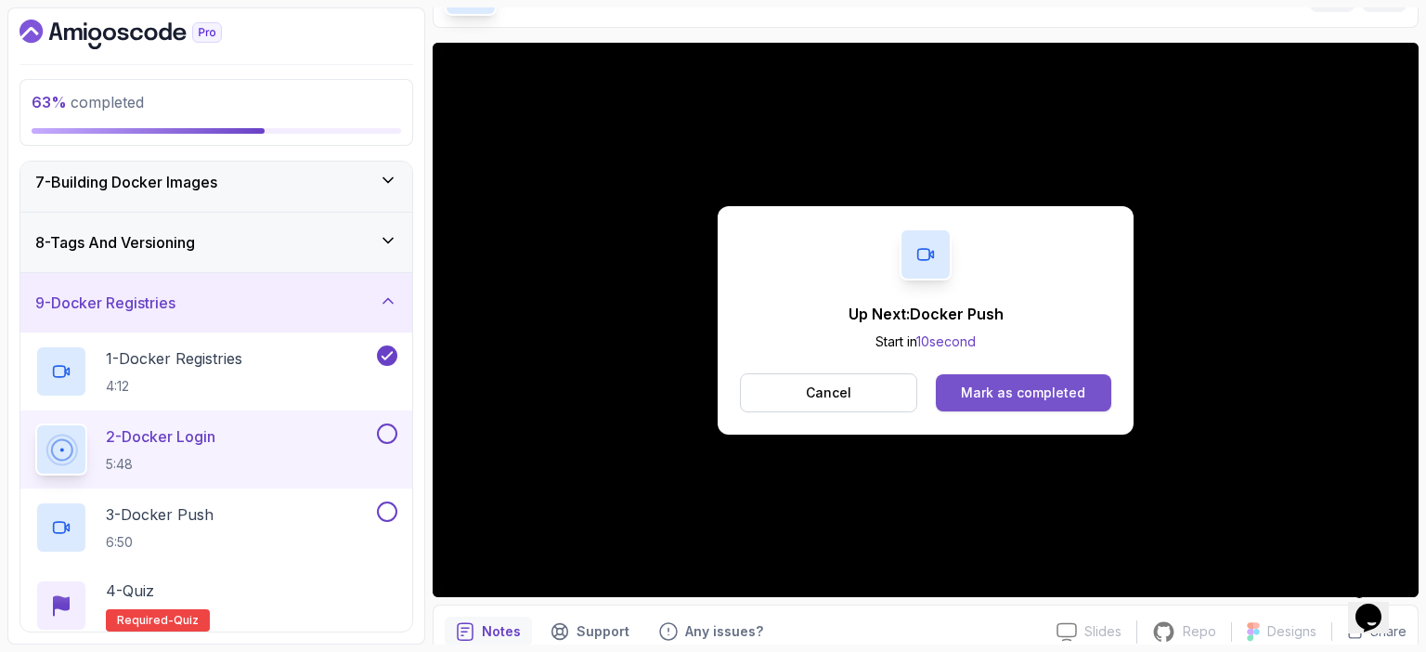
click at [1047, 391] on div "Mark as completed" at bounding box center [1023, 393] width 124 height 19
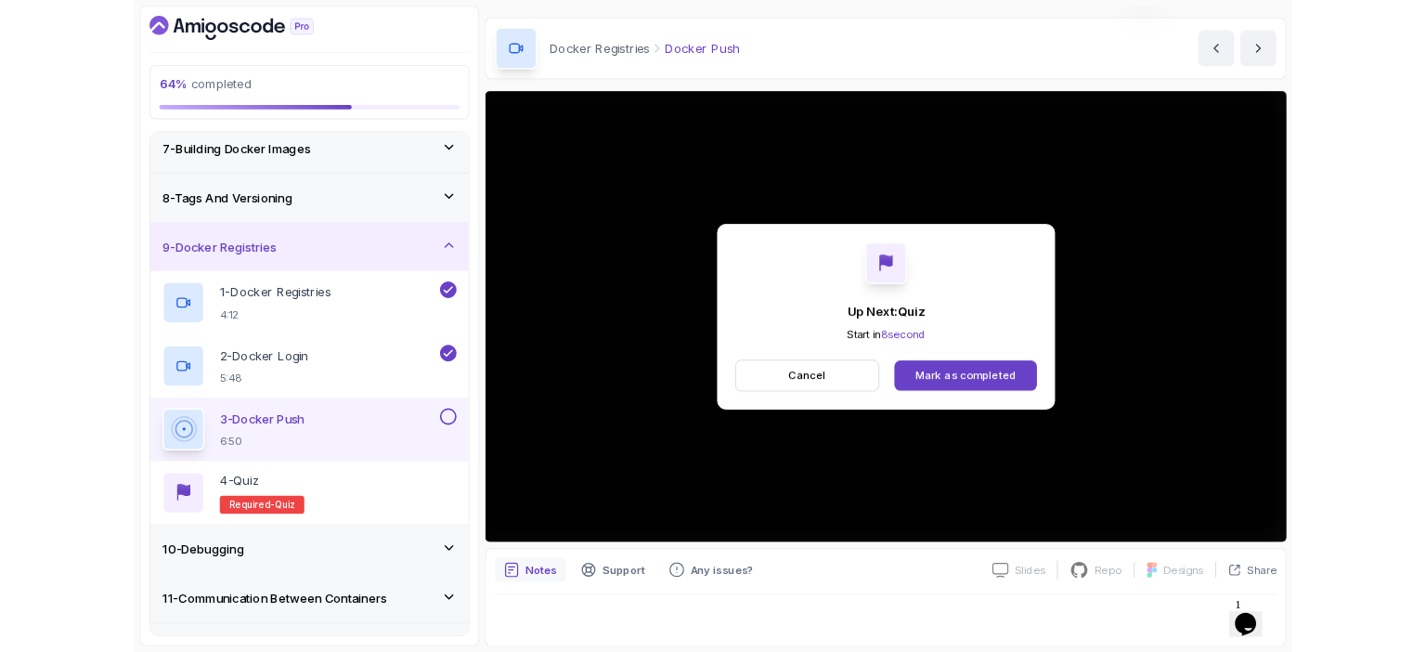
scroll to position [203, 0]
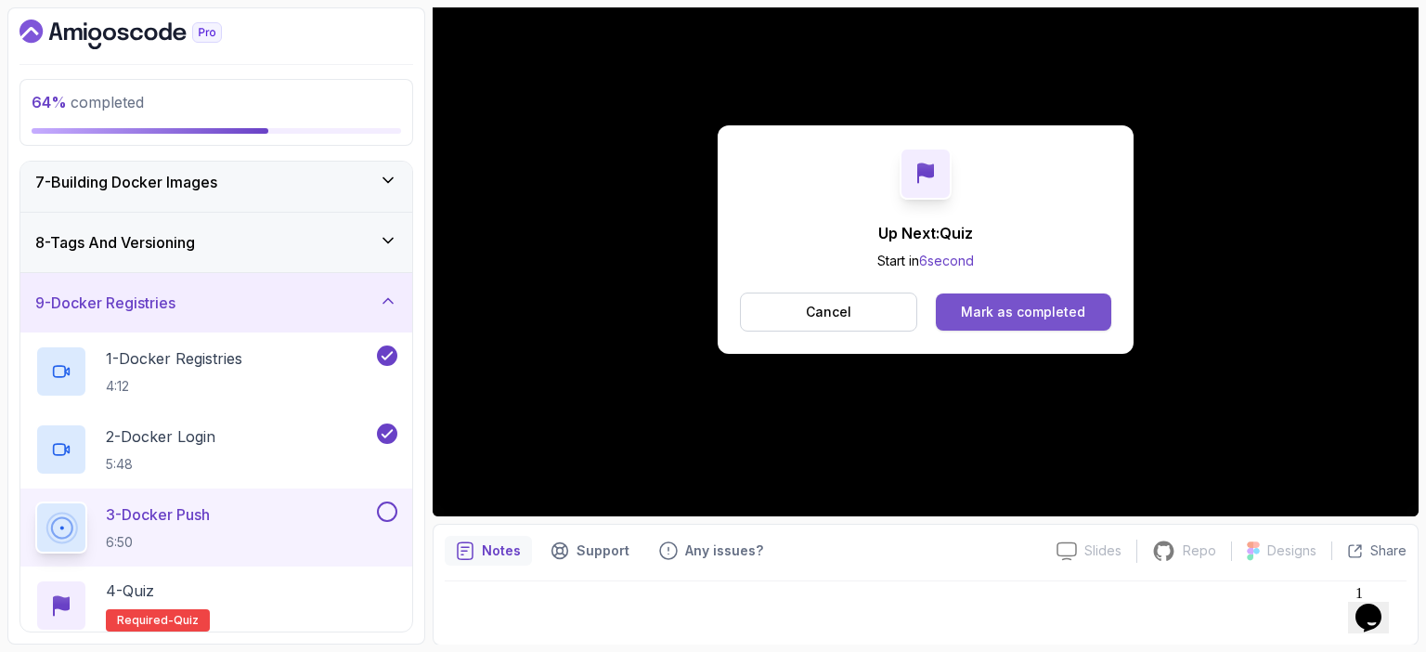
click at [1043, 313] on div "Mark as completed" at bounding box center [1023, 312] width 124 height 19
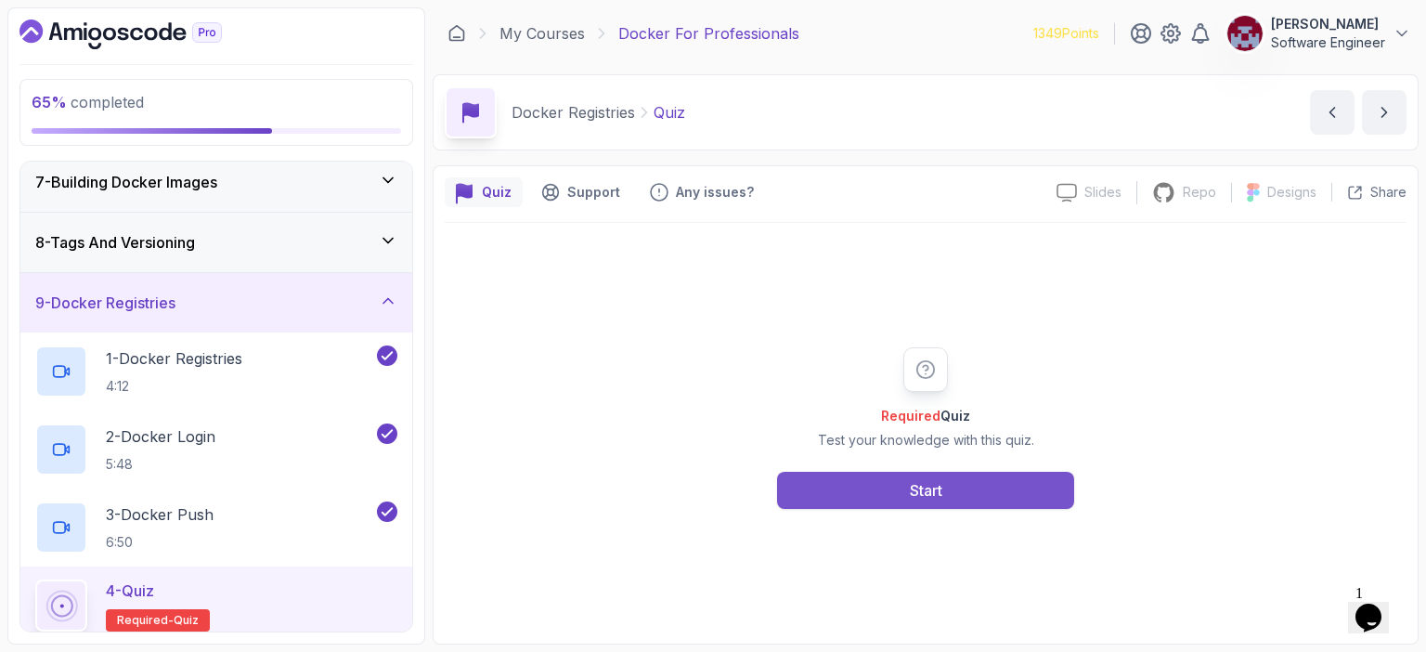
click at [914, 488] on div "Start" at bounding box center [926, 490] width 33 height 22
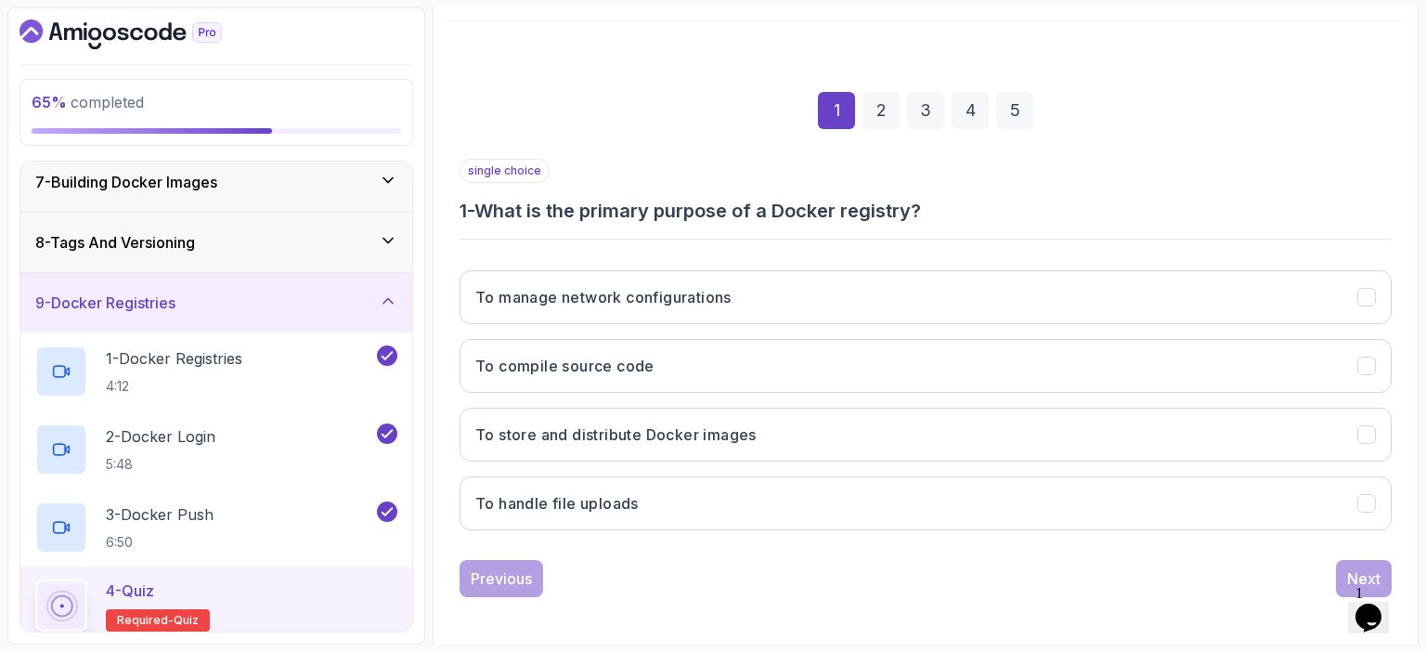
scroll to position [204, 0]
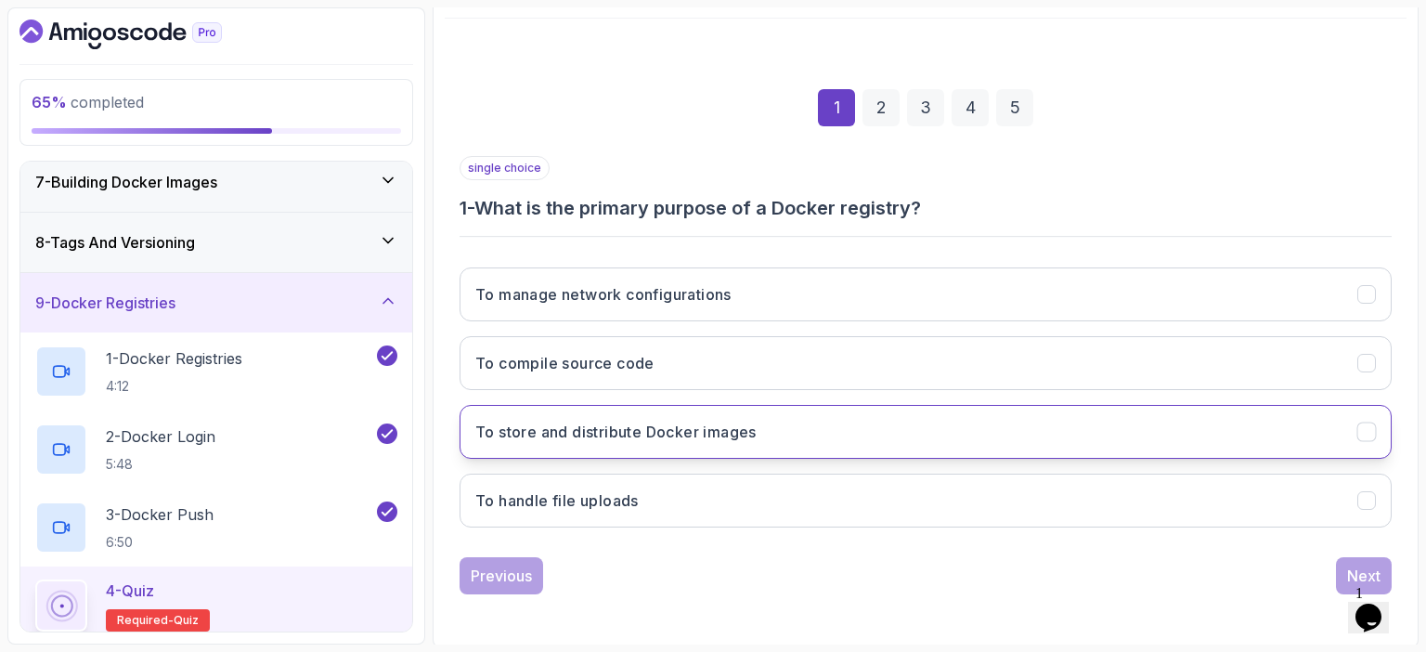
click at [811, 436] on button "To store and distribute Docker images" at bounding box center [926, 432] width 932 height 54
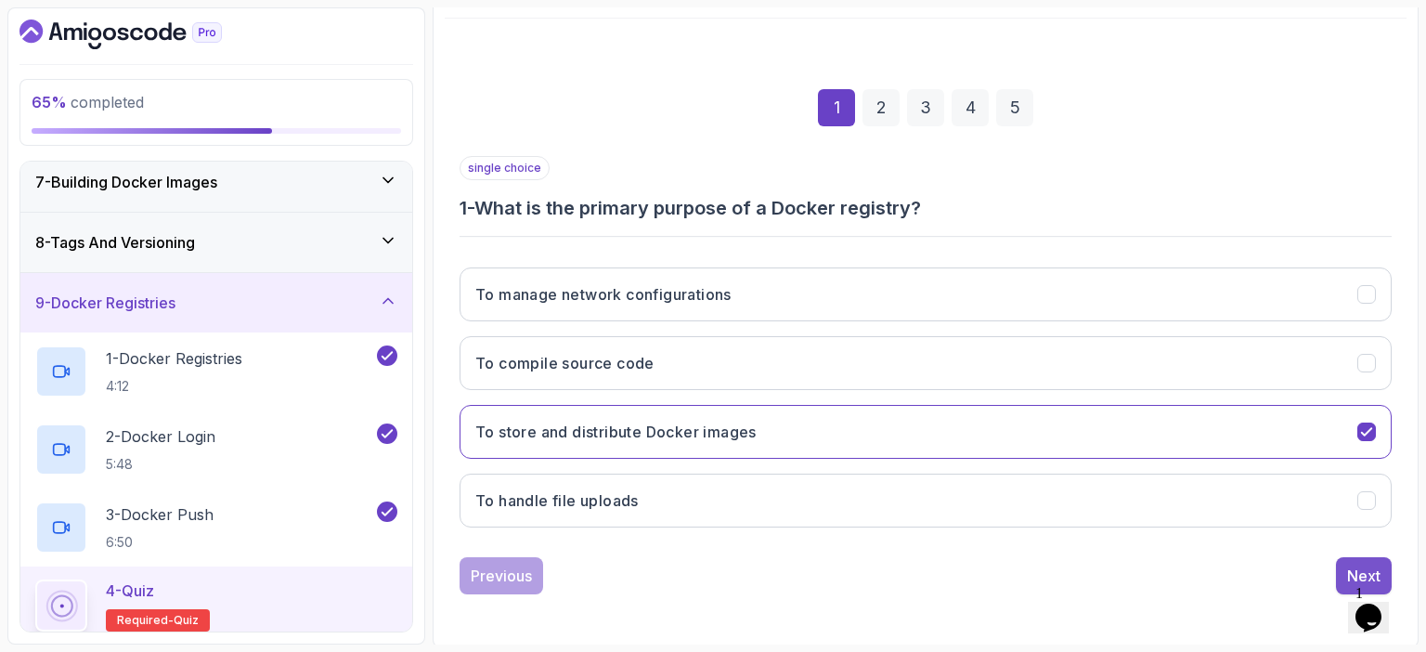
click at [1359, 568] on div "Next" at bounding box center [1363, 576] width 33 height 22
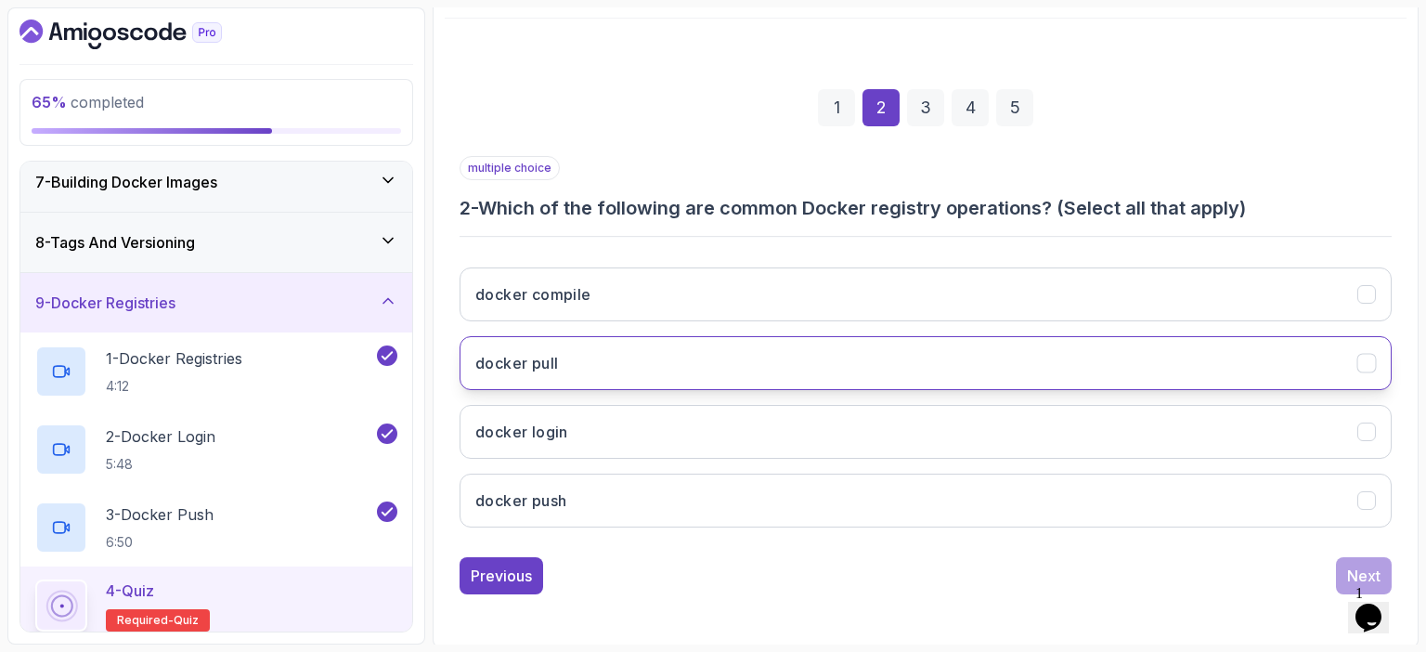
click at [682, 345] on button "docker pull" at bounding box center [926, 363] width 932 height 54
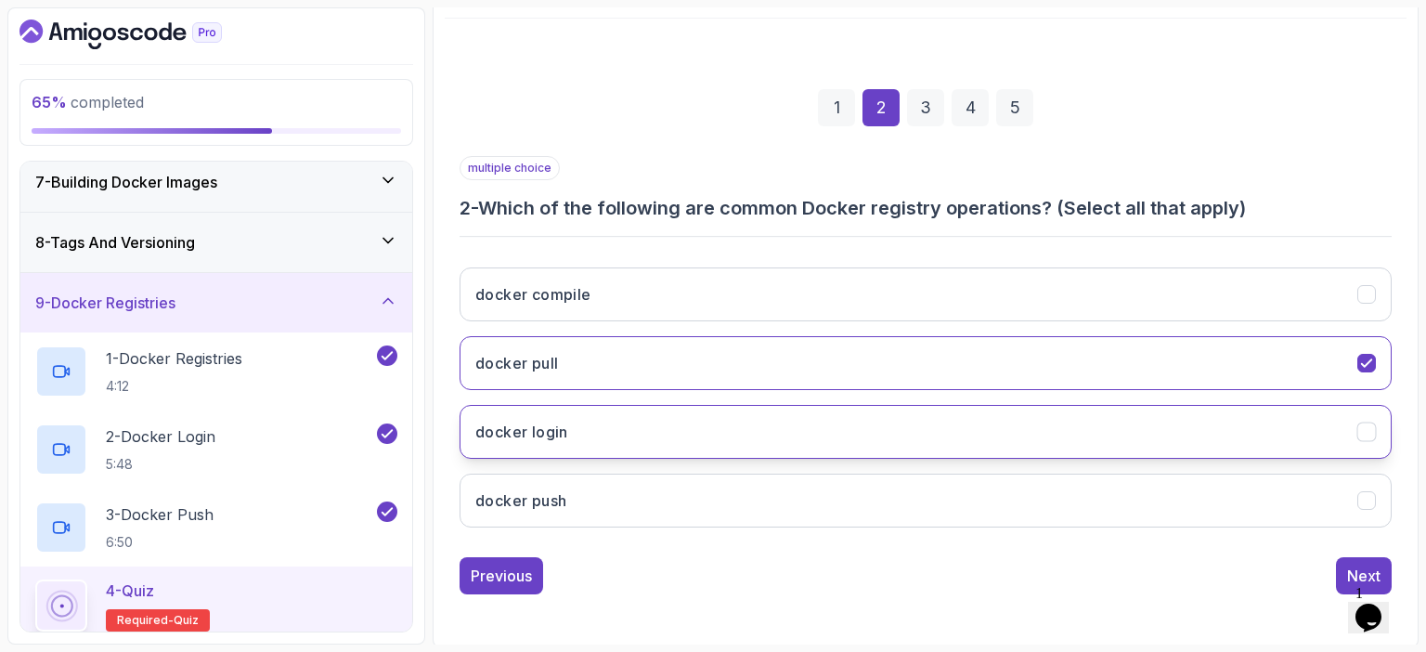
click at [600, 426] on button "docker login" at bounding box center [926, 432] width 932 height 54
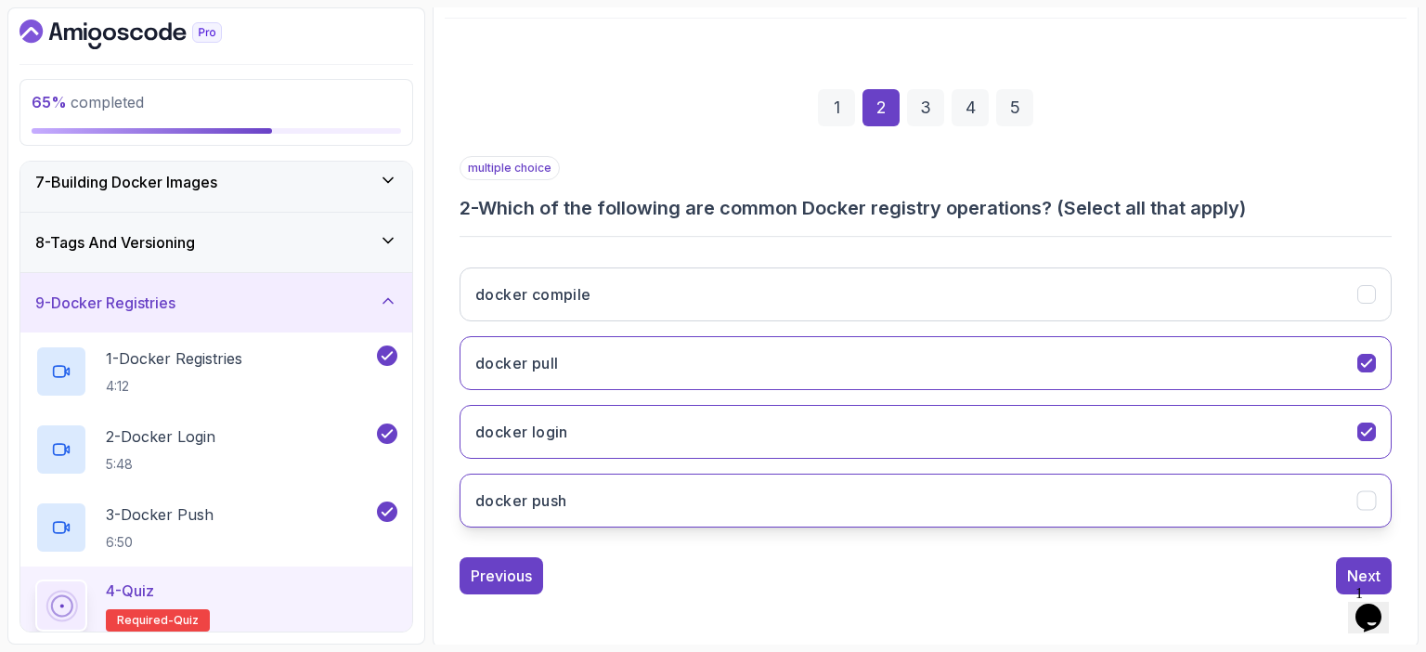
click at [586, 495] on button "docker push" at bounding box center [926, 501] width 932 height 54
click at [1351, 565] on div "Next" at bounding box center [1363, 576] width 33 height 22
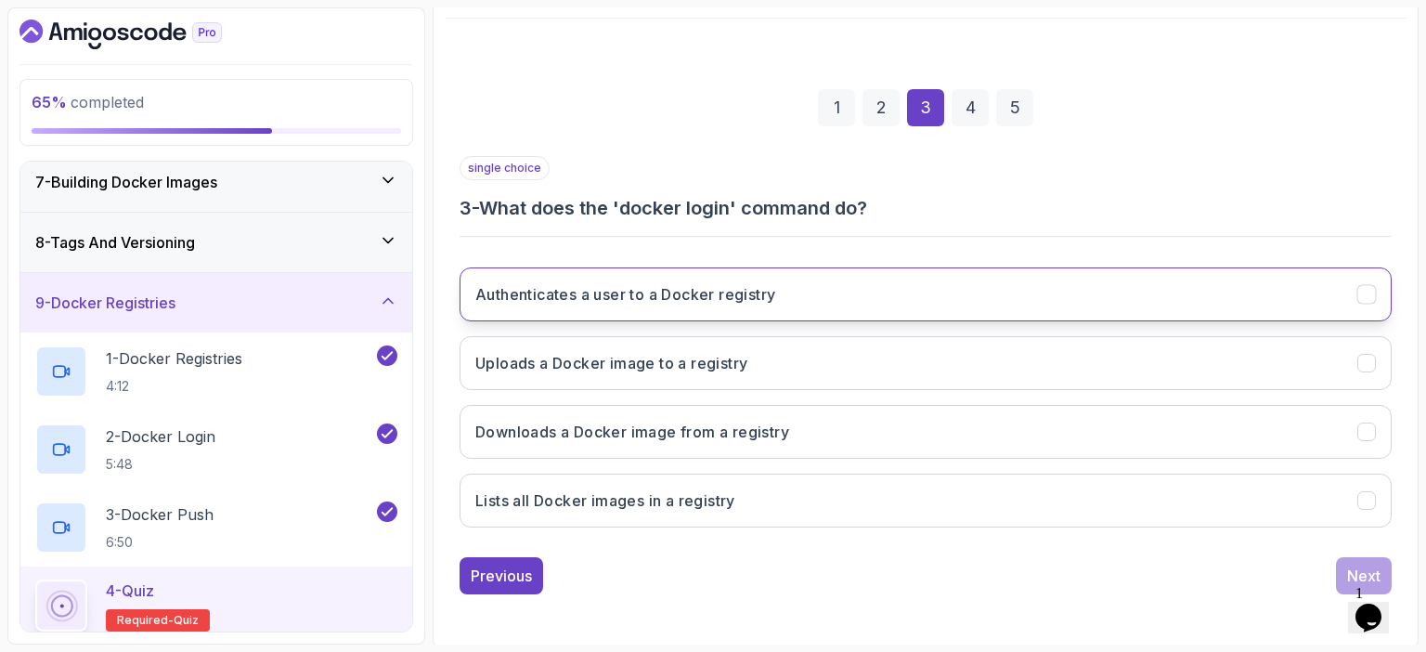
click at [855, 303] on button "Authenticates a user to a Docker registry" at bounding box center [926, 294] width 932 height 54
click at [1347, 562] on button "Next" at bounding box center [1364, 575] width 56 height 37
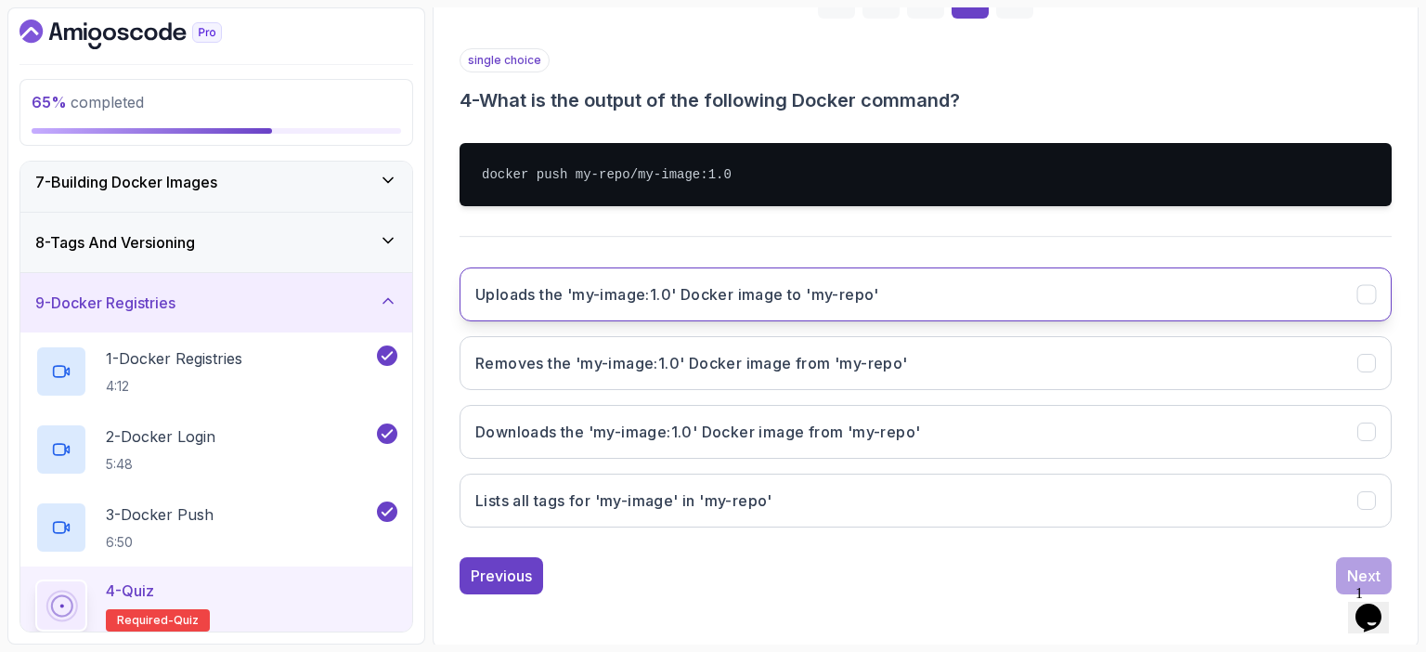
scroll to position [312, 0]
click at [716, 303] on h3 "Uploads the 'my-image:1.0' Docker image to 'my-repo'" at bounding box center [677, 294] width 404 height 22
click at [1355, 565] on div "Next" at bounding box center [1363, 576] width 33 height 22
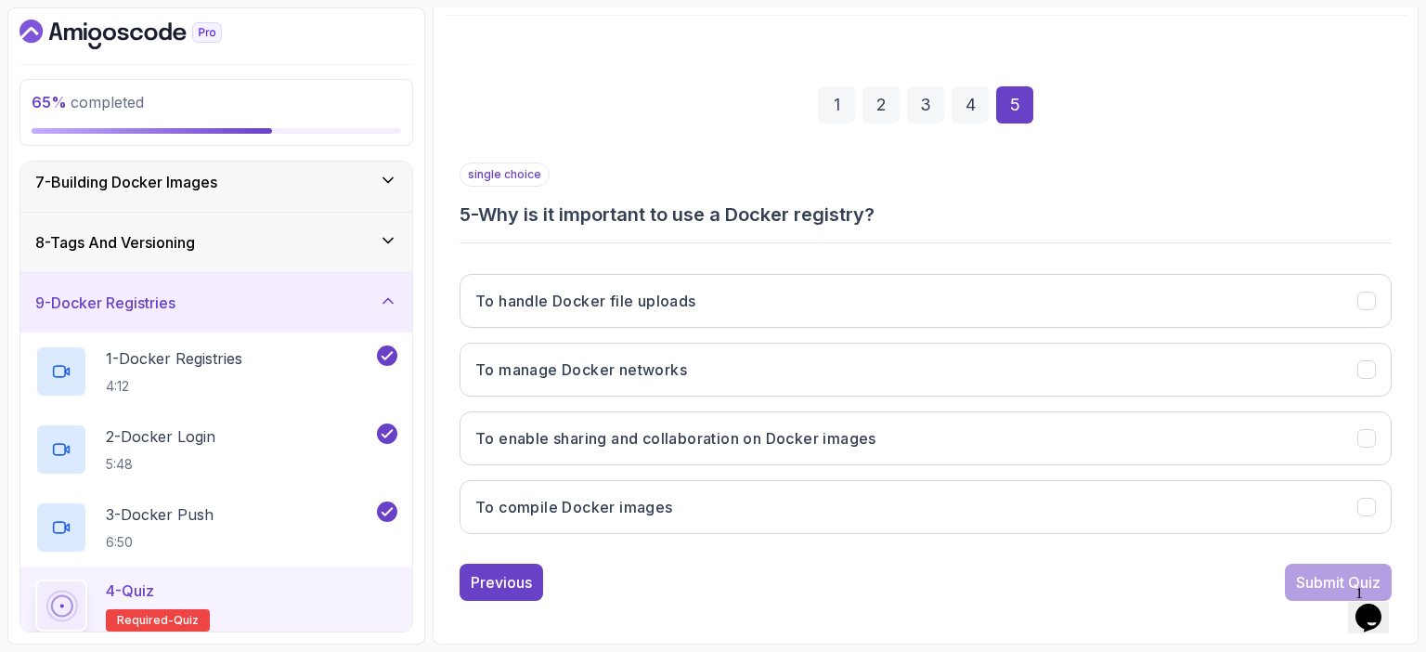
scroll to position [204, 0]
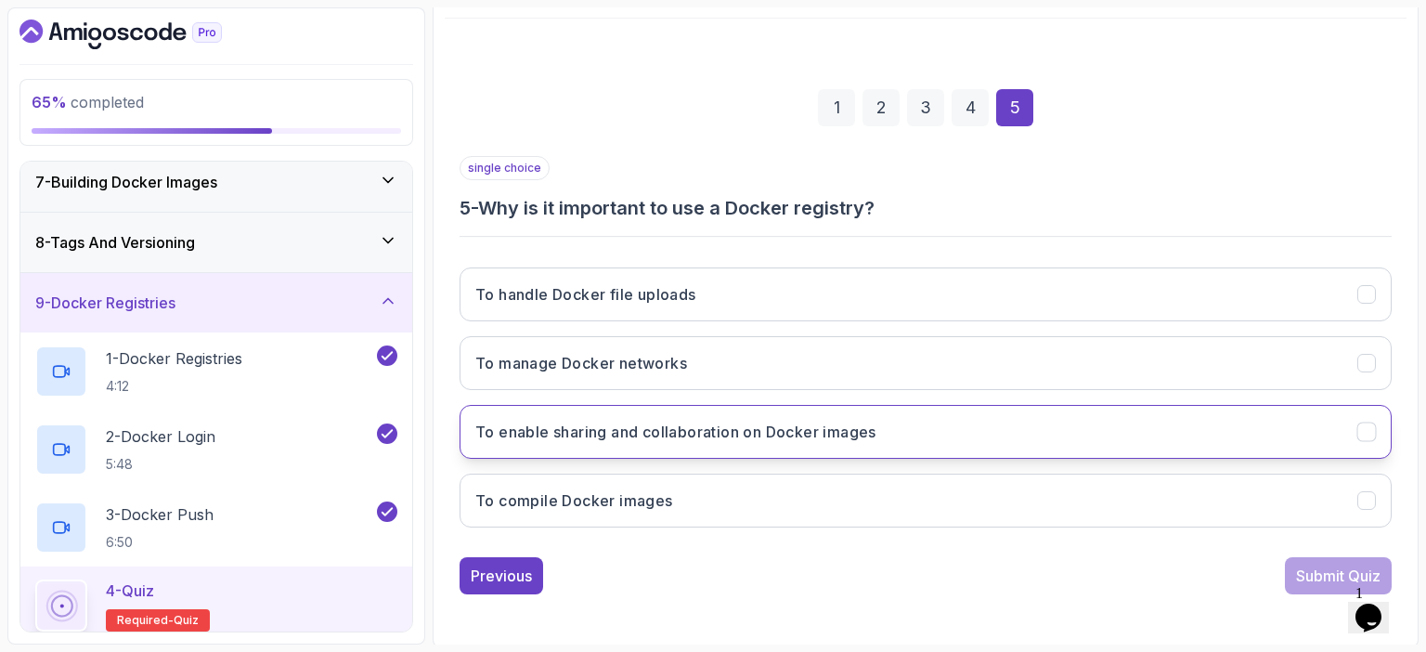
click at [772, 438] on h3 "To enable sharing and collaboration on Docker images" at bounding box center [675, 432] width 401 height 22
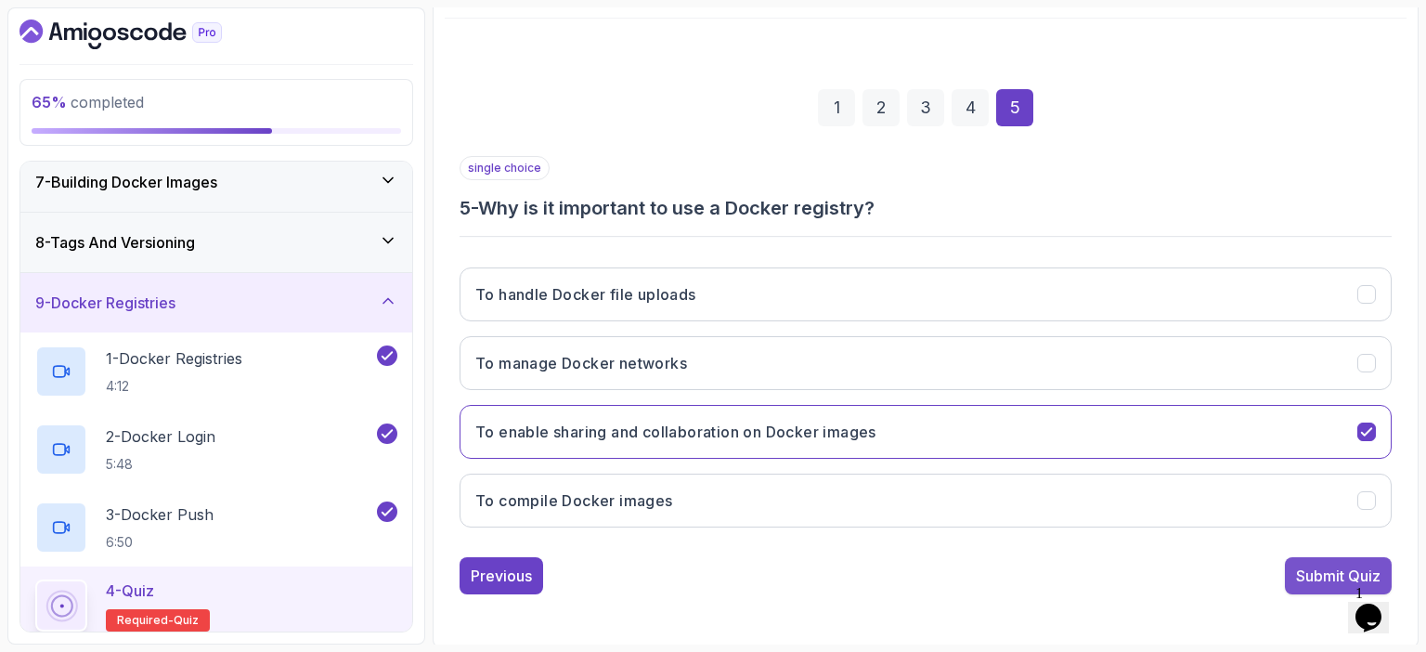
click at [1319, 571] on div "Submit Quiz" at bounding box center [1338, 576] width 85 height 22
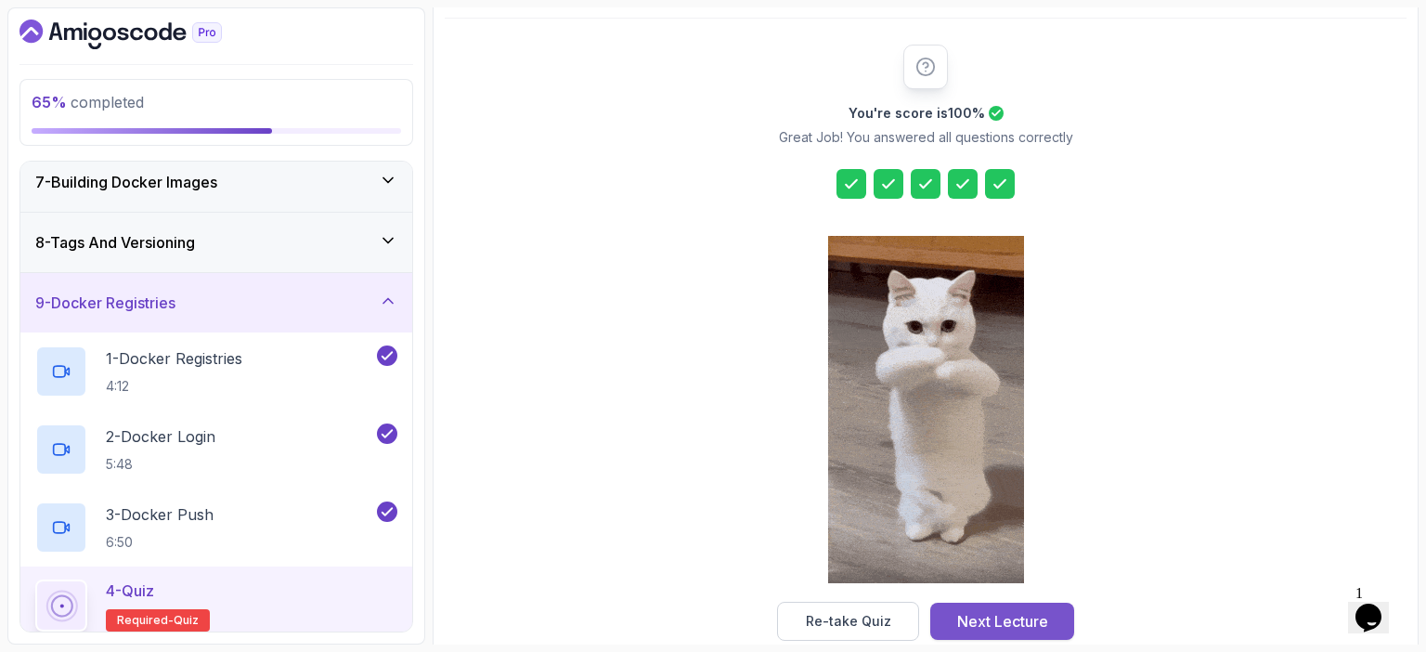
click at [1025, 619] on div "Next Lecture" at bounding box center [1002, 621] width 91 height 22
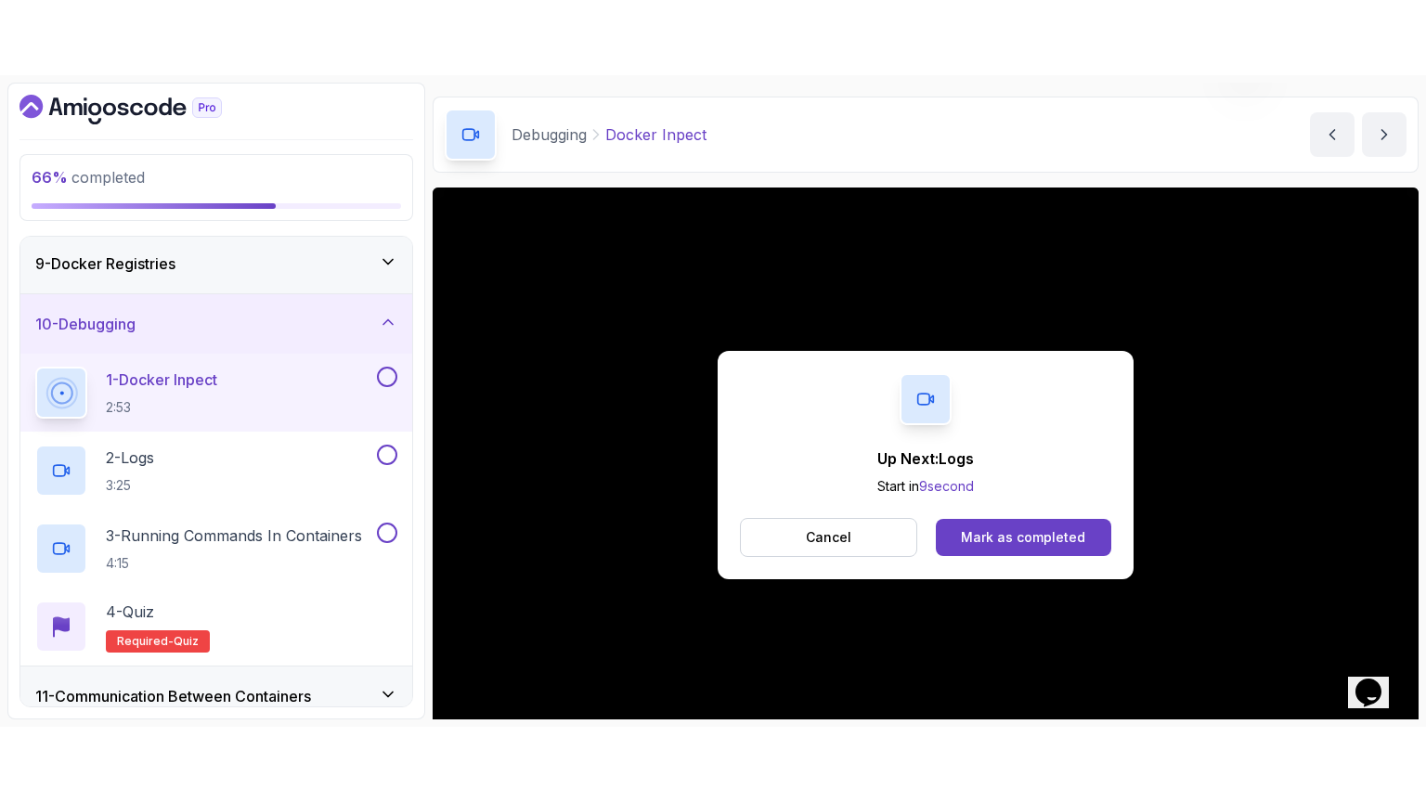
scroll to position [167, 0]
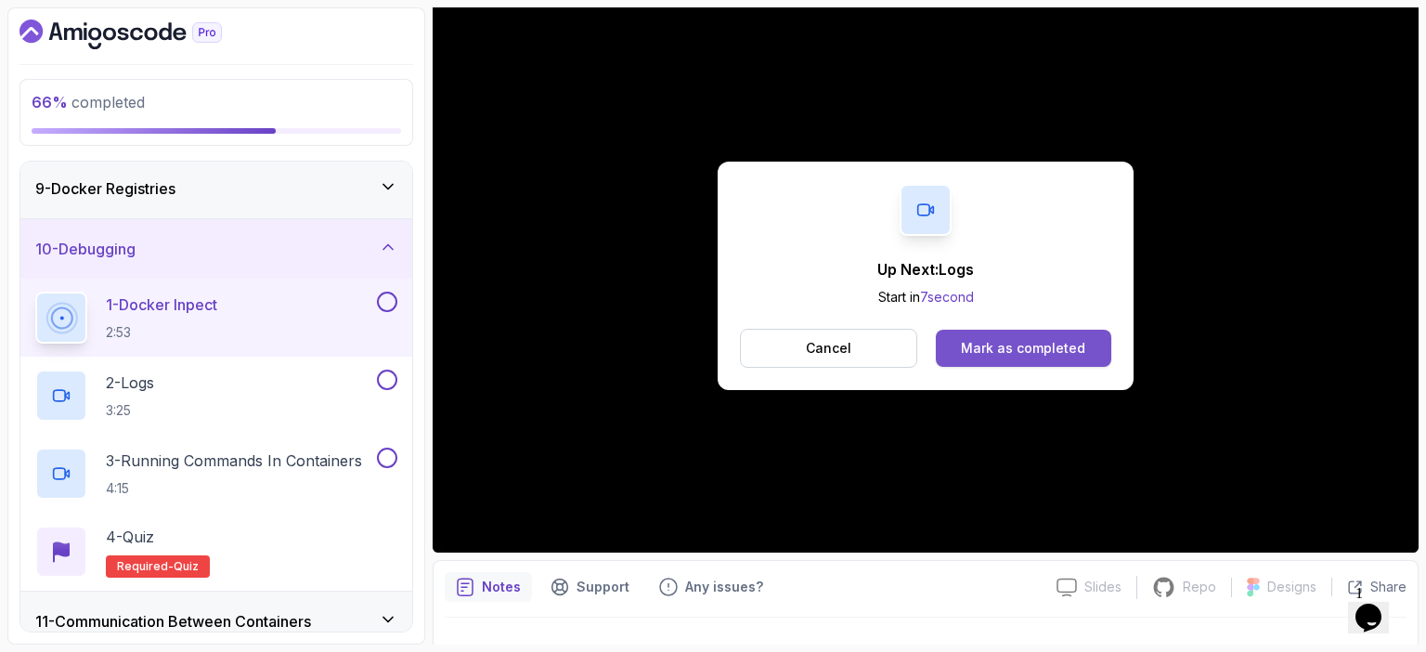
click at [1017, 346] on div "Mark as completed" at bounding box center [1023, 348] width 124 height 19
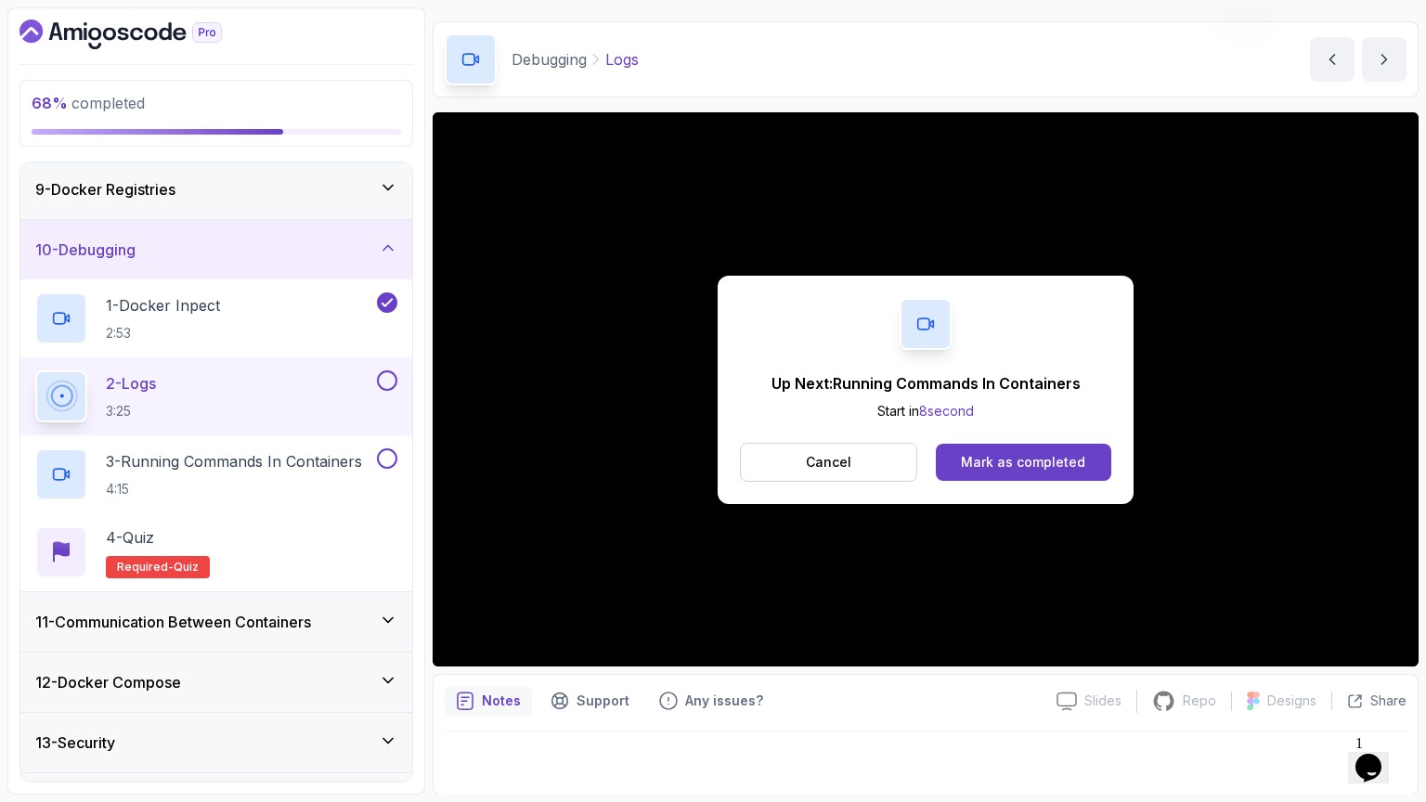
scroll to position [167, 0]
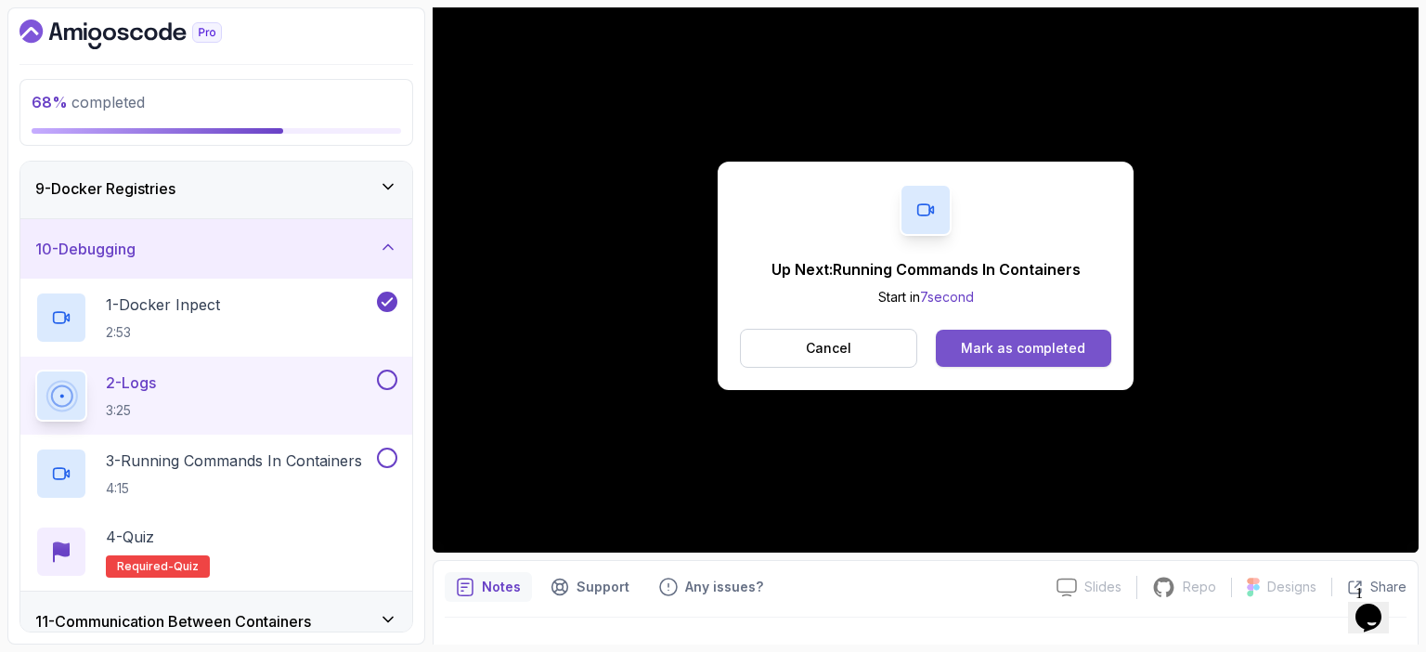
click at [1058, 342] on div "Mark as completed" at bounding box center [1023, 348] width 124 height 19
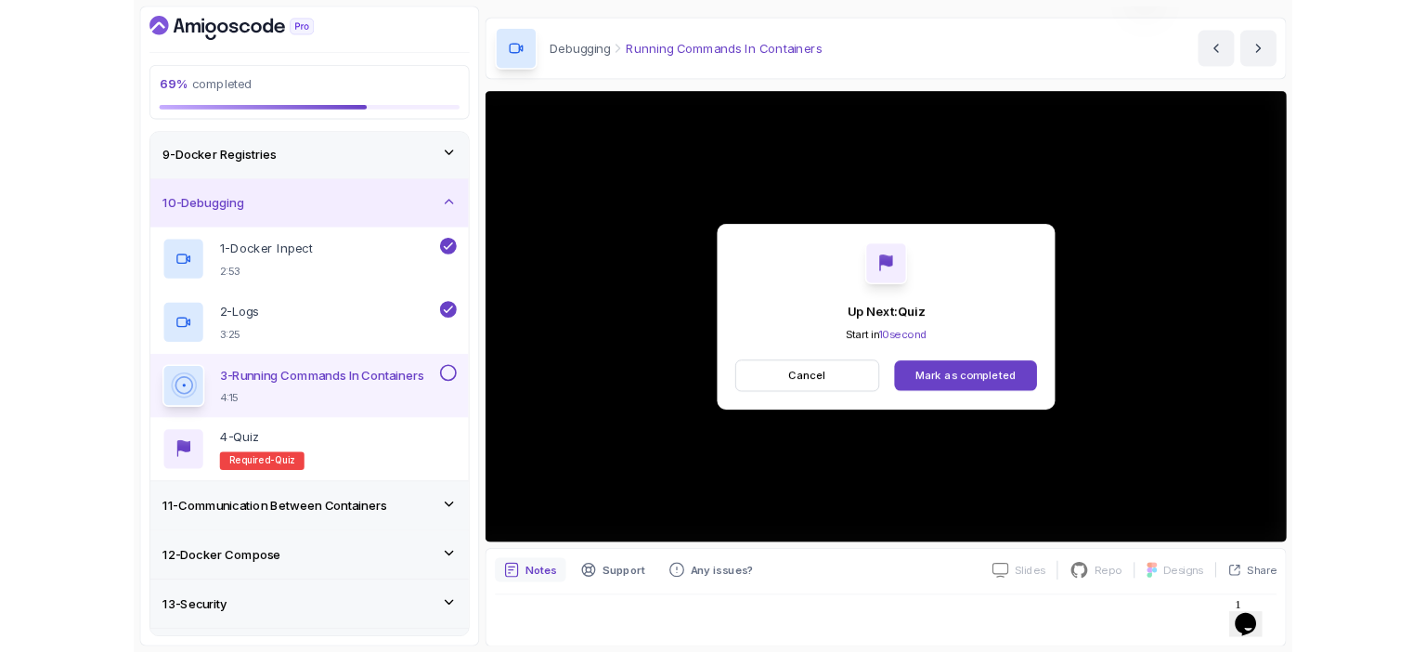
scroll to position [167, 0]
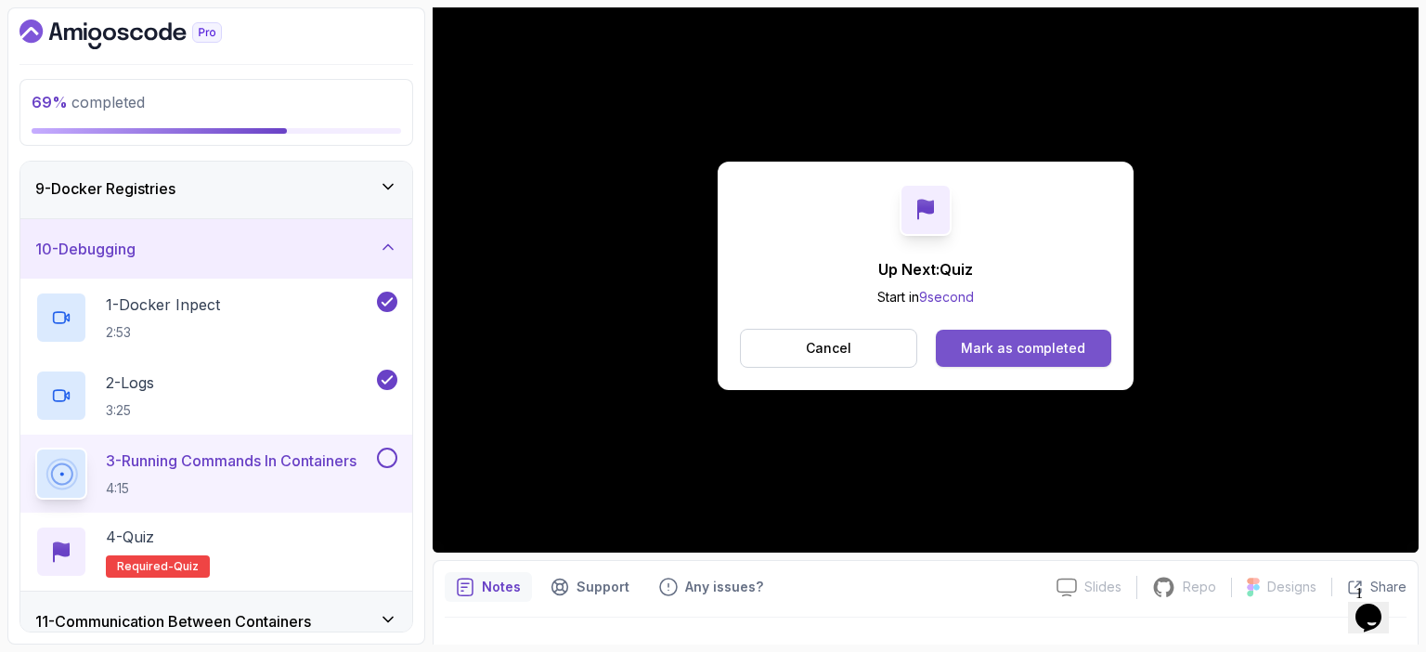
click at [1015, 346] on div "Mark as completed" at bounding box center [1023, 348] width 124 height 19
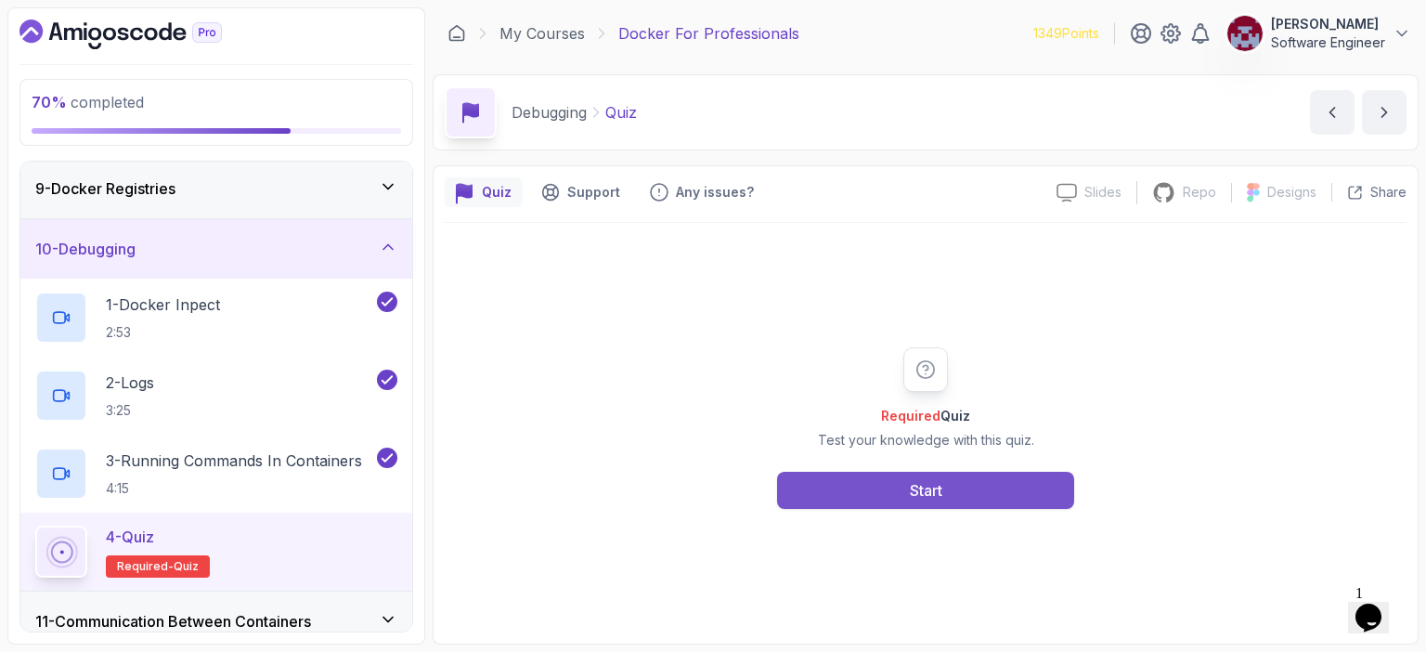
click at [930, 488] on div "Start" at bounding box center [926, 490] width 33 height 22
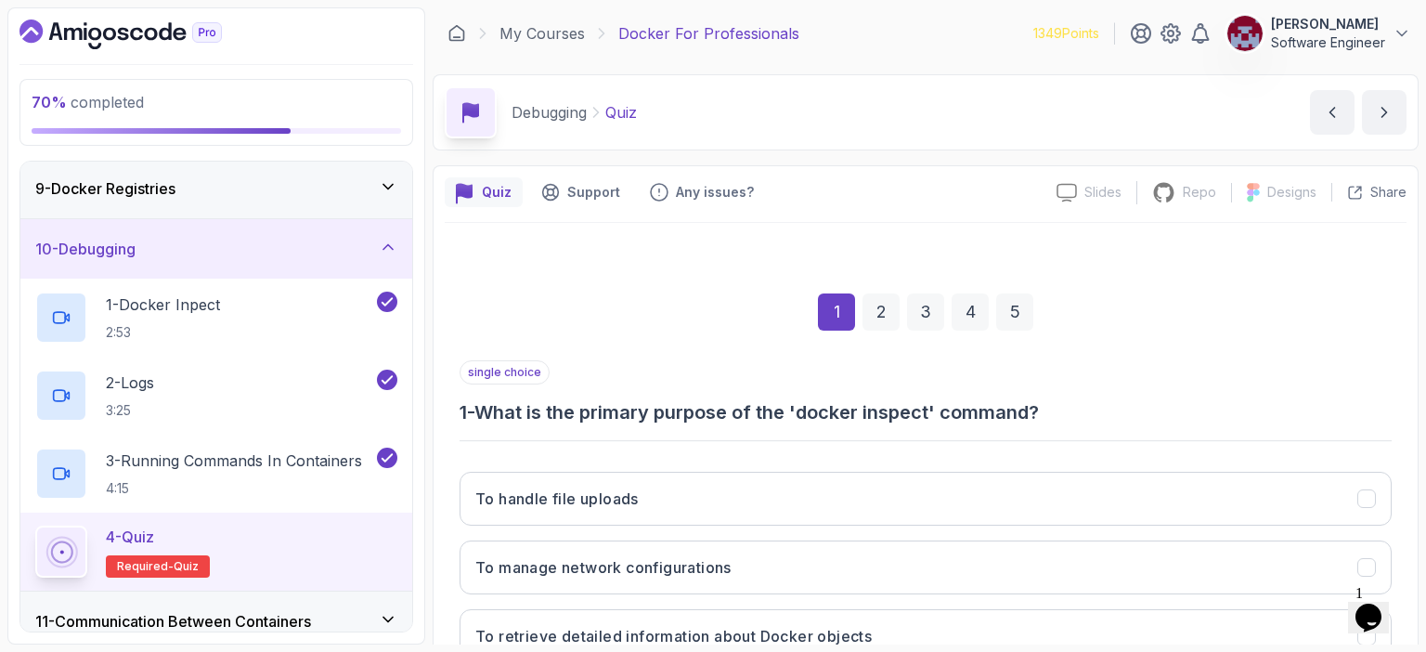
scroll to position [204, 0]
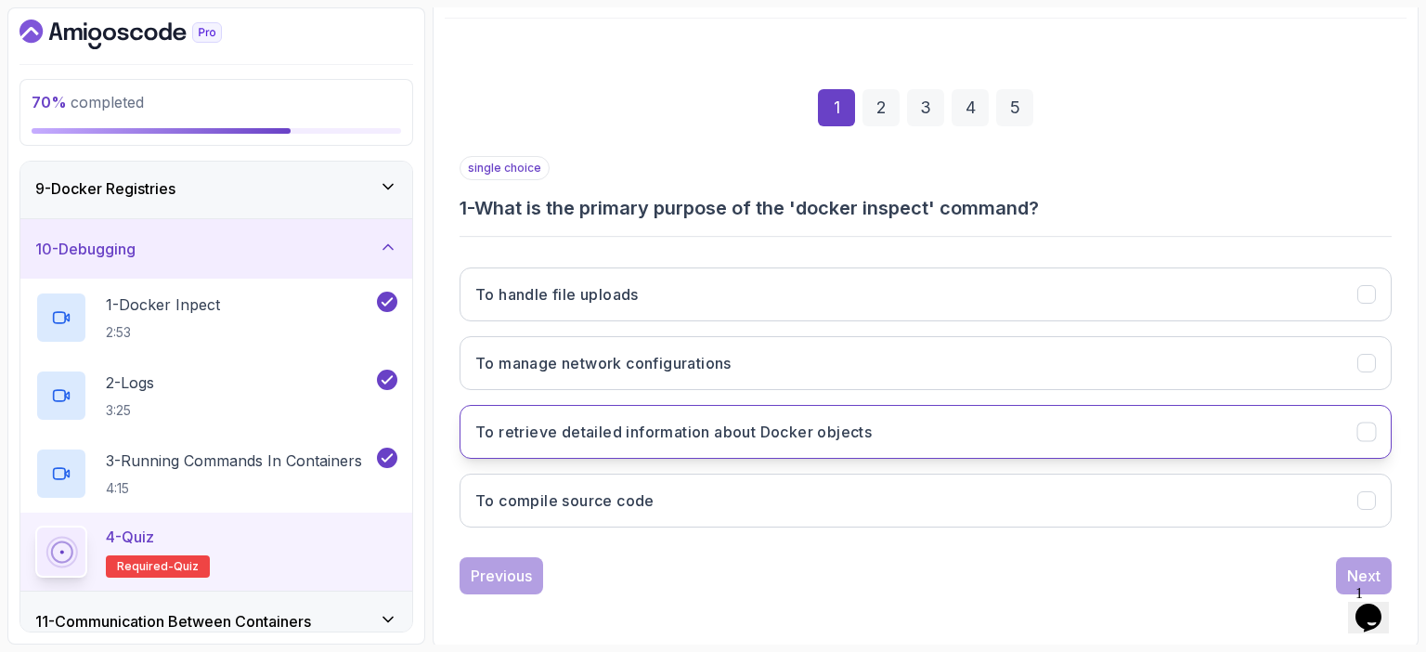
click at [743, 423] on h3 "To retrieve detailed information about Docker objects" at bounding box center [673, 432] width 397 height 22
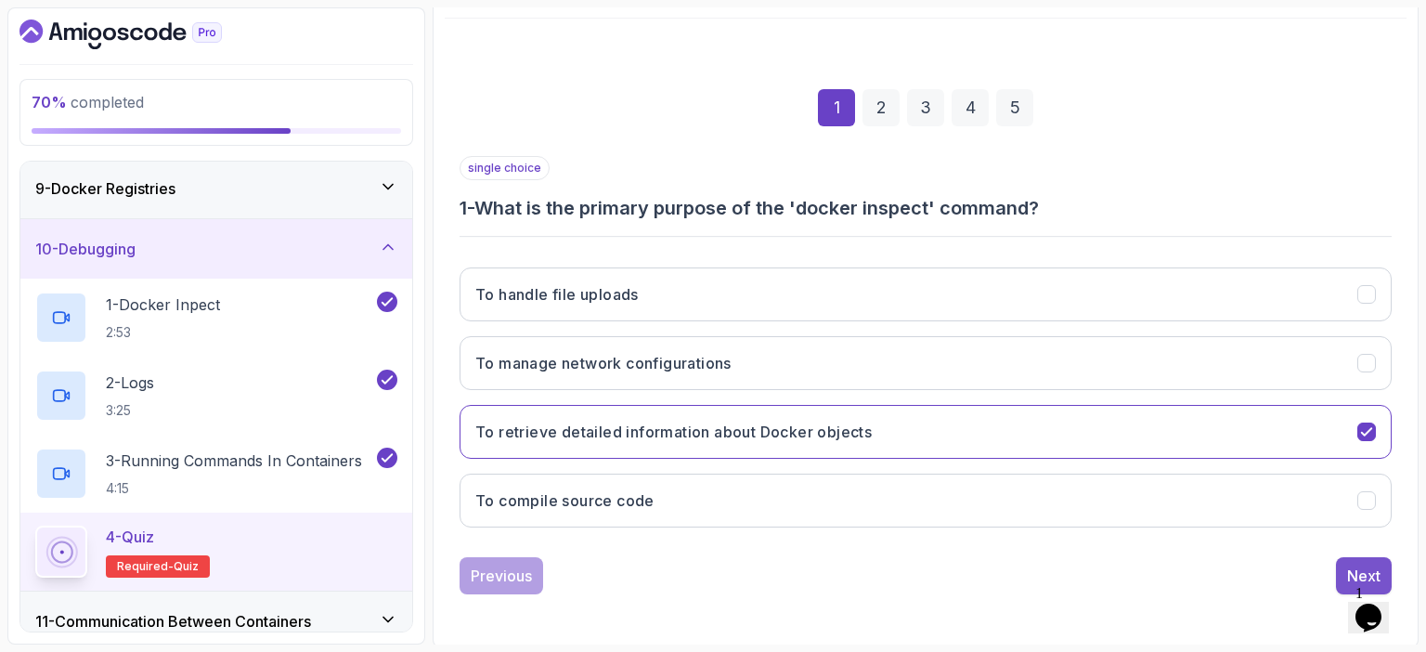
click at [1358, 569] on div "Next" at bounding box center [1363, 576] width 33 height 22
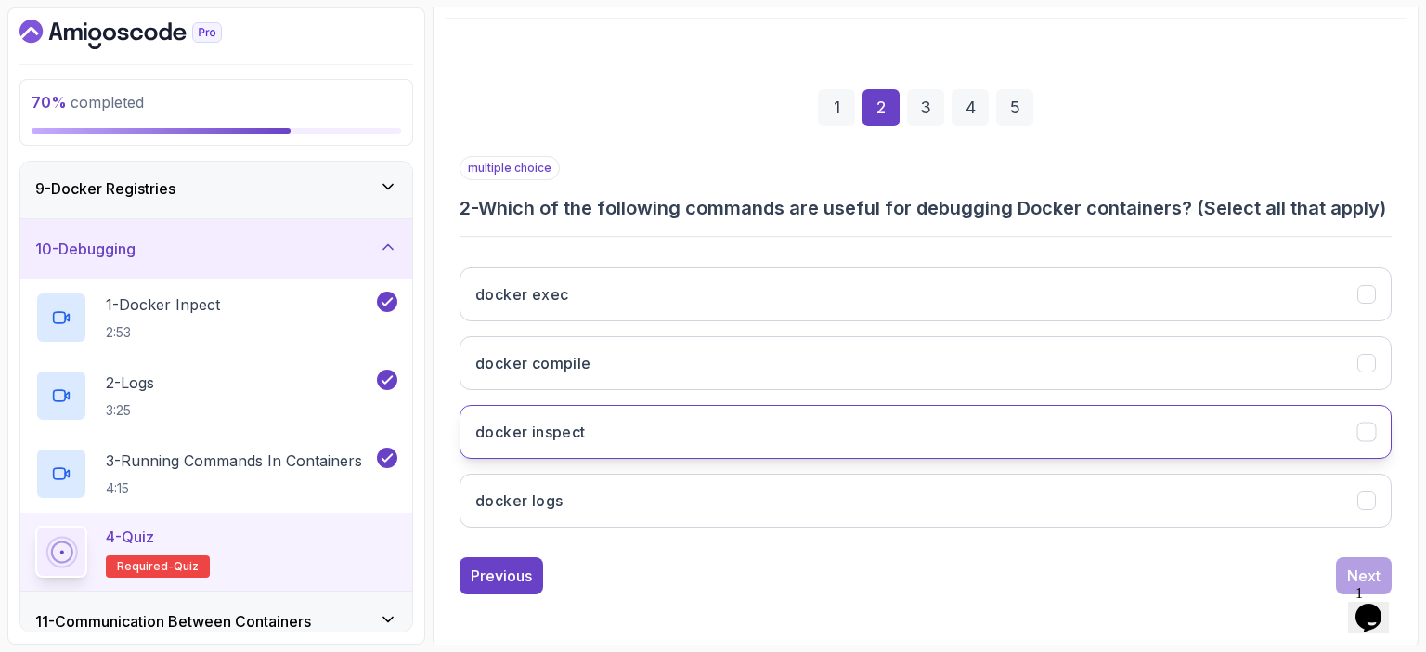
scroll to position [230, 0]
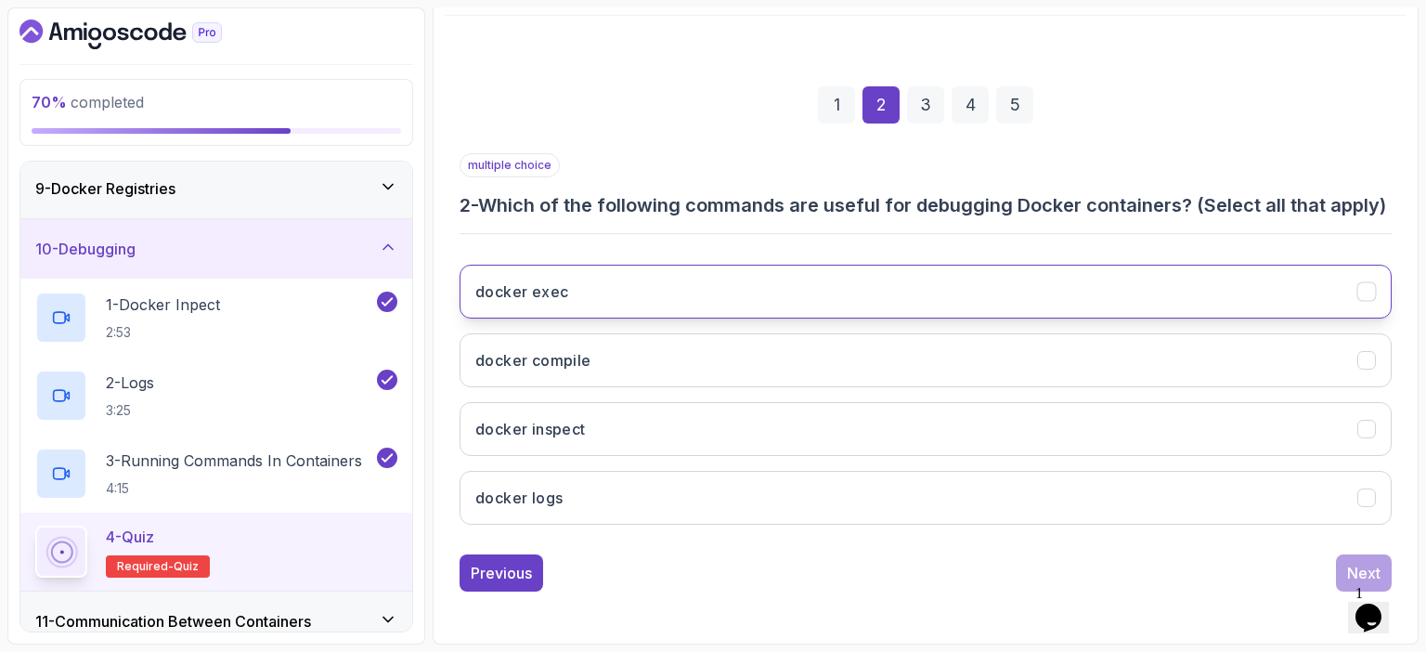
click at [694, 285] on button "docker exec" at bounding box center [926, 292] width 932 height 54
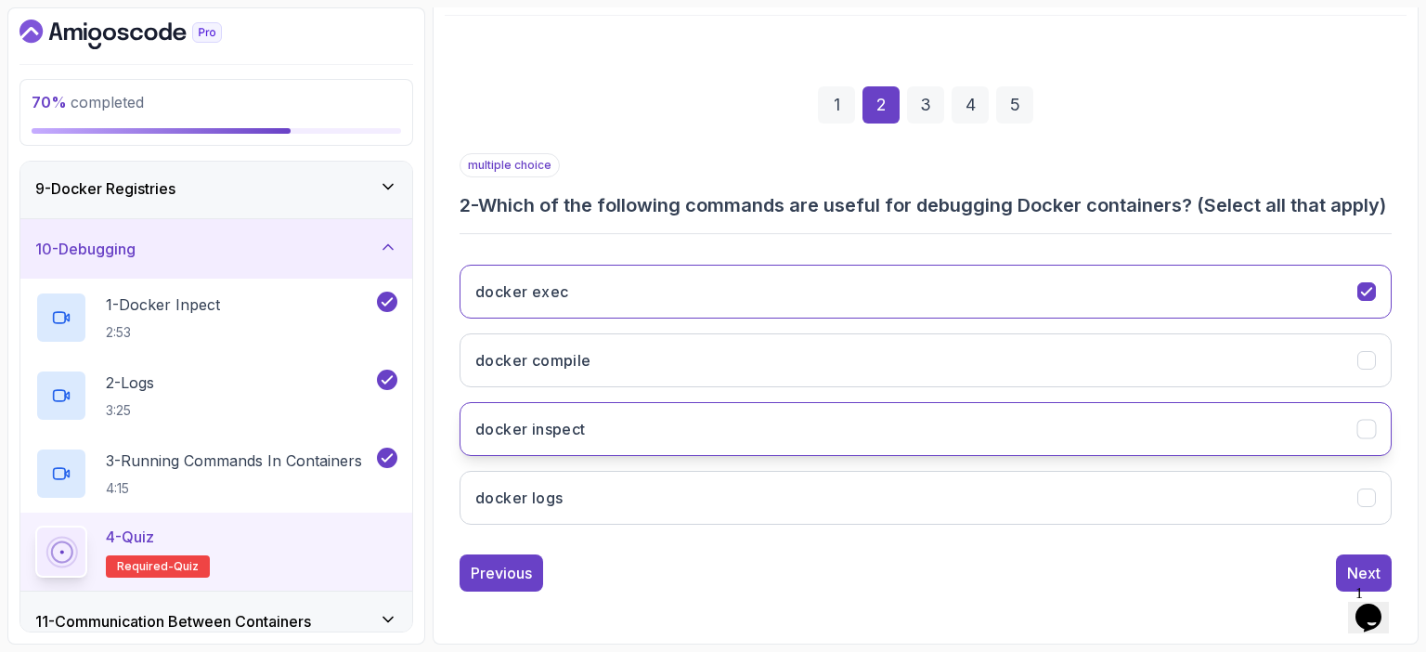
click at [624, 432] on button "docker inspect" at bounding box center [926, 429] width 932 height 54
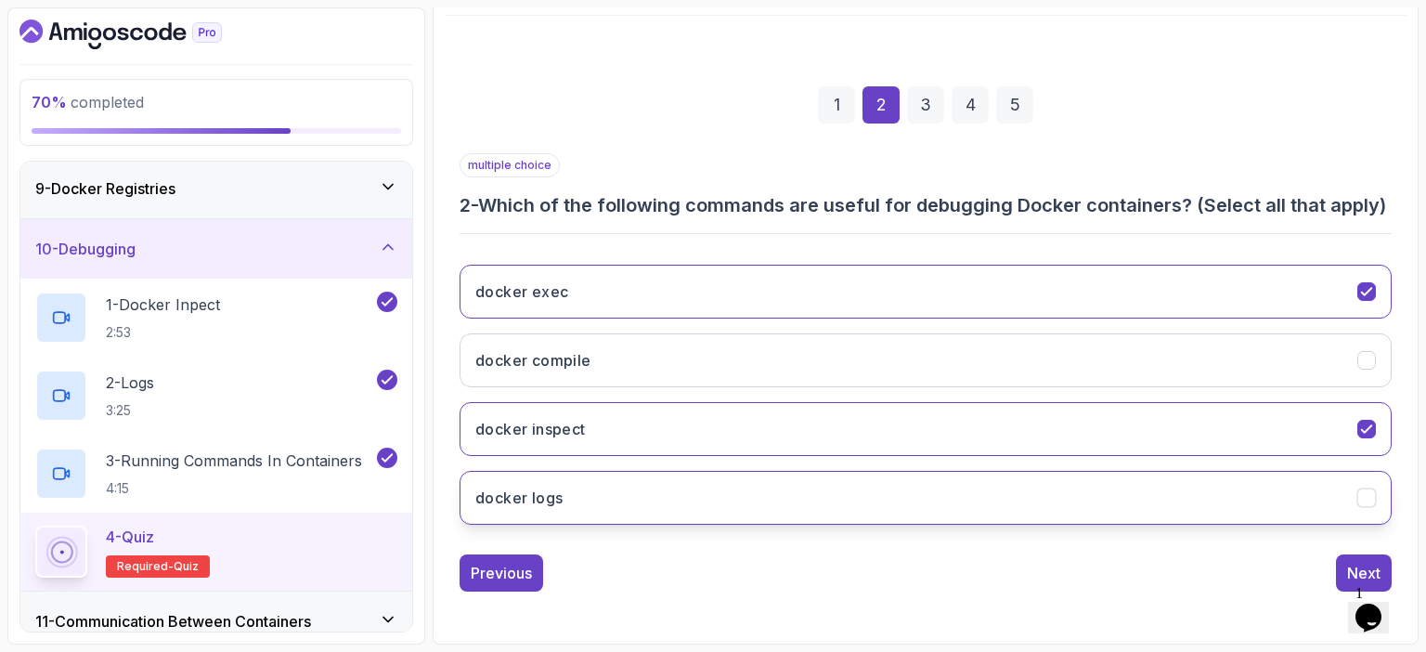
click at [624, 506] on button "docker logs" at bounding box center [926, 498] width 932 height 54
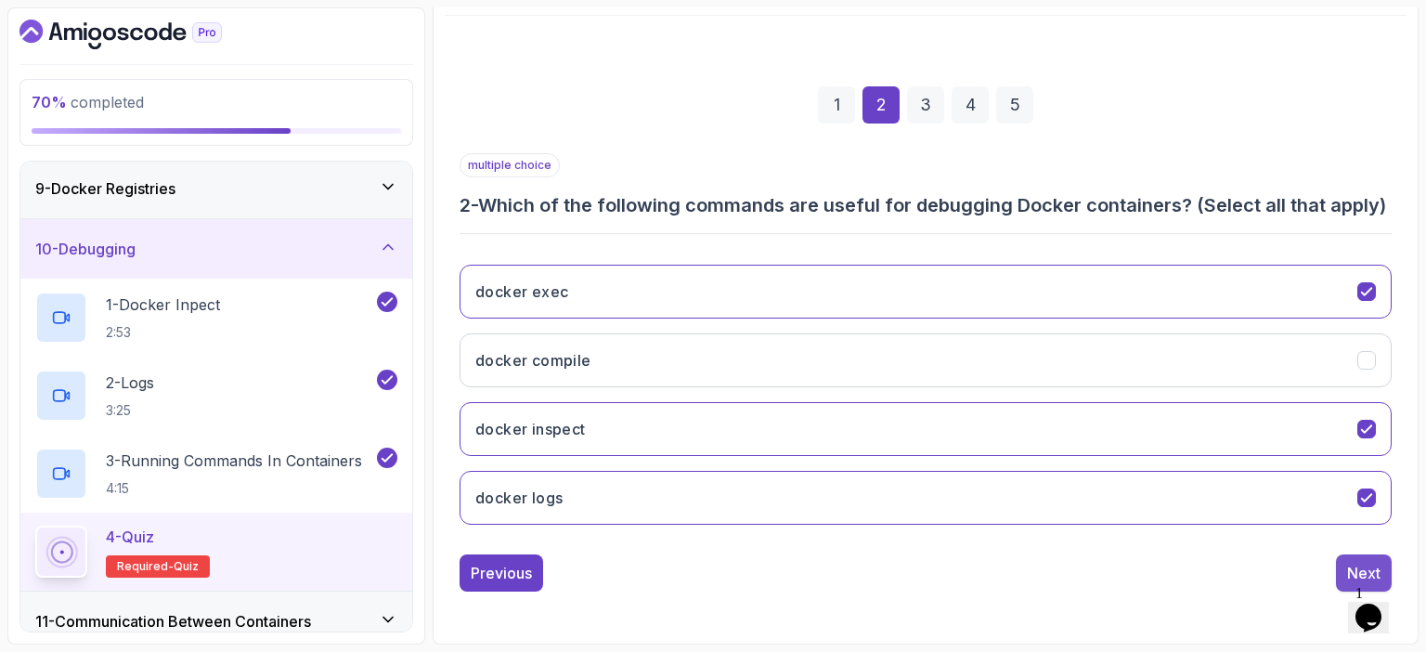
click at [1360, 563] on div "Next" at bounding box center [1363, 573] width 33 height 22
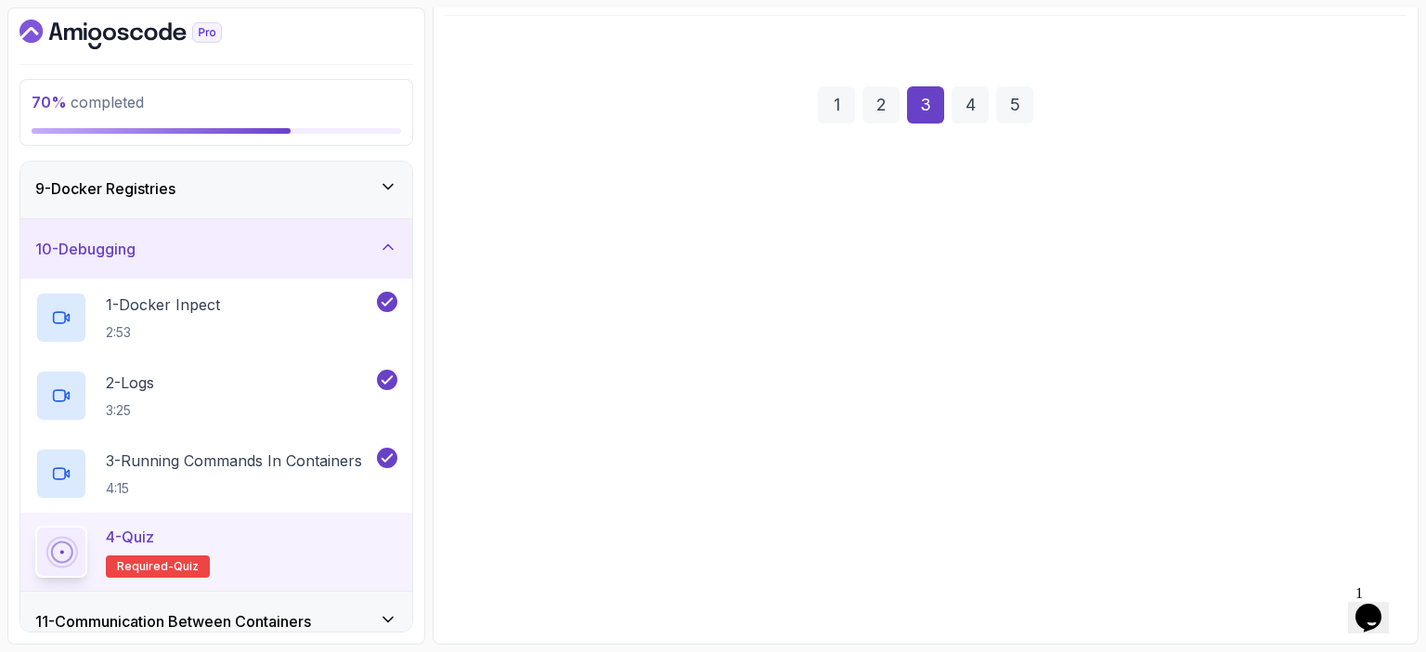
scroll to position [204, 0]
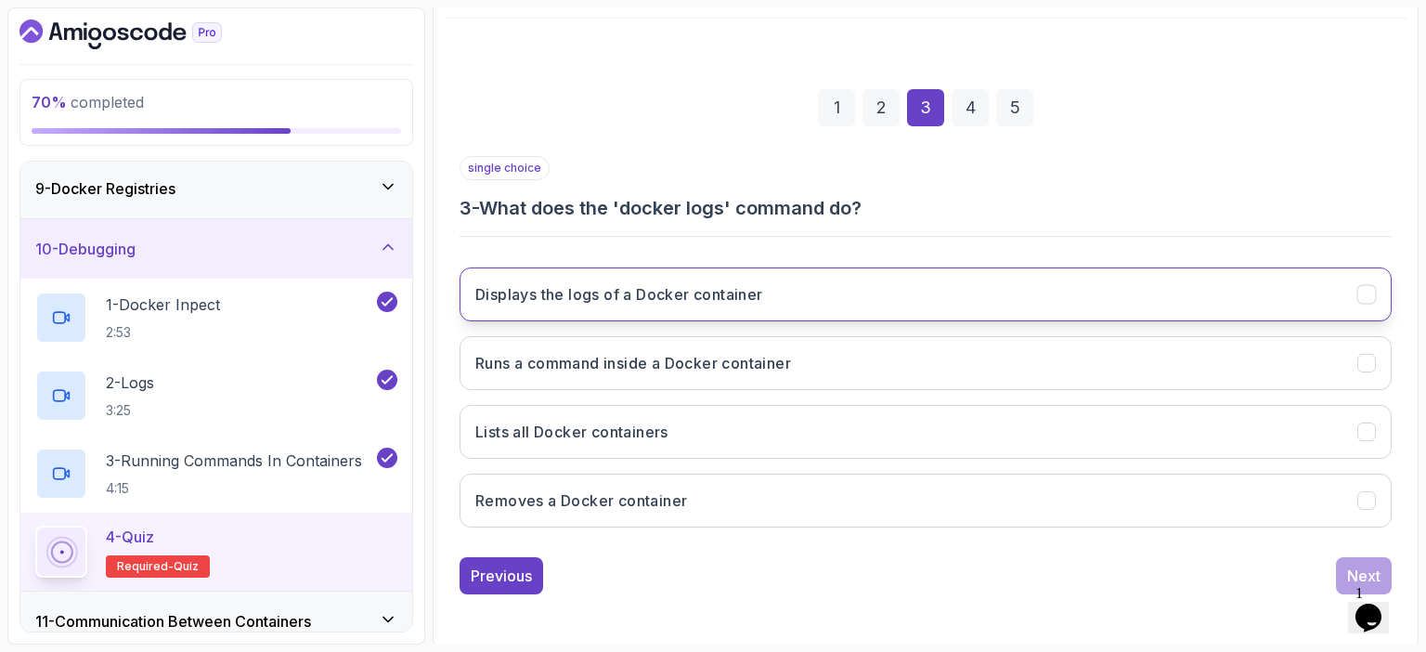
click at [953, 287] on button "Displays the logs of a Docker container" at bounding box center [926, 294] width 932 height 54
click at [1350, 565] on div "Next" at bounding box center [1363, 576] width 33 height 22
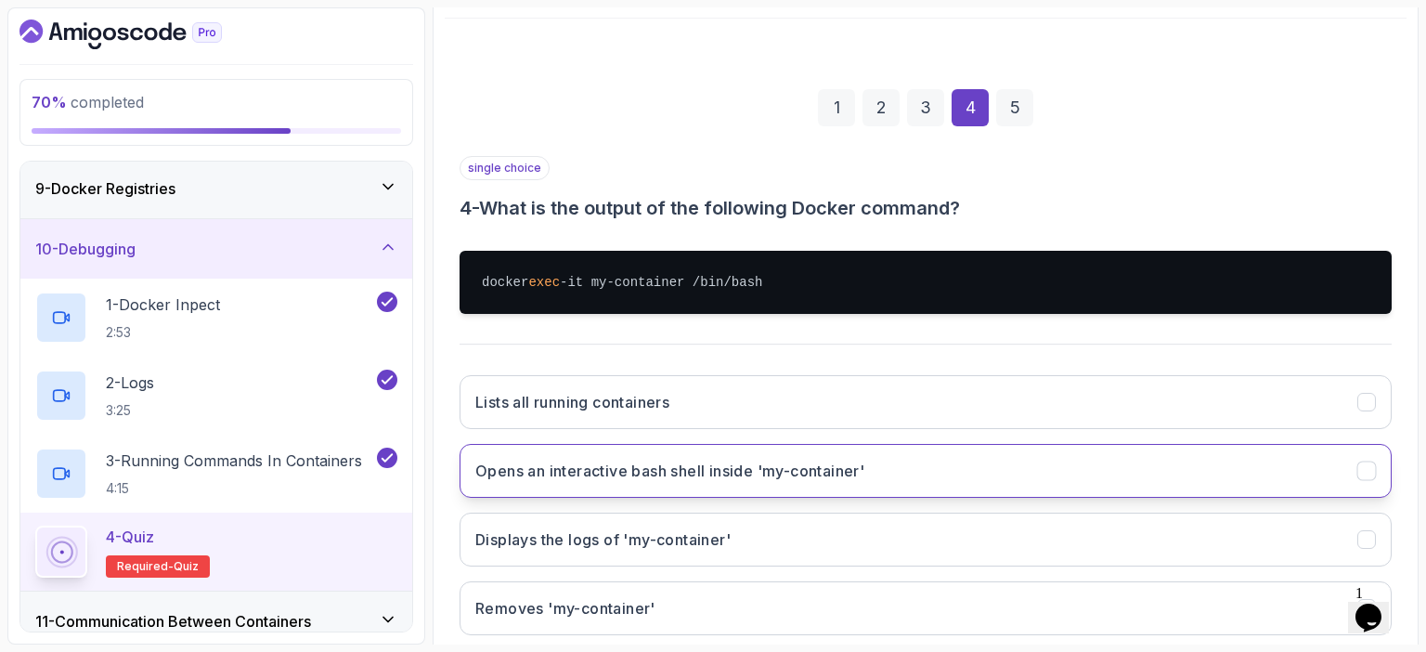
scroll to position [312, 0]
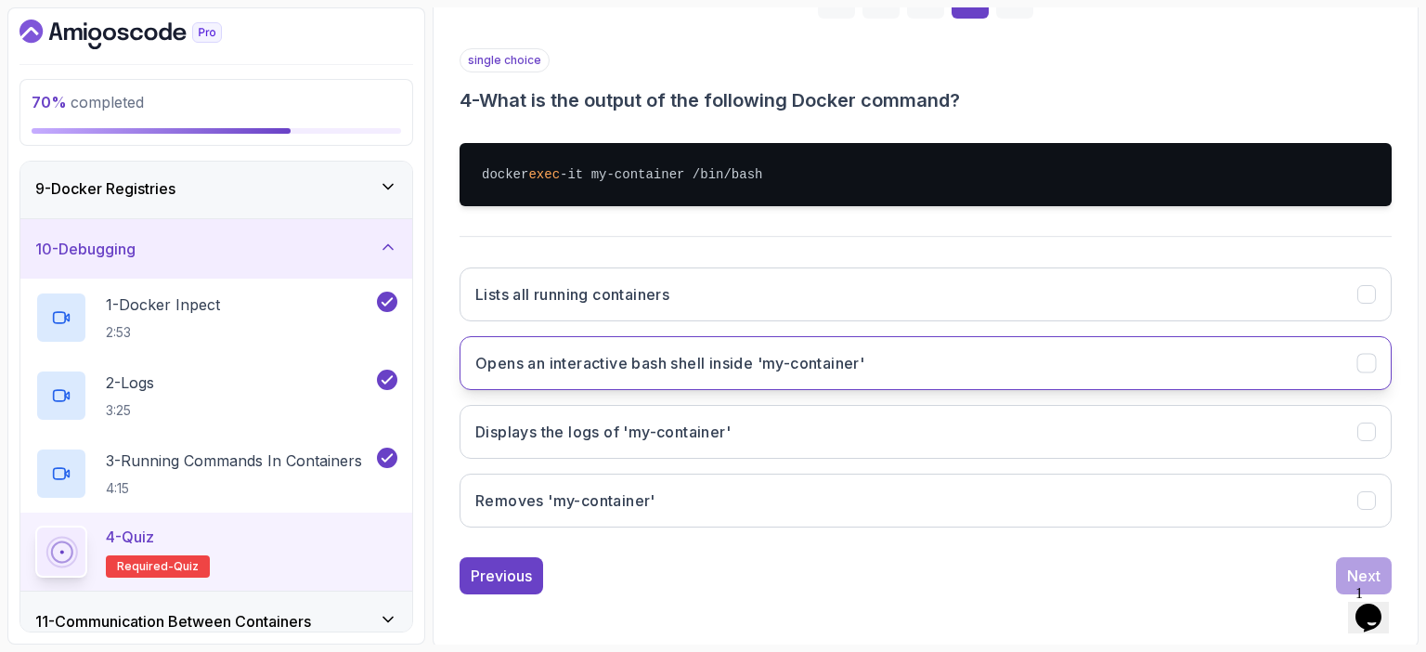
click at [840, 348] on button "Opens an interactive bash shell inside 'my-container'" at bounding box center [926, 363] width 932 height 54
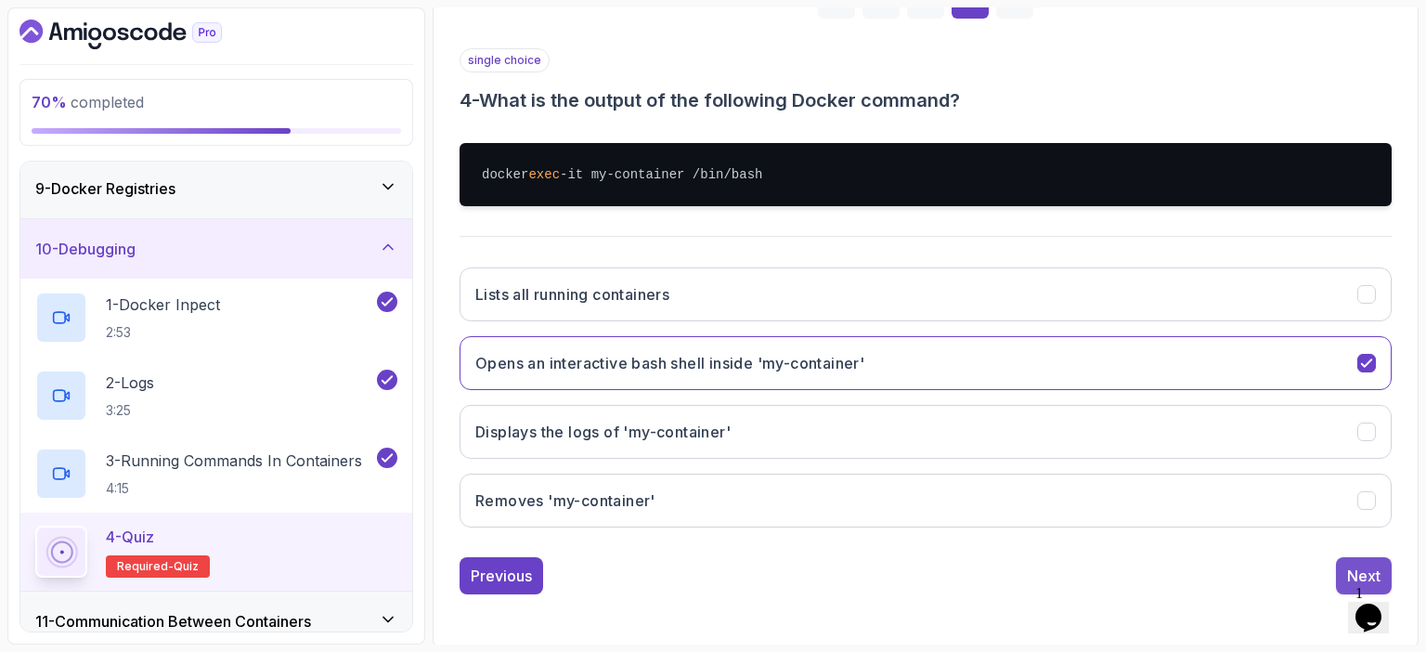
click at [1360, 565] on div "Next" at bounding box center [1363, 576] width 33 height 22
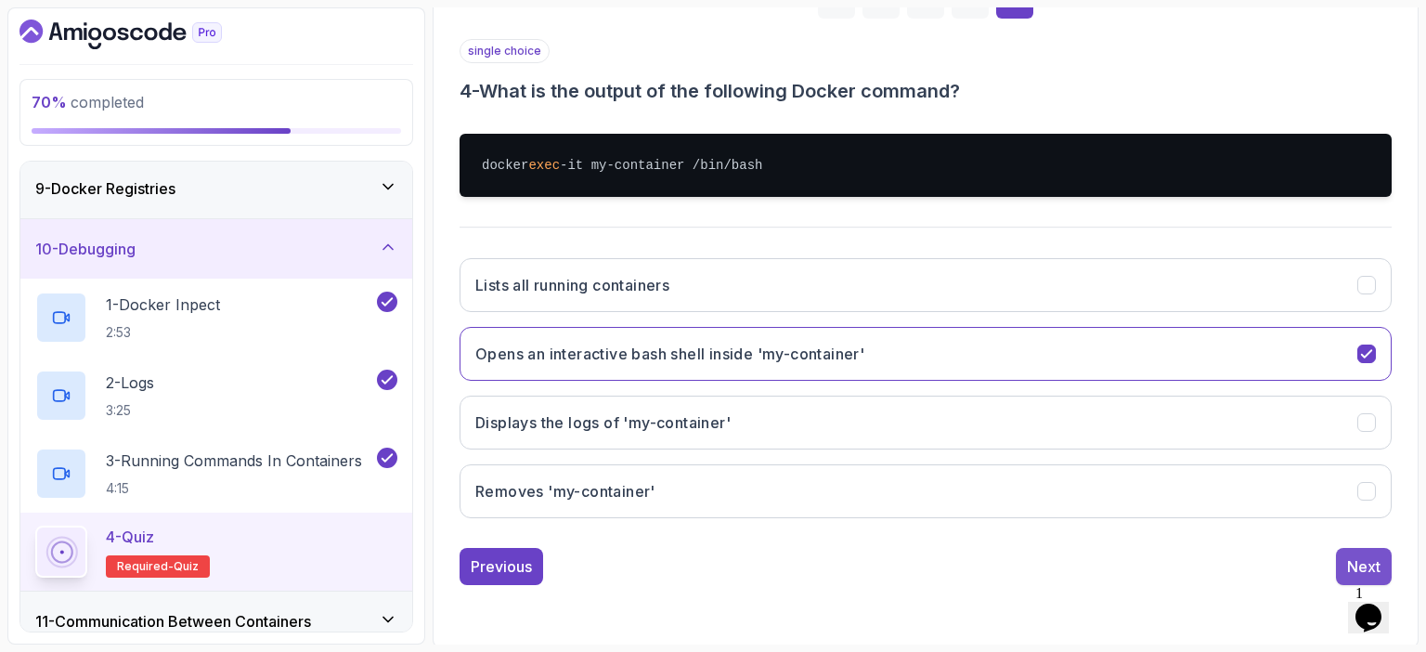
scroll to position [204, 0]
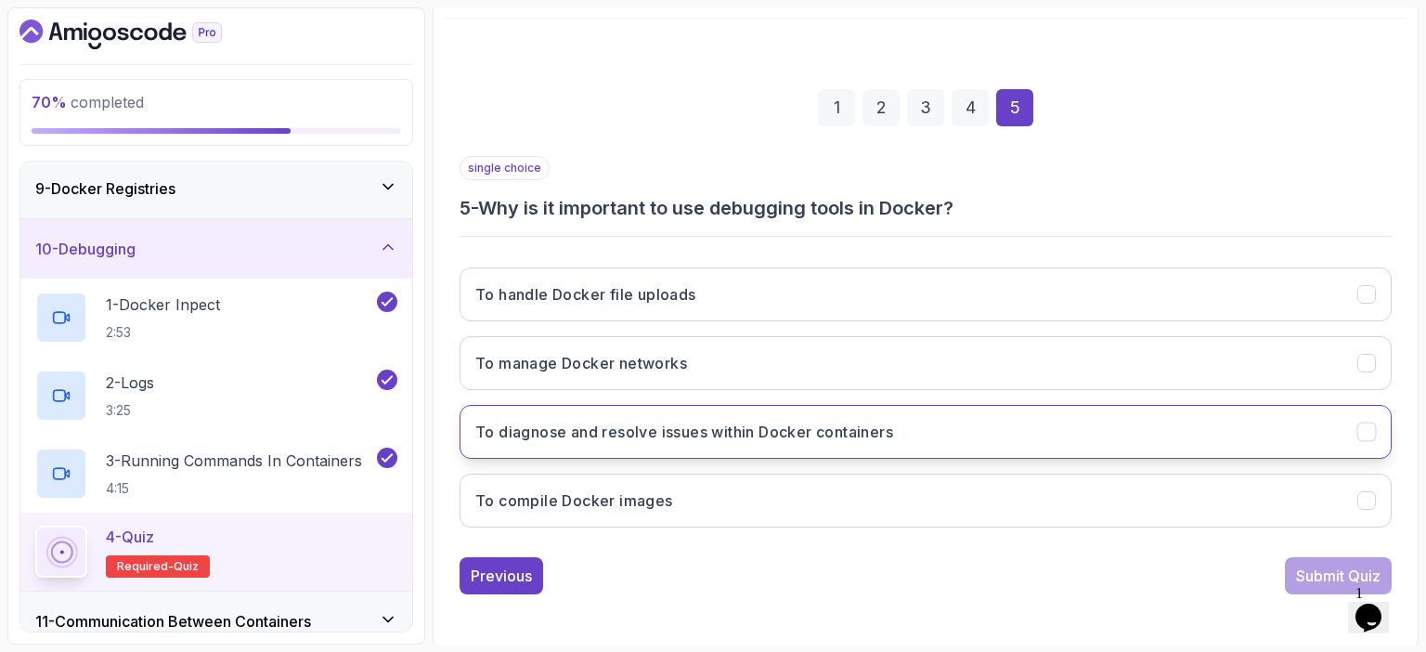
click at [743, 429] on h3 "To diagnose and resolve issues within Docker containers" at bounding box center [684, 432] width 418 height 22
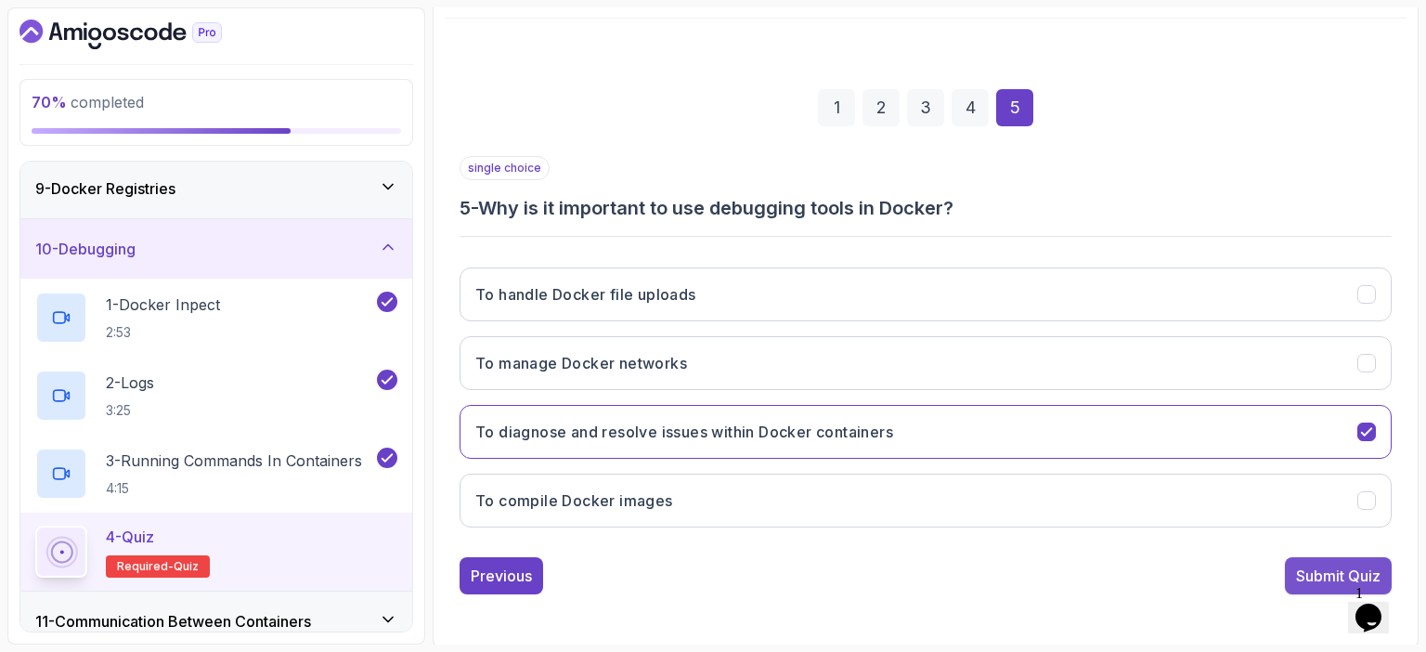
click at [1304, 570] on div "Submit Quiz" at bounding box center [1338, 576] width 85 height 22
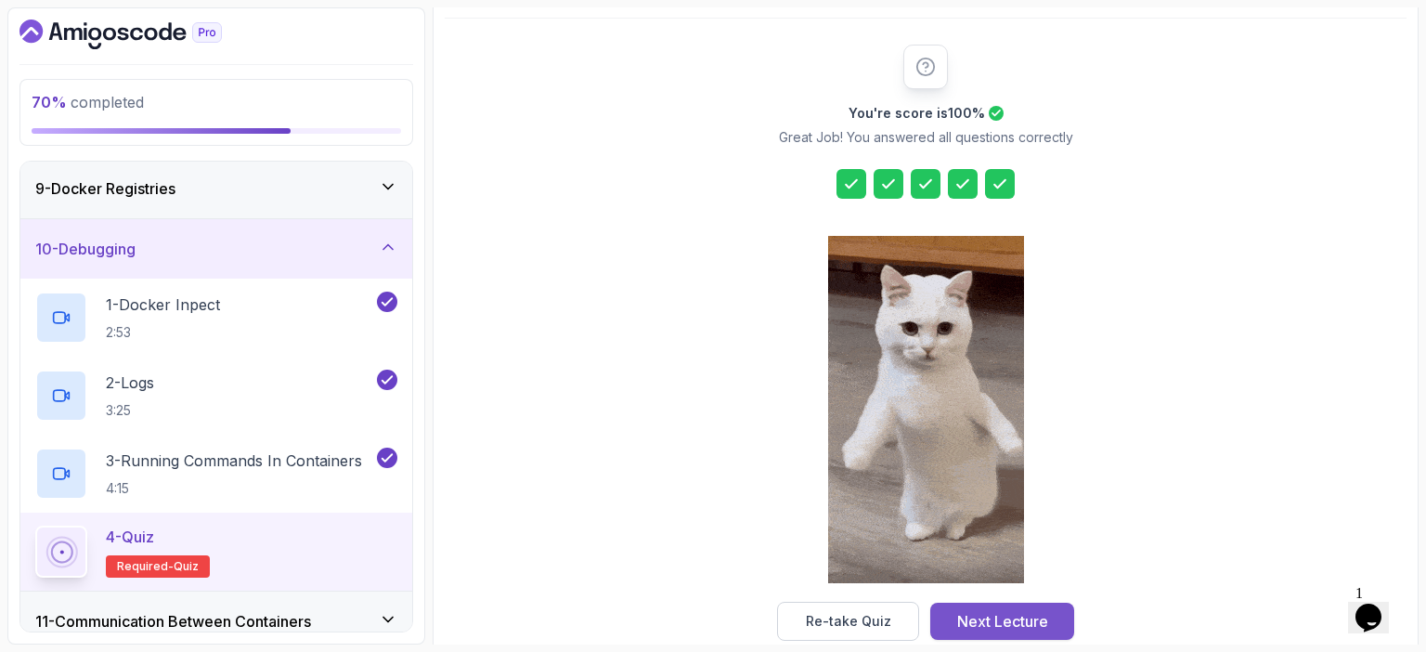
click at [1001, 623] on div "Next Lecture" at bounding box center [1002, 621] width 91 height 22
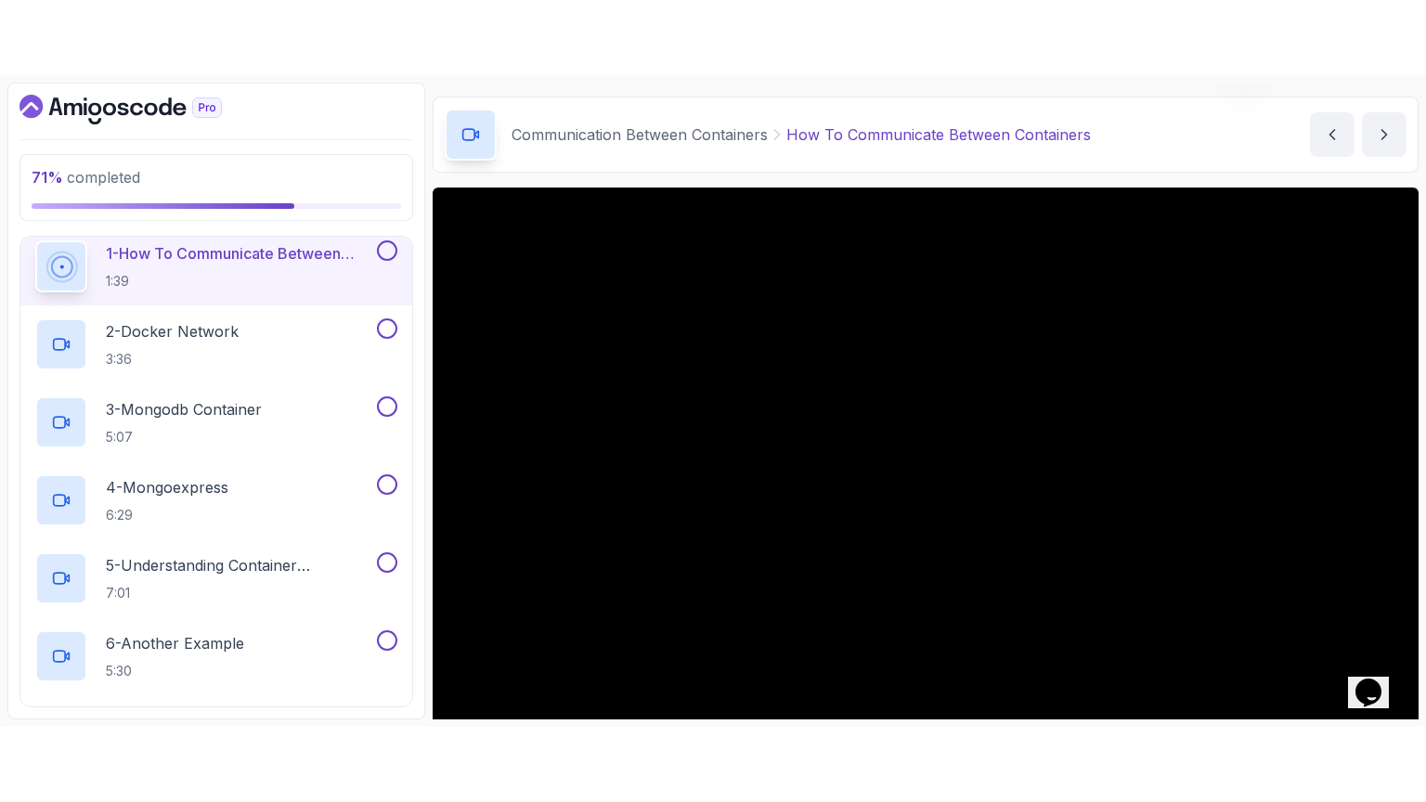
scroll to position [163, 0]
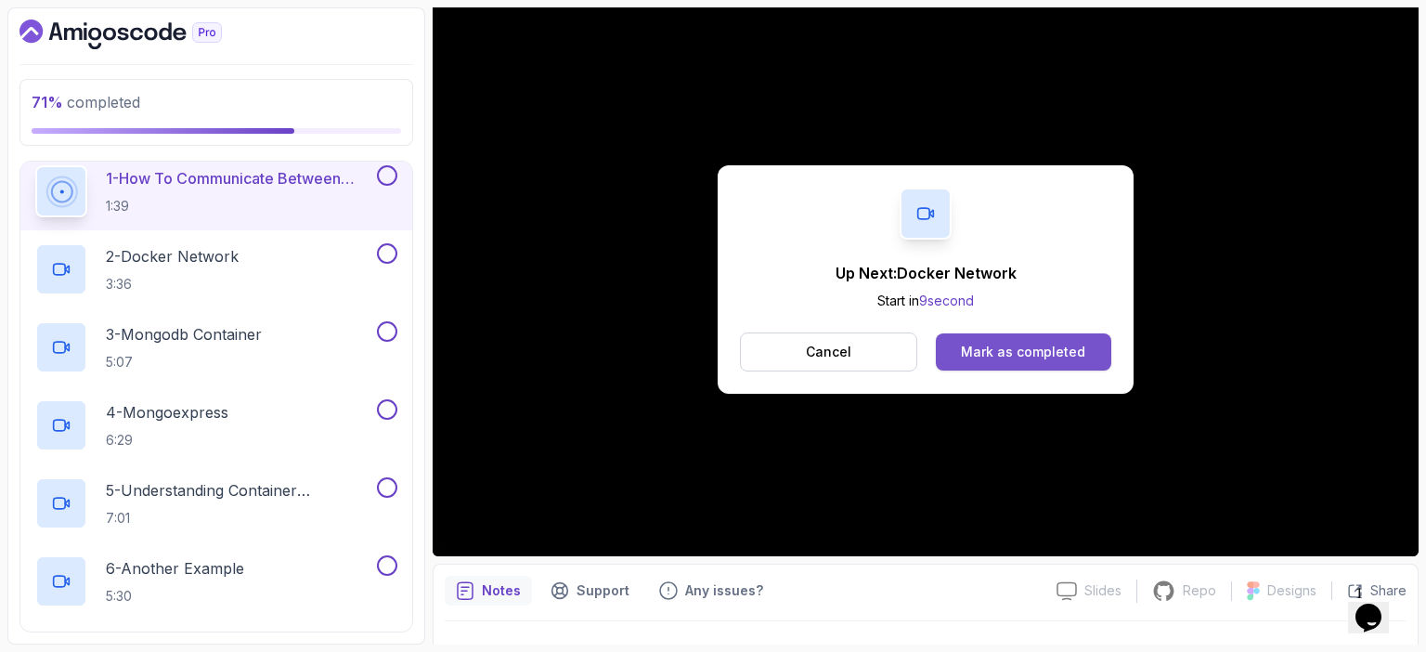
click at [1059, 349] on div "Mark as completed" at bounding box center [1023, 352] width 124 height 19
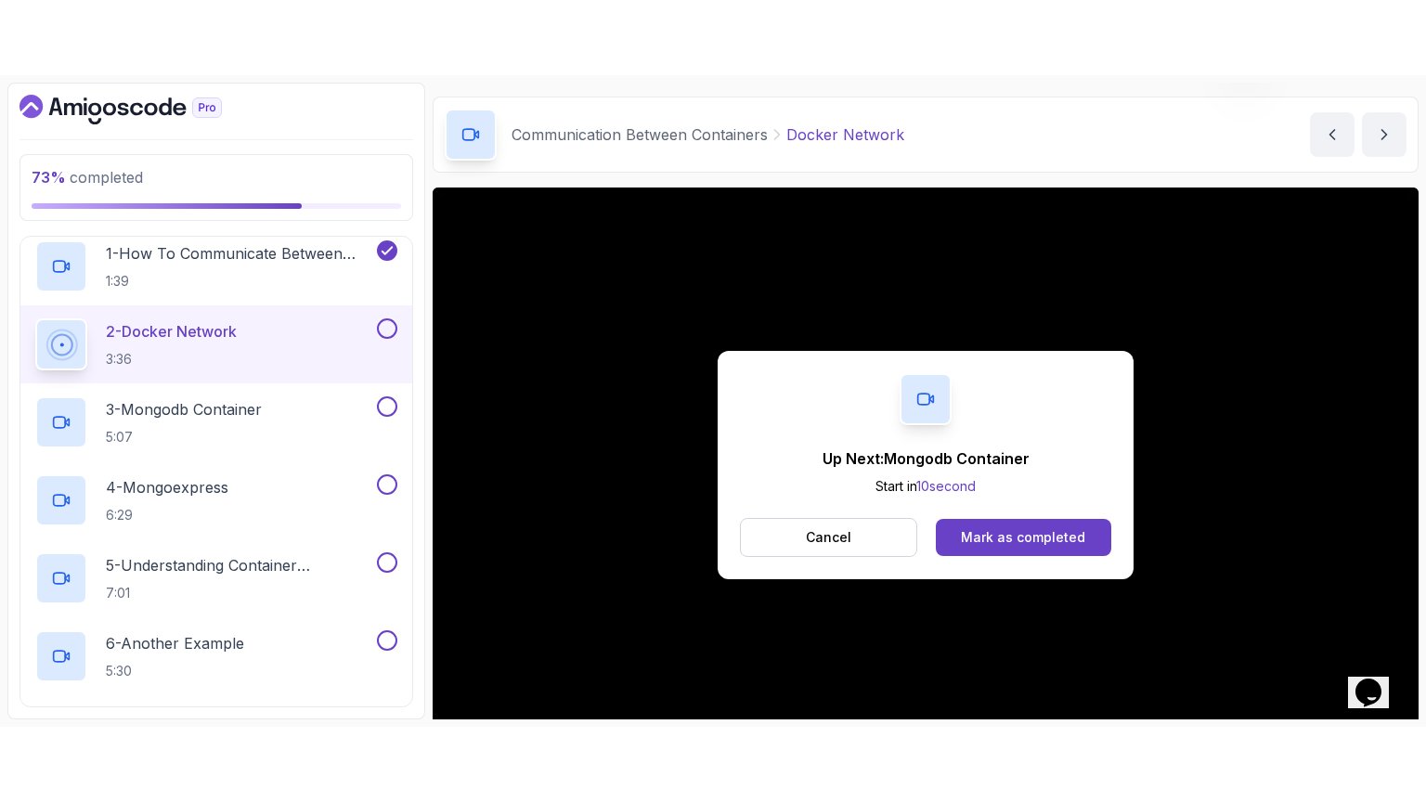
scroll to position [163, 0]
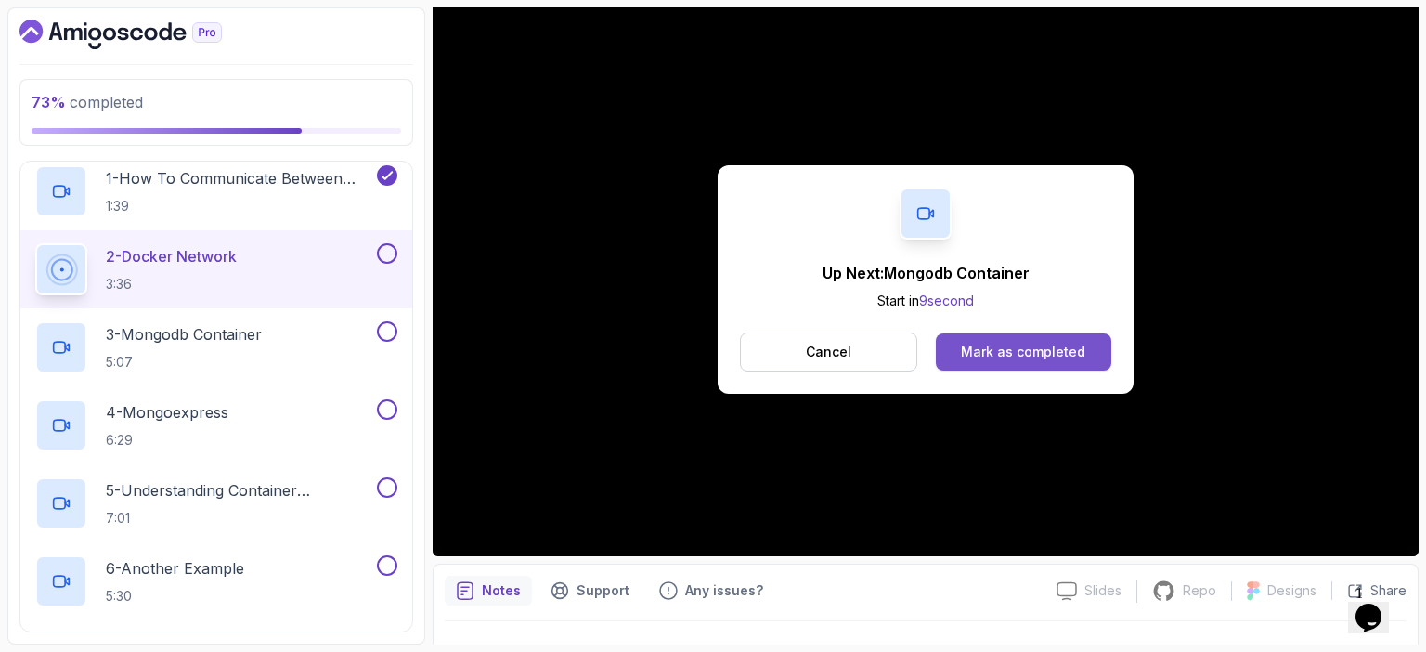
click at [1022, 354] on div "Mark as completed" at bounding box center [1023, 352] width 124 height 19
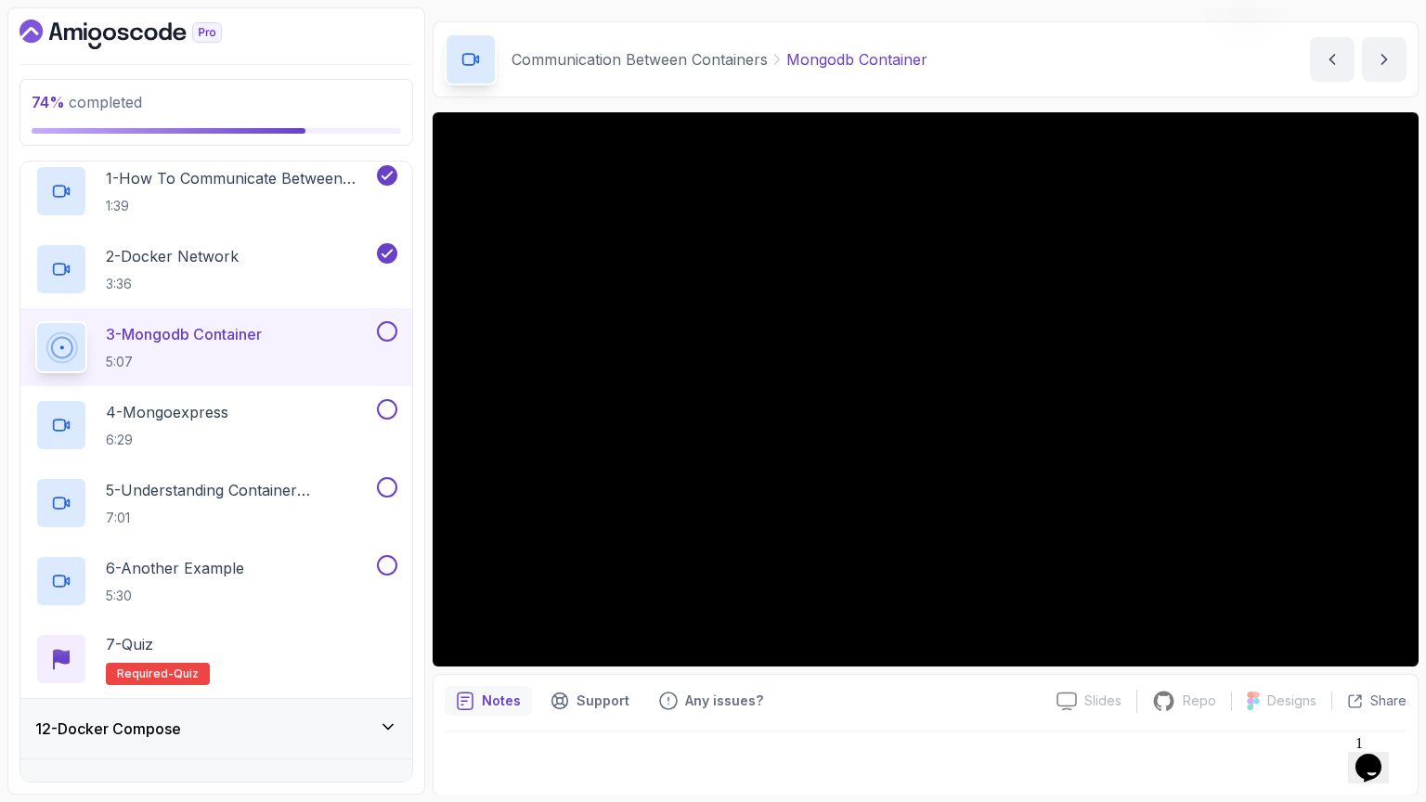
scroll to position [163, 0]
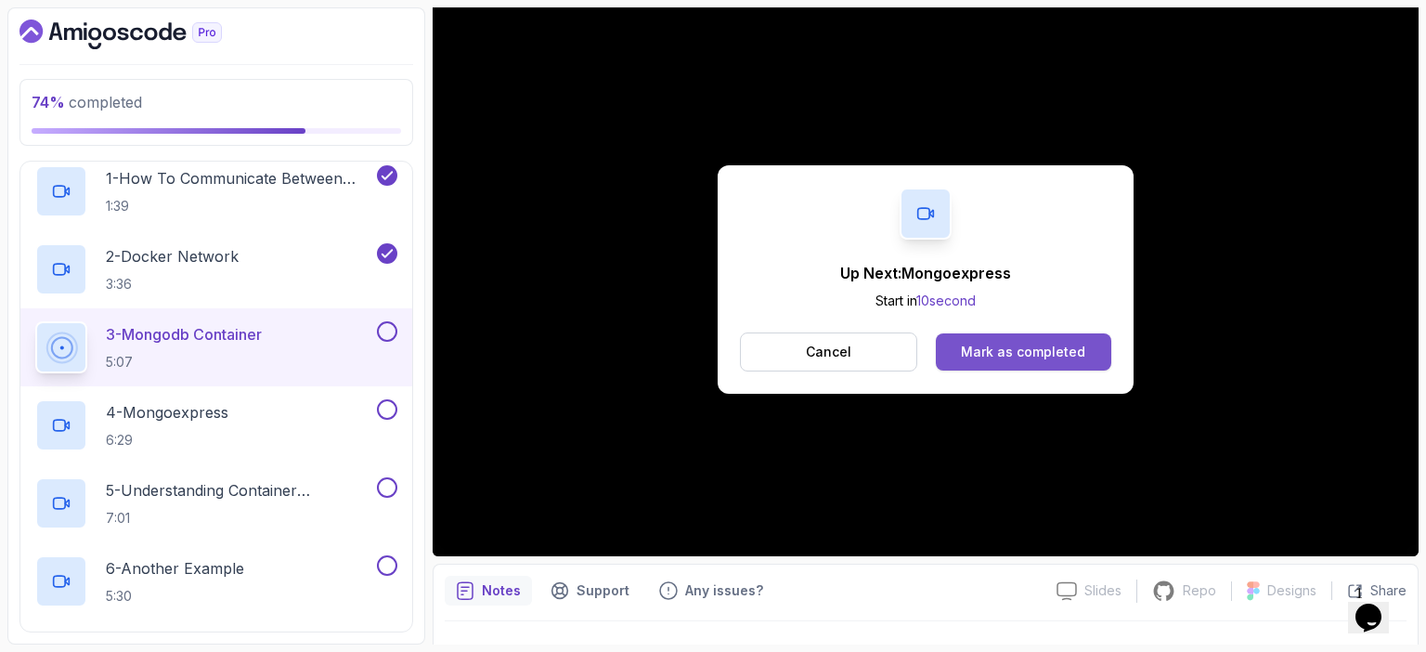
click at [1069, 354] on div "Mark as completed" at bounding box center [1023, 352] width 124 height 19
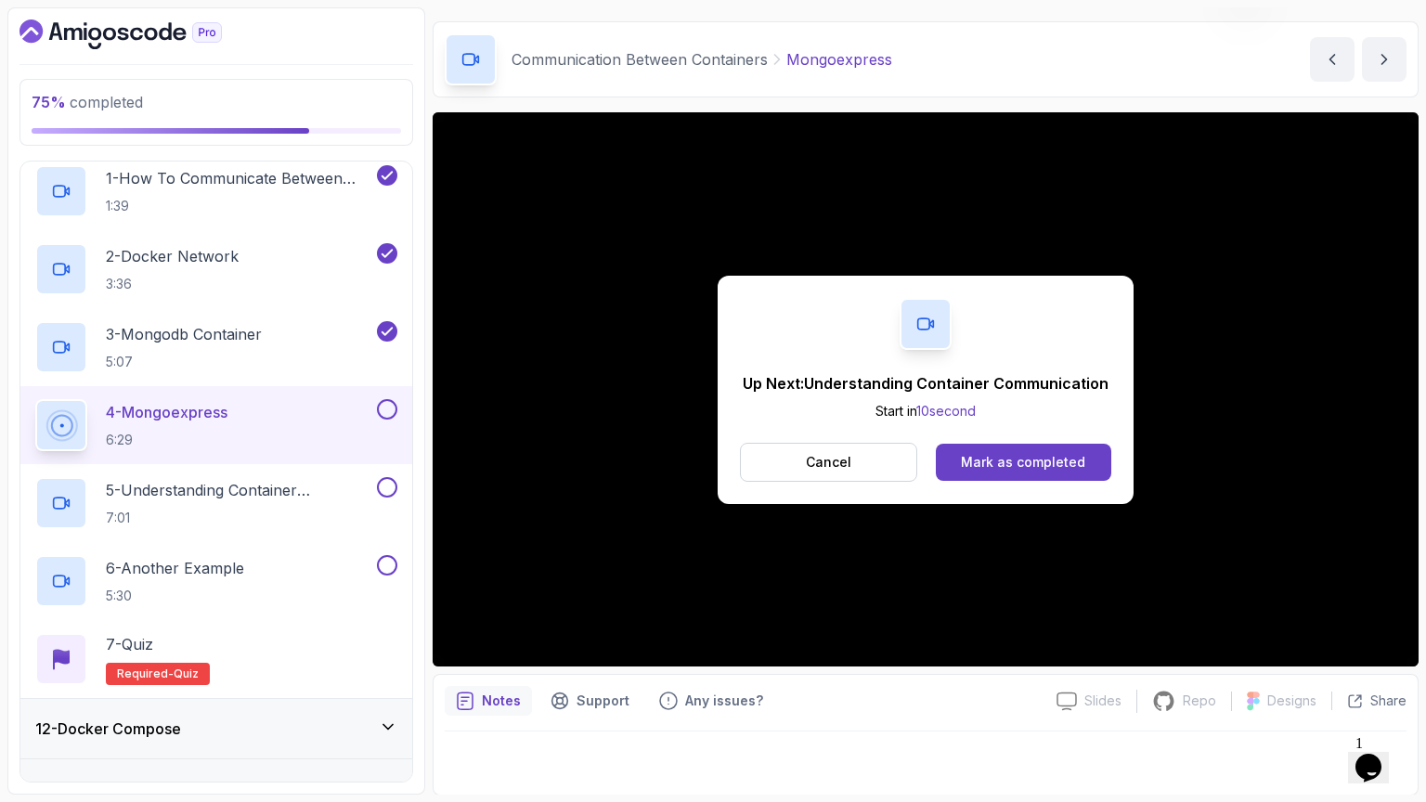
scroll to position [163, 0]
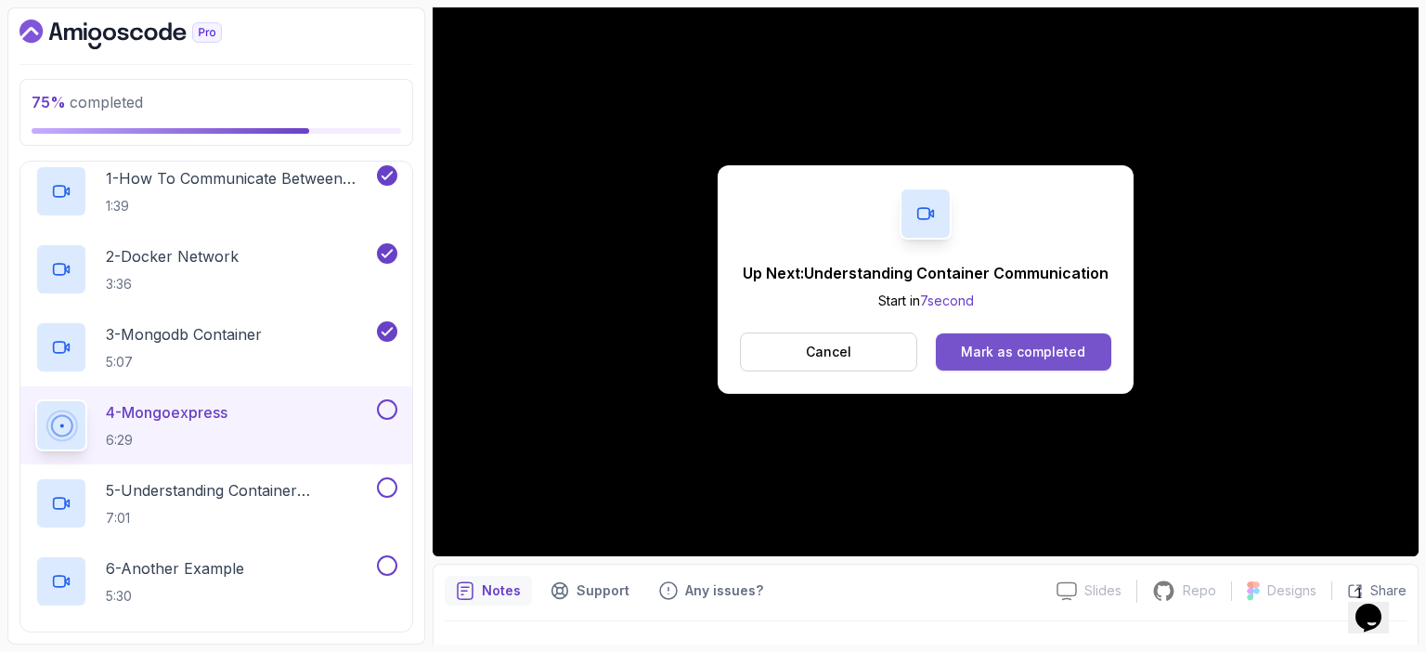
click at [1054, 350] on div "Mark as completed" at bounding box center [1023, 352] width 124 height 19
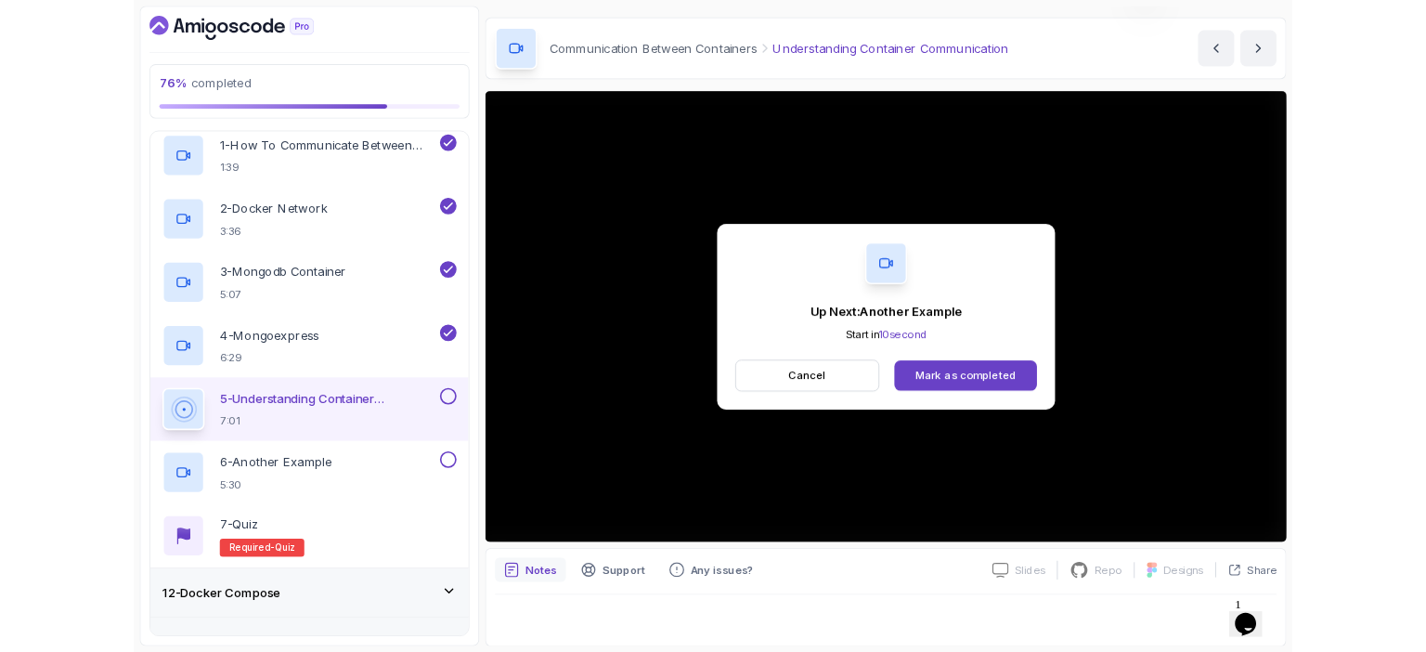
scroll to position [163, 0]
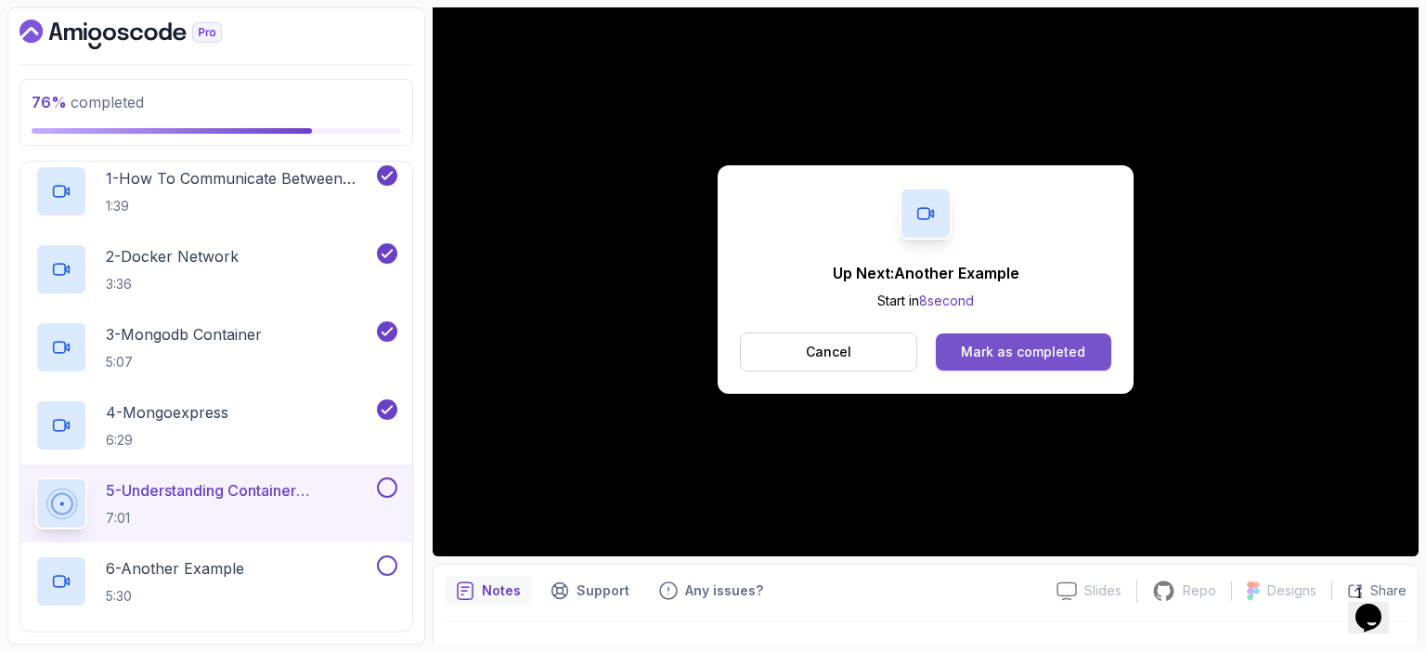
click at [1008, 354] on div "Mark as completed" at bounding box center [1023, 352] width 124 height 19
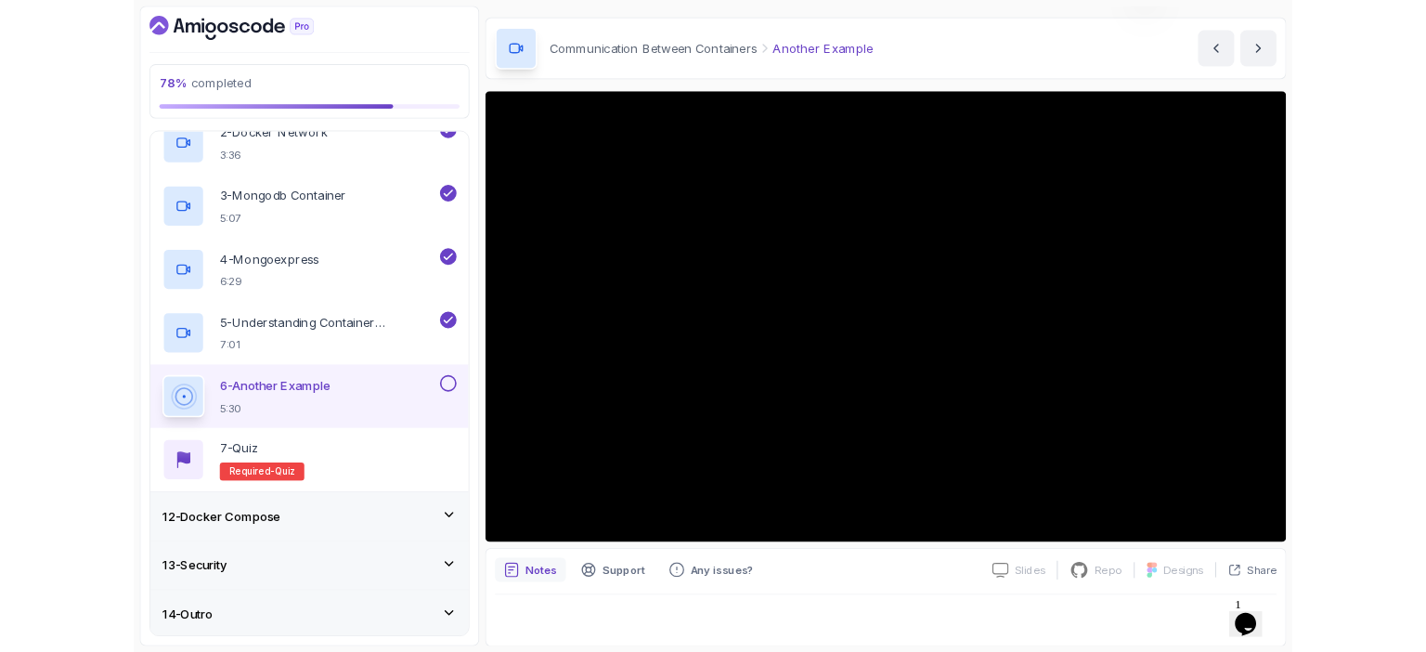
scroll to position [163, 0]
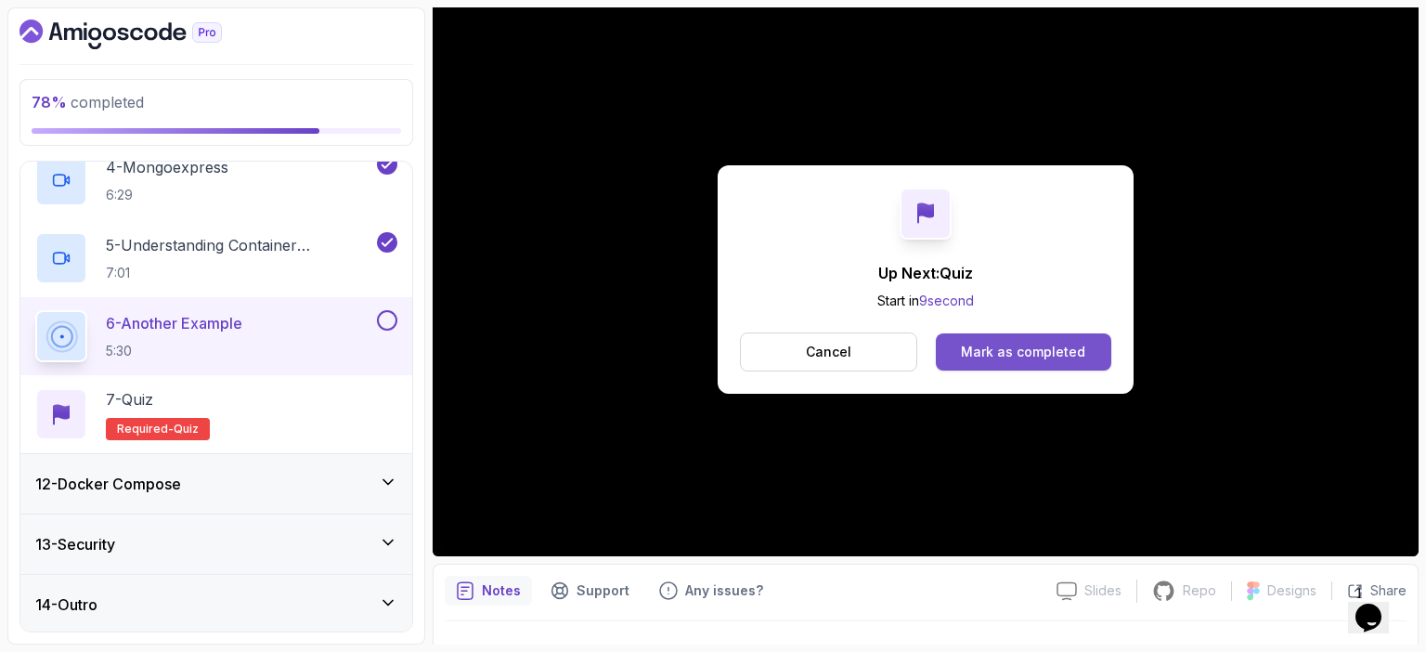
click at [1070, 346] on div "Mark as completed" at bounding box center [1023, 352] width 124 height 19
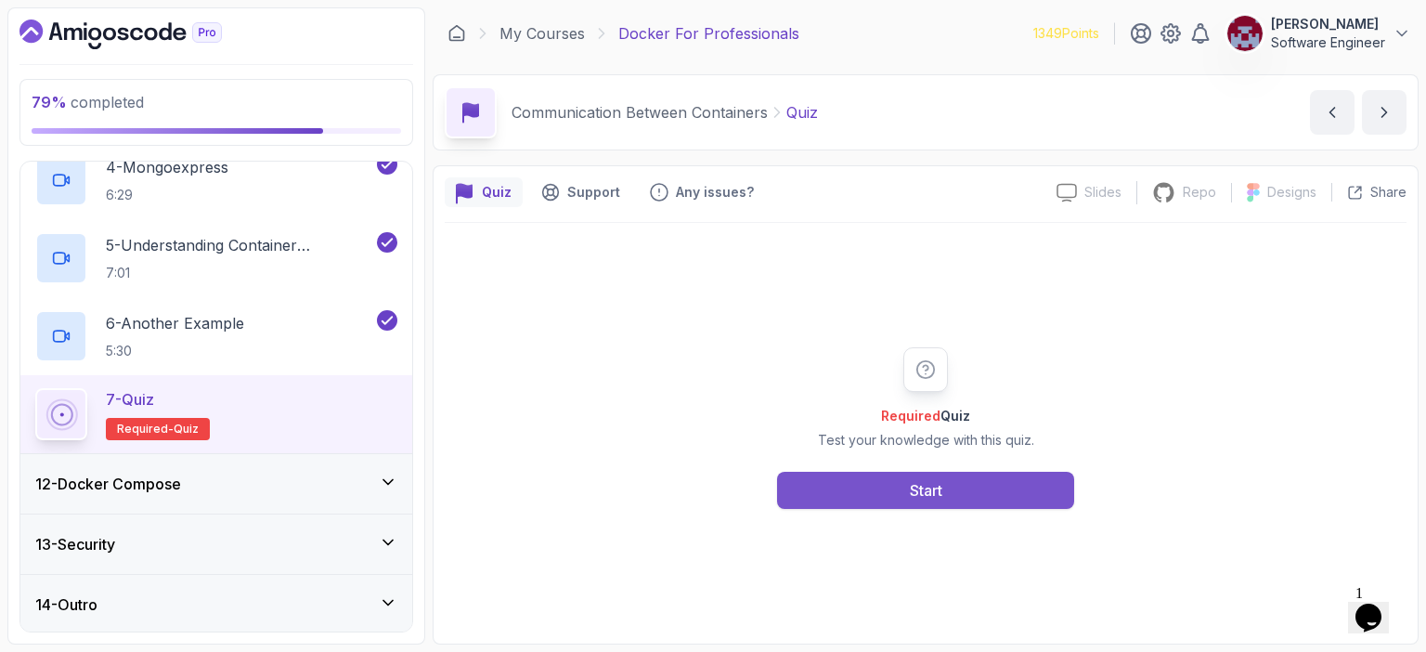
click at [943, 481] on div "Start" at bounding box center [926, 490] width 33 height 22
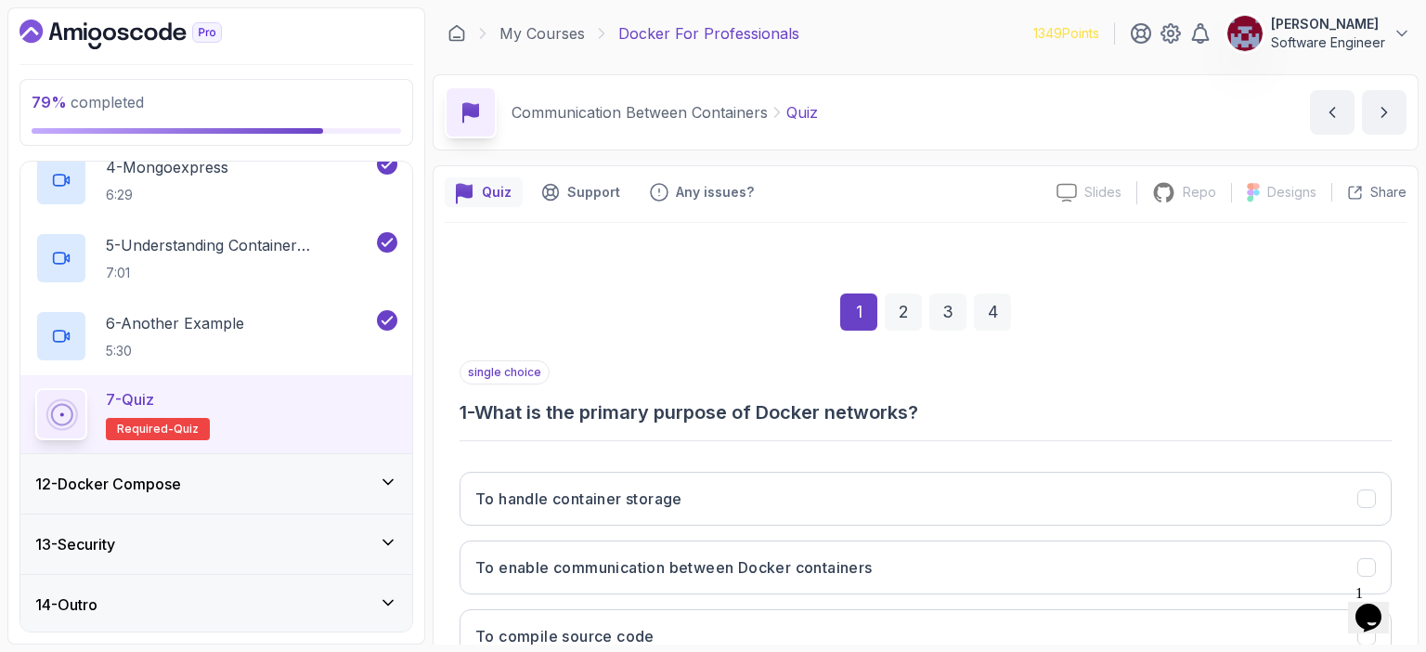
scroll to position [204, 0]
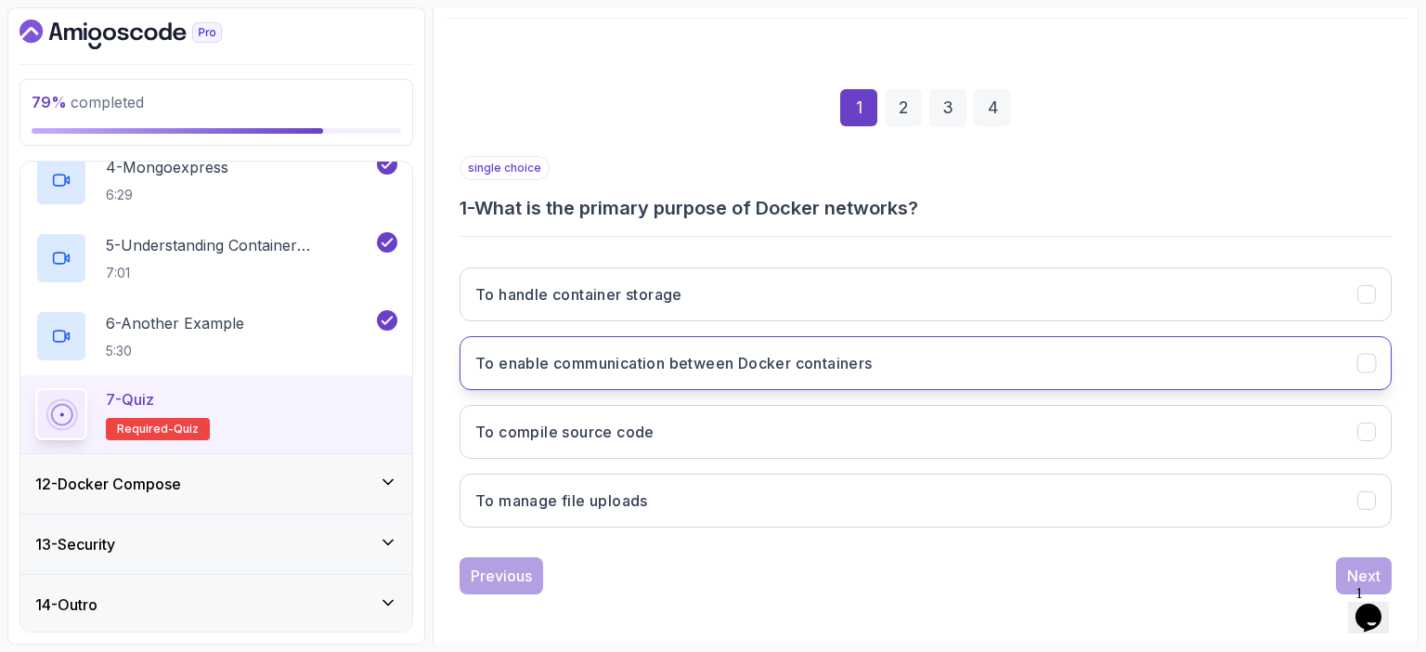
click at [840, 356] on h3 "To enable communication between Docker containers" at bounding box center [673, 363] width 397 height 22
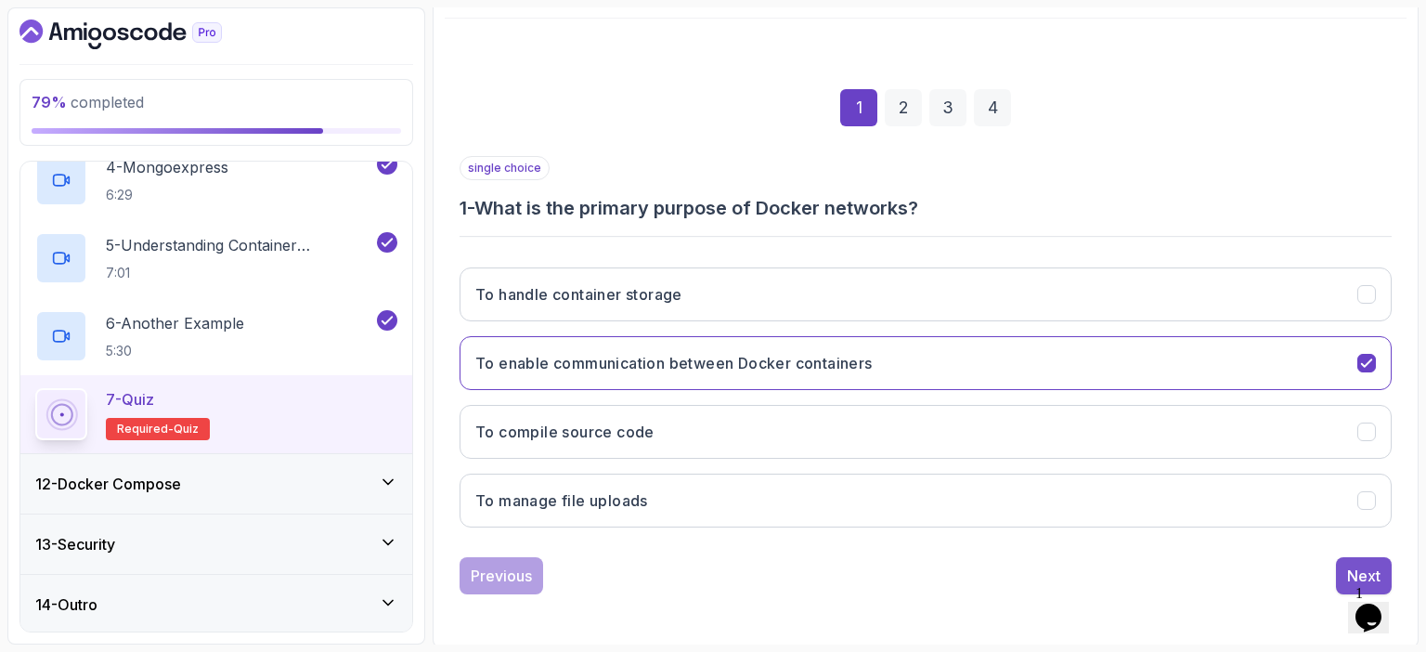
click at [1360, 565] on div "Next" at bounding box center [1363, 576] width 33 height 22
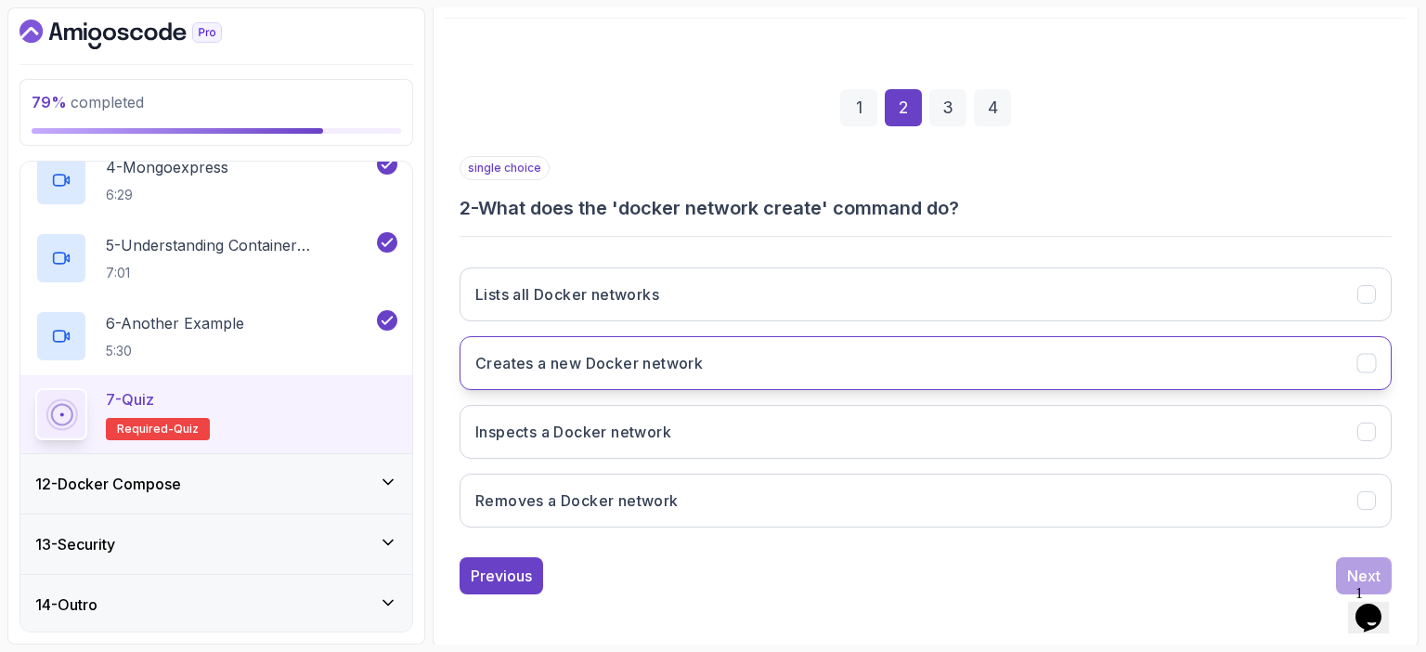
click at [621, 370] on h3 "Creates a new Docker network" at bounding box center [589, 363] width 228 height 22
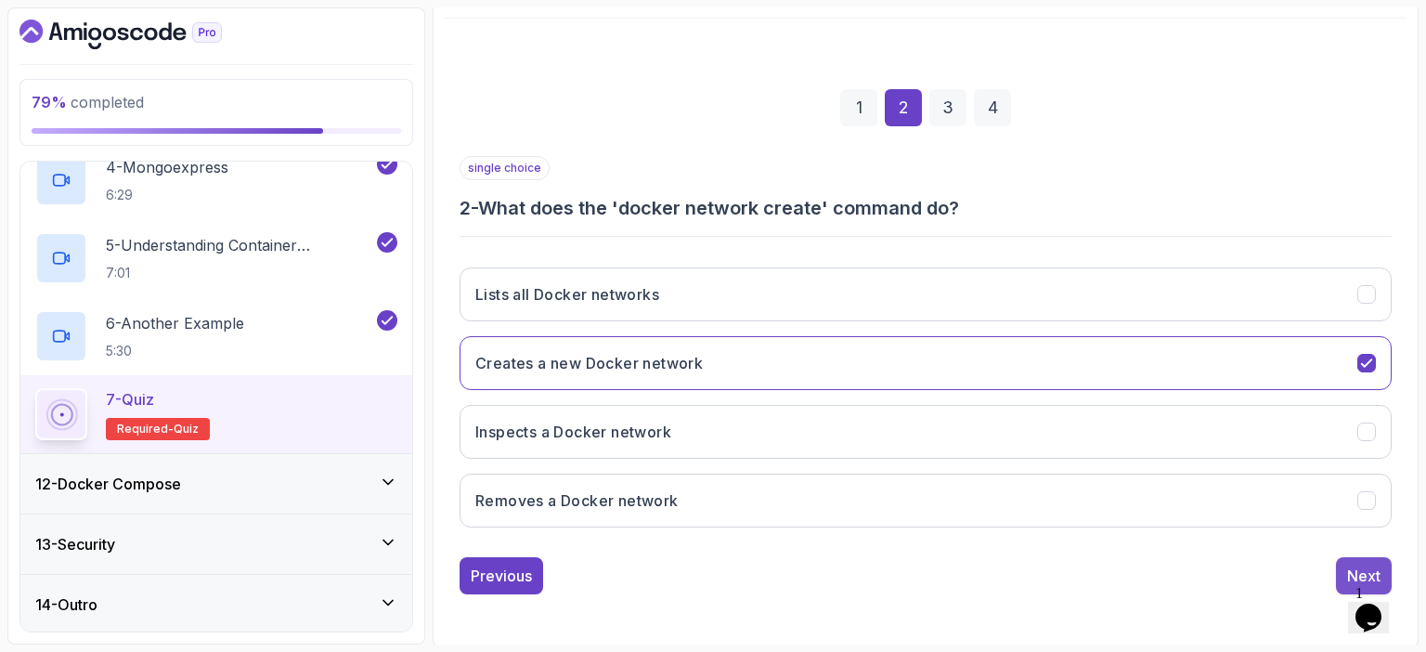
click at [1358, 560] on button "Next" at bounding box center [1364, 575] width 56 height 37
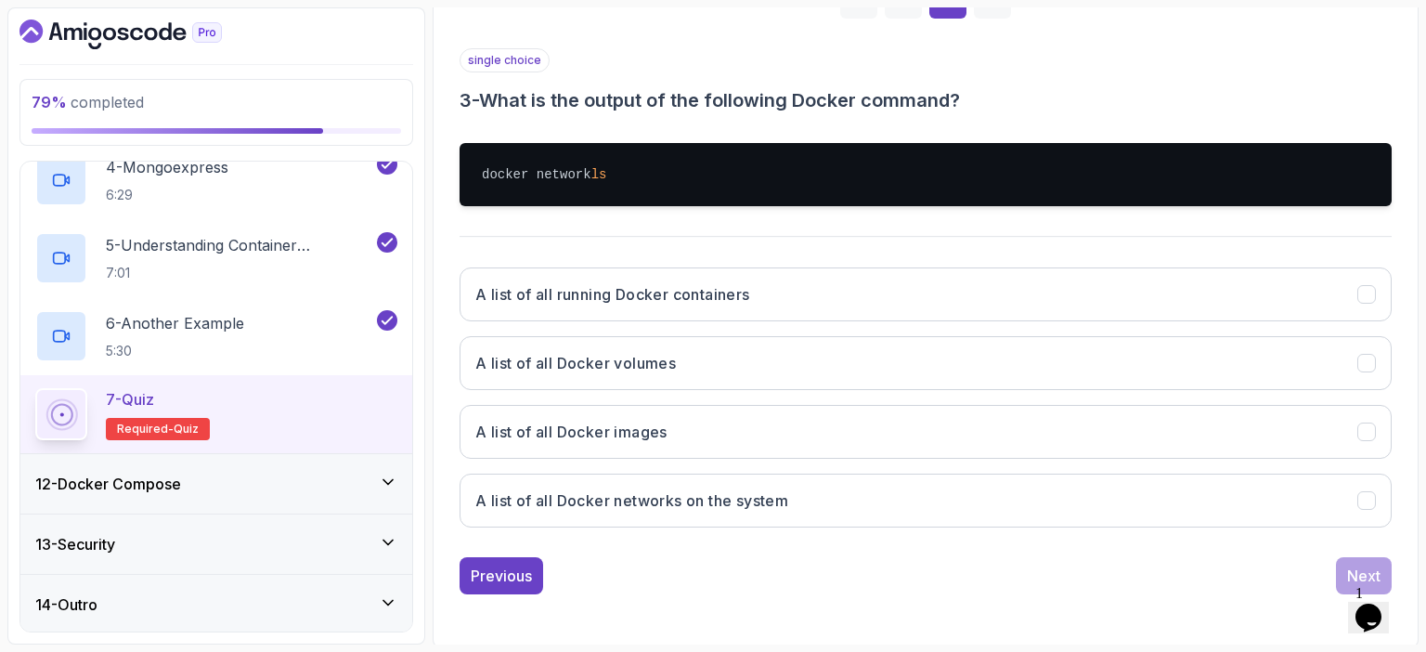
scroll to position [312, 0]
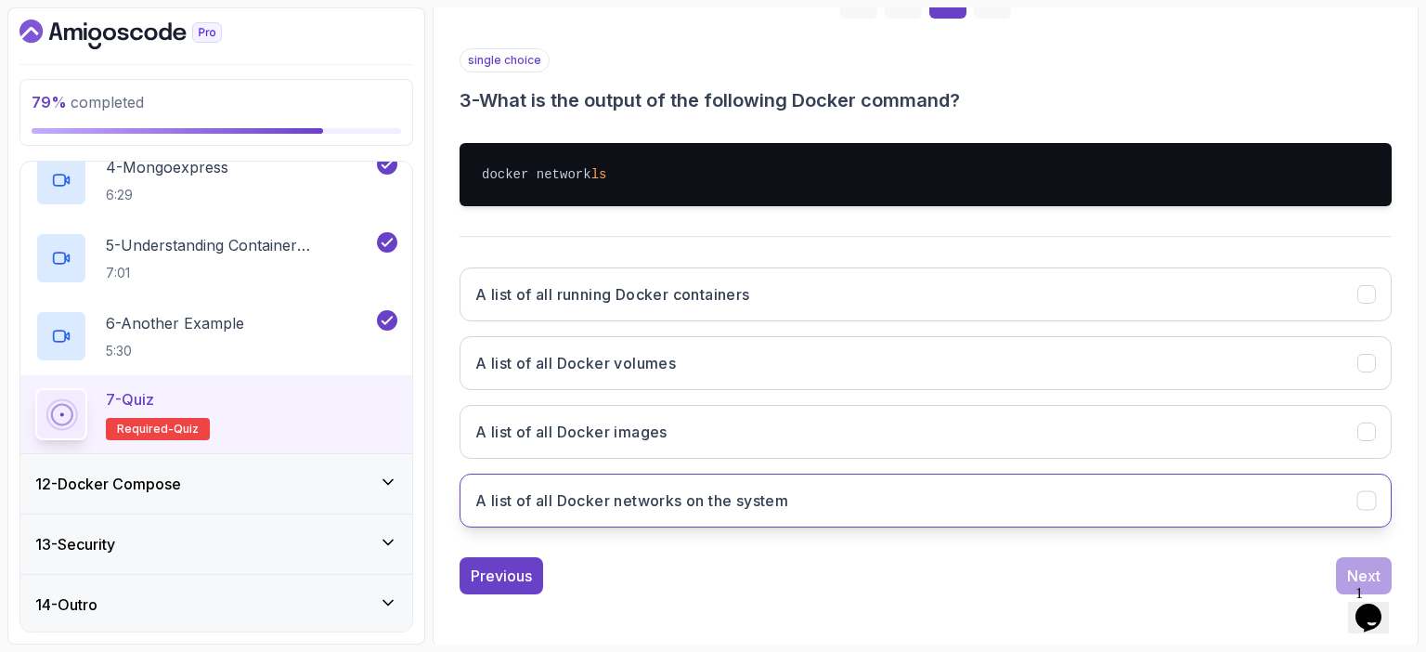
click at [607, 496] on h3 "A list of all Docker networks on the system" at bounding box center [631, 500] width 313 height 22
click at [1356, 565] on div "Next" at bounding box center [1363, 576] width 33 height 22
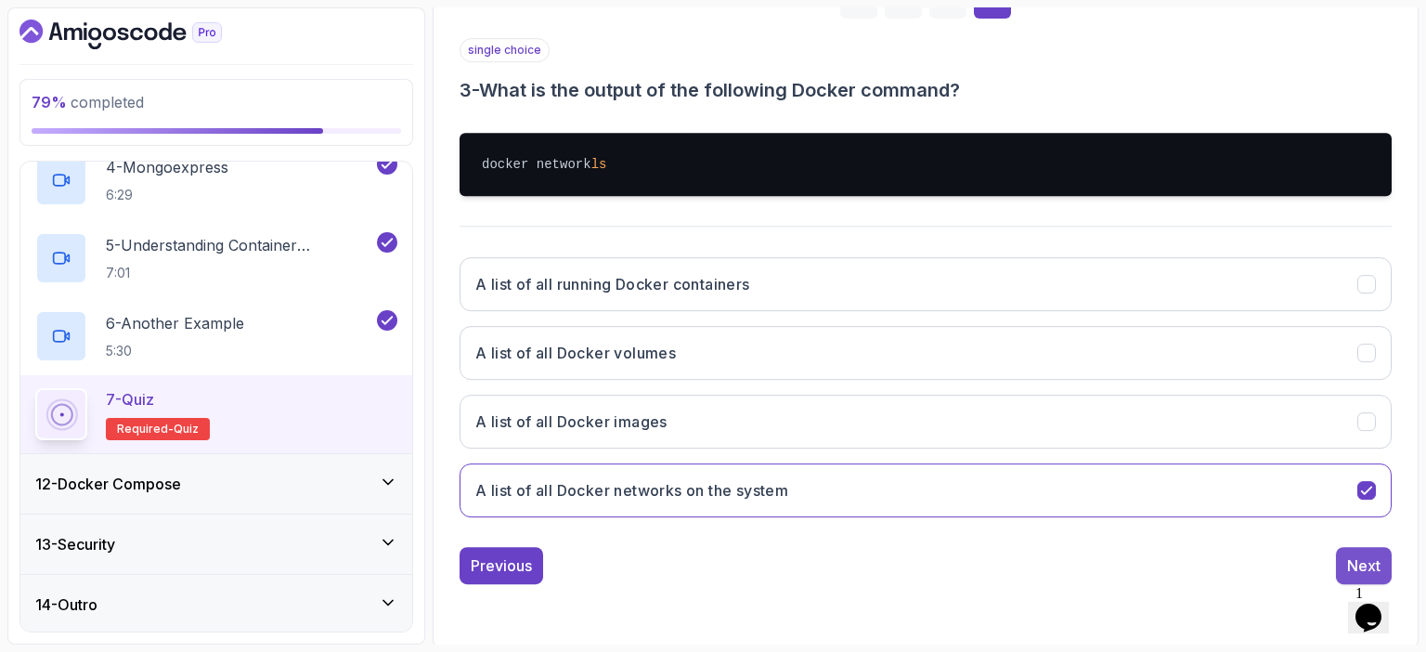
scroll to position [204, 0]
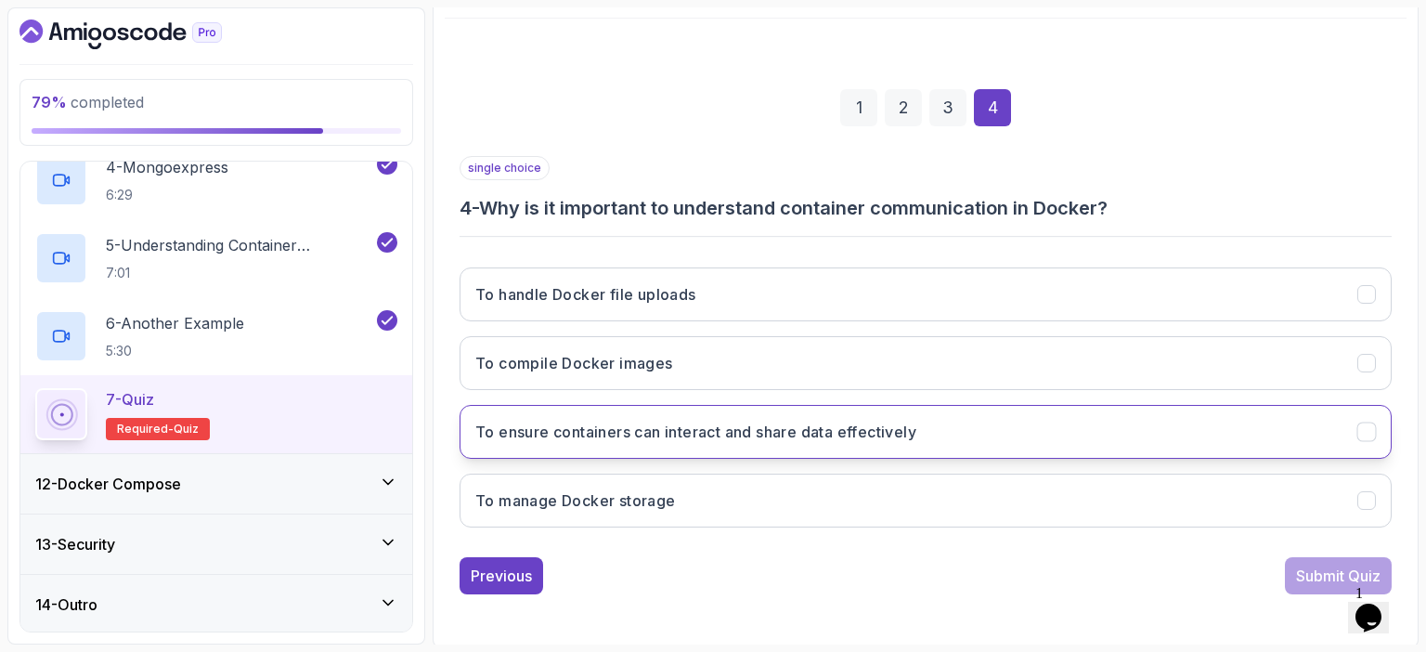
click at [761, 432] on h3 "To ensure containers can interact and share data effectively" at bounding box center [695, 432] width 441 height 22
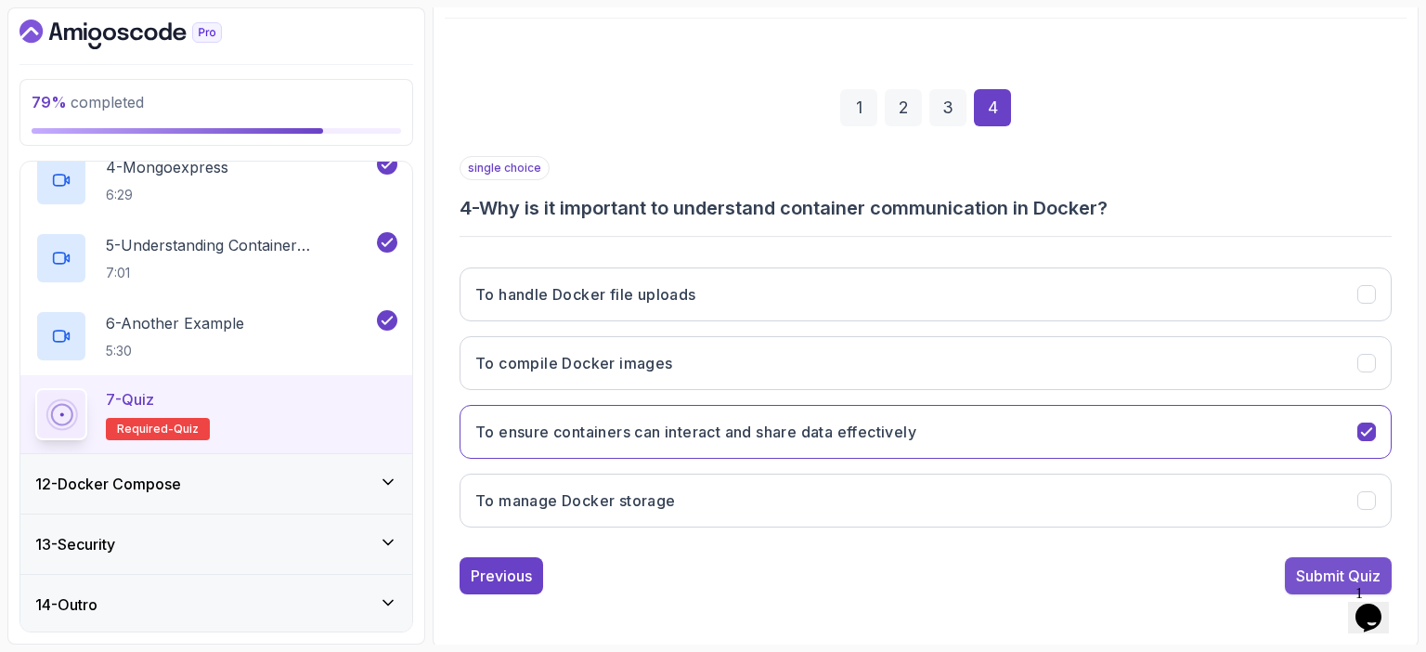
click at [1326, 568] on div "Submit Quiz" at bounding box center [1338, 576] width 85 height 22
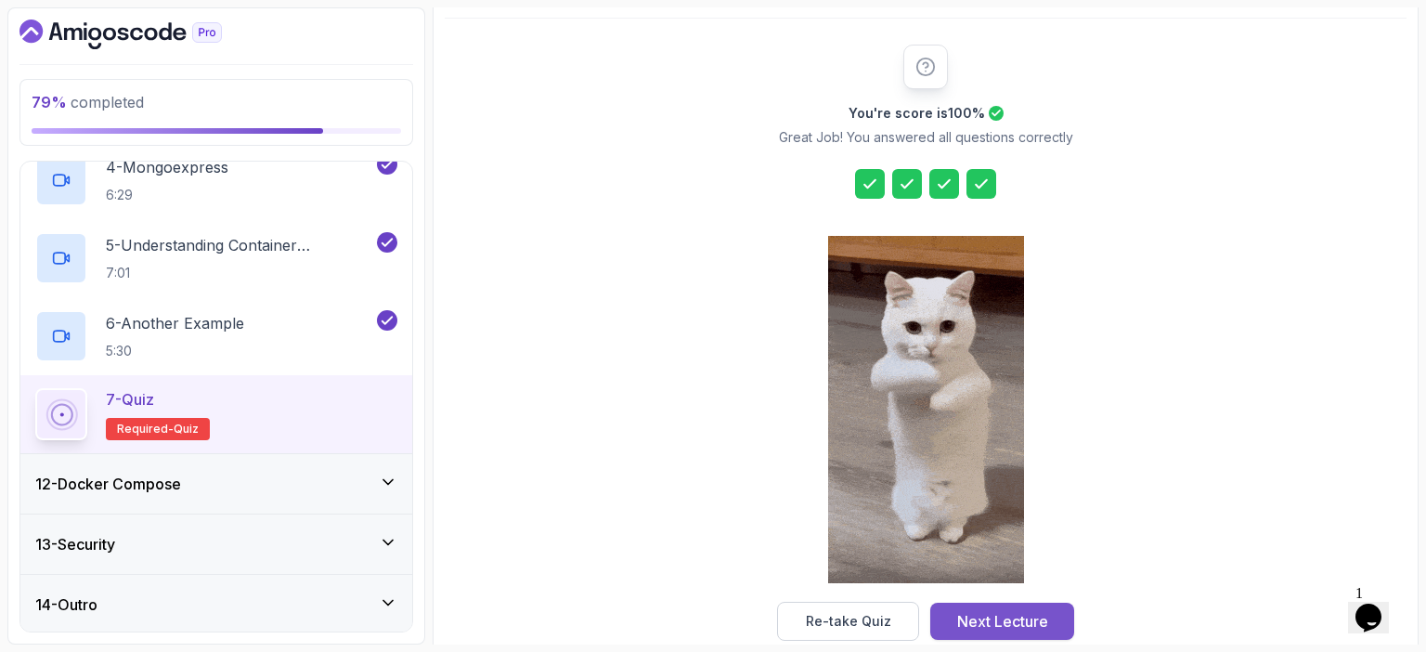
click at [1033, 623] on div "Next Lecture" at bounding box center [1002, 621] width 91 height 22
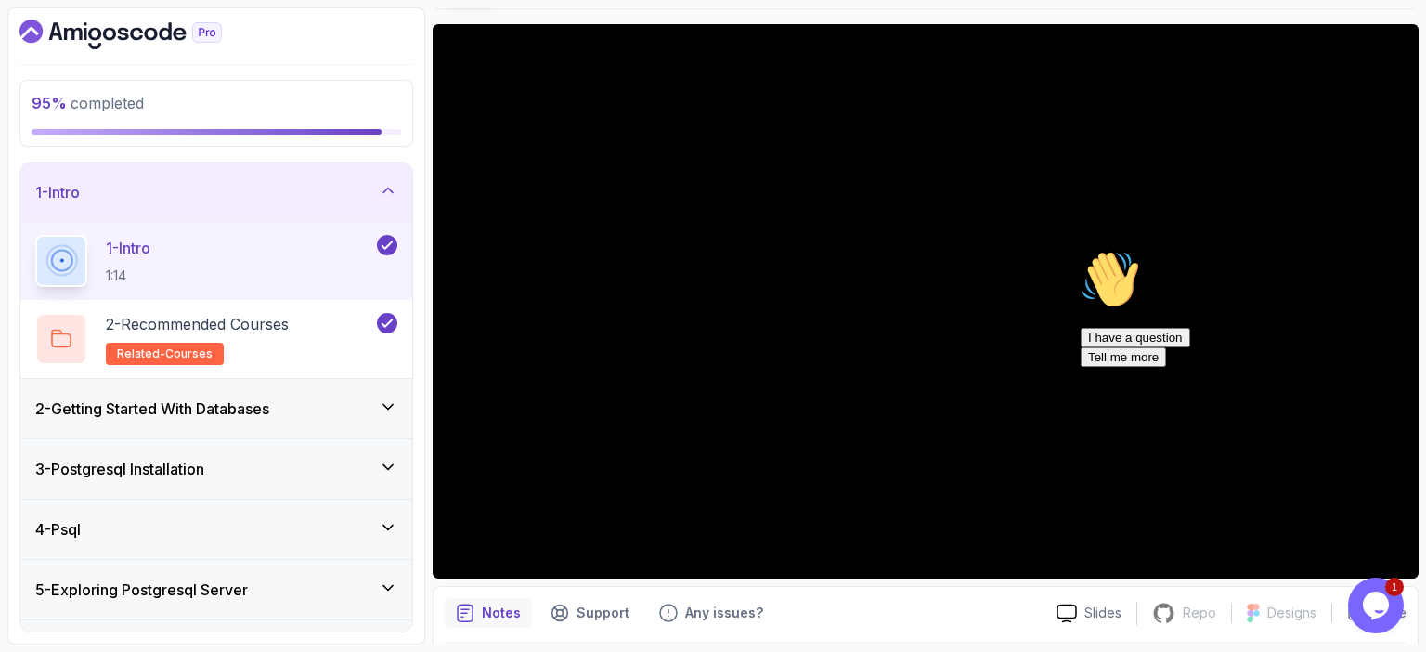
scroll to position [141, 0]
